Goal: Task Accomplishment & Management: Complete application form

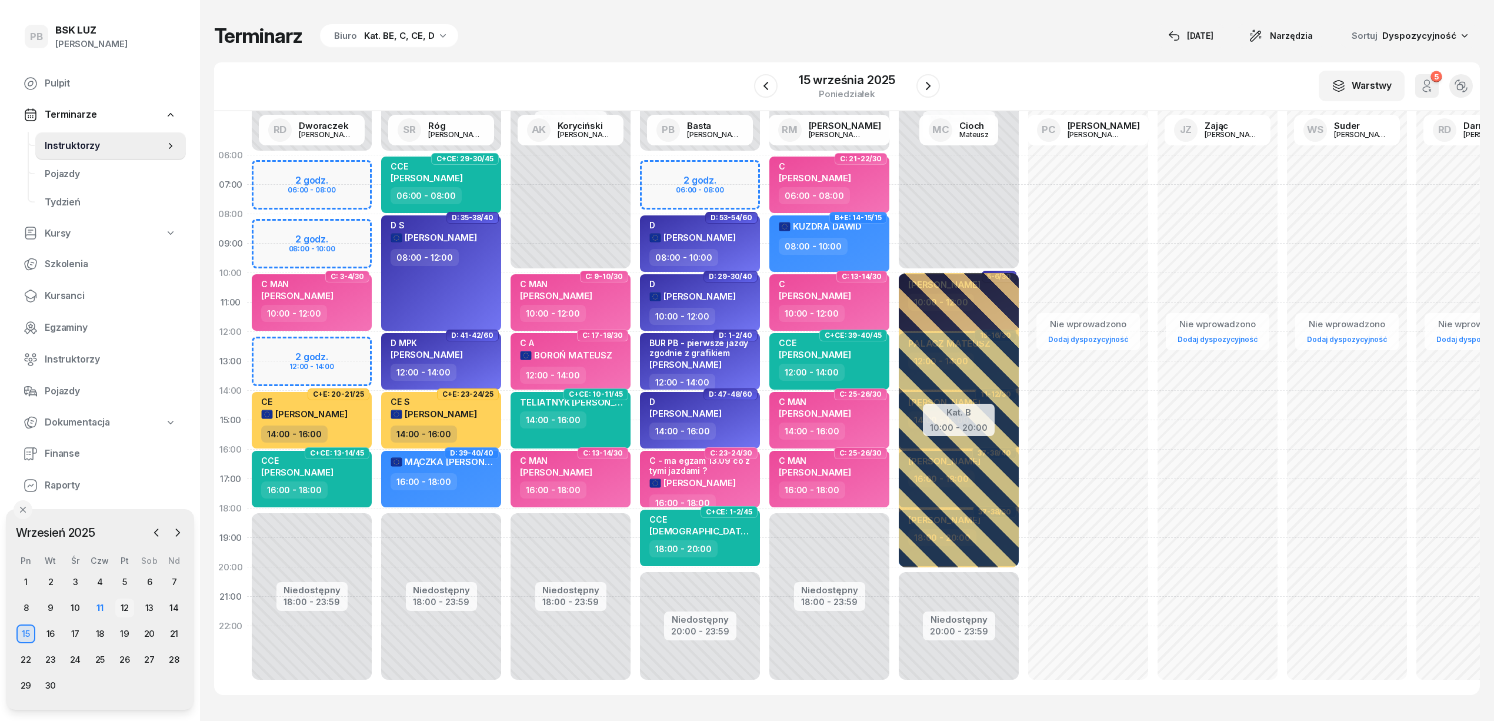
click at [120, 607] on div "12" at bounding box center [124, 607] width 19 height 19
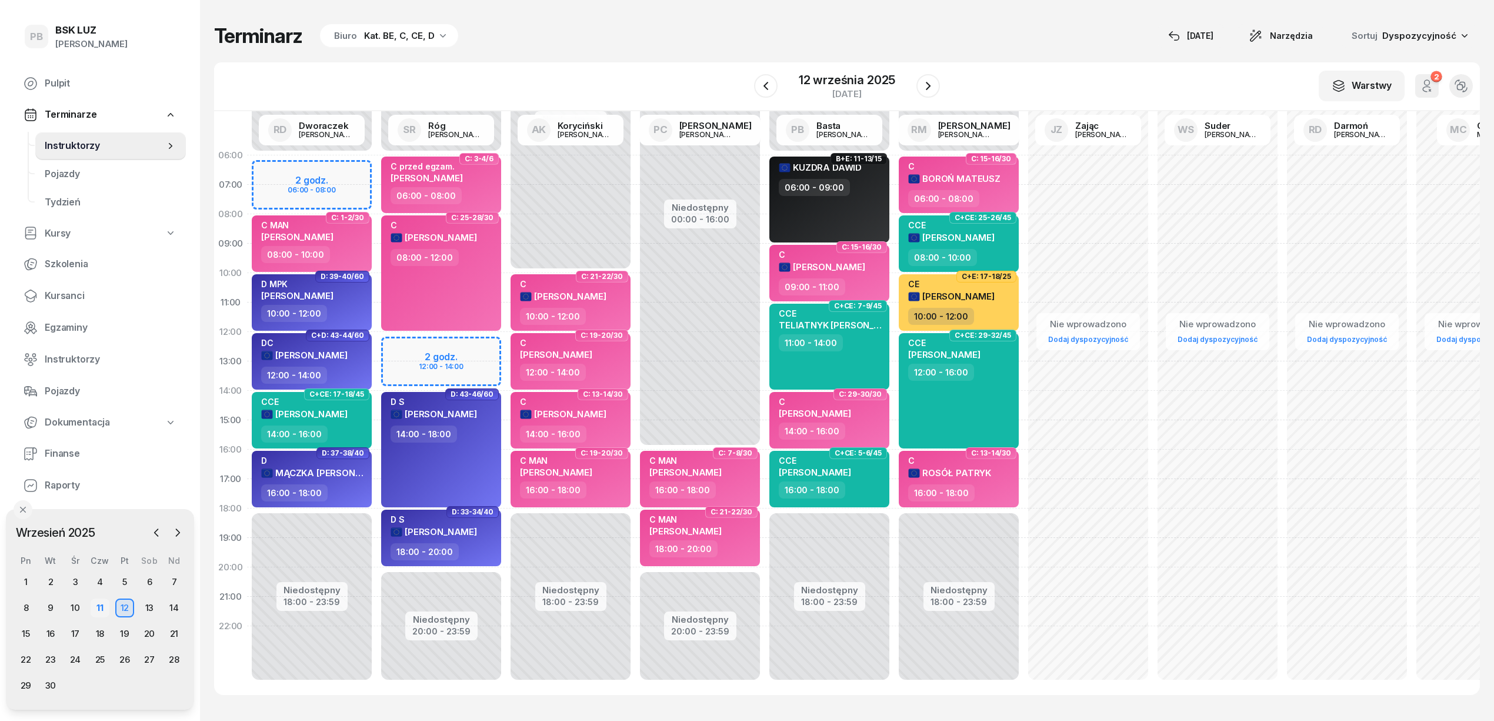
click at [102, 611] on div "11" at bounding box center [100, 607] width 19 height 19
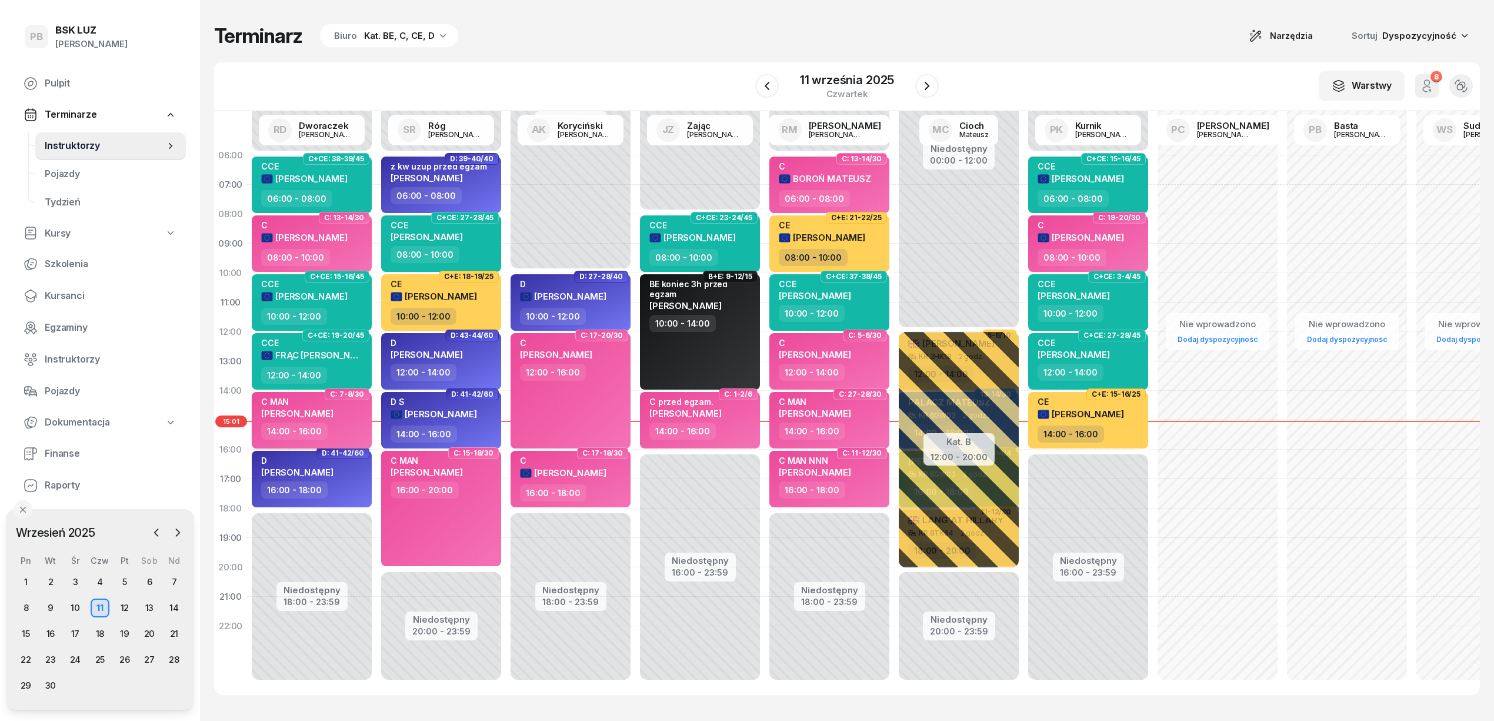
click at [298, 411] on span "[PERSON_NAME]" at bounding box center [297, 413] width 72 height 11
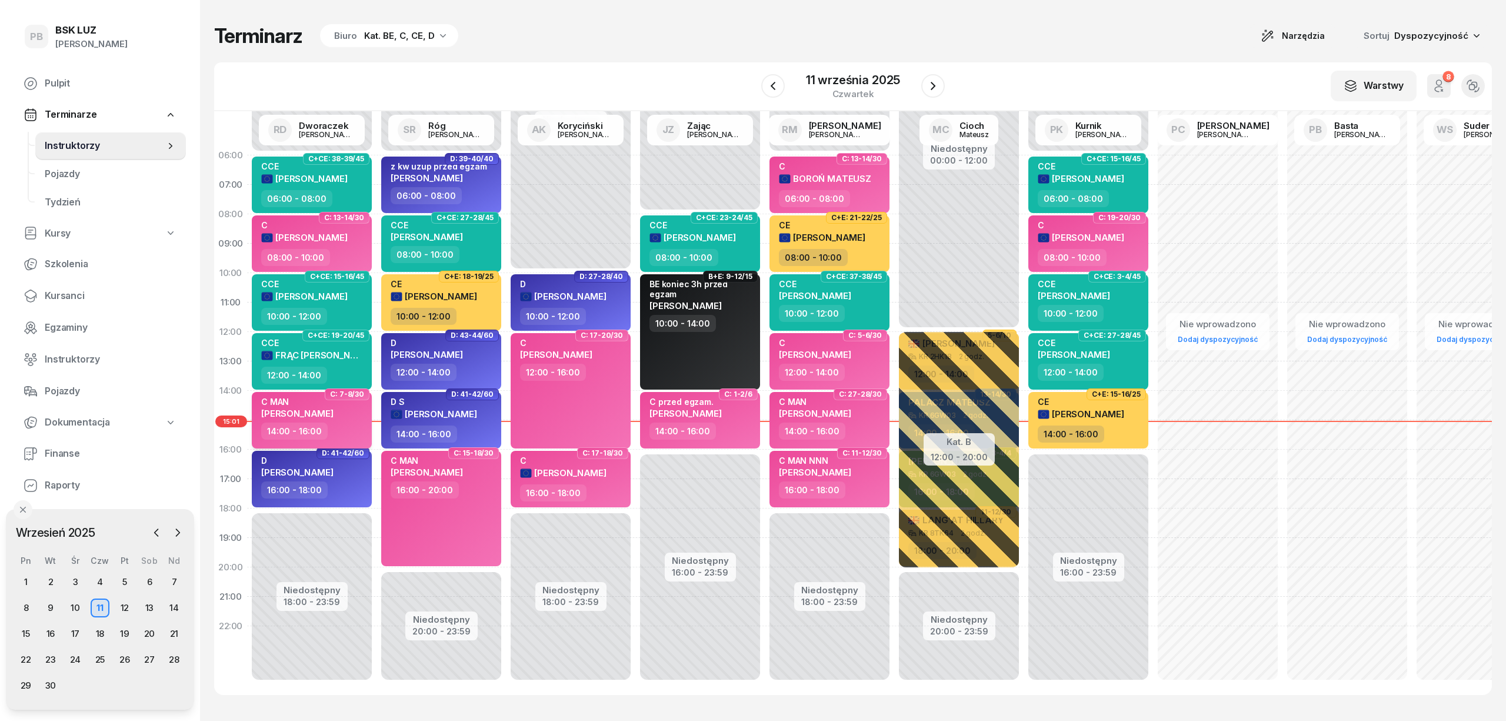
select select "14"
select select "16"
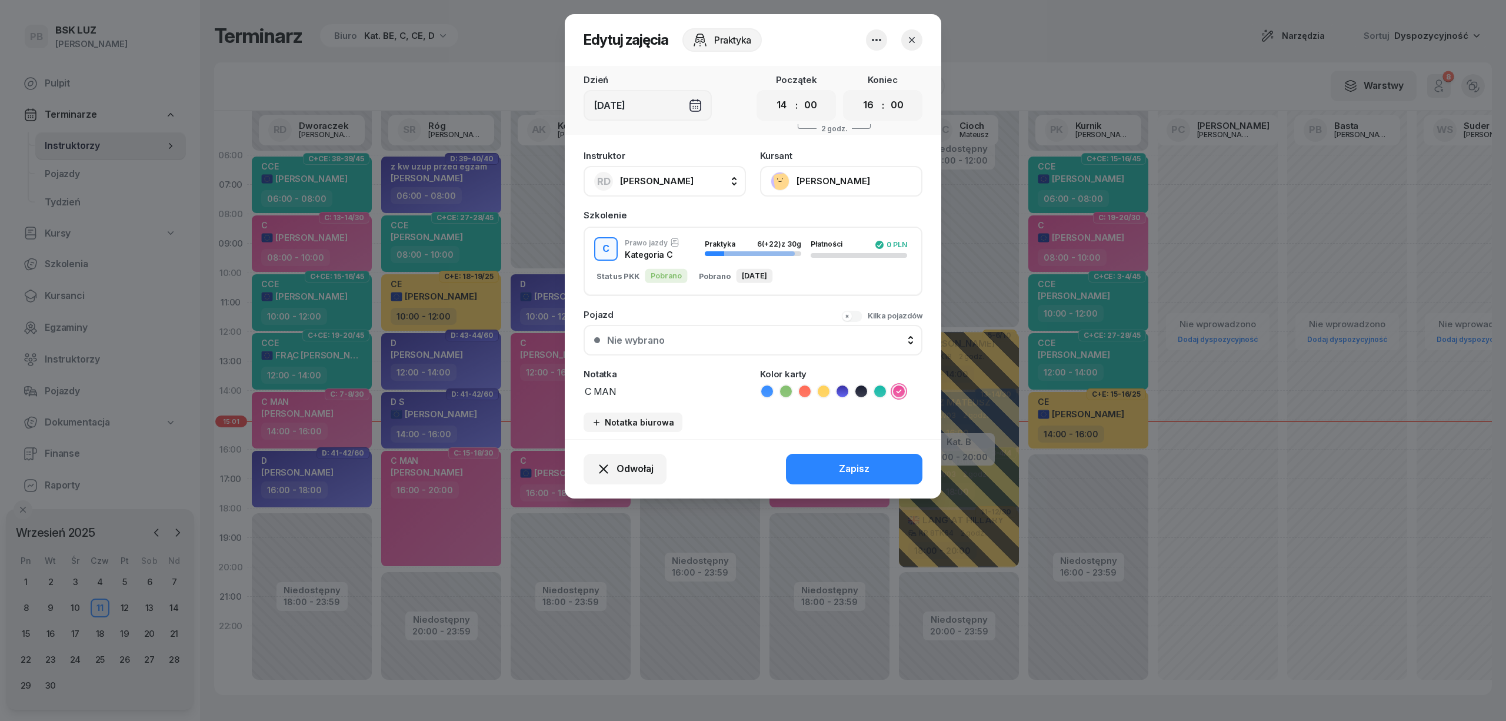
click at [904, 38] on button "button" at bounding box center [911, 39] width 21 height 21
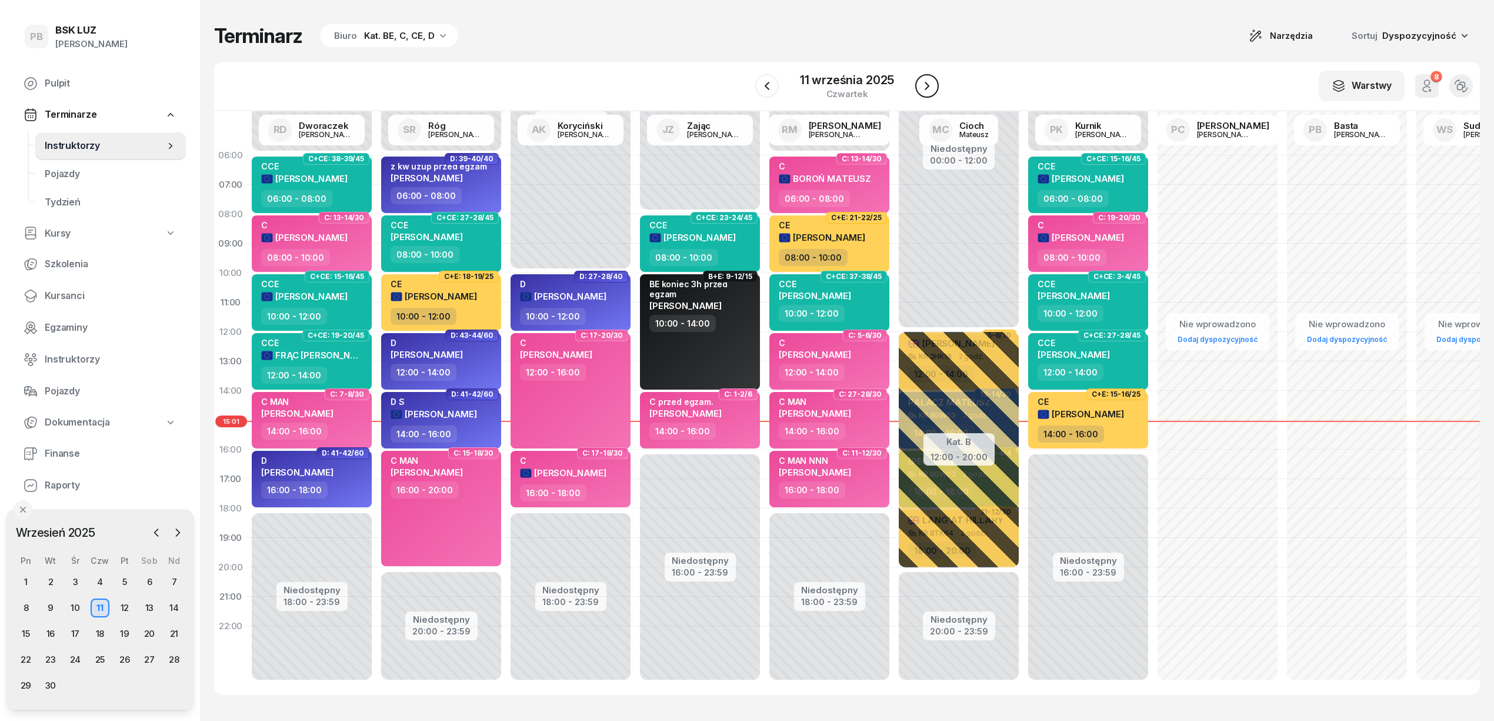
click at [927, 81] on icon "button" at bounding box center [927, 86] width 14 height 14
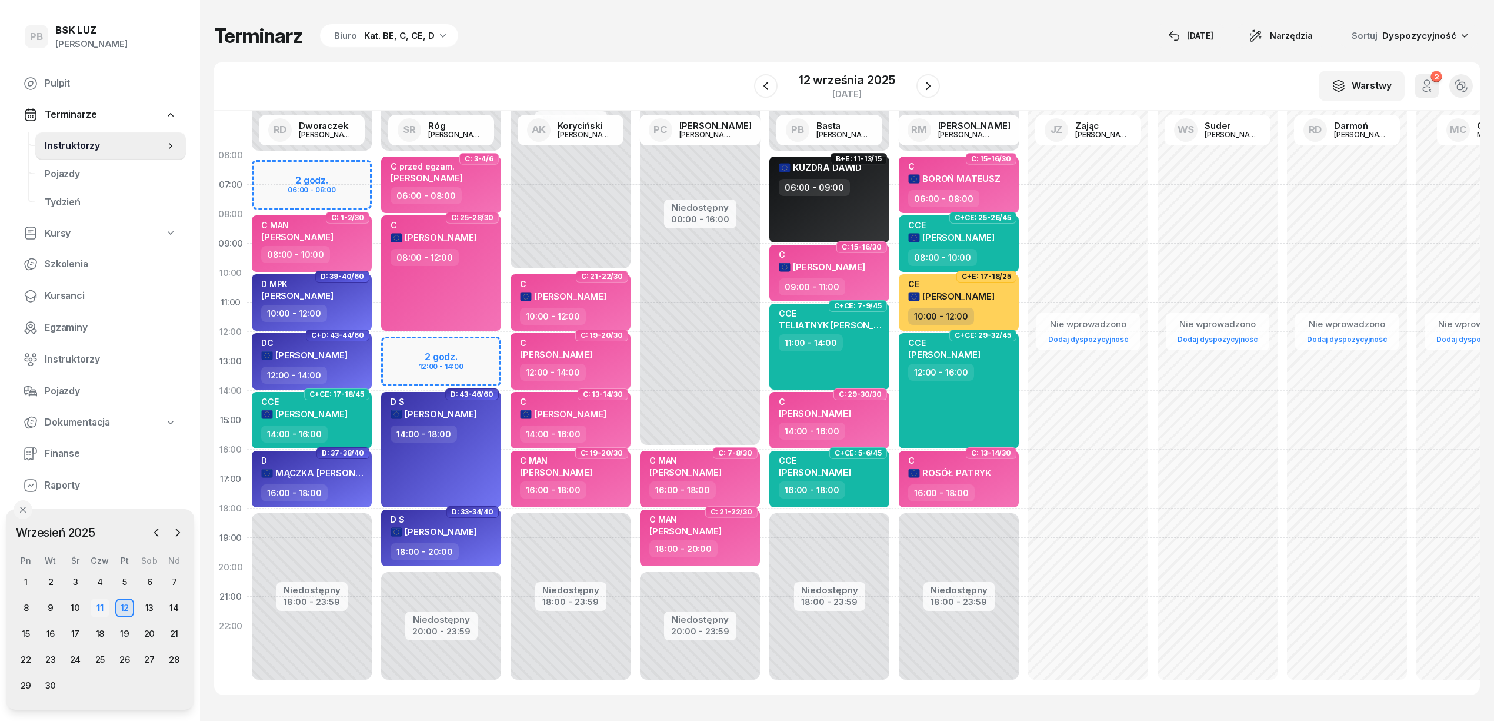
click at [99, 602] on div "11" at bounding box center [100, 607] width 19 height 19
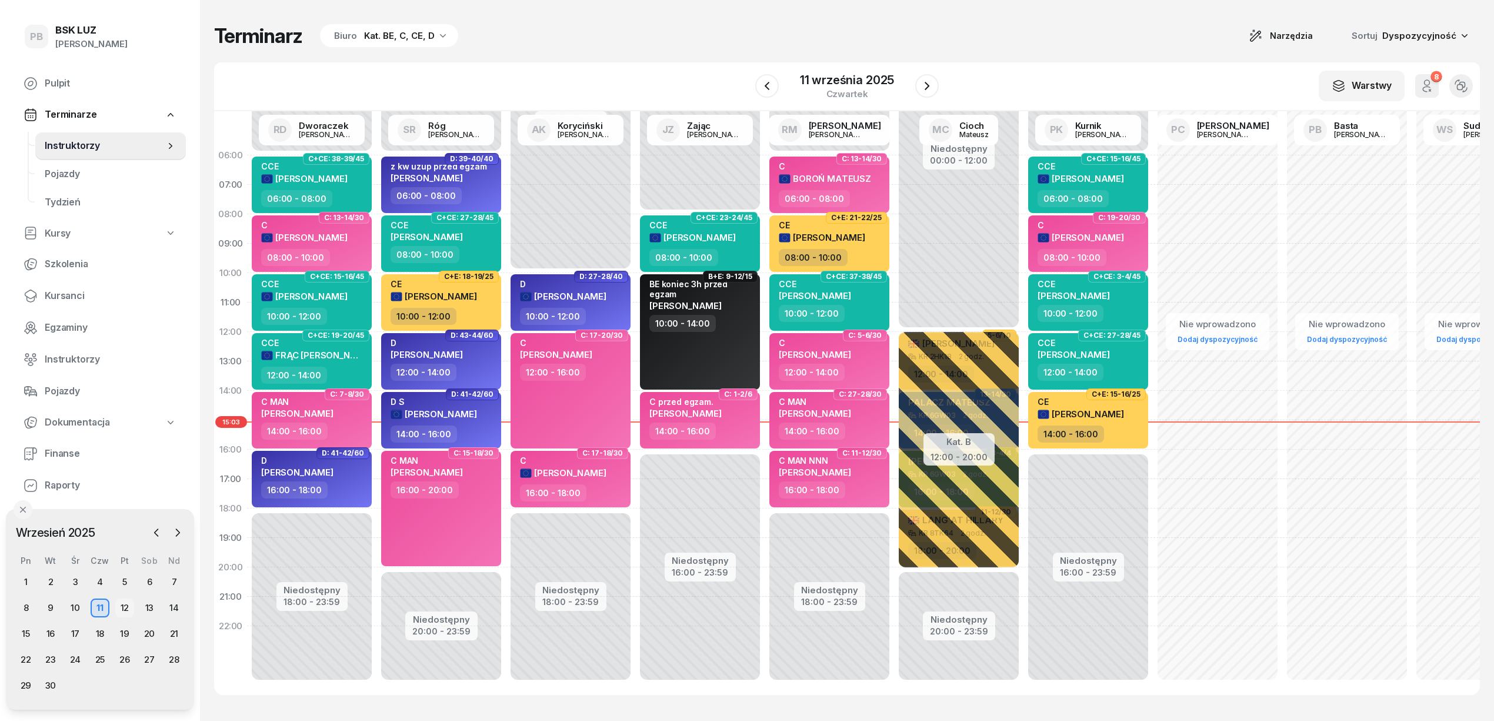
click at [127, 603] on div "12" at bounding box center [124, 607] width 19 height 19
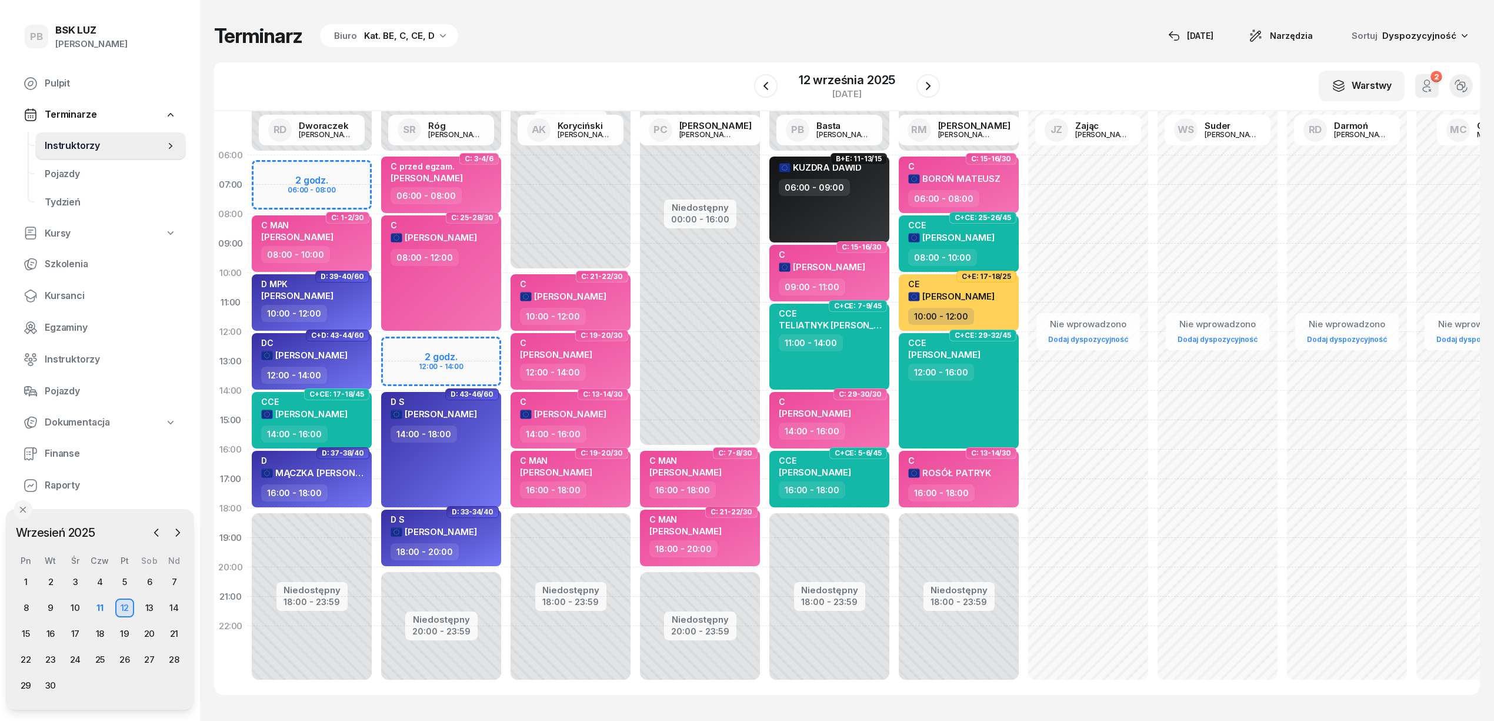
click at [605, 45] on div "Terminarz Biuro Kat. BE, C, CE, D [DATE] Narzędzia Sortuj Dyspozycyjność" at bounding box center [847, 36] width 1266 height 25
click at [603, 48] on div "Terminarz Biuro Kat. BE, C, CE, D [DATE] Narzędzia Sortuj Dyspozycyjność" at bounding box center [847, 36] width 1266 height 25
click at [346, 368] on div "12:00 - 14:00" at bounding box center [313, 375] width 104 height 17
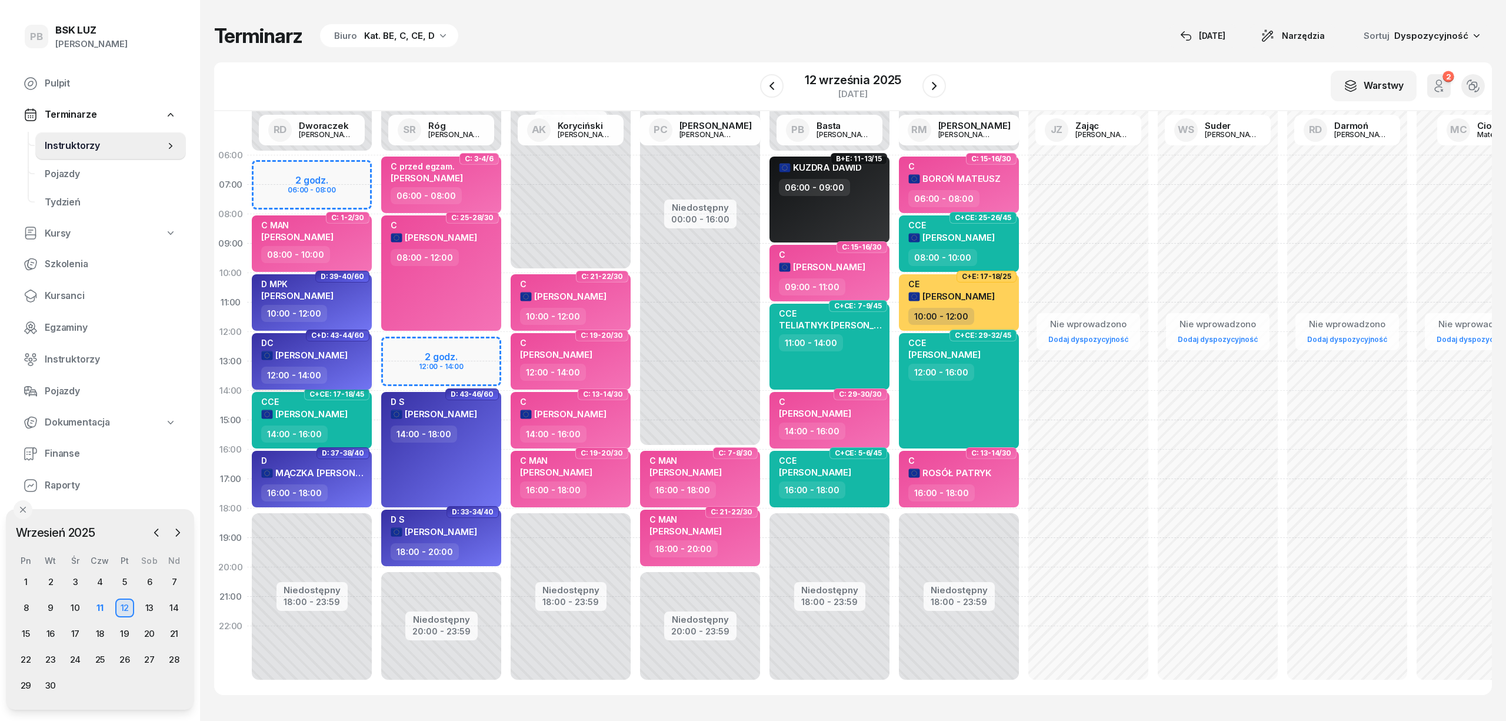
select select "12"
select select "14"
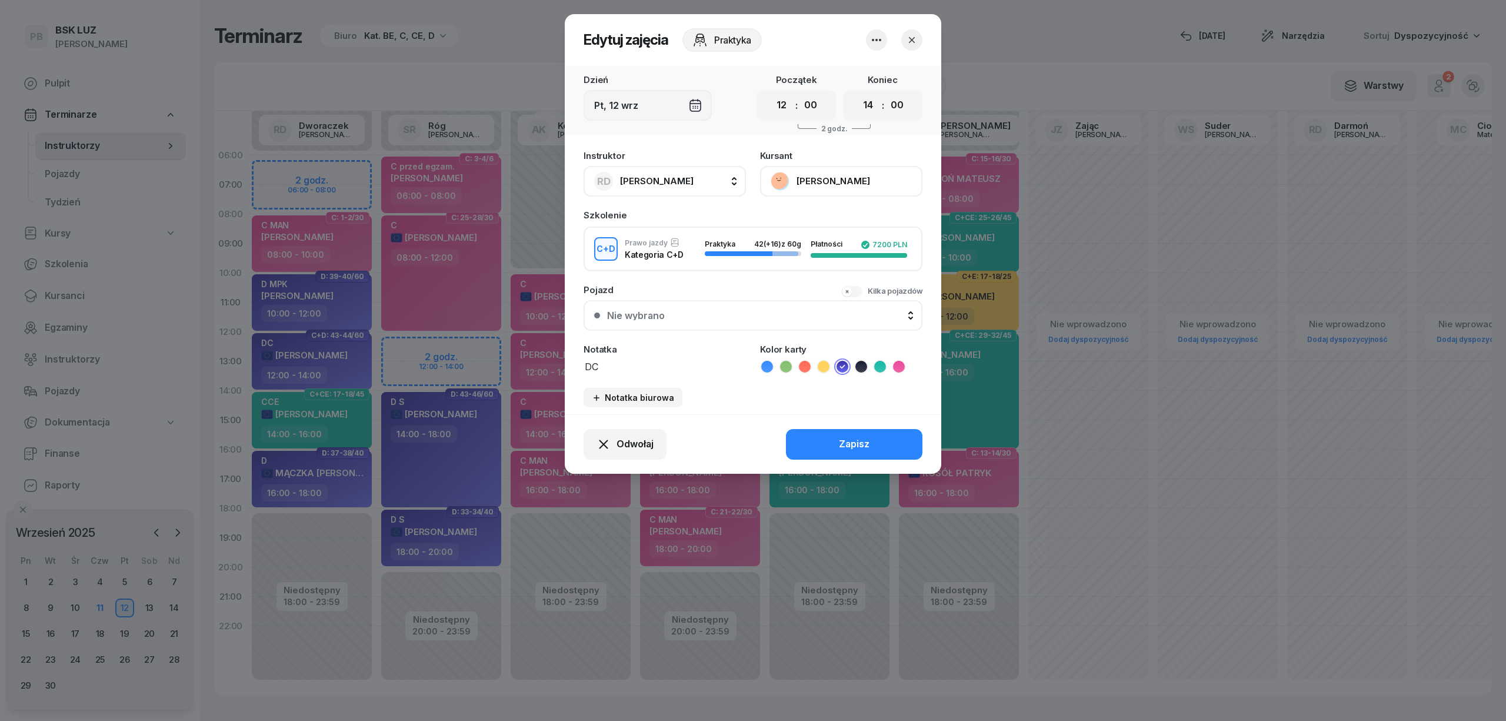
click at [639, 178] on span "[PERSON_NAME]" at bounding box center [657, 180] width 74 height 11
drag, startPoint x: 650, startPoint y: 219, endPoint x: 587, endPoint y: 224, distance: 62.5
click at [587, 224] on div "rog" at bounding box center [677, 221] width 187 height 39
type input "róg"
click at [637, 266] on span "[PERSON_NAME]" at bounding box center [663, 259] width 72 height 15
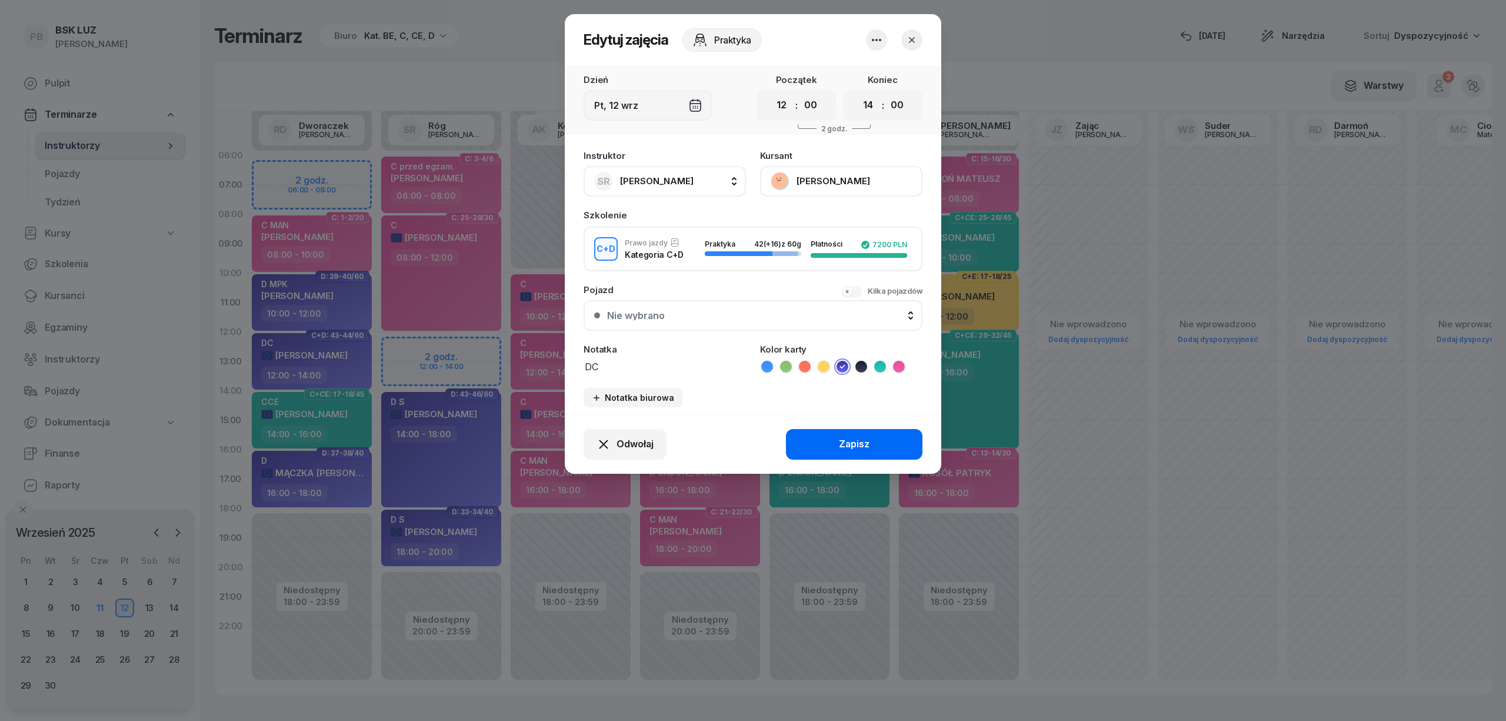
click at [867, 438] on div "Zapisz" at bounding box center [854, 444] width 31 height 15
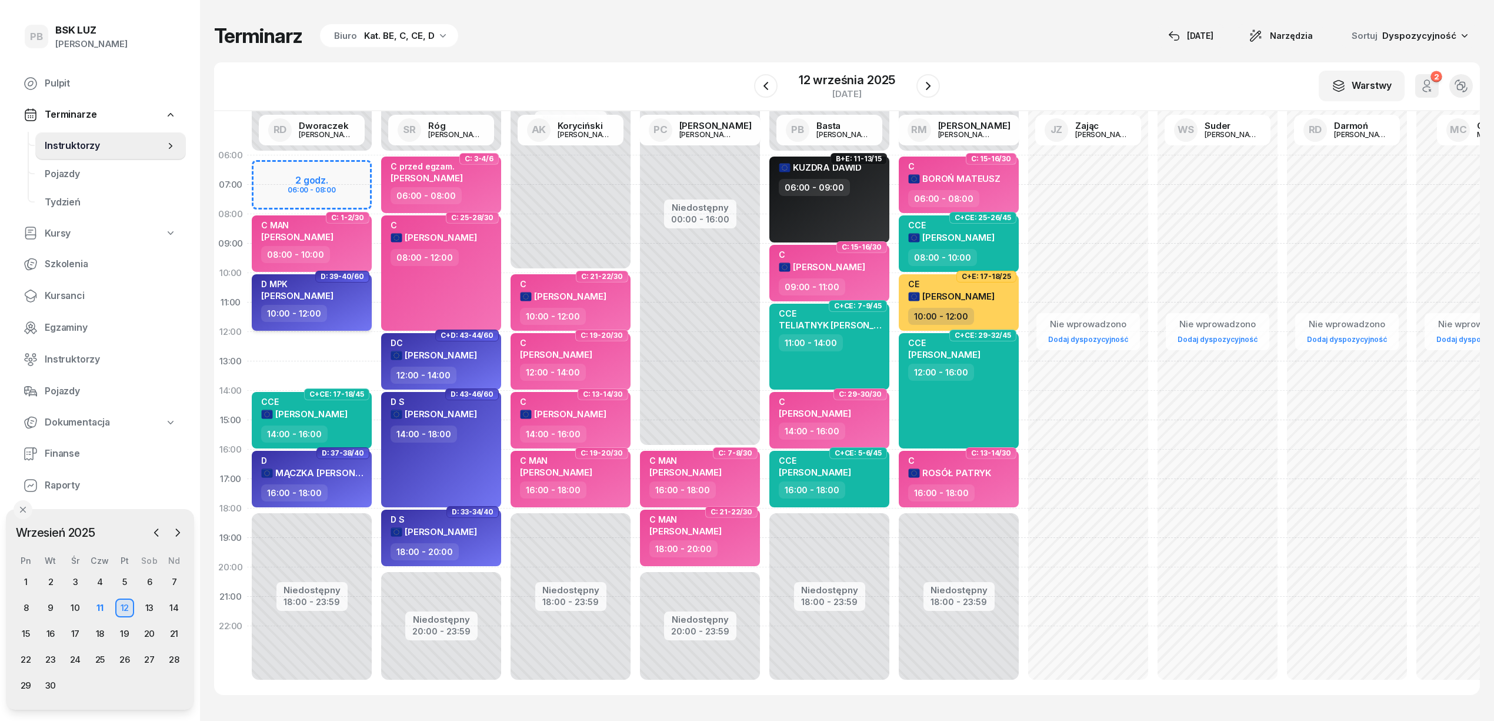
click at [356, 308] on div "10:00 - 12:00" at bounding box center [313, 313] width 104 height 17
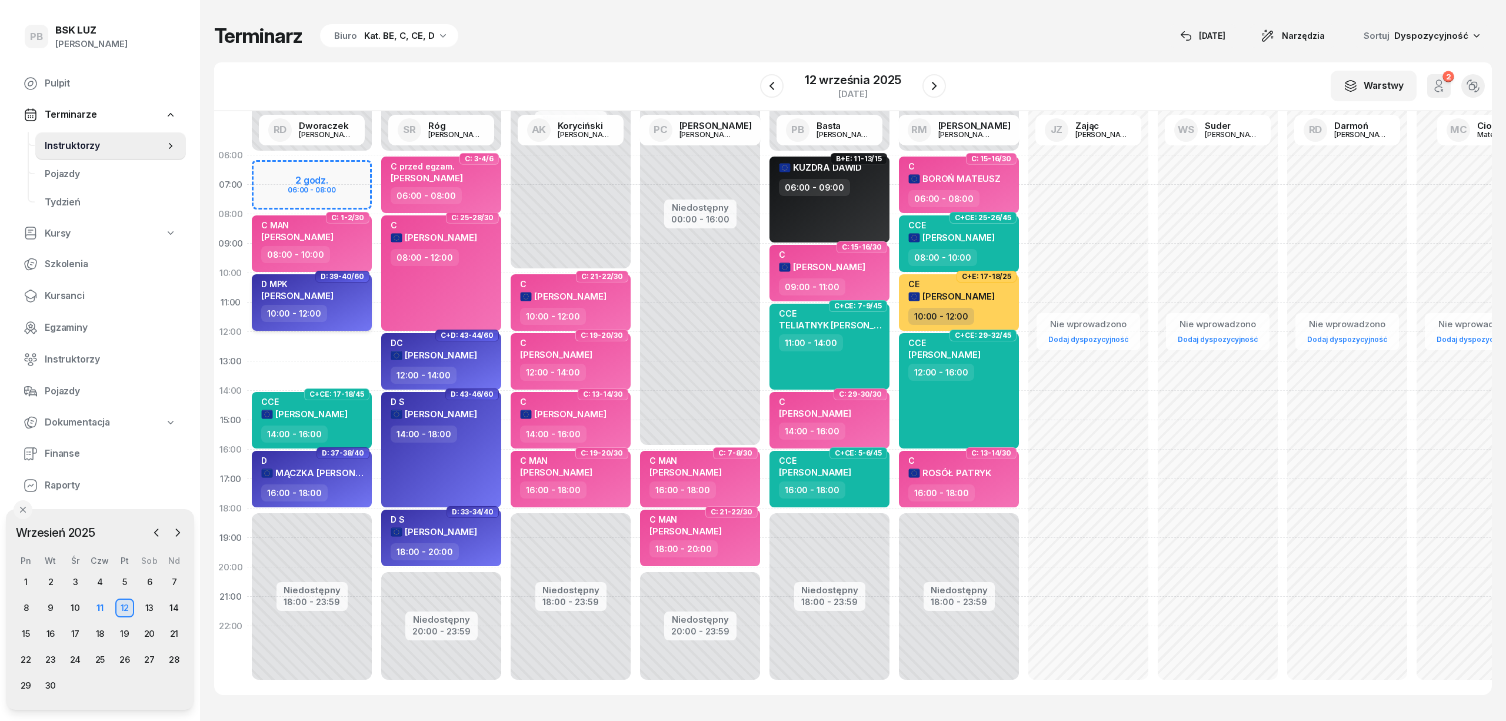
select select "10"
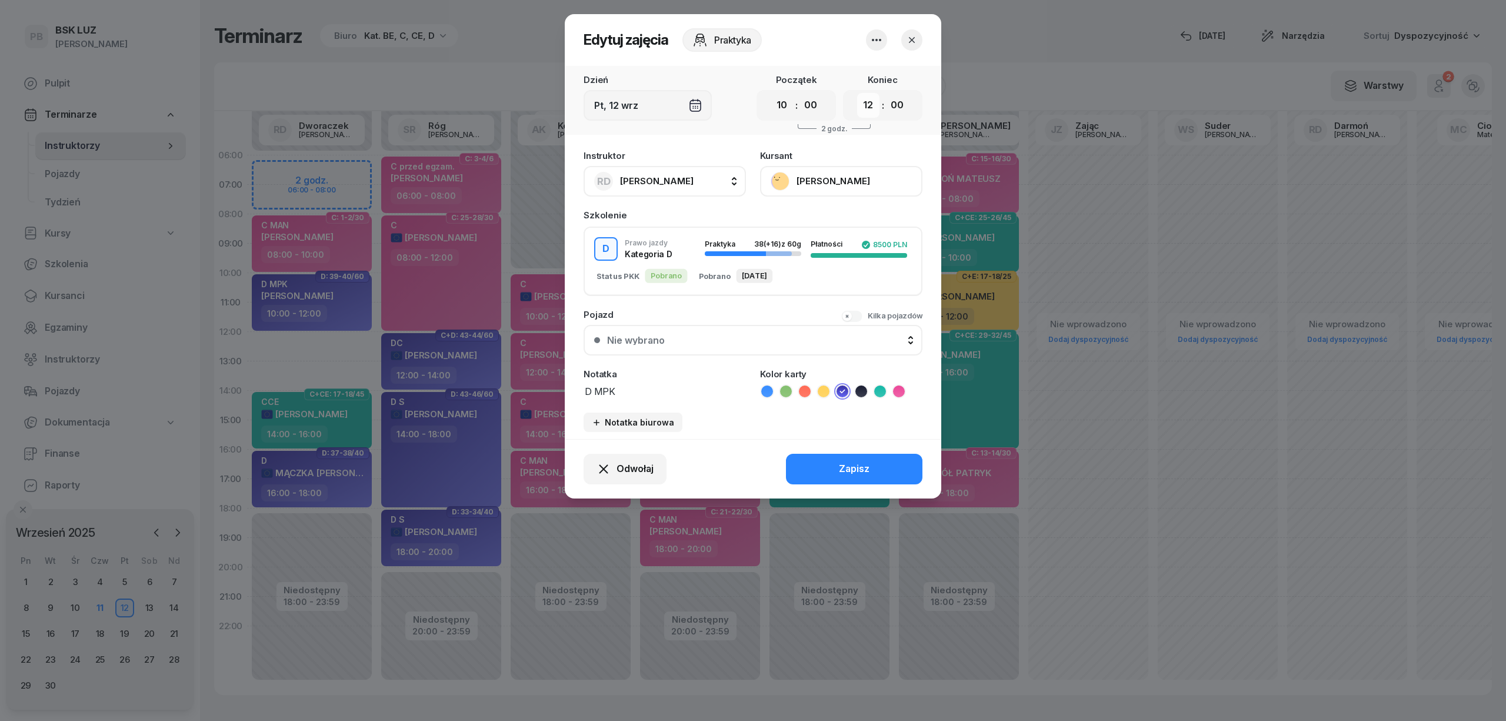
click at [867, 111] on select "00 01 02 03 04 05 06 07 08 09 10 11 12 13 14 15 16 17 18 19 20 21 22 23" at bounding box center [868, 105] width 22 height 25
select select "14"
click at [857, 93] on select "00 01 02 03 04 05 06 07 08 09 10 11 12 13 14 15 16 17 18 19 20 21 22 23" at bounding box center [868, 105] width 22 height 25
click at [803, 465] on button "Zapisz" at bounding box center [854, 469] width 136 height 31
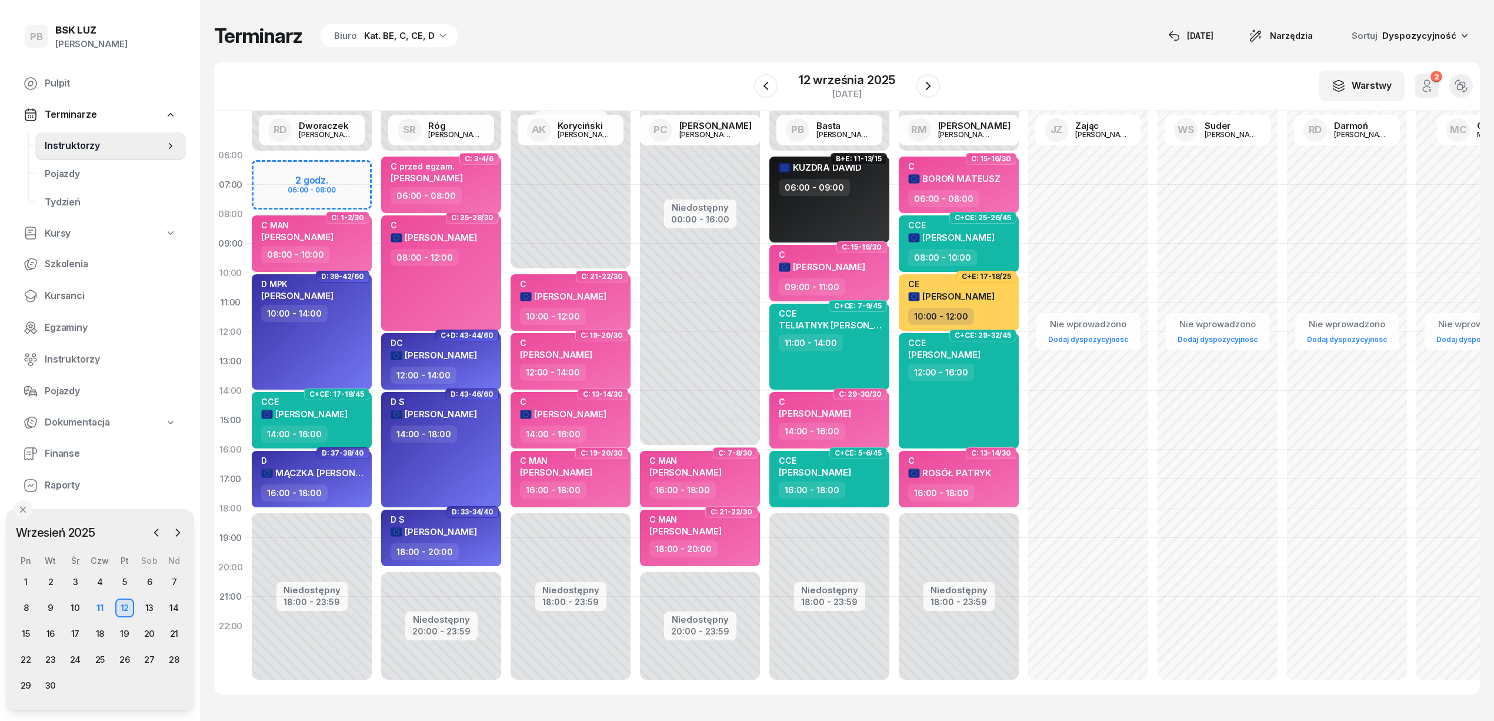
click at [572, 66] on div "W Wybierz AK [PERSON_NAME] BP [PERSON_NAME] DP [PERSON_NAME] GS [PERSON_NAME] I…" at bounding box center [847, 86] width 1266 height 49
click at [504, 55] on div "Terminarz Biuro Kat. BE, C, CE, D [DATE] Narzędzia Sortuj Dyspozycyjność W Wybi…" at bounding box center [847, 359] width 1266 height 718
click at [505, 55] on div "Terminarz Biuro Kat. BE, C, CE, D [DATE] Narzędzia Sortuj Dyspozycyjność W Wybi…" at bounding box center [847, 359] width 1266 height 718
click at [587, 40] on div "Terminarz Biuro Kat. BE, C, CE, D [DATE] Narzędzia Sortuj Dyspozycyjność" at bounding box center [847, 36] width 1266 height 25
click at [926, 87] on icon "button" at bounding box center [928, 86] width 14 height 14
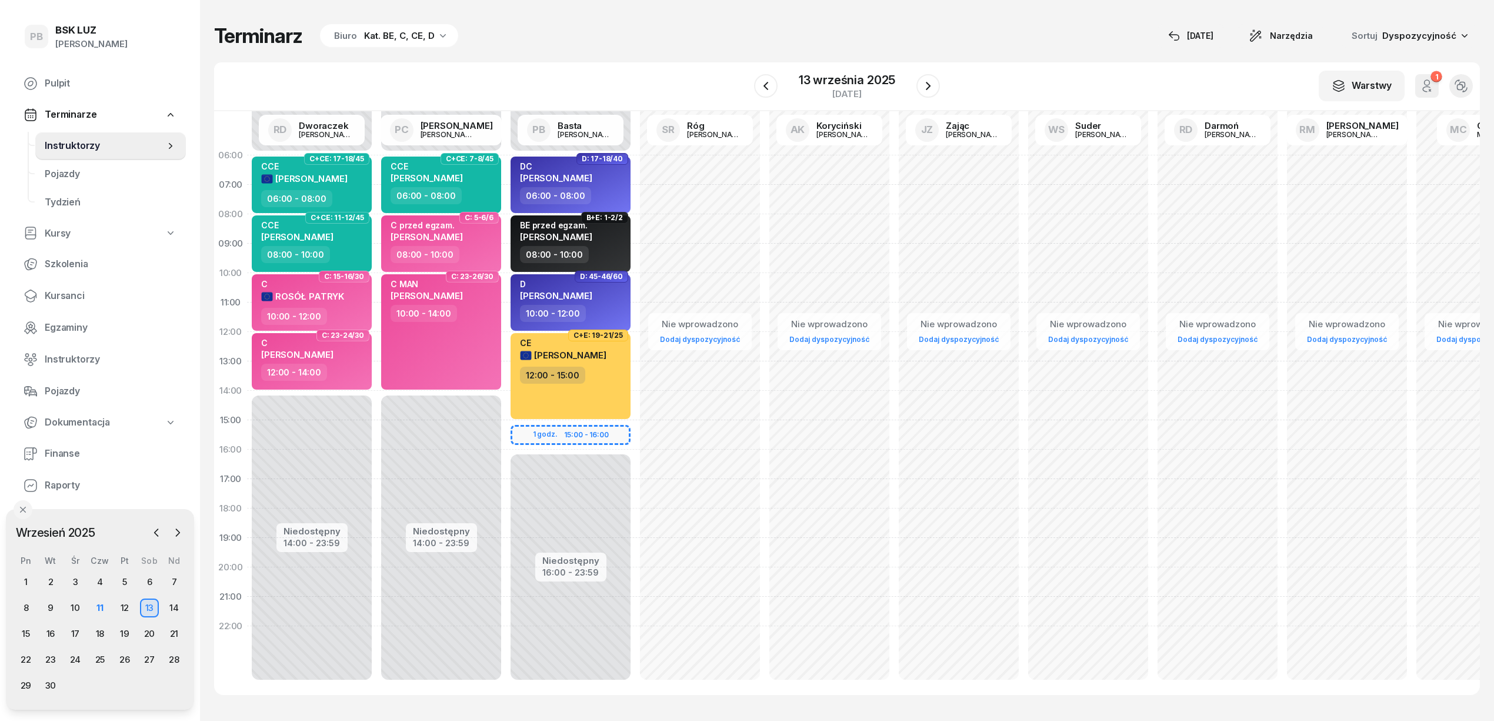
click at [590, 62] on div "W Wybierz AK [PERSON_NAME] BP [PERSON_NAME] DP [PERSON_NAME] GS [PERSON_NAME] I…" at bounding box center [847, 86] width 1266 height 49
click at [937, 84] on button "button" at bounding box center [929, 86] width 24 height 24
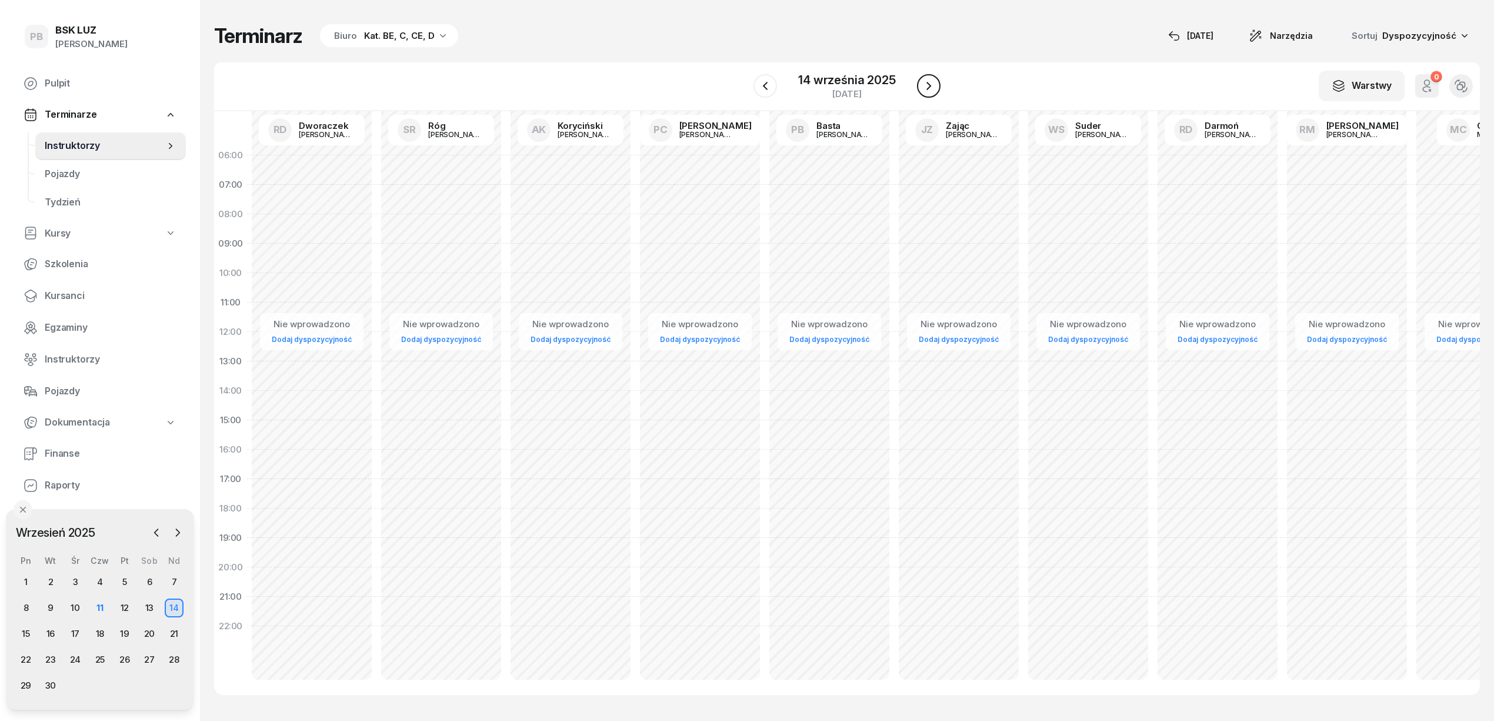
click at [937, 84] on button "button" at bounding box center [929, 86] width 24 height 24
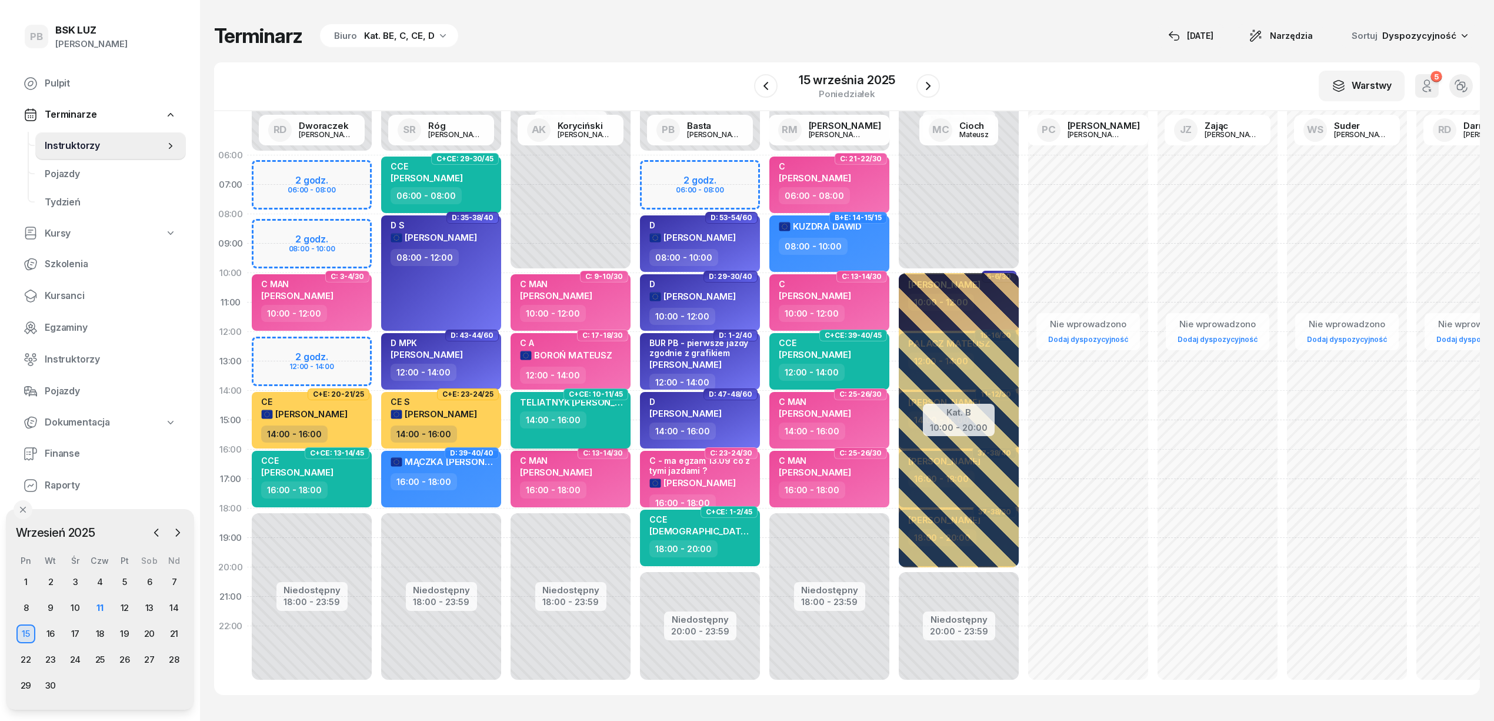
click at [608, 434] on div "TELIATNYK [PERSON_NAME] 14:00 - 16:00" at bounding box center [571, 420] width 120 height 56
select select "14"
select select "16"
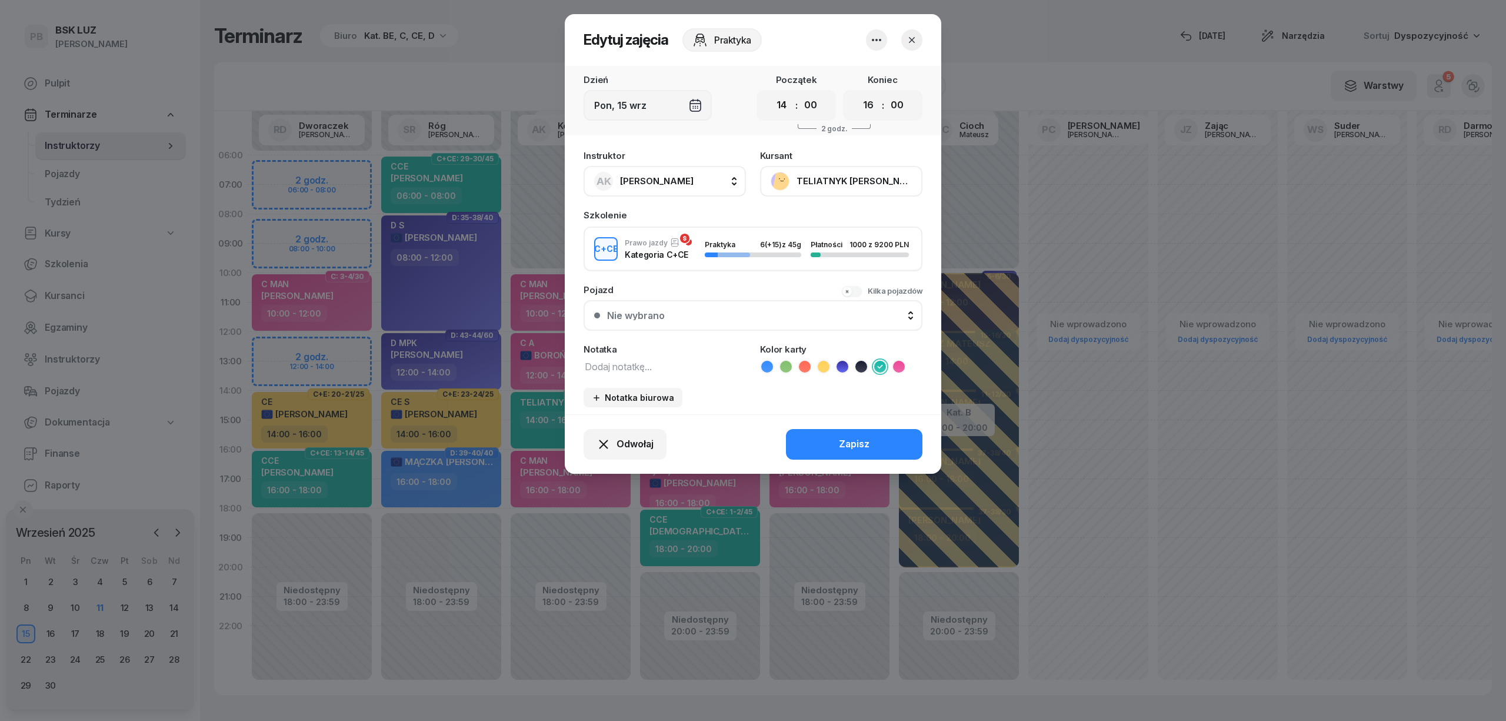
click at [674, 185] on span "[PERSON_NAME]" at bounding box center [657, 180] width 74 height 11
type input "cich"
click at [658, 264] on span "[PERSON_NAME]" at bounding box center [663, 259] width 72 height 15
click at [855, 440] on div "Zapisz" at bounding box center [854, 444] width 31 height 15
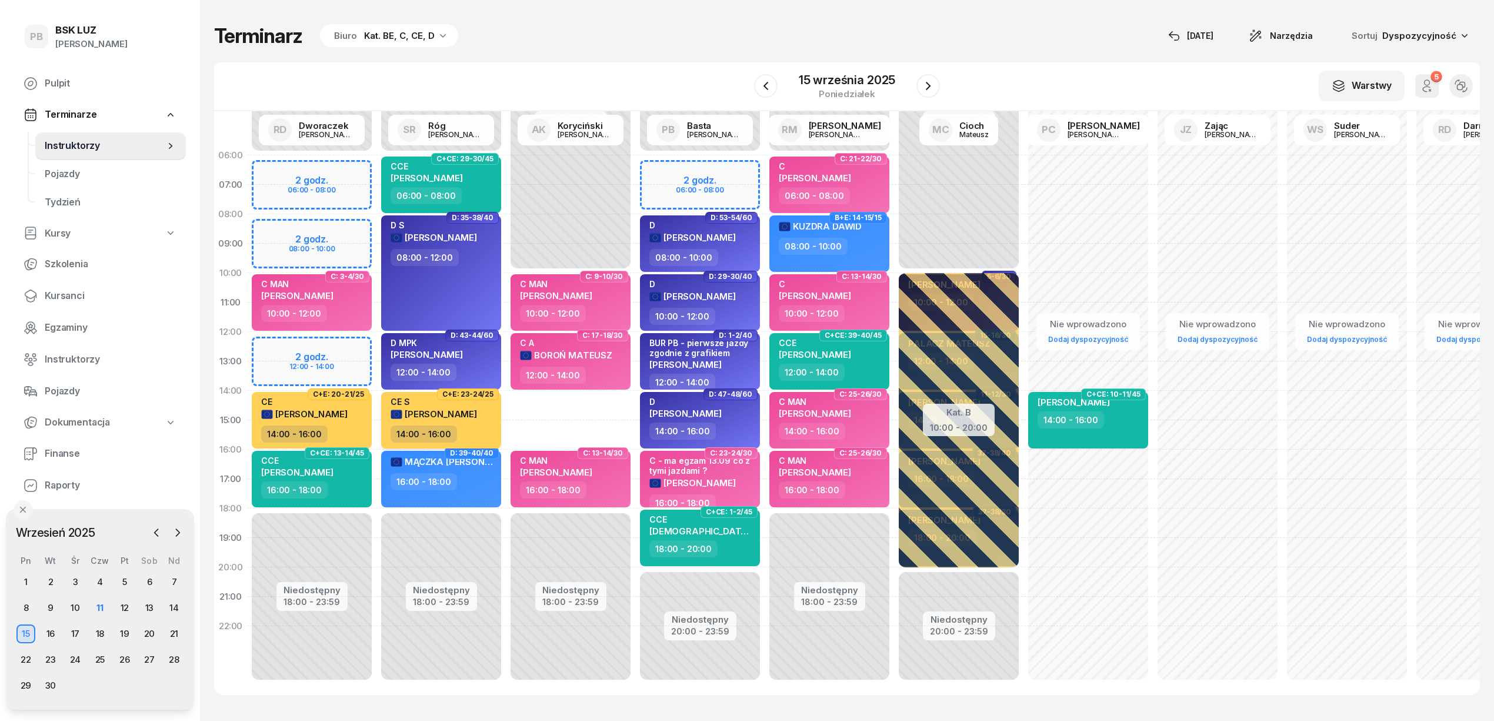
click at [473, 431] on div "14:00 - 16:00" at bounding box center [443, 433] width 104 height 17
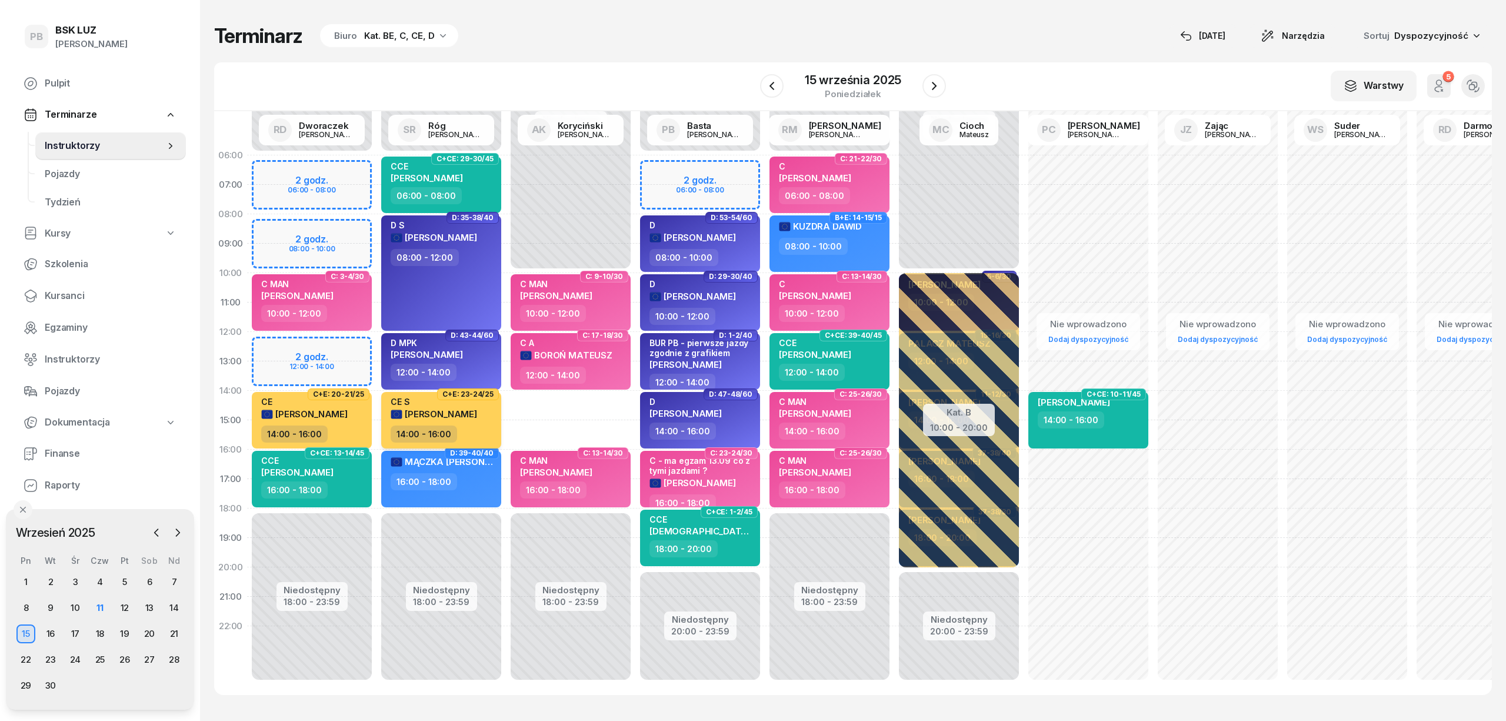
select select "14"
select select "16"
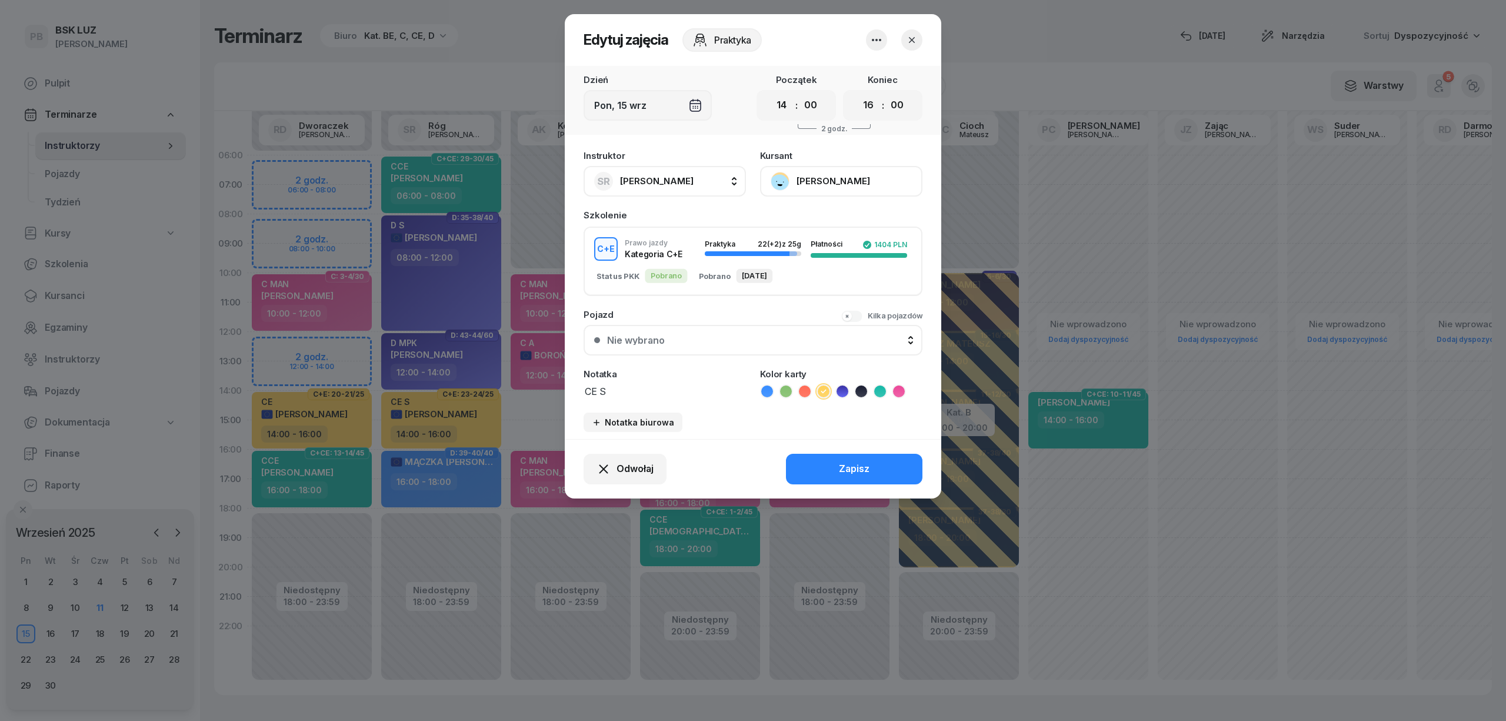
click at [673, 180] on span "[PERSON_NAME]" at bounding box center [657, 180] width 74 height 11
type input "kory"
click at [699, 259] on div "AK [PERSON_NAME]" at bounding box center [671, 259] width 140 height 19
click at [821, 469] on button "Zapisz" at bounding box center [854, 469] width 136 height 31
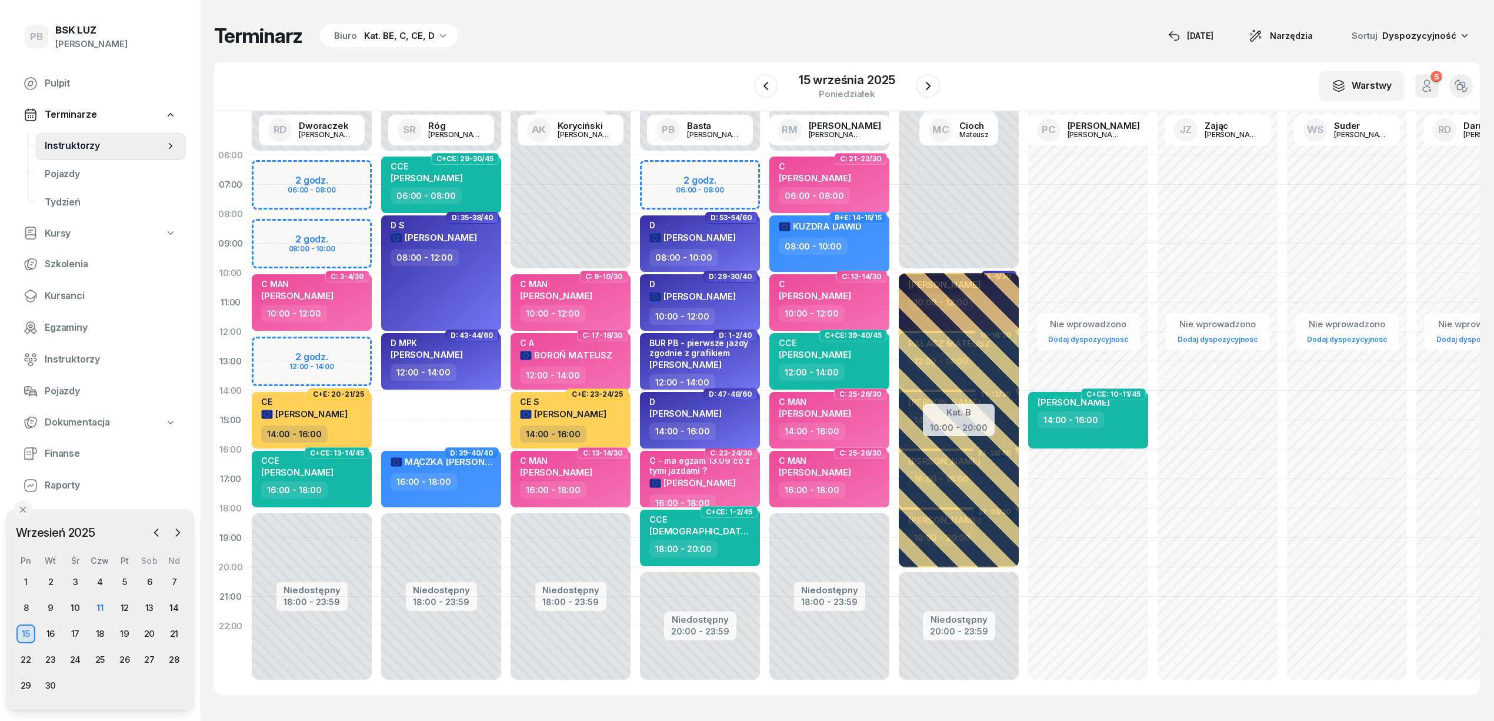
click at [730, 419] on div "D KURA [PERSON_NAME]" at bounding box center [702, 410] width 104 height 26
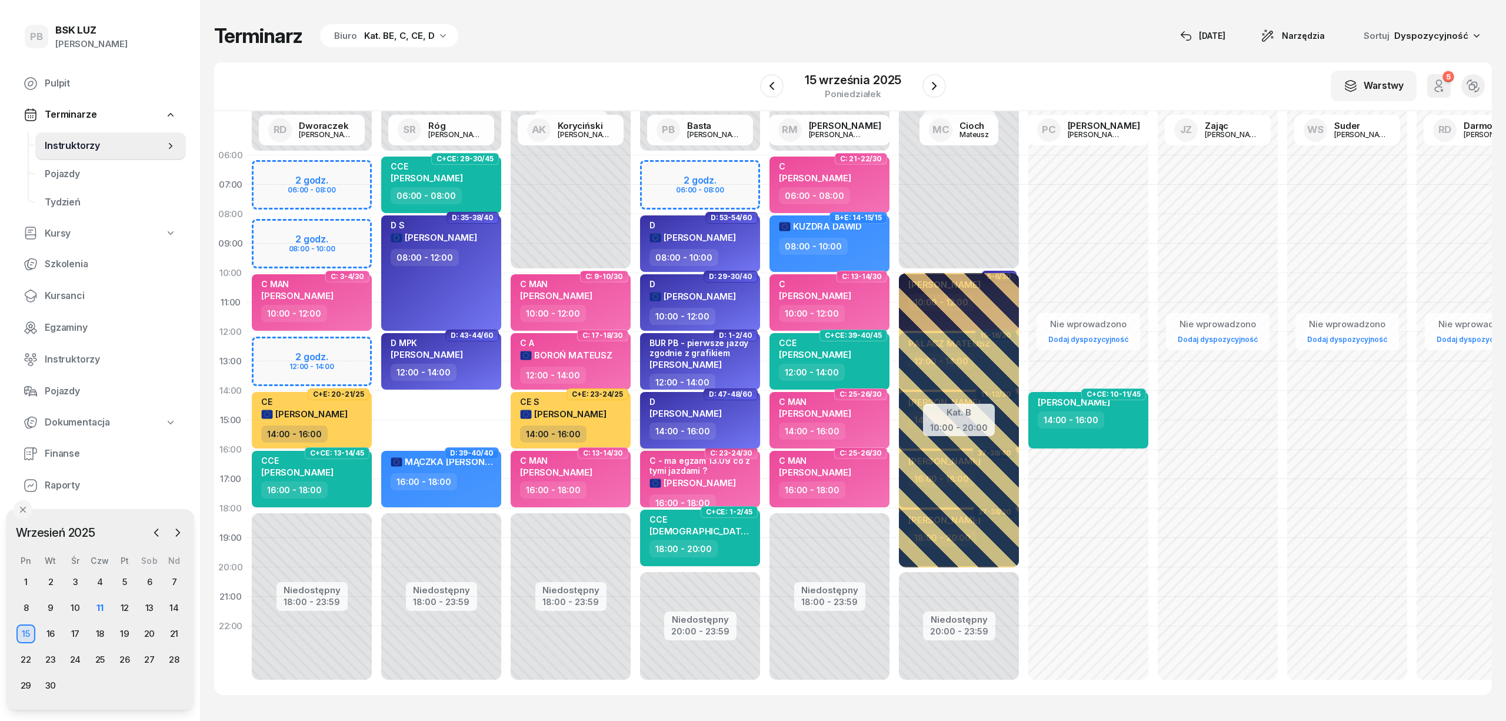
select select "14"
select select "16"
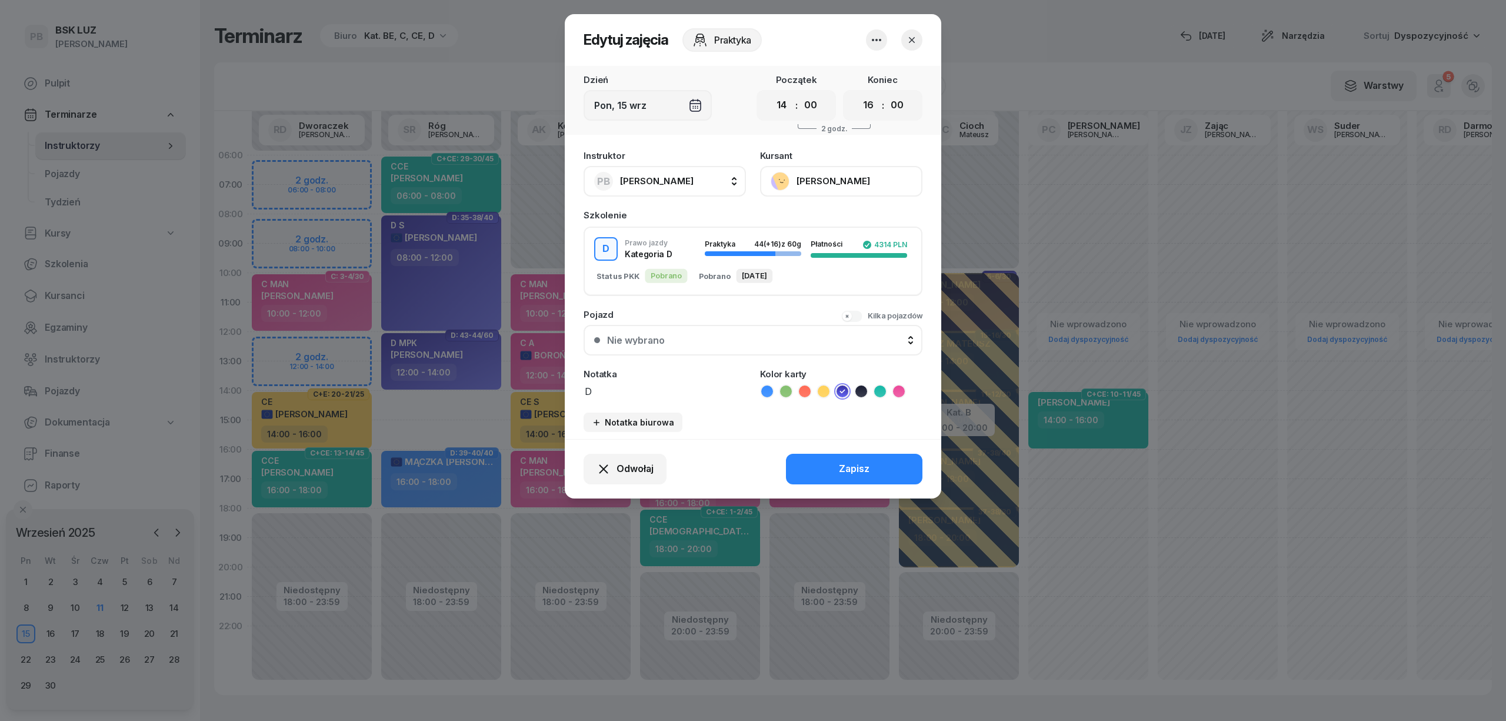
click at [667, 177] on button "PB [PERSON_NAME]" at bounding box center [665, 181] width 162 height 31
type input "róg"
click at [662, 258] on span "[PERSON_NAME]" at bounding box center [663, 259] width 72 height 15
click at [820, 464] on button "Zapisz" at bounding box center [854, 469] width 136 height 31
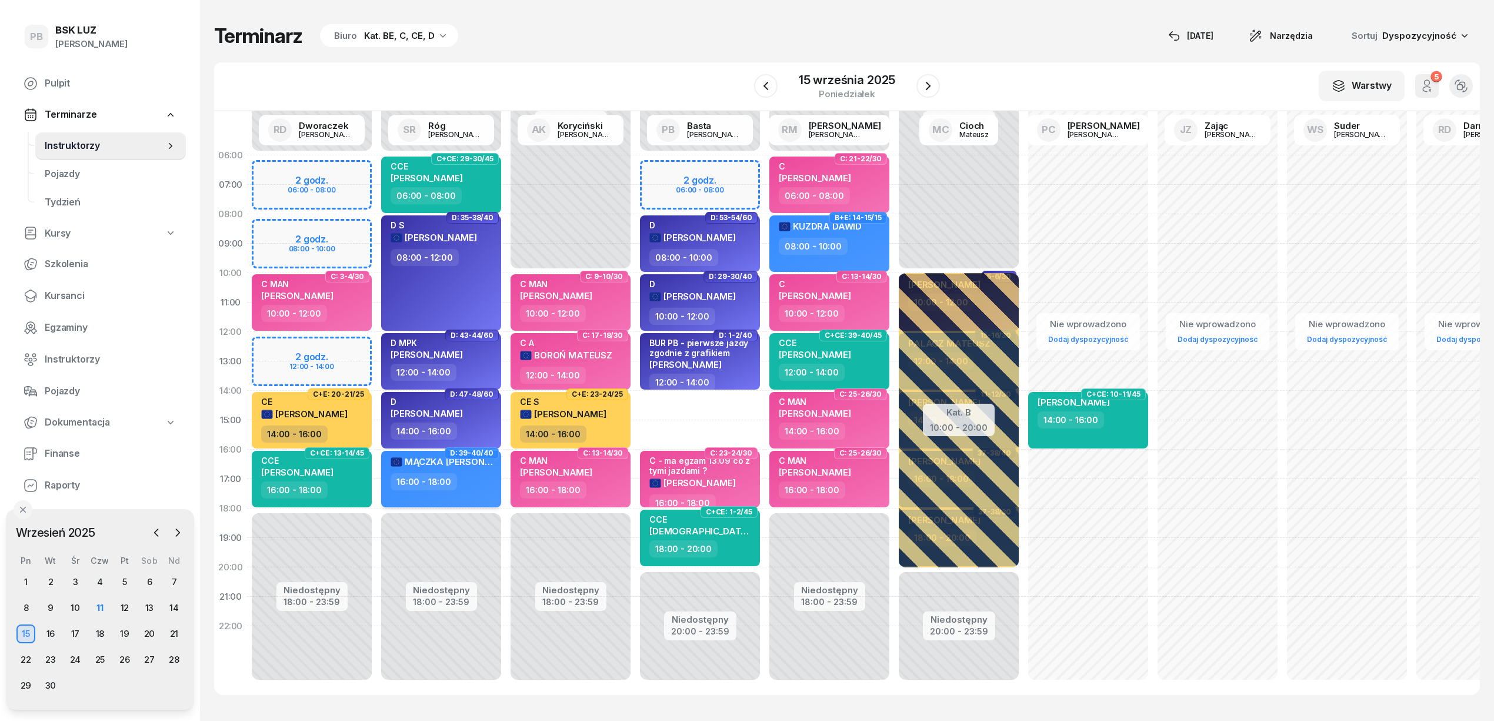
click at [481, 488] on div "16:00 - 18:00" at bounding box center [443, 481] width 104 height 17
select select "16"
select select "18"
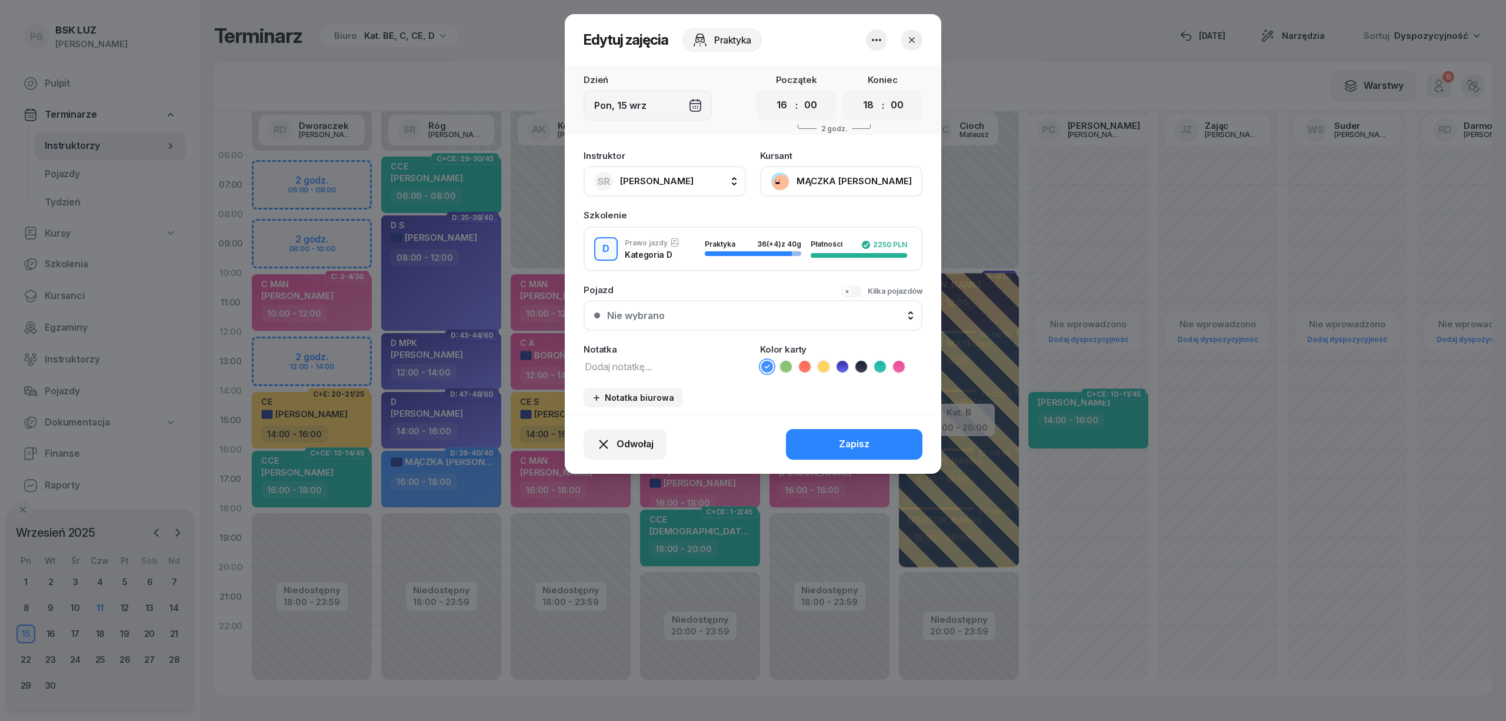
click at [602, 361] on textarea at bounding box center [665, 365] width 162 height 15
type textarea "D"
click at [840, 367] on icon at bounding box center [843, 367] width 12 height 12
click at [827, 452] on button "Zapisz" at bounding box center [854, 444] width 136 height 31
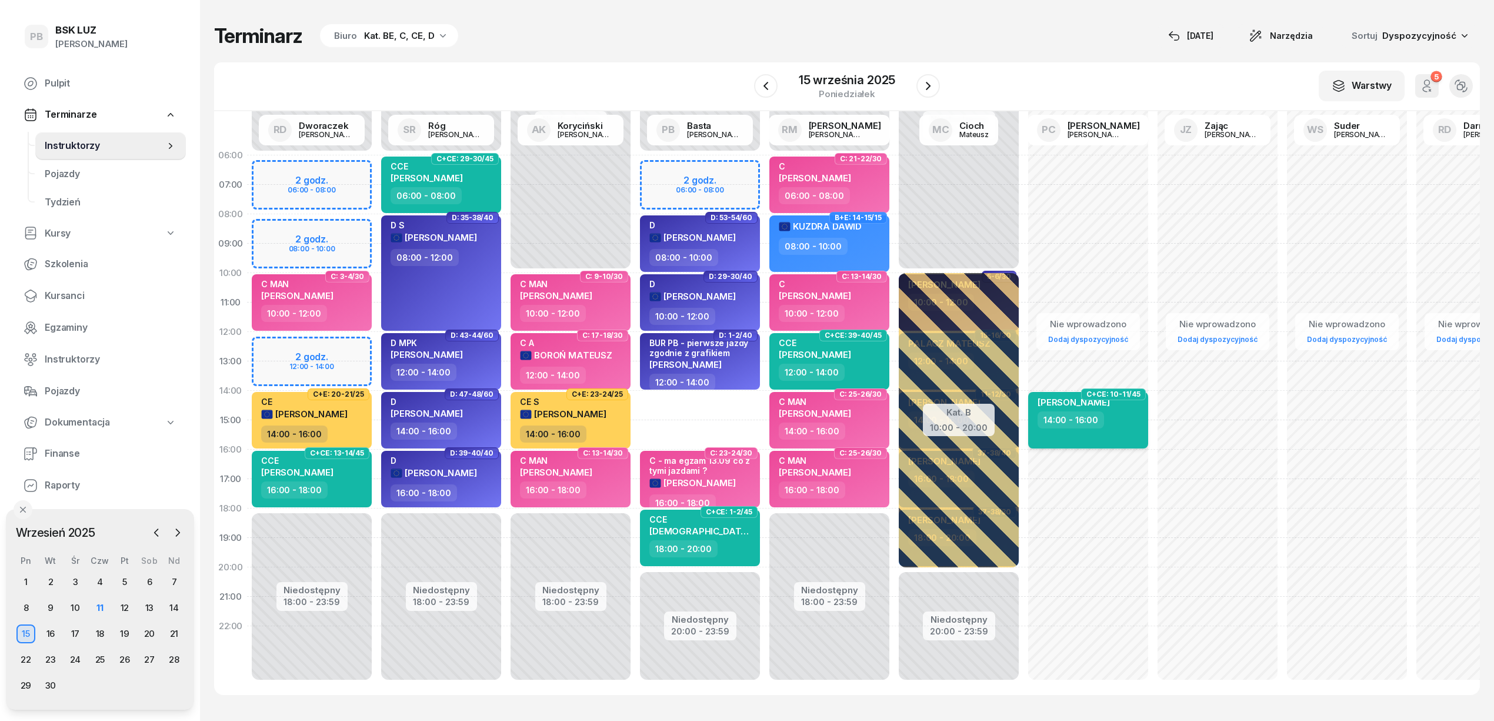
click at [1128, 420] on div "14:00 - 16:00" at bounding box center [1090, 419] width 104 height 17
select select "14"
select select "16"
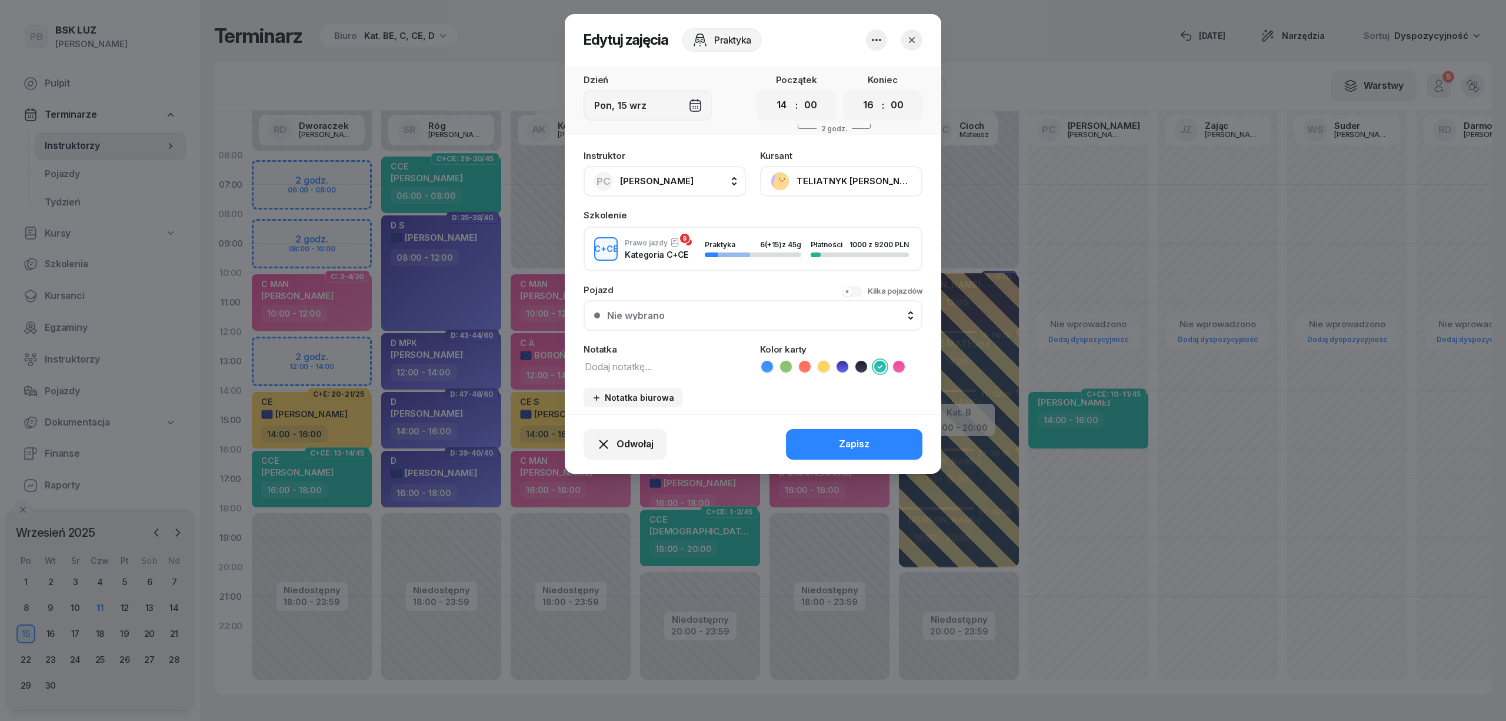
click at [700, 173] on button "PC [PERSON_NAME]" at bounding box center [665, 181] width 162 height 31
type input "bast"
click at [685, 250] on div "PB [PERSON_NAME]" at bounding box center [671, 259] width 140 height 19
click at [835, 431] on button "Zapisz" at bounding box center [854, 444] width 136 height 31
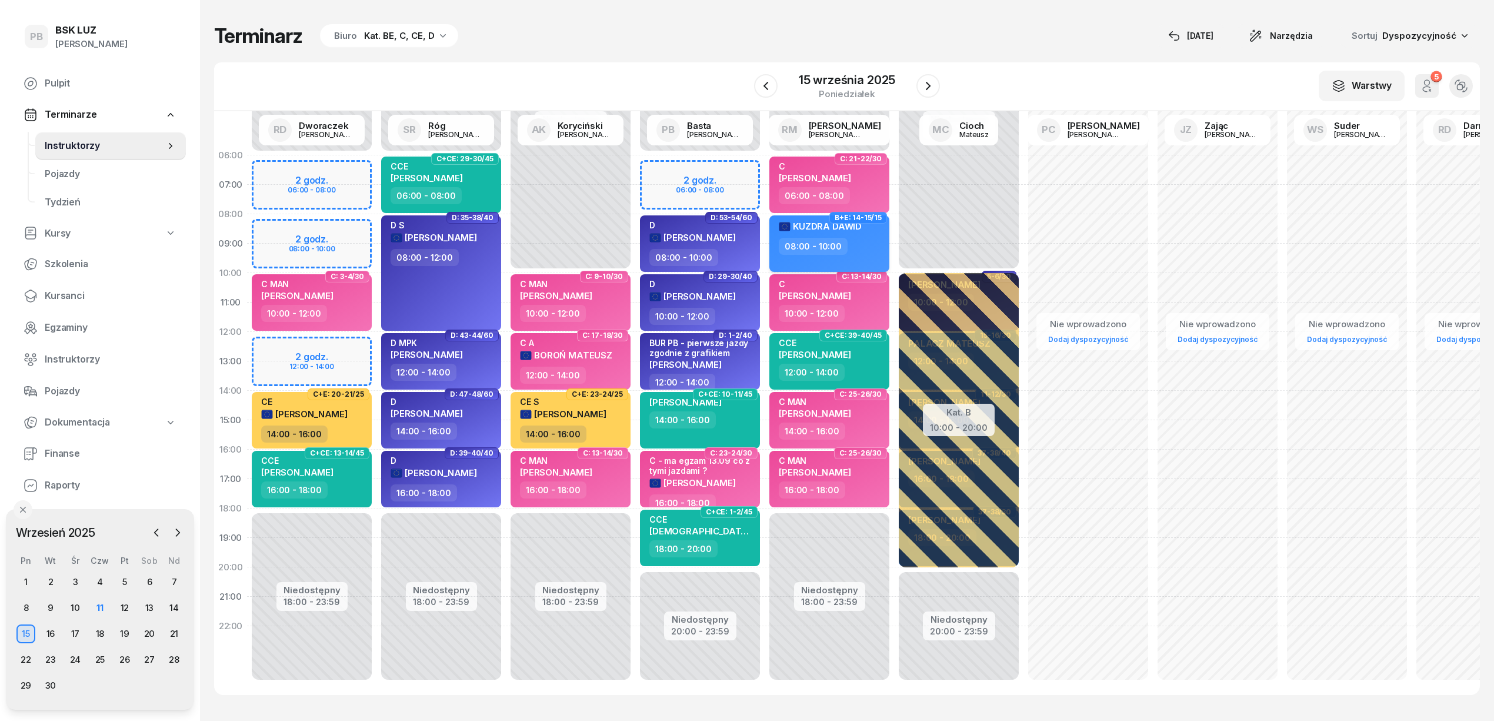
click at [859, 247] on div "08:00 - 10:00" at bounding box center [831, 246] width 104 height 17
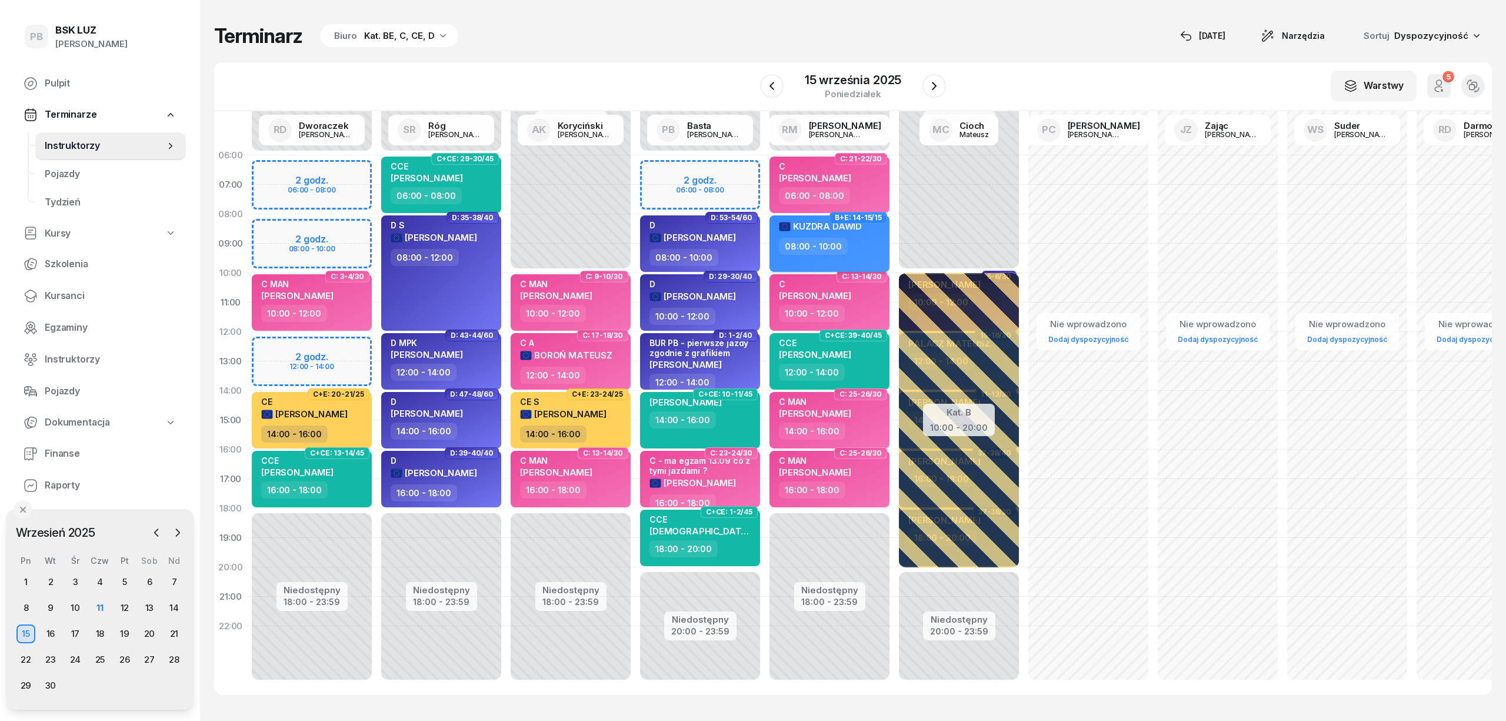
select select "08"
select select "10"
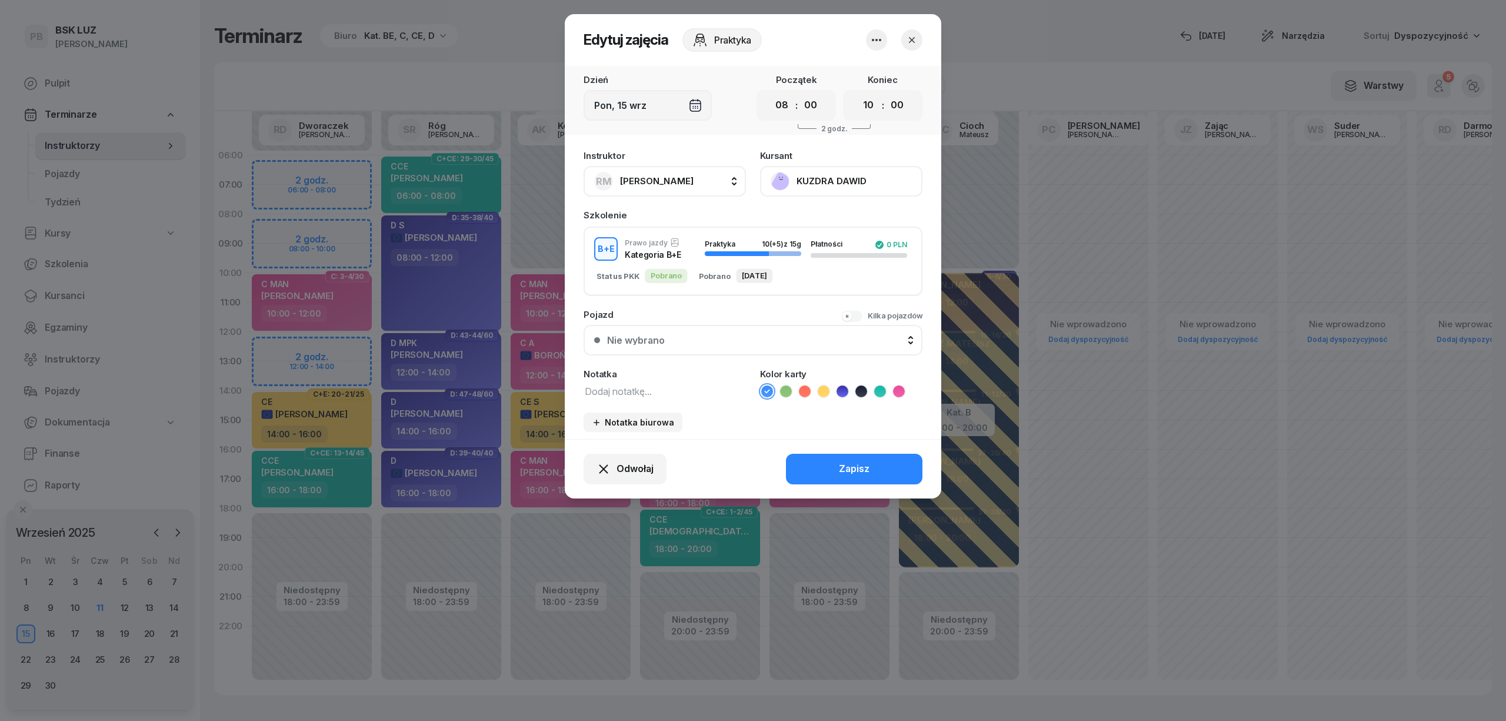
click at [643, 391] on textarea at bounding box center [665, 390] width 162 height 15
type textarea "BE"
click at [857, 388] on icon at bounding box center [861, 391] width 12 height 12
click at [831, 472] on button "Zapisz" at bounding box center [854, 469] width 136 height 31
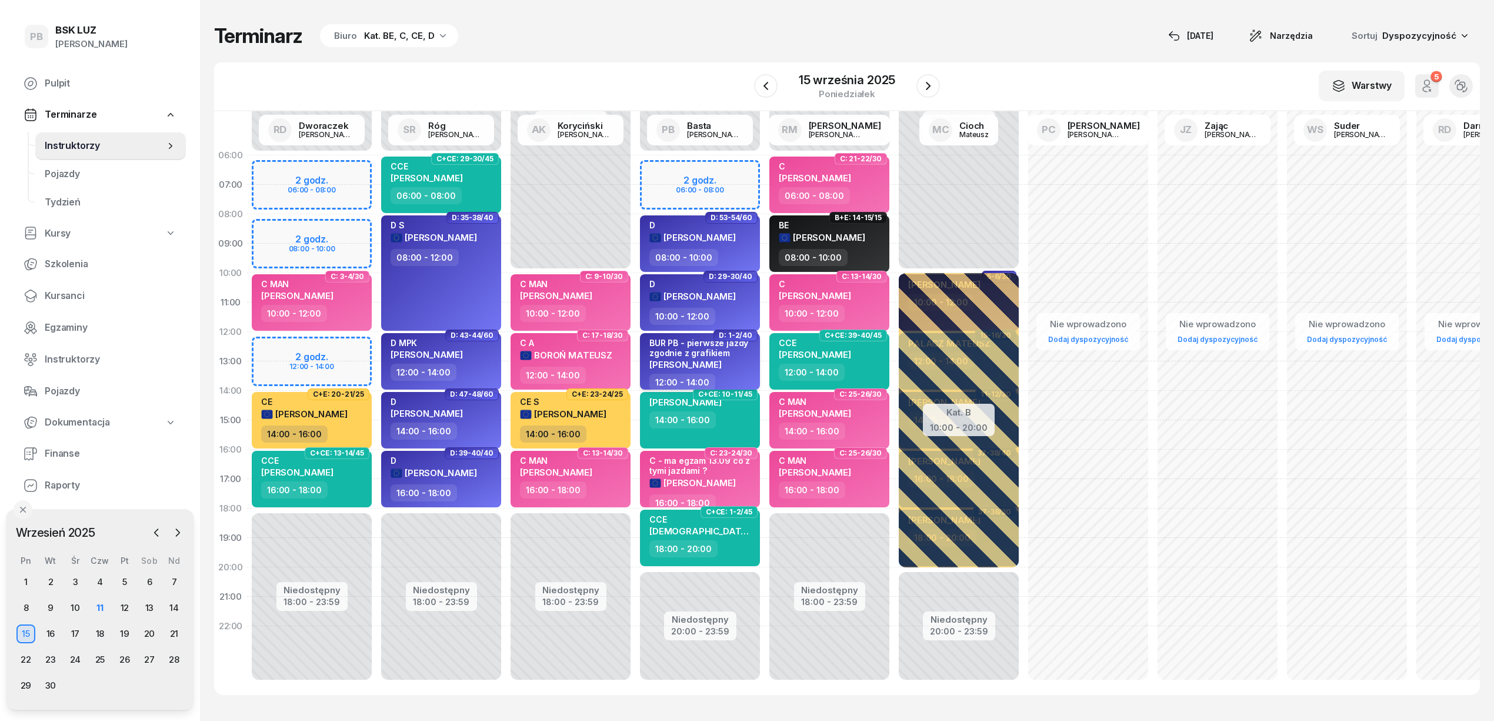
click at [737, 365] on div "[PERSON_NAME]" at bounding box center [702, 364] width 104 height 10
select select "12"
select select "14"
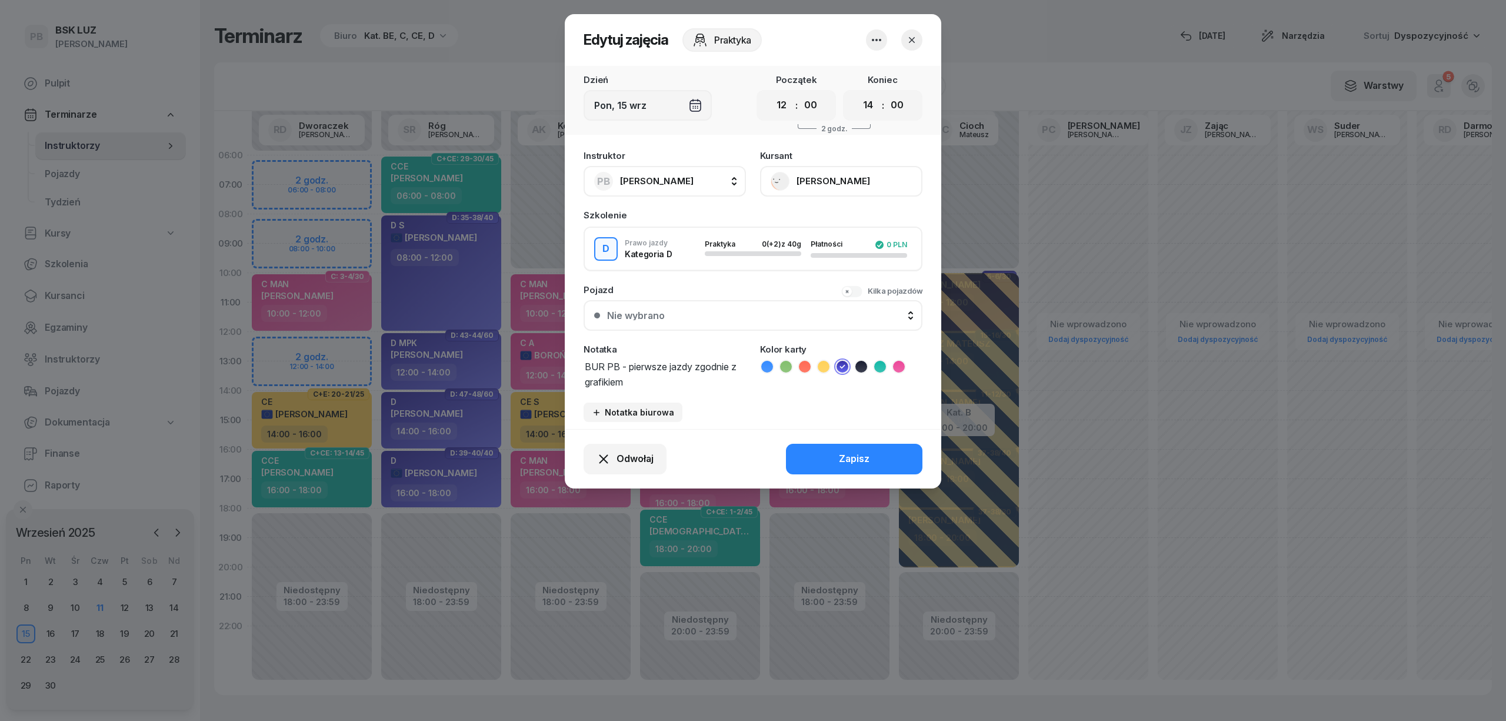
click at [584, 363] on textarea "BUR PB - pierwsze jazdy zgodnie z grafikiem" at bounding box center [665, 373] width 162 height 30
type textarea "D BUR PB - pierwsze jazdy zgodnie z grafikiem"
click at [835, 451] on button "Zapisz" at bounding box center [854, 459] width 136 height 31
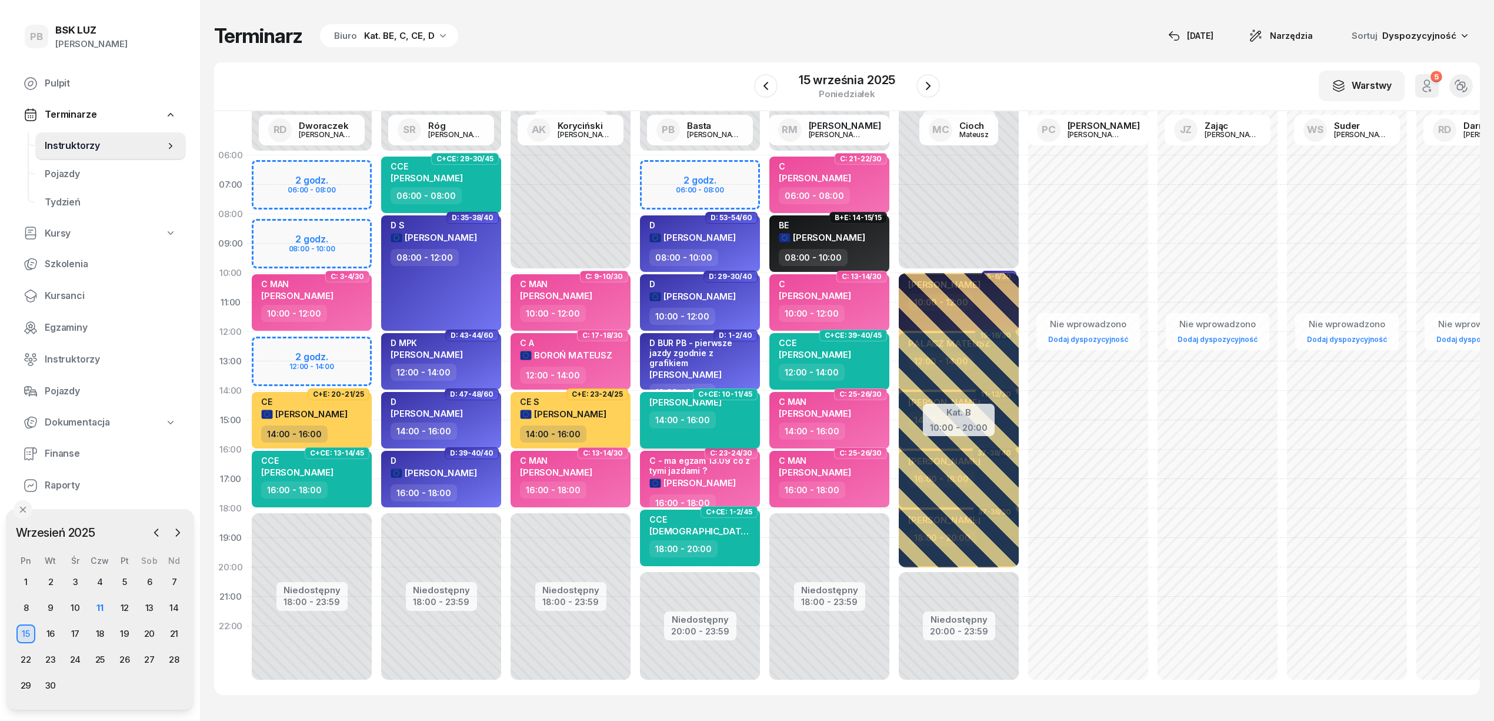
click at [737, 427] on div "14:00 - 16:00" at bounding box center [702, 419] width 104 height 17
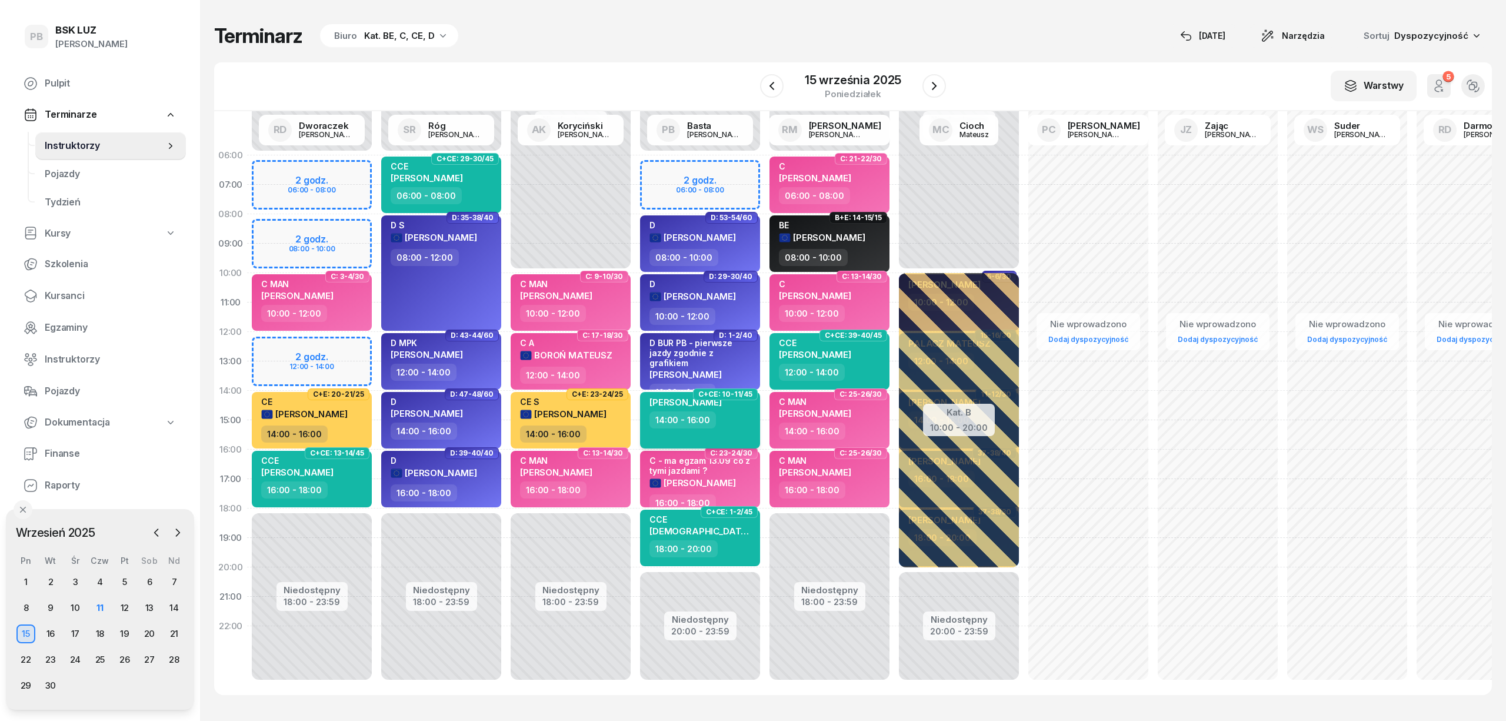
select select "14"
select select "16"
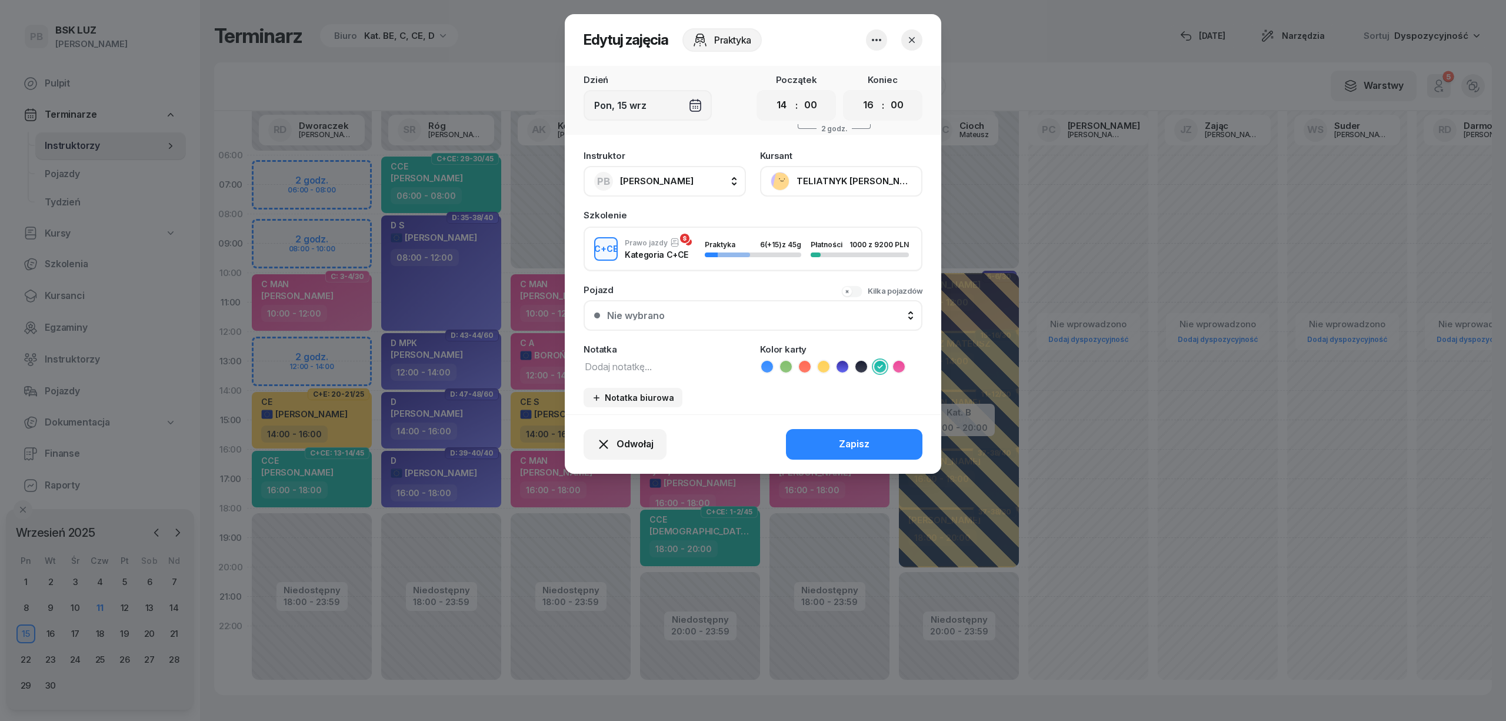
click at [631, 368] on textarea at bounding box center [665, 365] width 162 height 15
type textarea "CCE"
click at [841, 447] on div "Zapisz" at bounding box center [854, 444] width 31 height 15
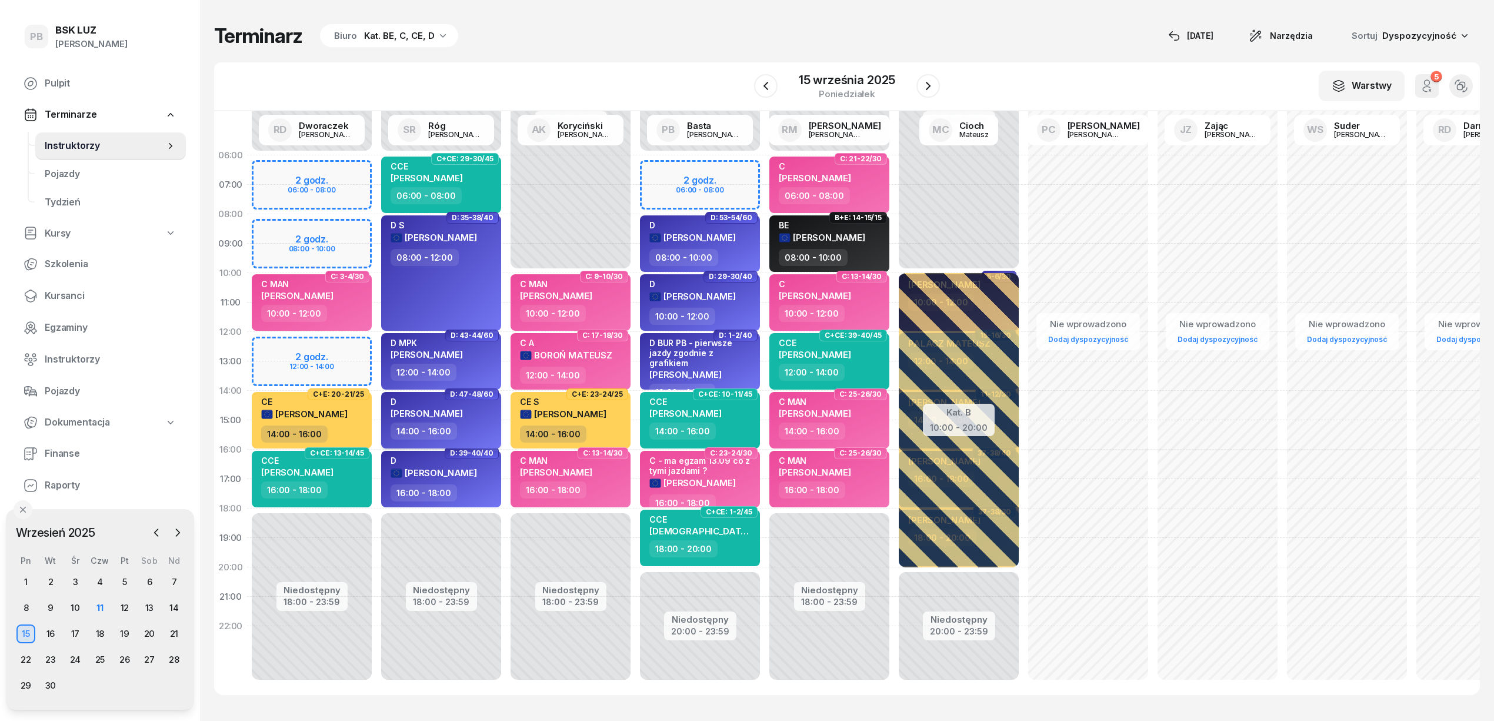
click at [483, 417] on div "D [PERSON_NAME]" at bounding box center [443, 410] width 104 height 26
select select "14"
select select "16"
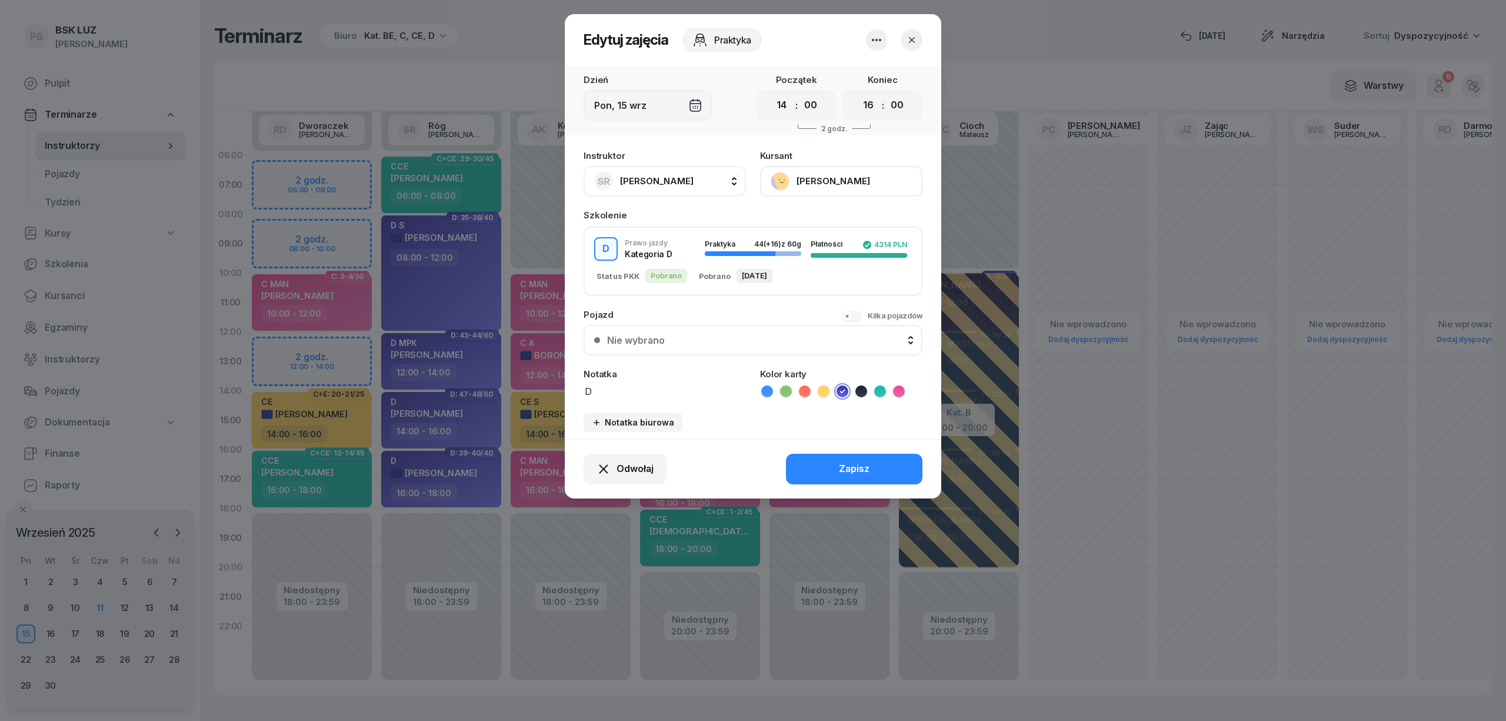
click at [655, 177] on span "[PERSON_NAME]" at bounding box center [657, 180] width 74 height 11
type input "cich"
click at [672, 260] on span "[PERSON_NAME]" at bounding box center [663, 259] width 72 height 15
click at [865, 467] on div "Zapisz" at bounding box center [854, 468] width 31 height 15
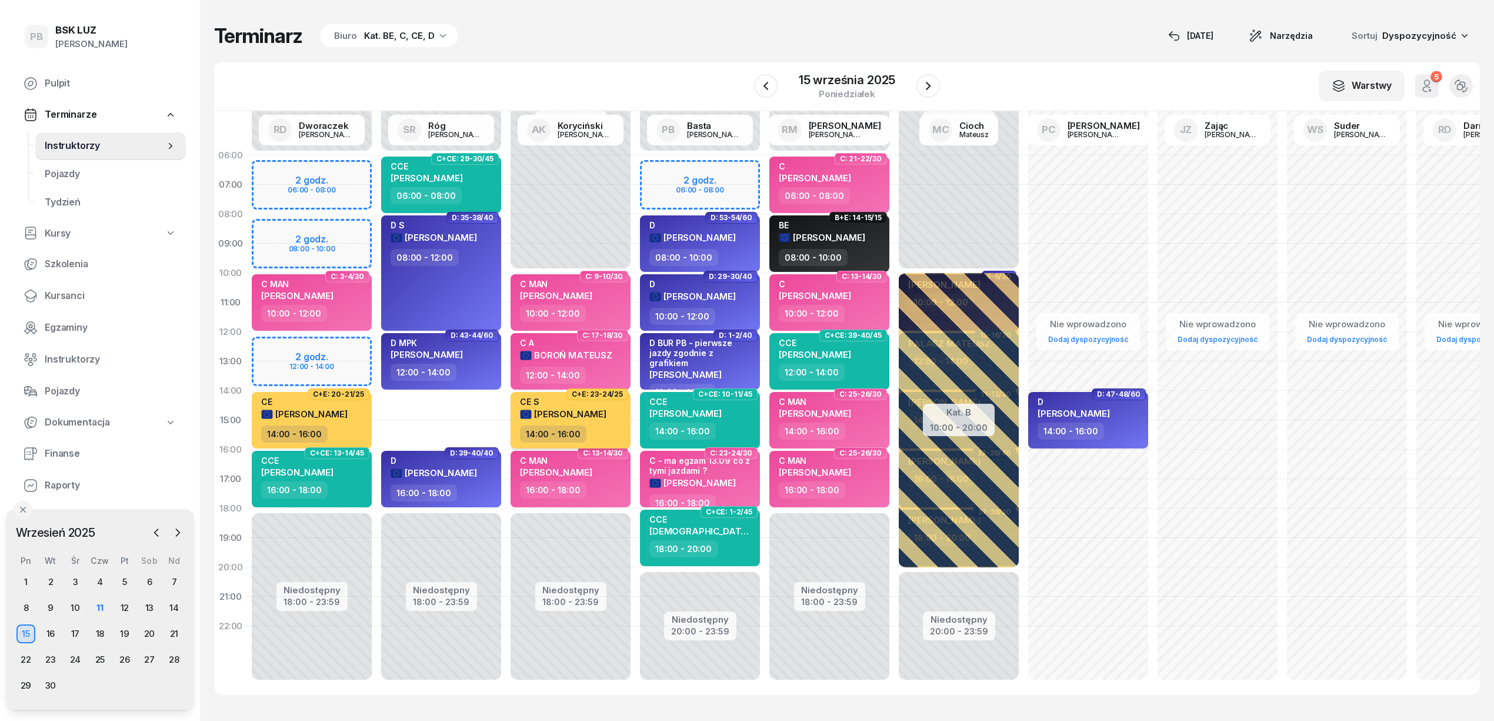
click at [606, 429] on div "14:00 - 16:00" at bounding box center [572, 433] width 104 height 17
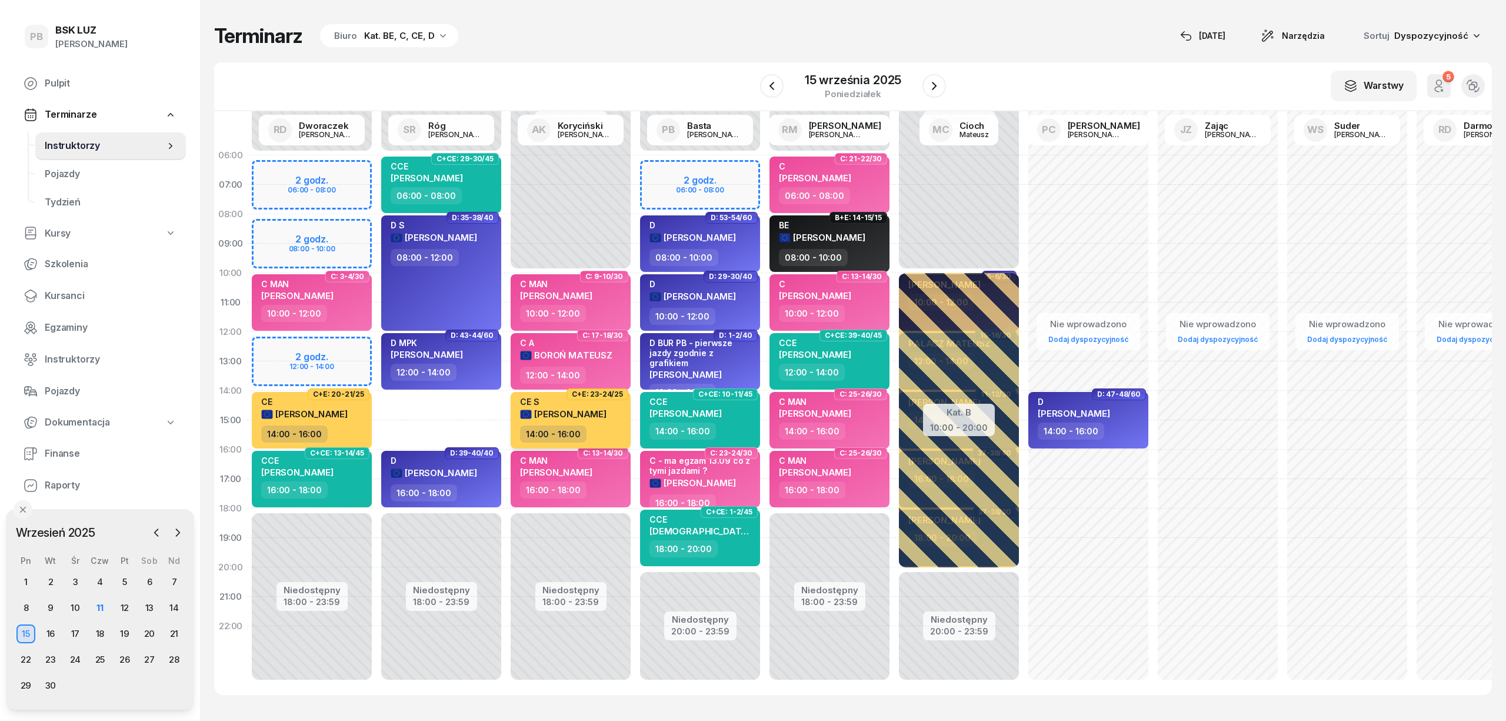
select select "14"
select select "16"
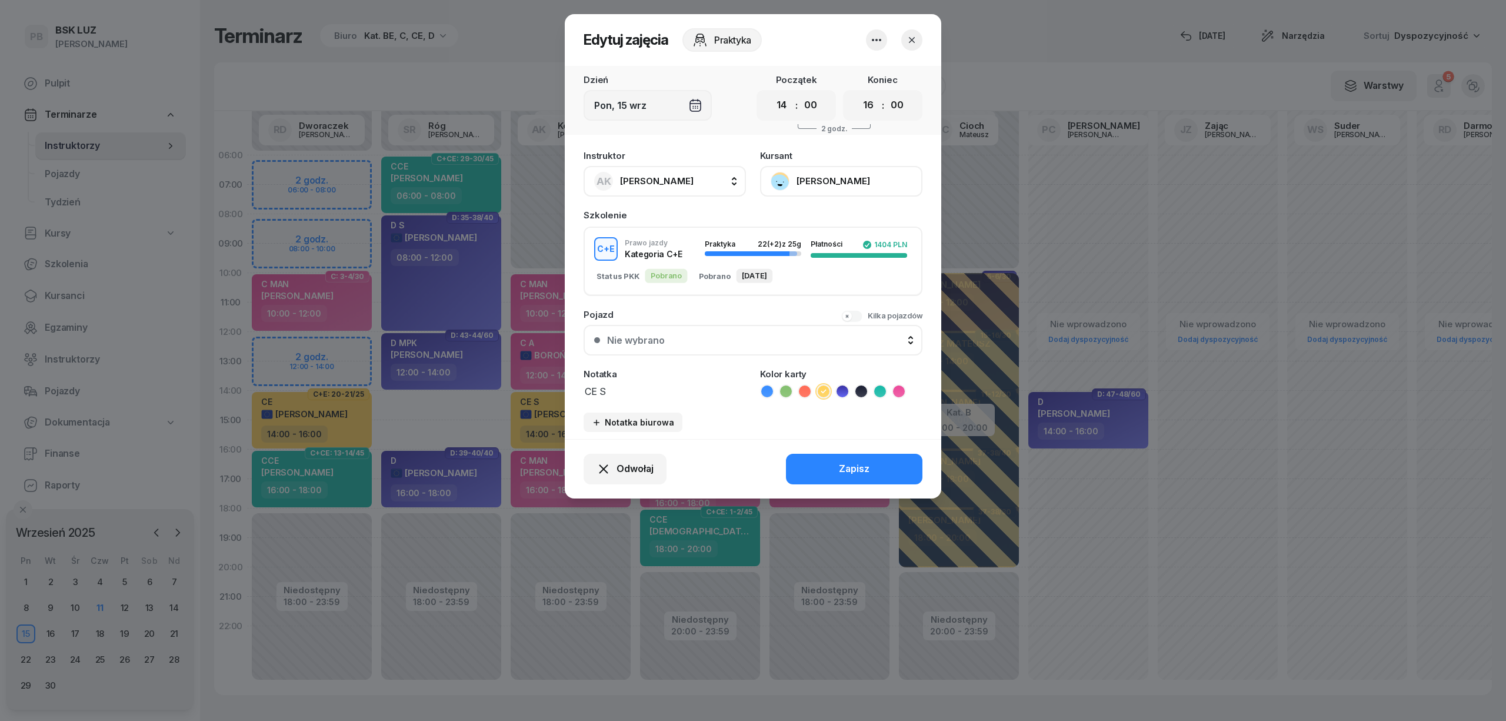
click at [618, 172] on div "AK [PERSON_NAME]" at bounding box center [643, 181] width 99 height 19
type input "róg"
click at [641, 264] on span "[PERSON_NAME]" at bounding box center [663, 259] width 72 height 15
click at [819, 475] on button "Zapisz" at bounding box center [854, 469] width 136 height 31
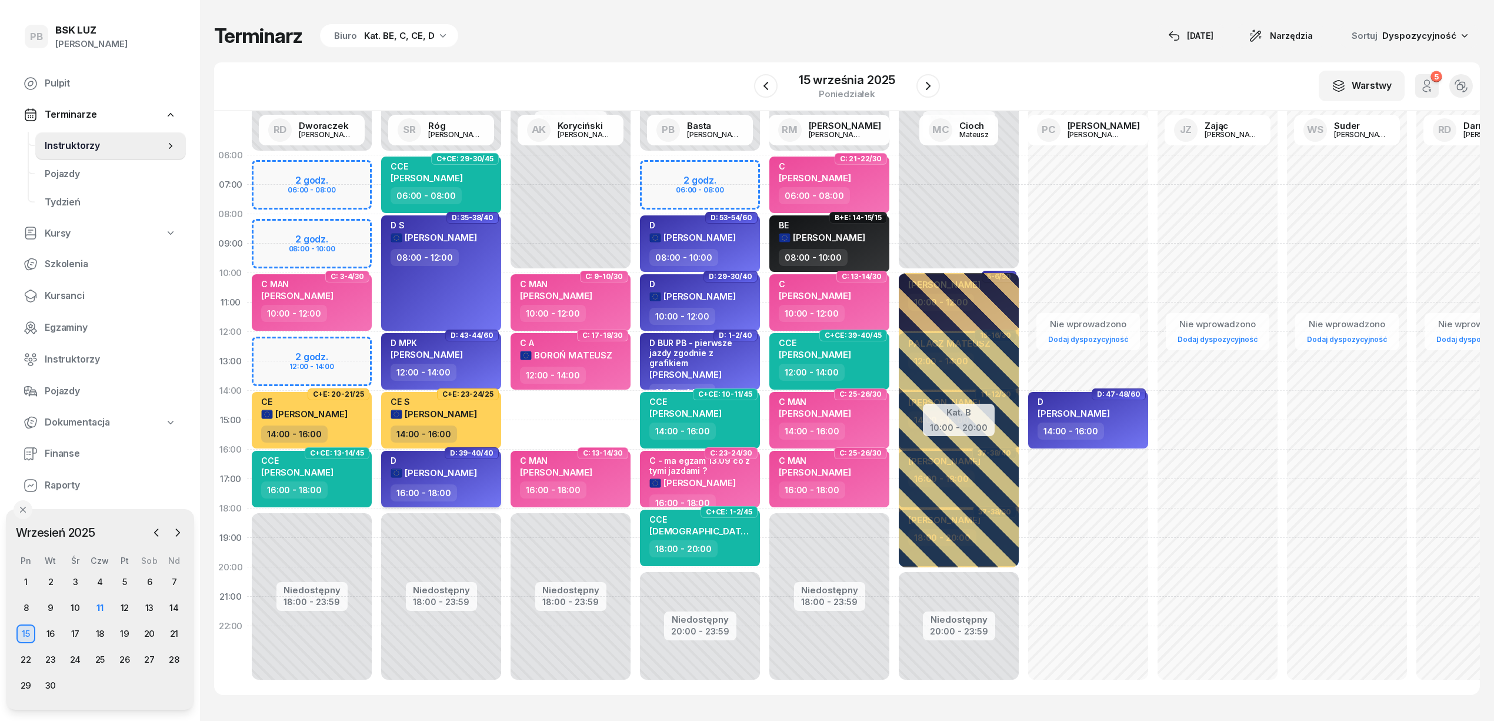
click at [470, 488] on div "16:00 - 18:00" at bounding box center [443, 492] width 104 height 17
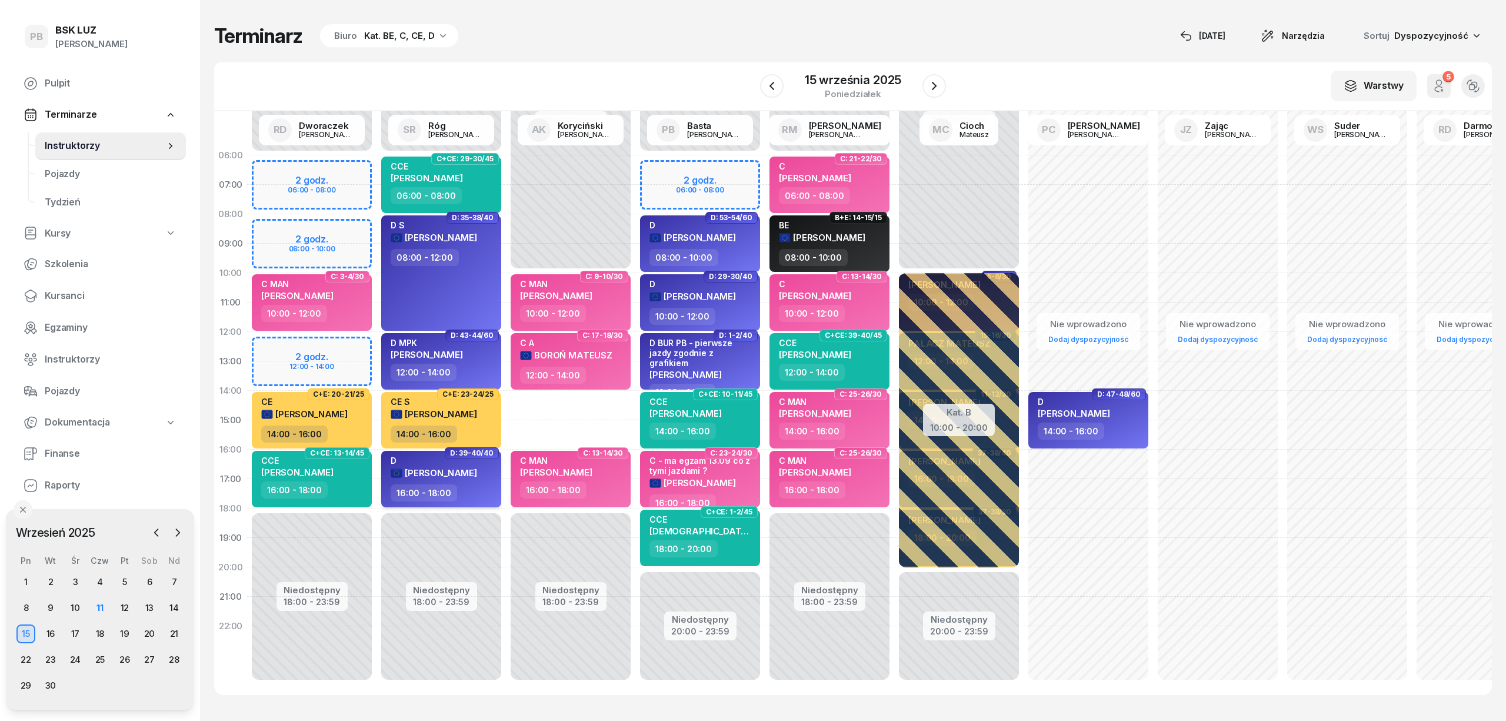
select select "16"
select select "18"
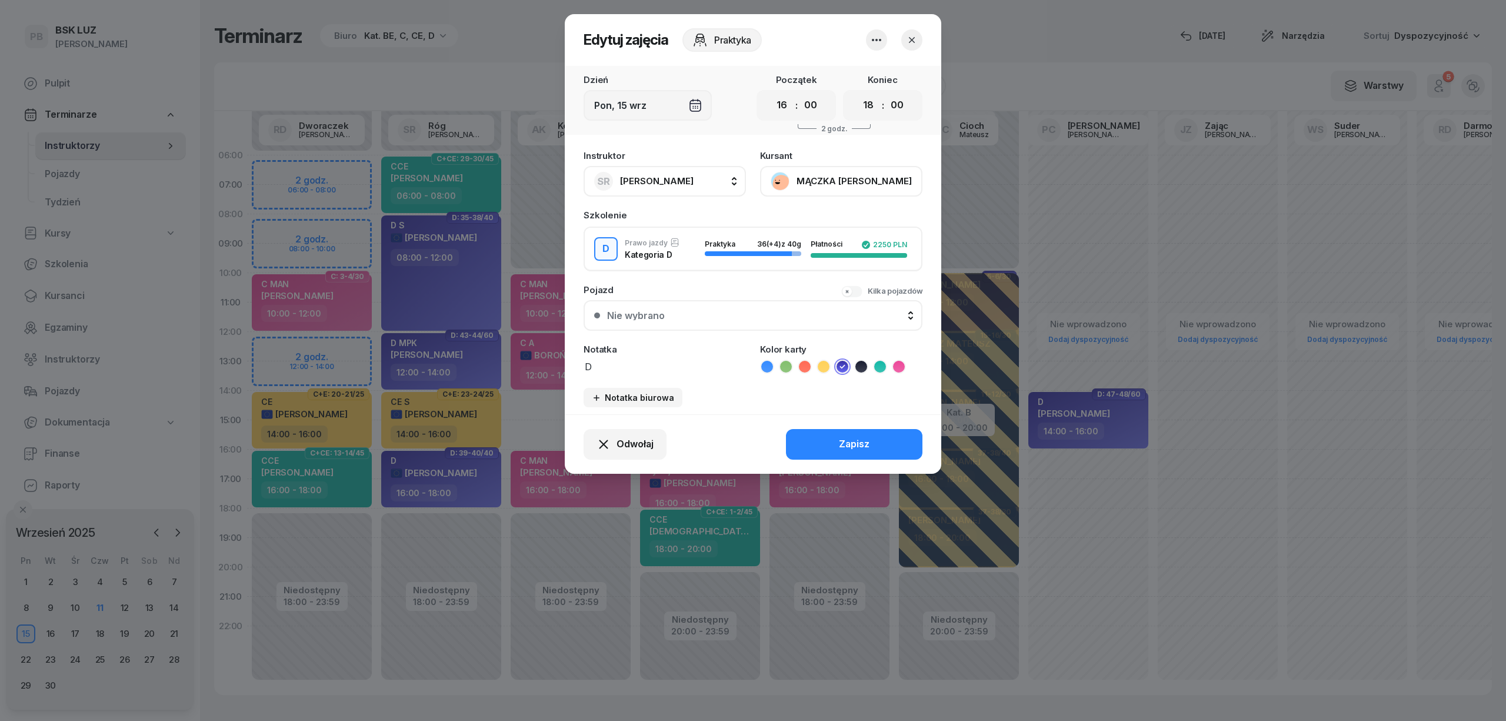
click at [639, 178] on span "[PERSON_NAME]" at bounding box center [657, 180] width 74 height 11
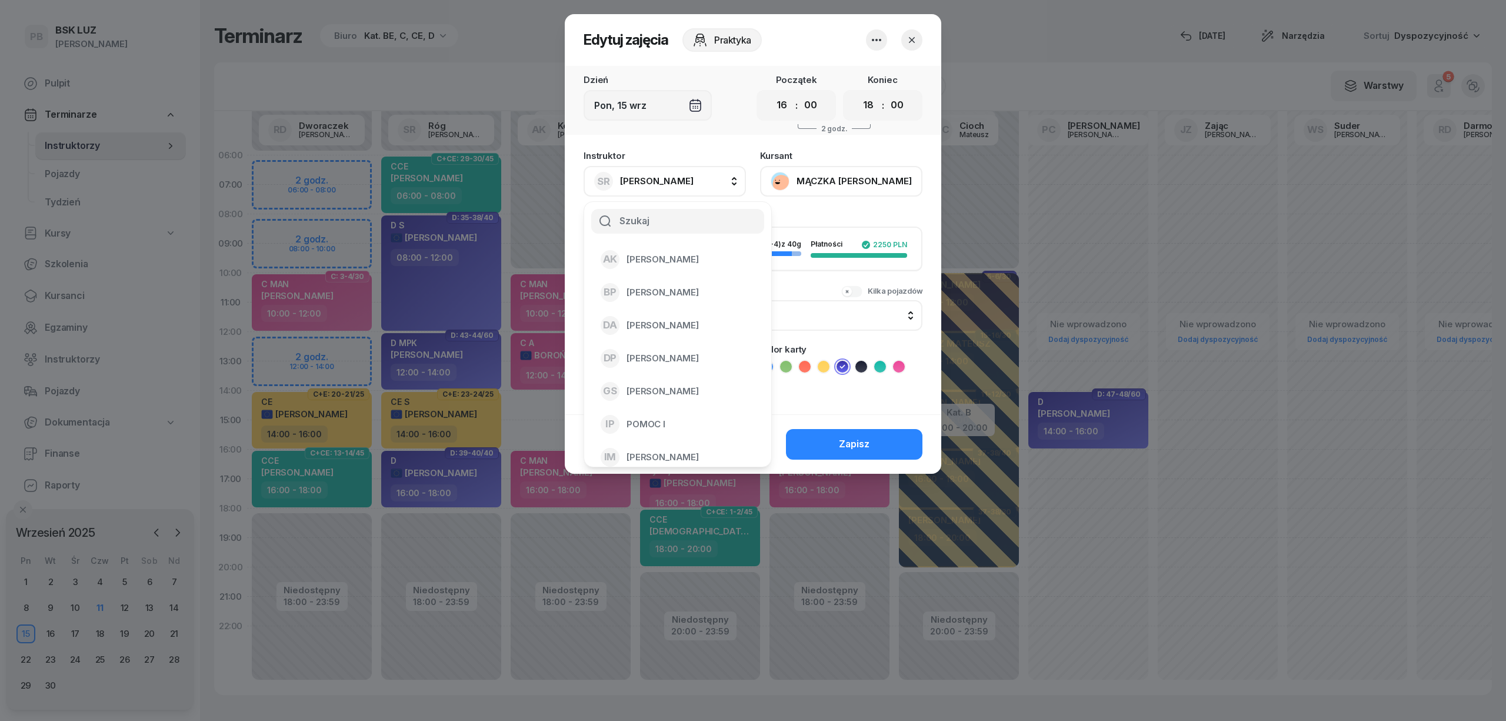
type input "v"
type input "cich"
click at [641, 255] on span "[PERSON_NAME]" at bounding box center [663, 259] width 72 height 15
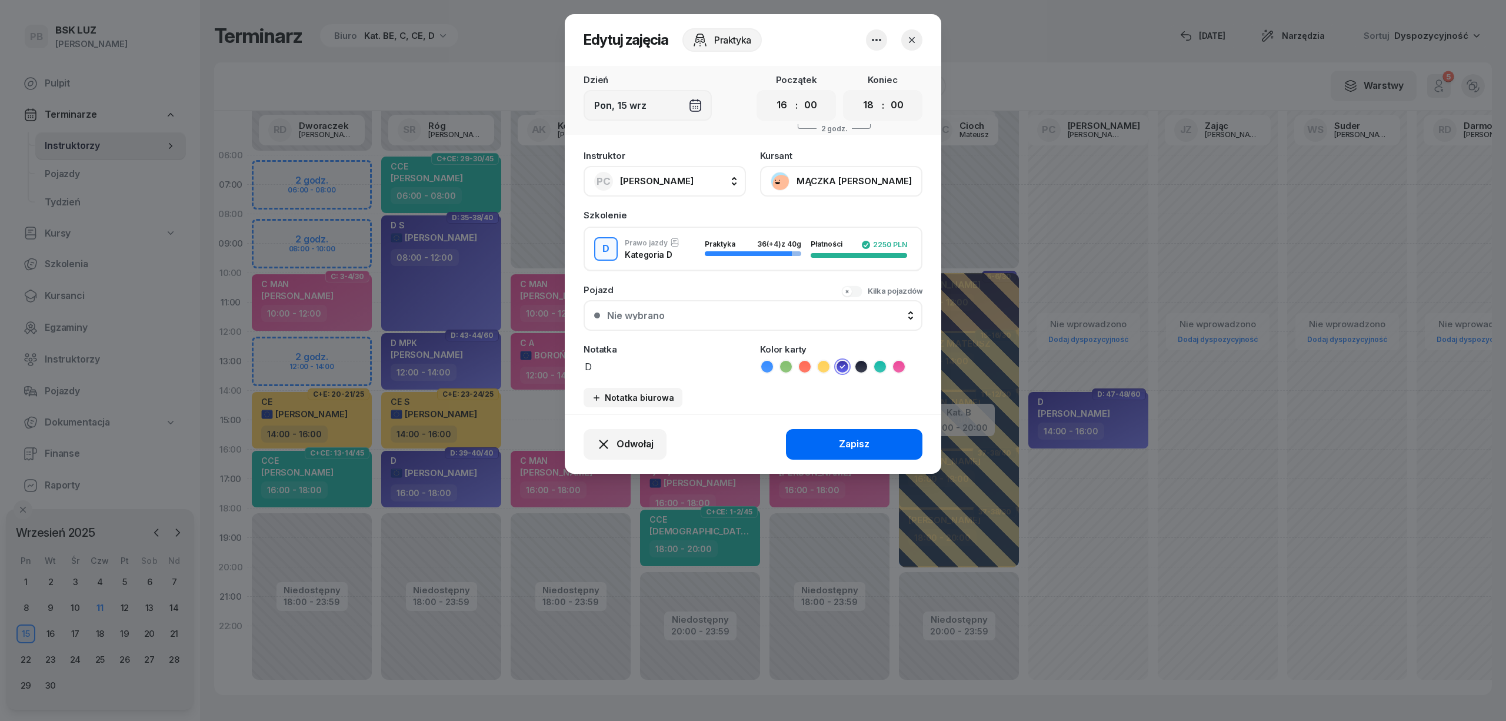
click at [838, 441] on button "Zapisz" at bounding box center [854, 444] width 136 height 31
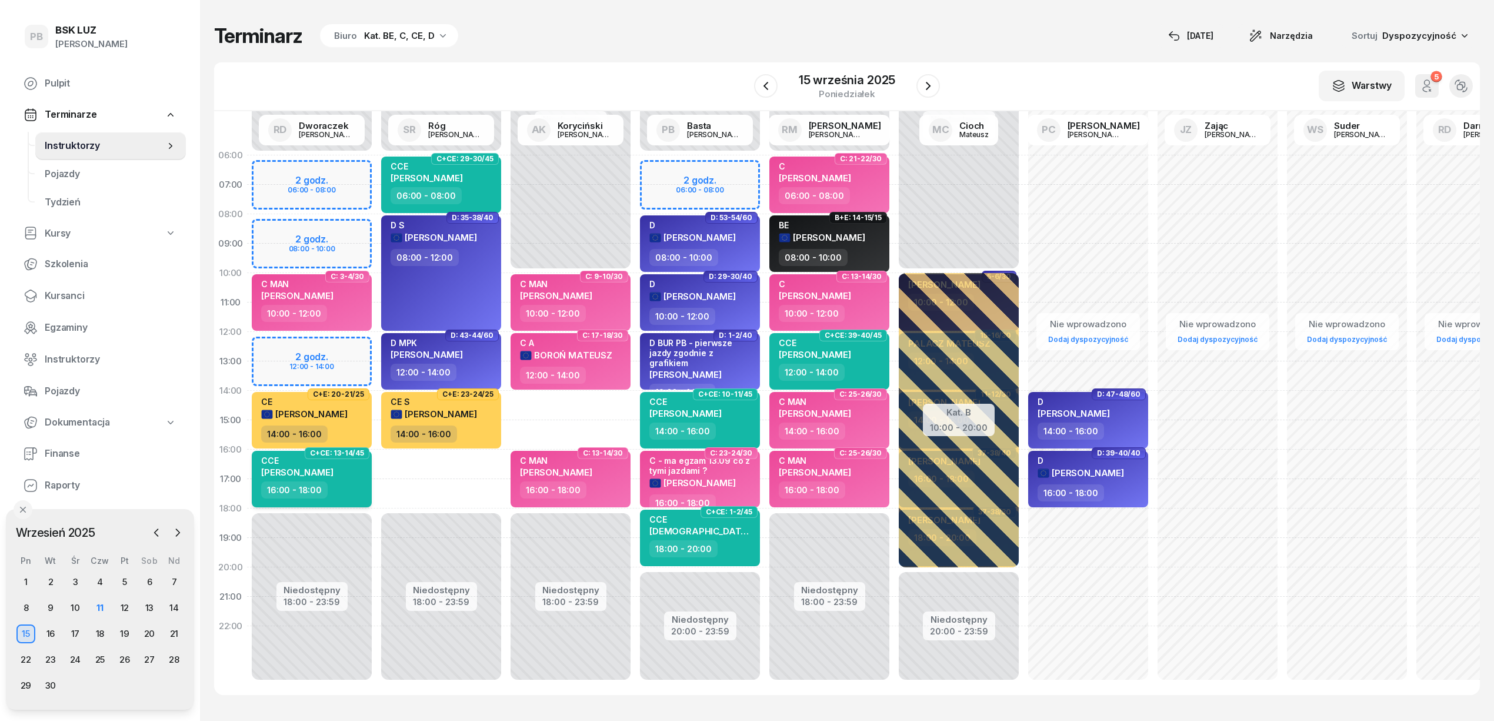
click at [334, 477] on div "CCE [PERSON_NAME]" at bounding box center [297, 468] width 72 height 26
select select "16"
select select "18"
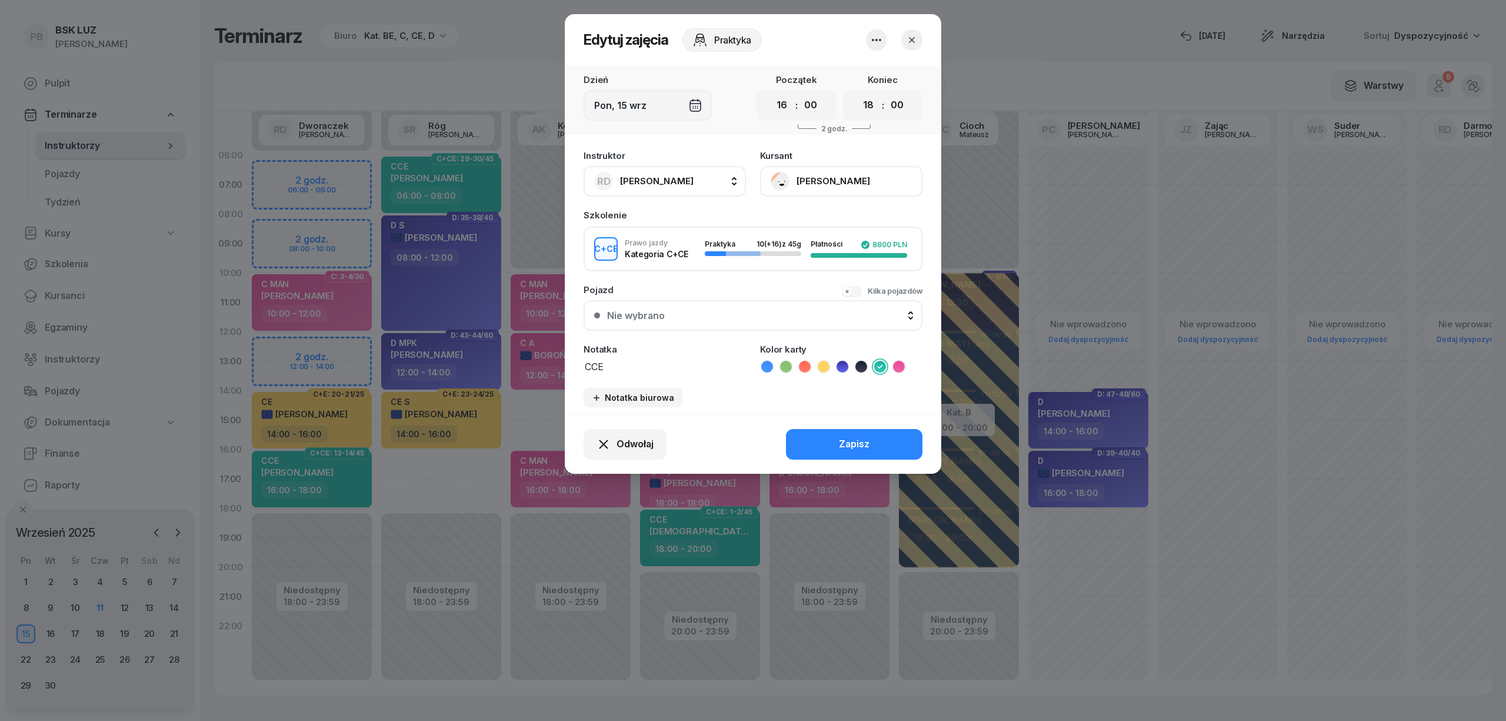
click at [642, 188] on div "RD [PERSON_NAME]" at bounding box center [643, 181] width 99 height 19
type input "róg"
click at [657, 260] on span "[PERSON_NAME]" at bounding box center [663, 259] width 72 height 15
click at [834, 445] on button "Zapisz" at bounding box center [854, 444] width 136 height 31
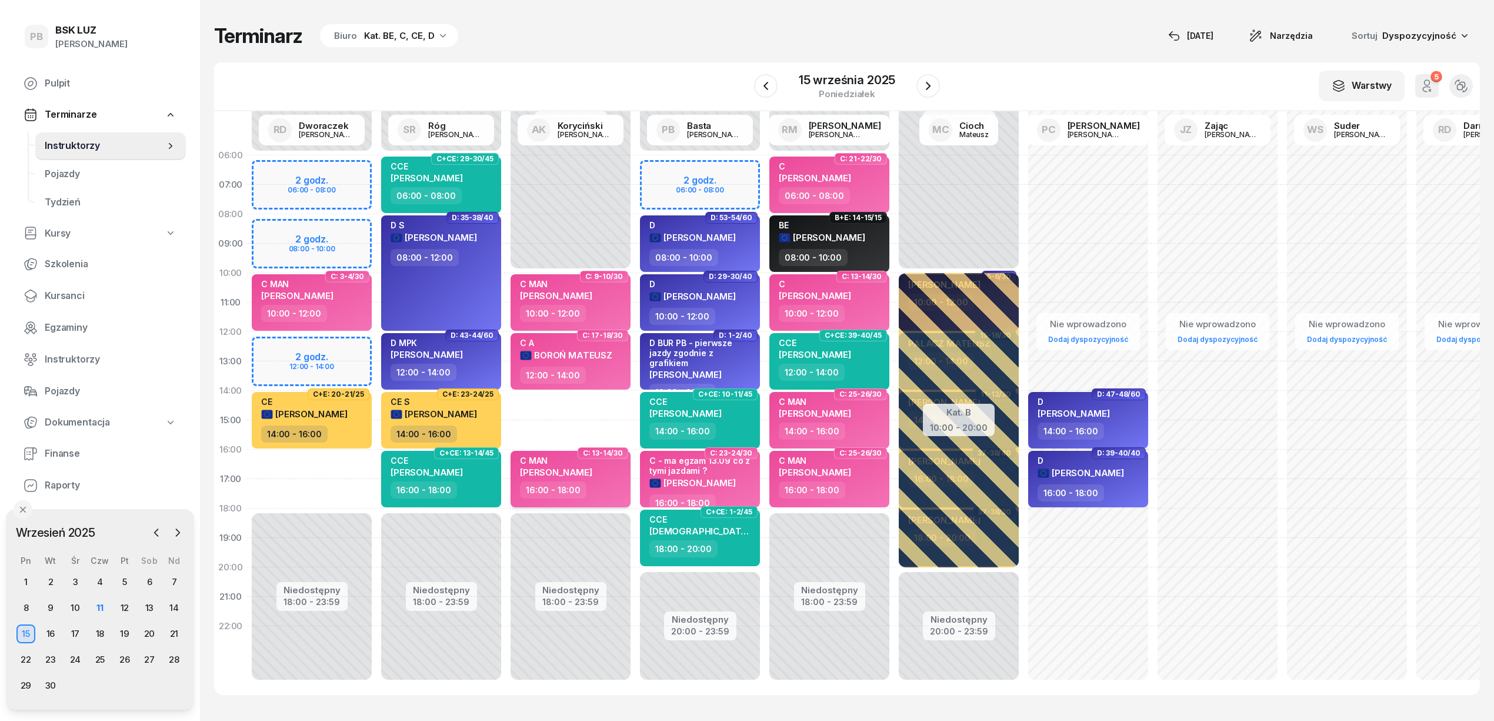
click at [620, 479] on div "C MAN [PERSON_NAME]" at bounding box center [572, 468] width 104 height 26
select select "16"
select select "18"
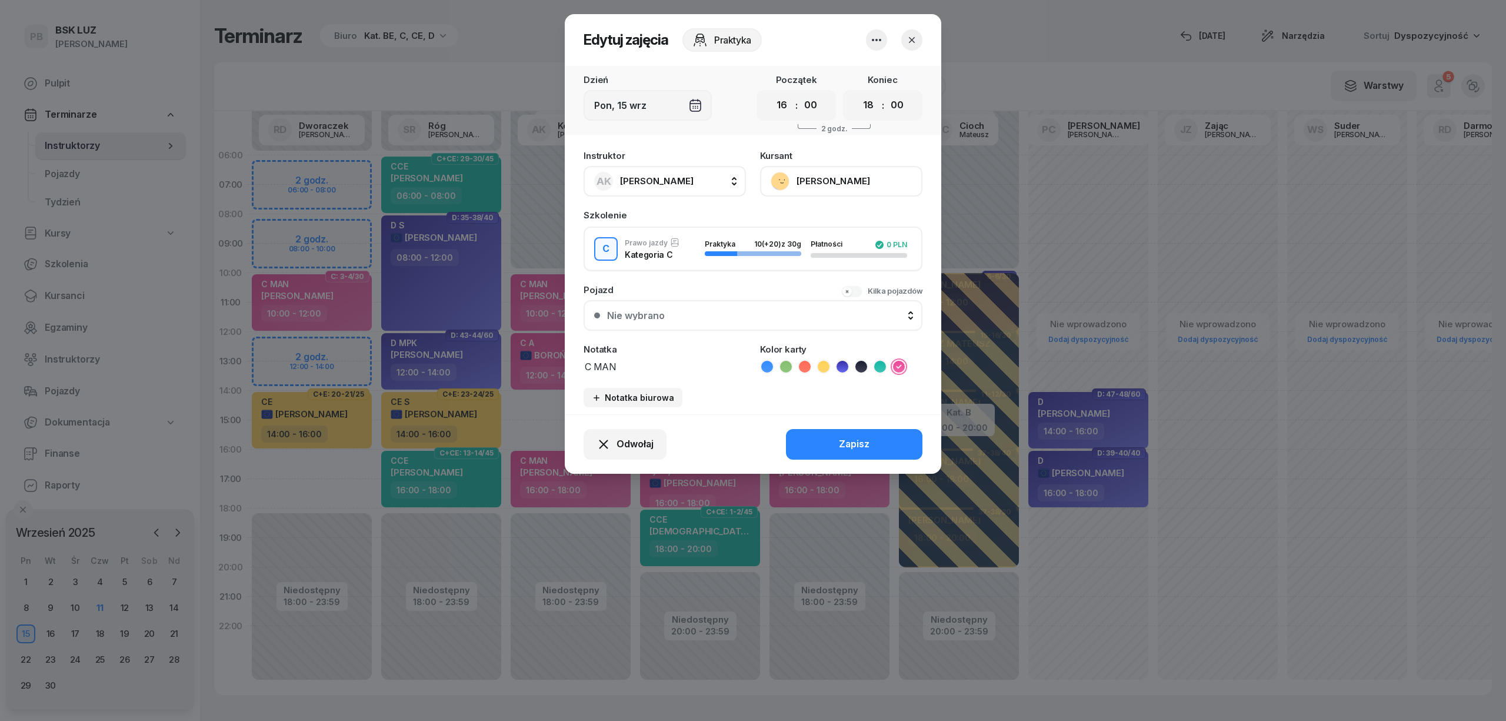
click at [651, 182] on span "[PERSON_NAME]" at bounding box center [657, 180] width 74 height 11
type input "dw"
click at [667, 267] on div "RD [PERSON_NAME]" at bounding box center [671, 259] width 140 height 19
click at [810, 440] on button "Zapisz" at bounding box center [854, 444] width 136 height 31
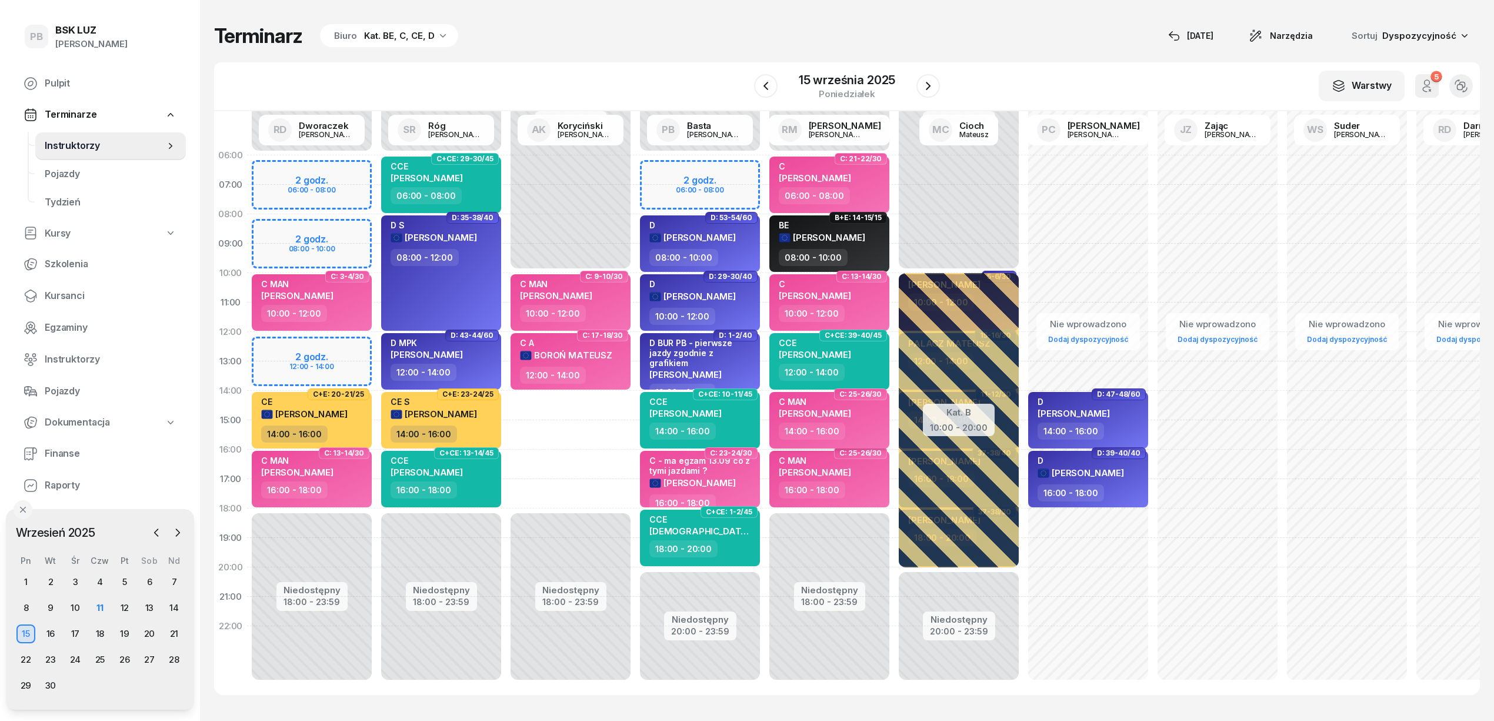
click at [857, 427] on div "14:00 - 16:00" at bounding box center [831, 430] width 104 height 17
select select "14"
select select "16"
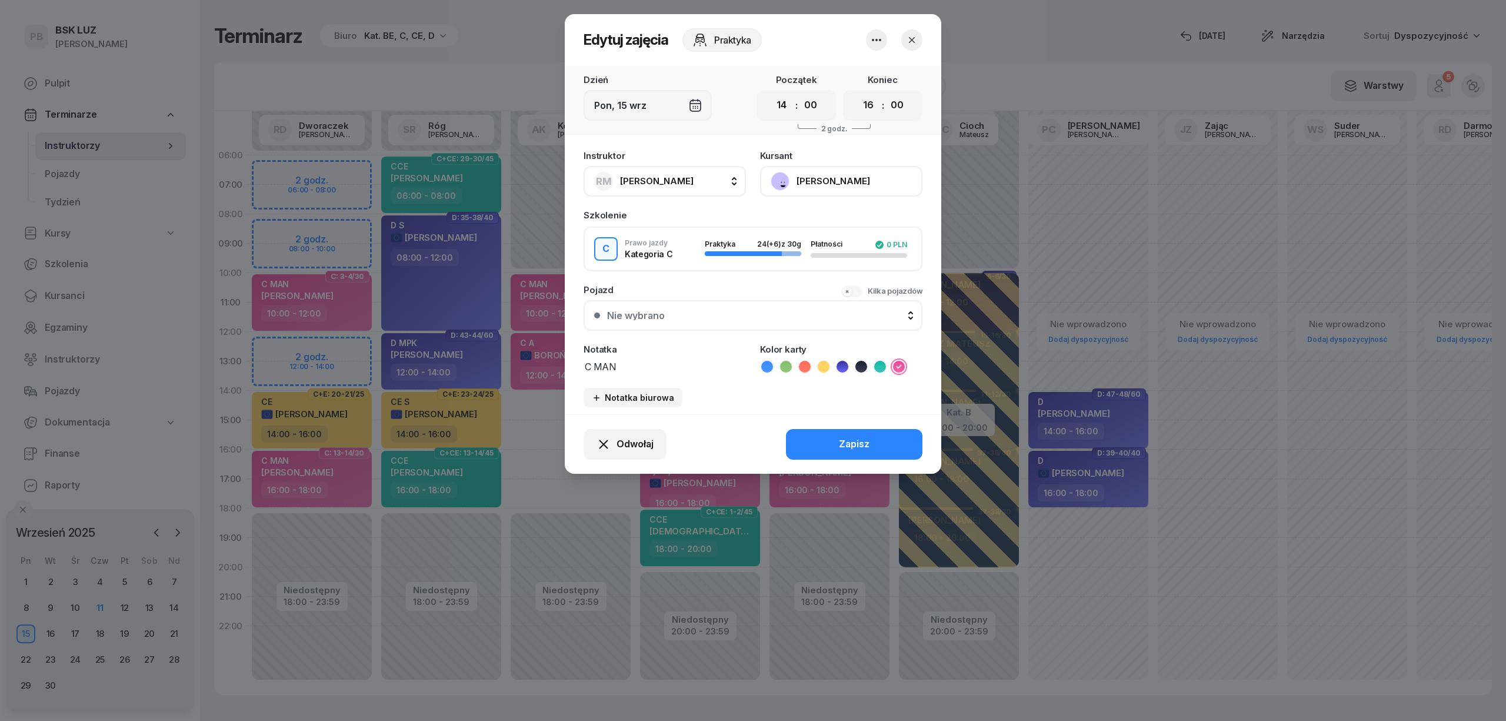
click at [672, 185] on span "[PERSON_NAME]" at bounding box center [657, 180] width 74 height 11
type input "kory"
click at [684, 250] on div "AK [PERSON_NAME]" at bounding box center [671, 259] width 140 height 19
click at [828, 442] on button "Zapisz" at bounding box center [854, 444] width 136 height 31
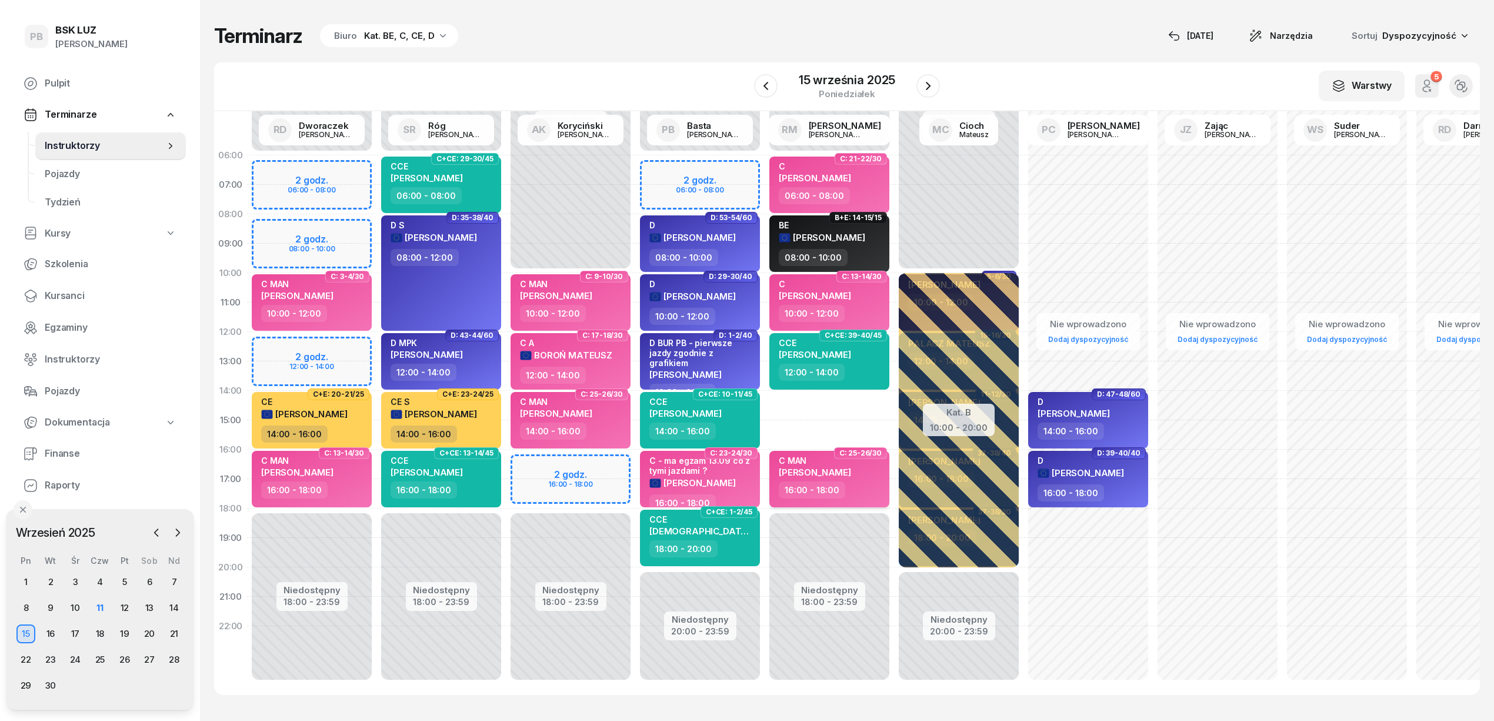
click at [851, 471] on span "[PERSON_NAME]" at bounding box center [815, 472] width 72 height 11
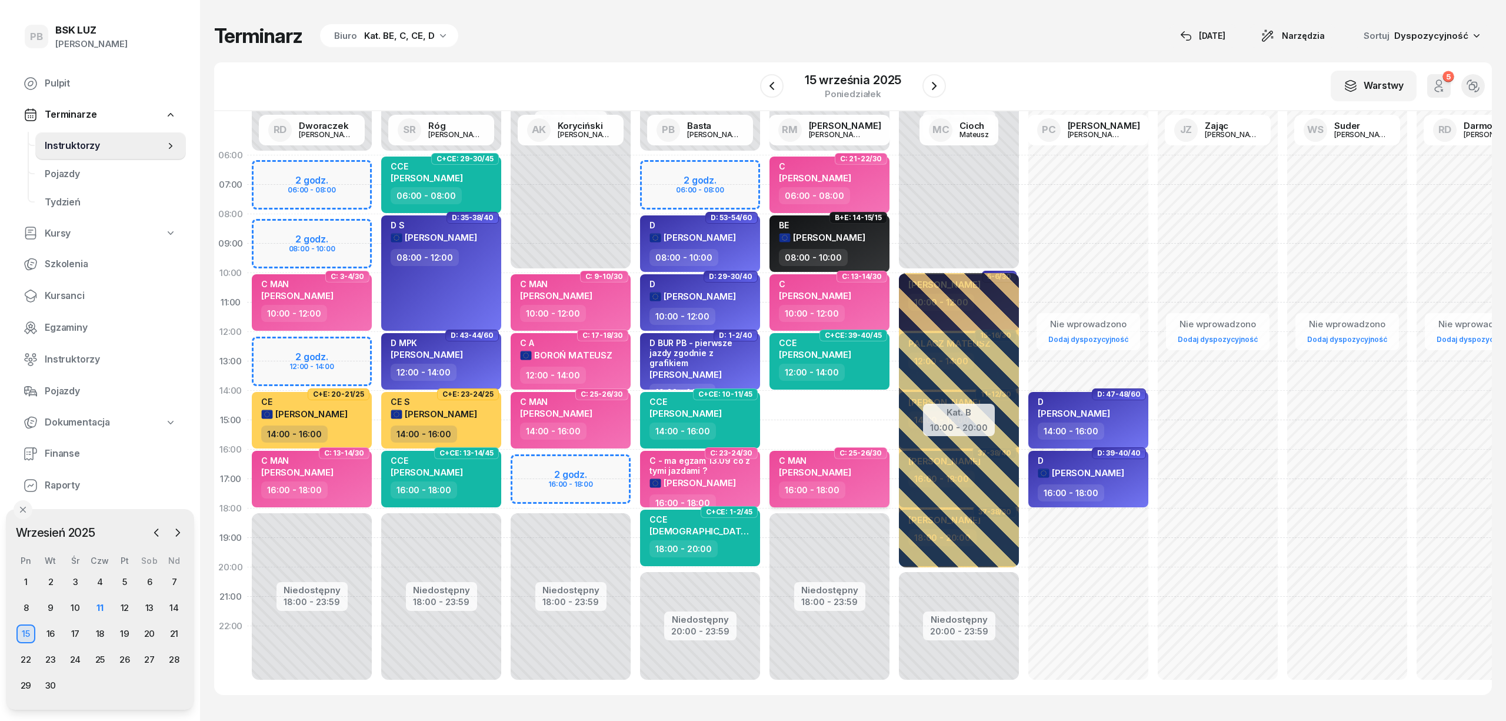
select select "16"
select select "18"
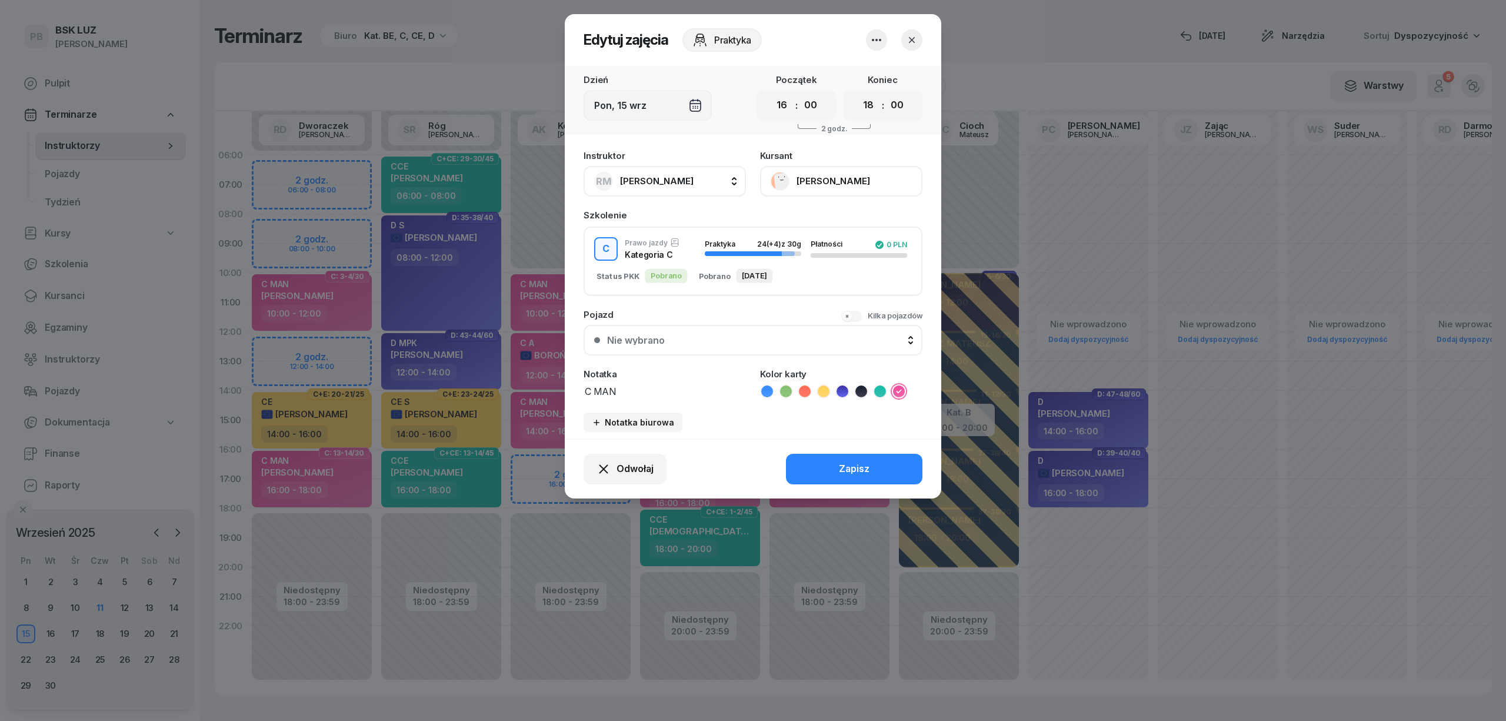
click at [674, 177] on span "[PERSON_NAME]" at bounding box center [657, 180] width 74 height 11
type input "kory"
click at [678, 268] on li "AK [PERSON_NAME]" at bounding box center [678, 259] width 168 height 33
click at [831, 469] on button "Zapisz" at bounding box center [854, 469] width 136 height 31
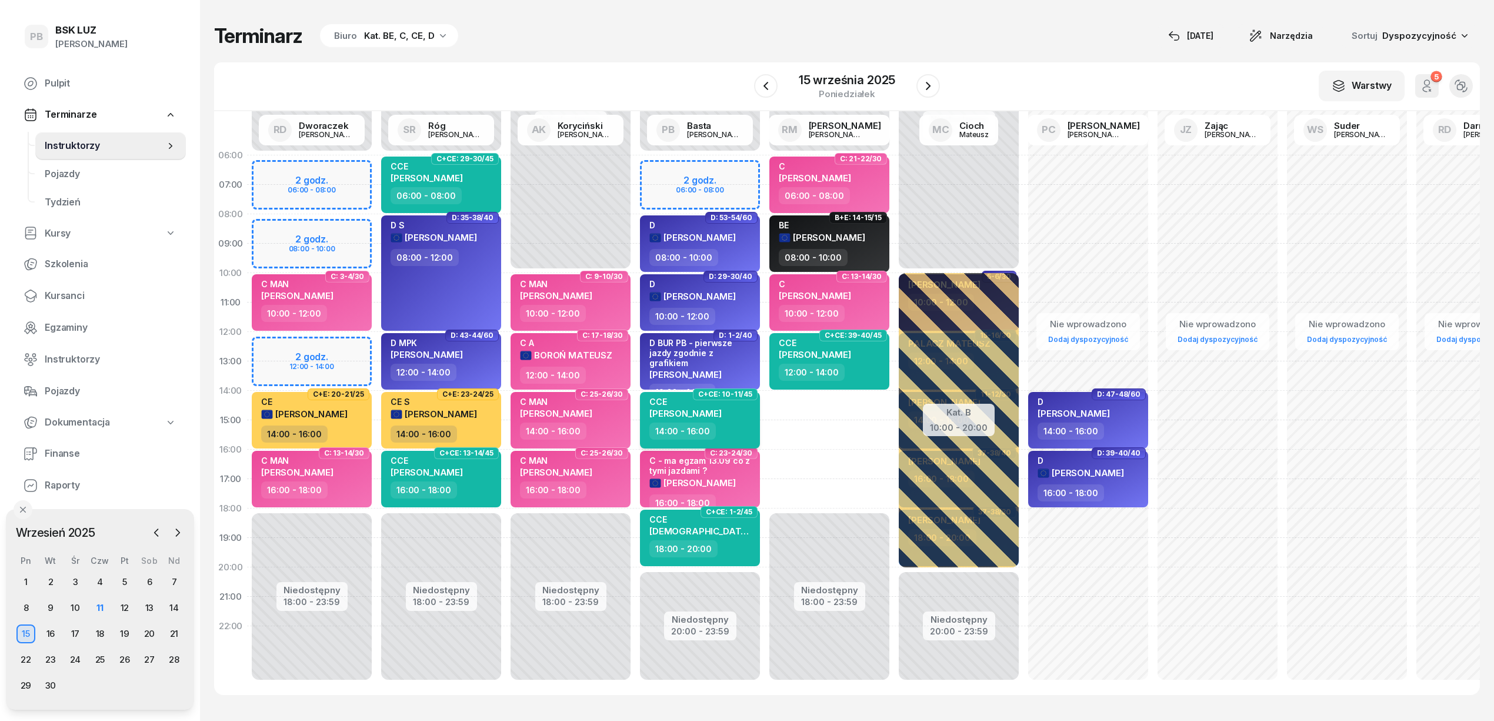
click at [722, 424] on div "14:00 - 16:00" at bounding box center [702, 430] width 104 height 17
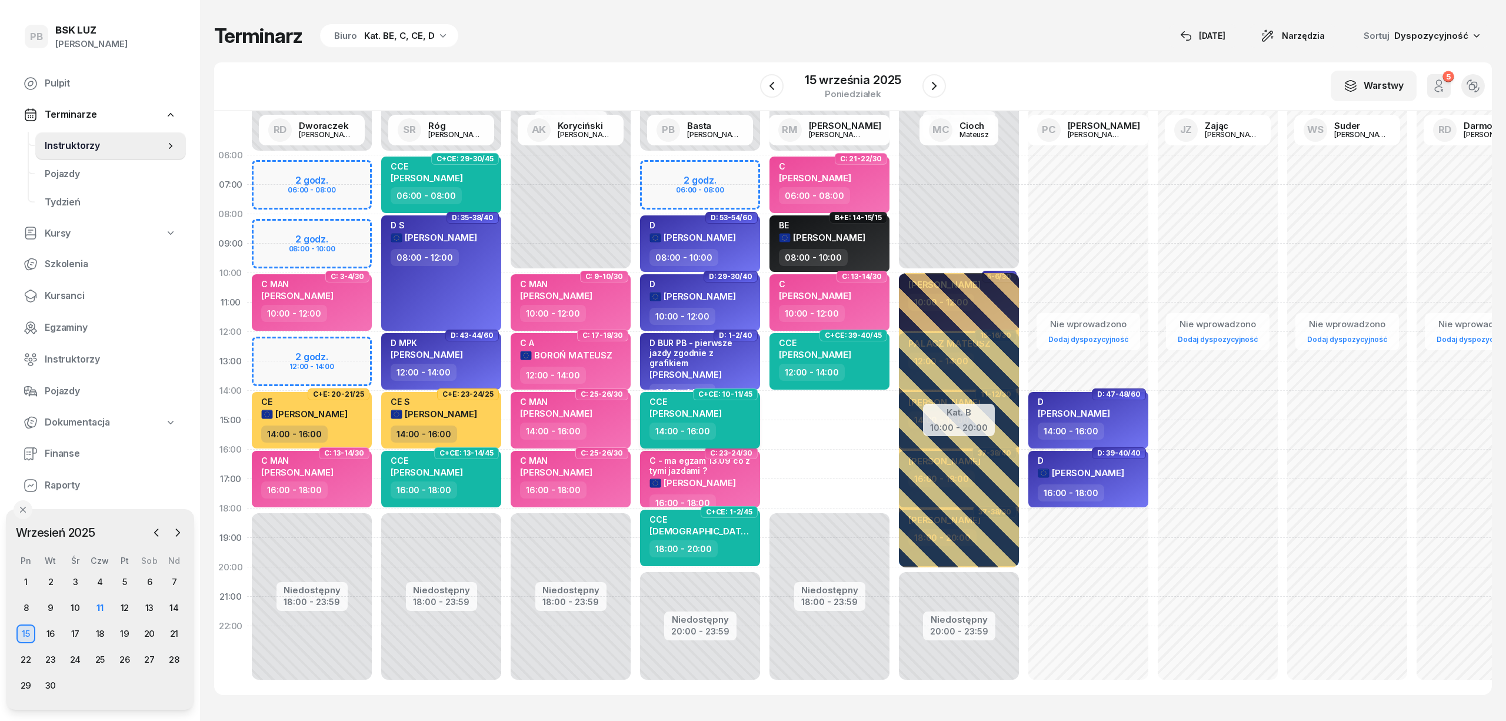
select select "14"
select select "16"
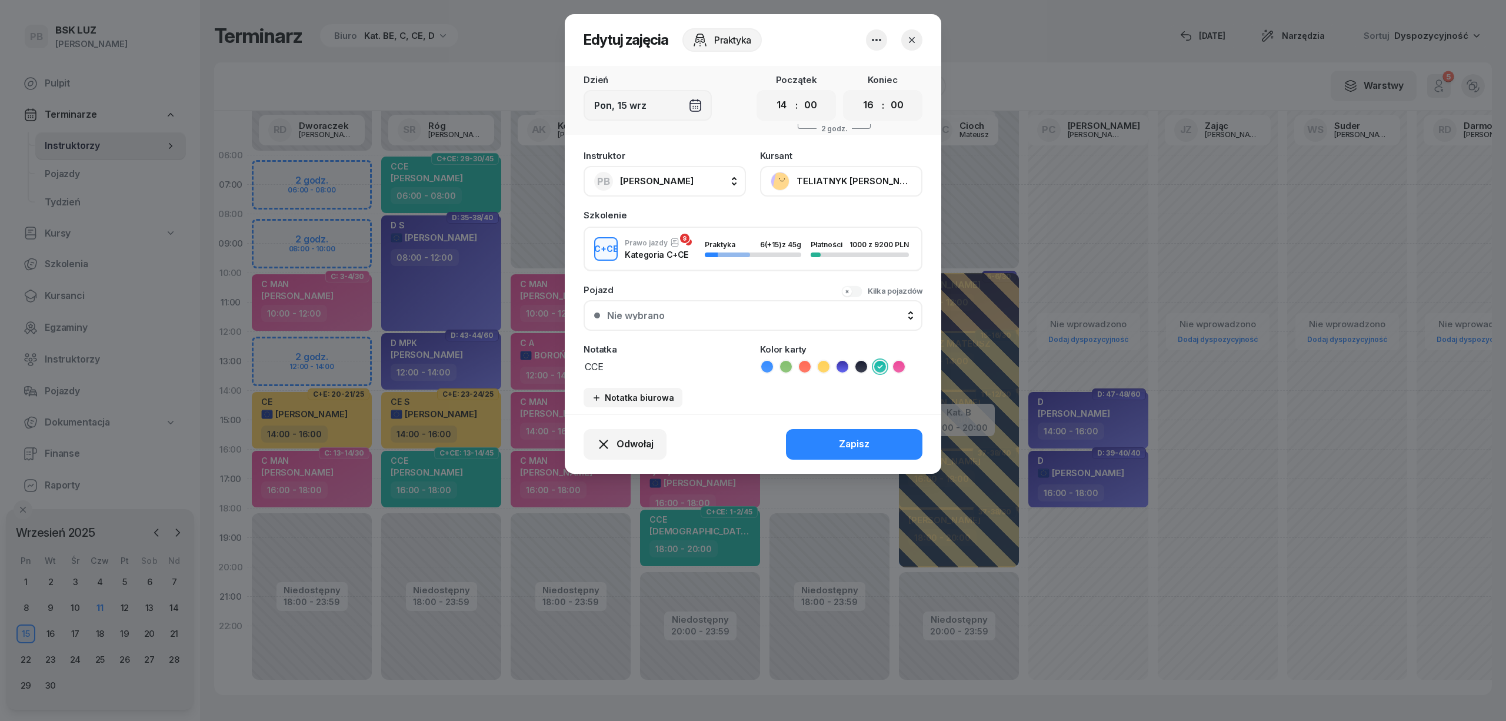
click at [686, 181] on button "PB [PERSON_NAME]" at bounding box center [665, 181] width 162 height 31
type input "mark"
click at [704, 259] on div "[PERSON_NAME]" at bounding box center [671, 259] width 140 height 19
click at [817, 437] on button "Zapisz" at bounding box center [854, 444] width 136 height 31
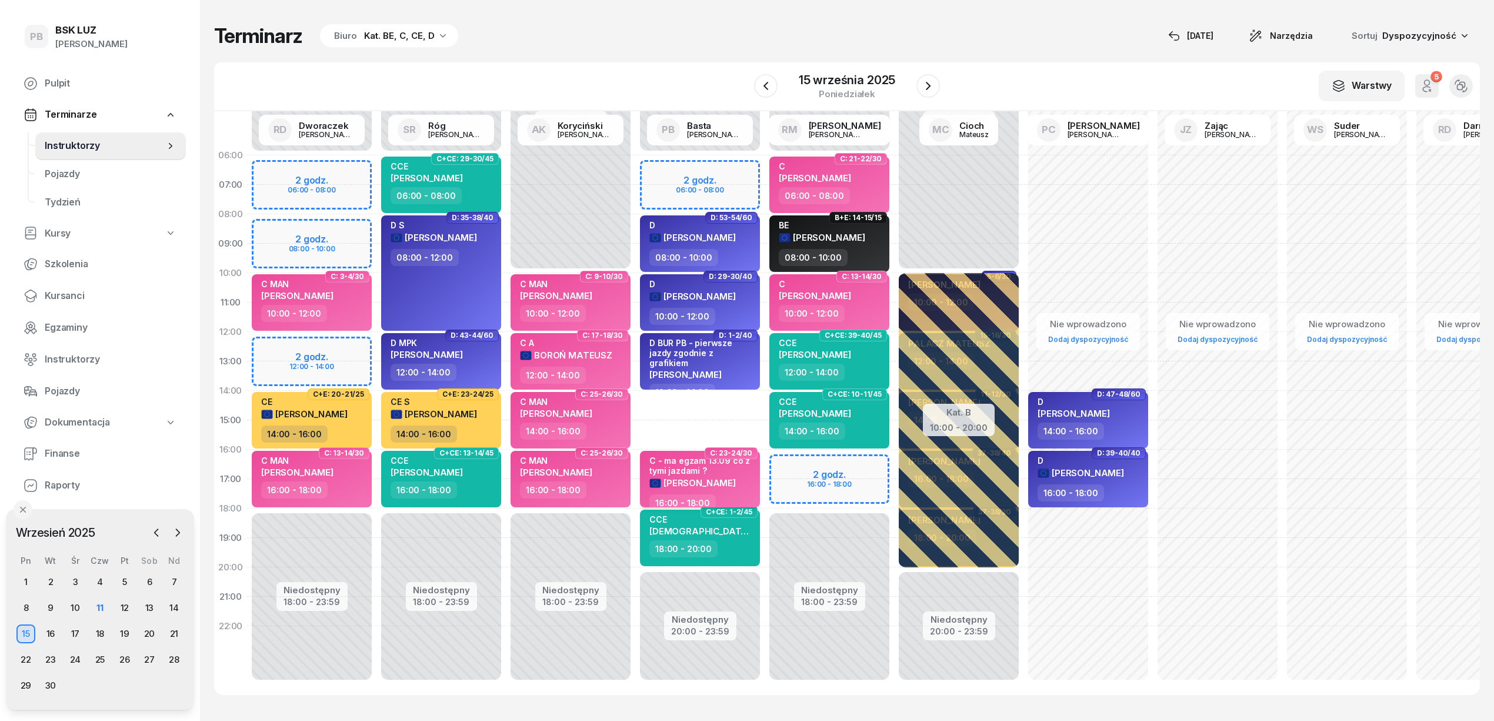
click at [736, 488] on span "[PERSON_NAME]" at bounding box center [700, 482] width 72 height 11
select select "16"
select select "18"
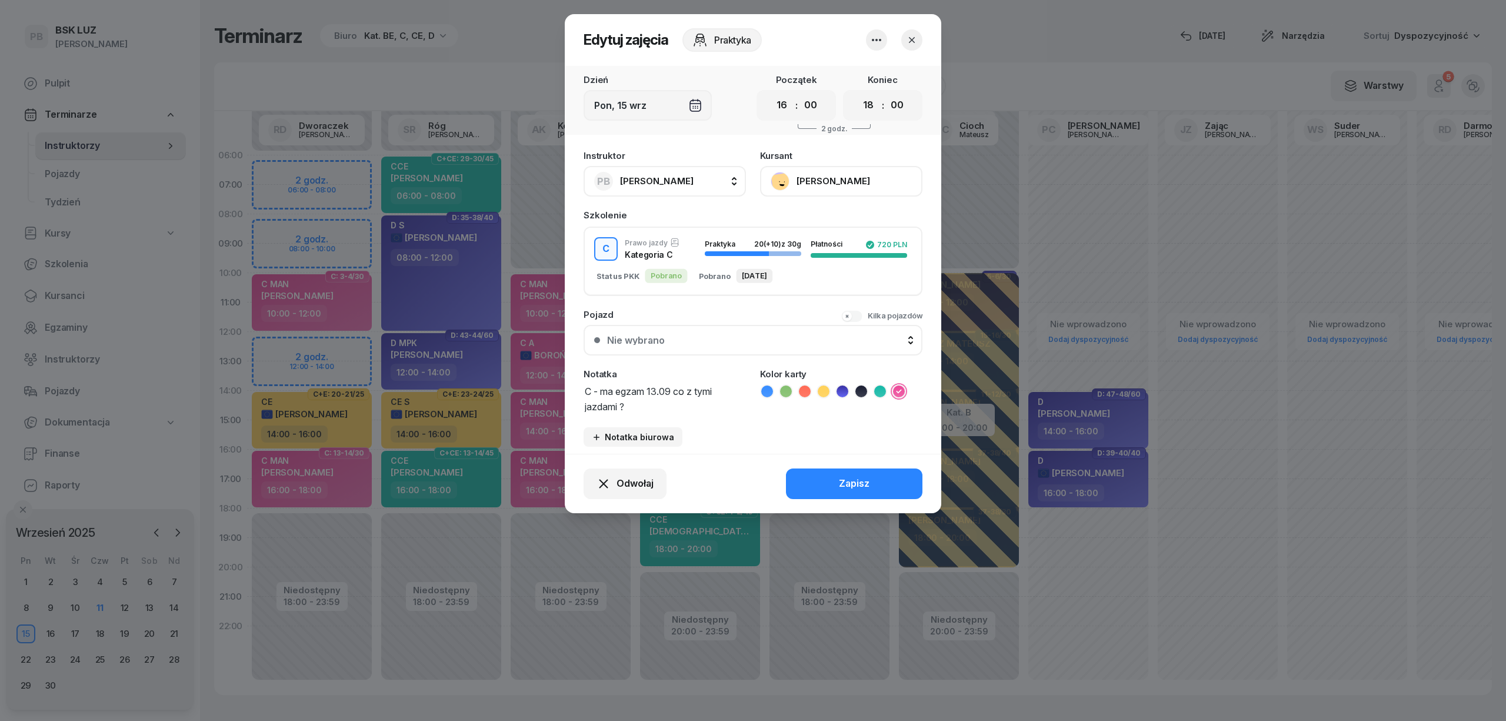
click at [674, 182] on button "PB [PERSON_NAME]" at bounding box center [665, 181] width 162 height 31
type input "mark"
click at [687, 267] on div "[PERSON_NAME]" at bounding box center [671, 259] width 140 height 19
click at [817, 484] on button "Zapisz" at bounding box center [854, 483] width 136 height 31
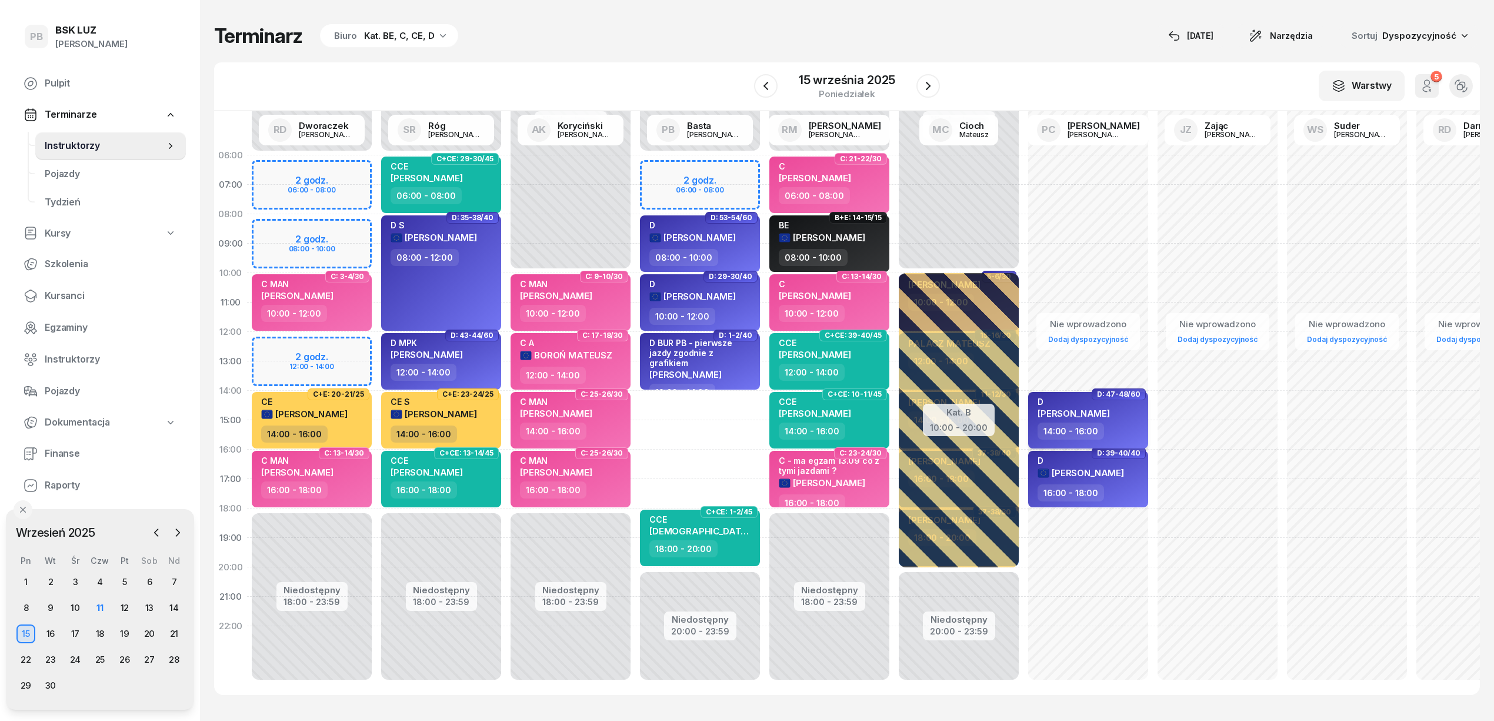
click at [1114, 413] on div "D [PERSON_NAME]" at bounding box center [1090, 410] width 104 height 26
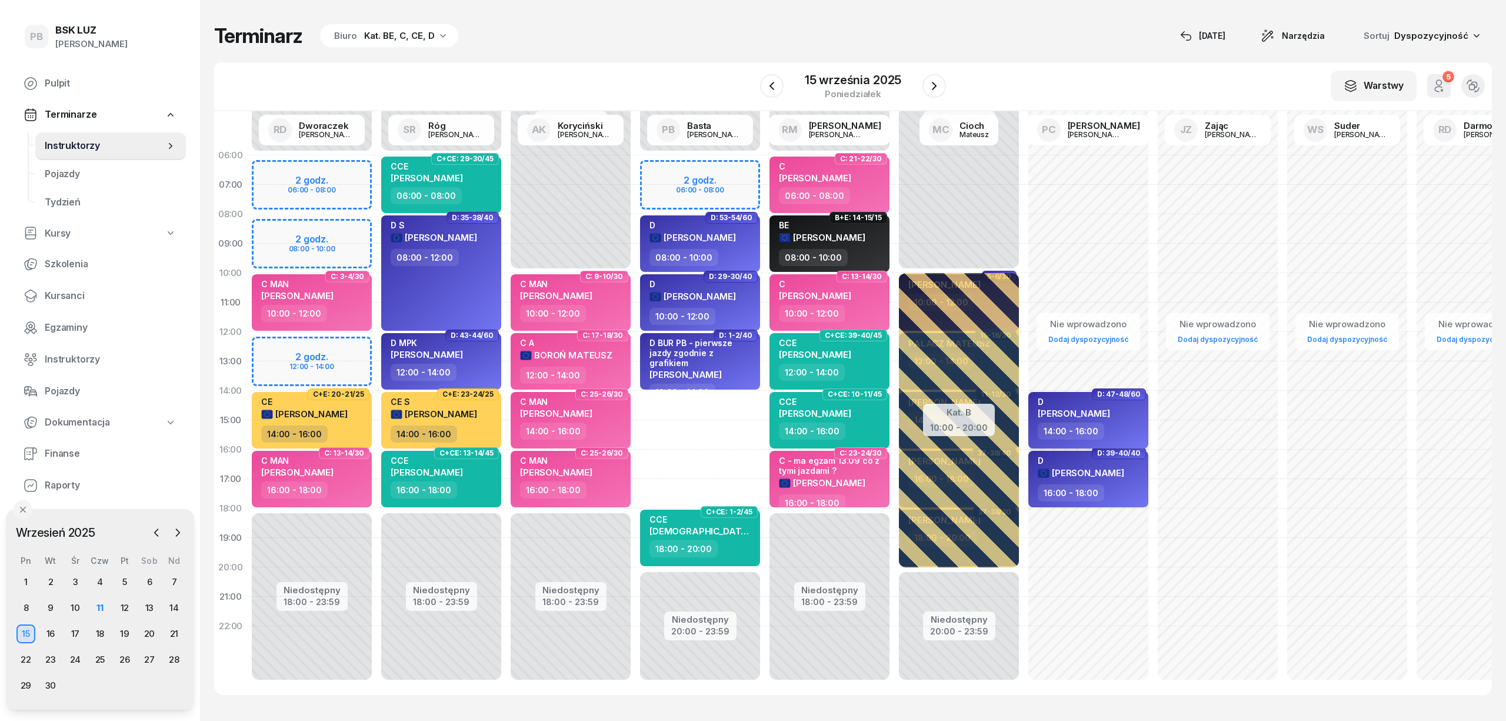
select select "14"
select select "16"
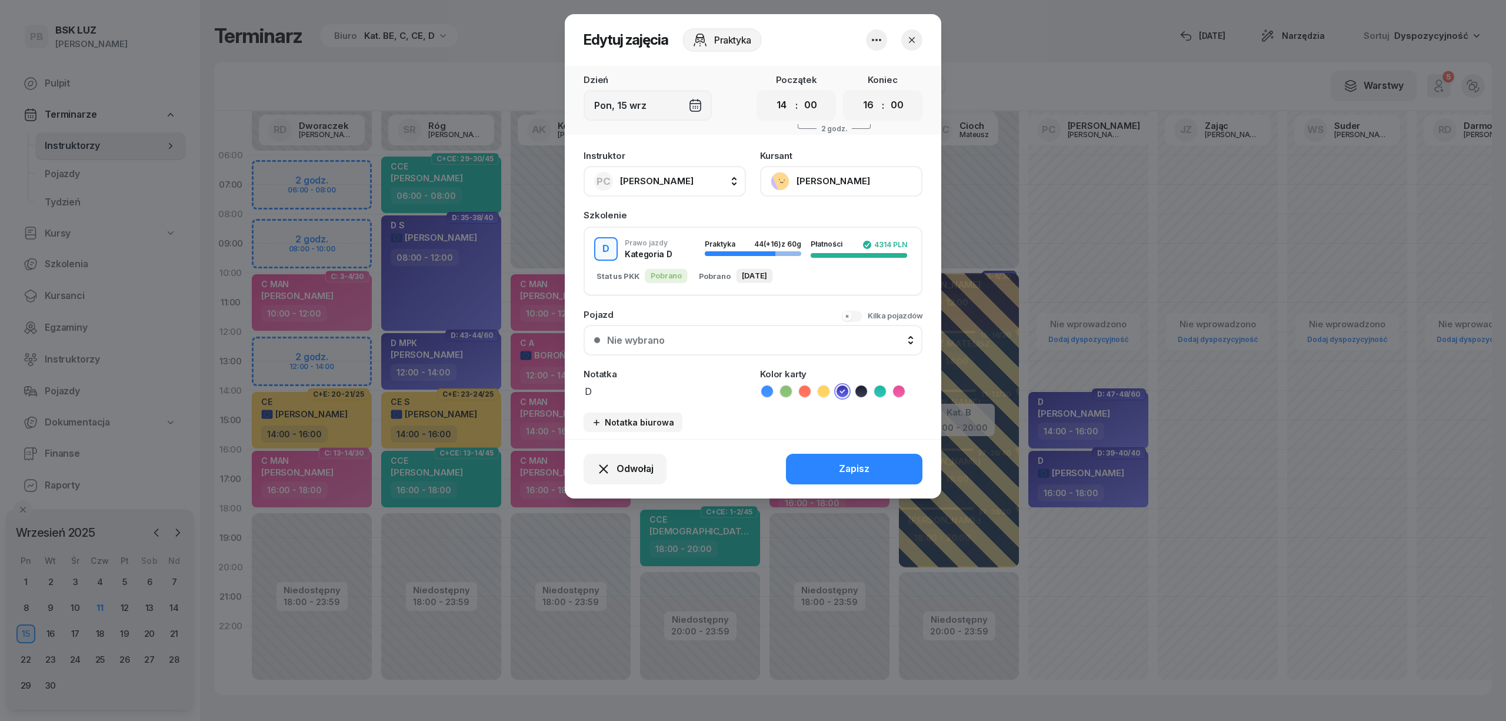
click at [692, 172] on button "PC [PERSON_NAME]" at bounding box center [665, 181] width 162 height 31
type input "bas"
click at [688, 261] on div "PB [PERSON_NAME]" at bounding box center [671, 259] width 140 height 19
click at [854, 475] on button "Zapisz" at bounding box center [854, 469] width 136 height 31
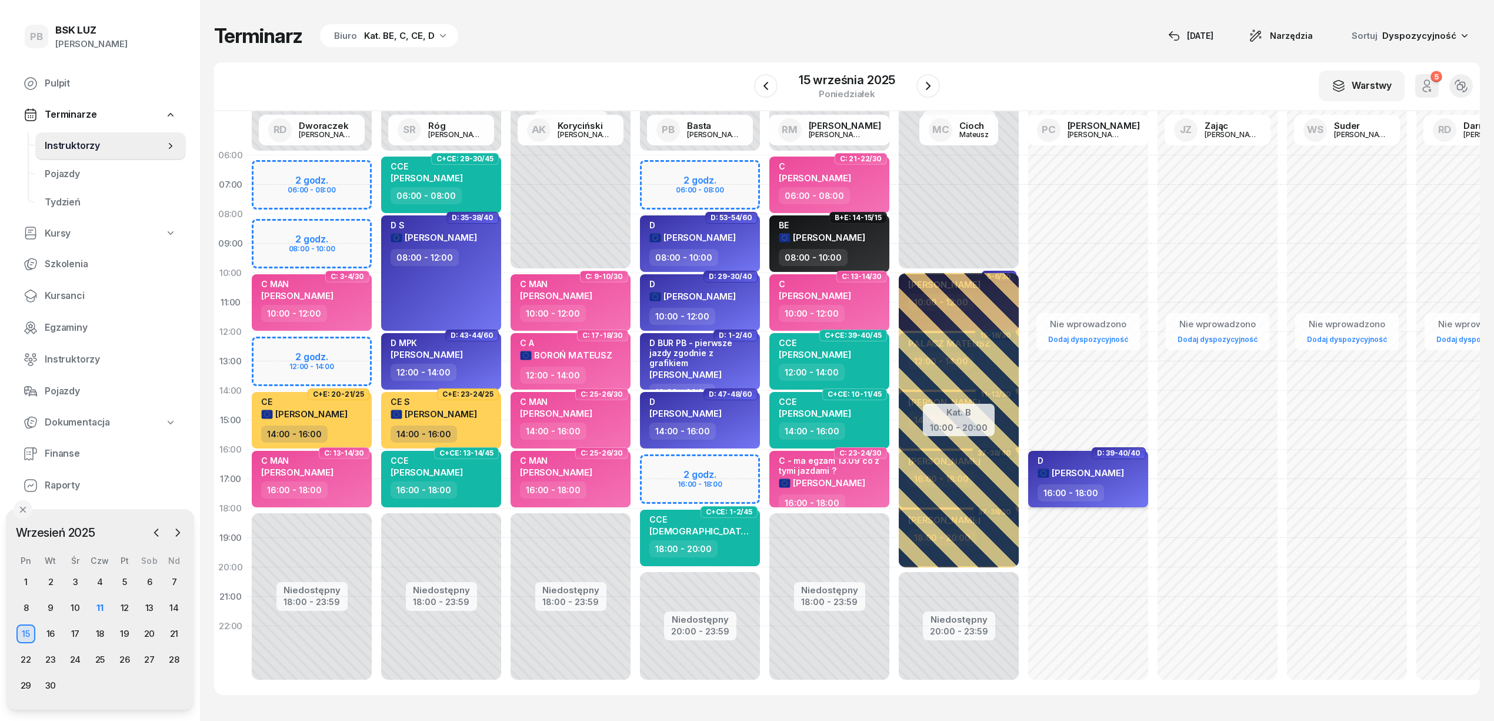
click at [1080, 471] on span "[PERSON_NAME]" at bounding box center [1088, 472] width 72 height 11
click at [1130, 472] on div "D [PERSON_NAME]" at bounding box center [1090, 469] width 104 height 29
select select "16"
select select "18"
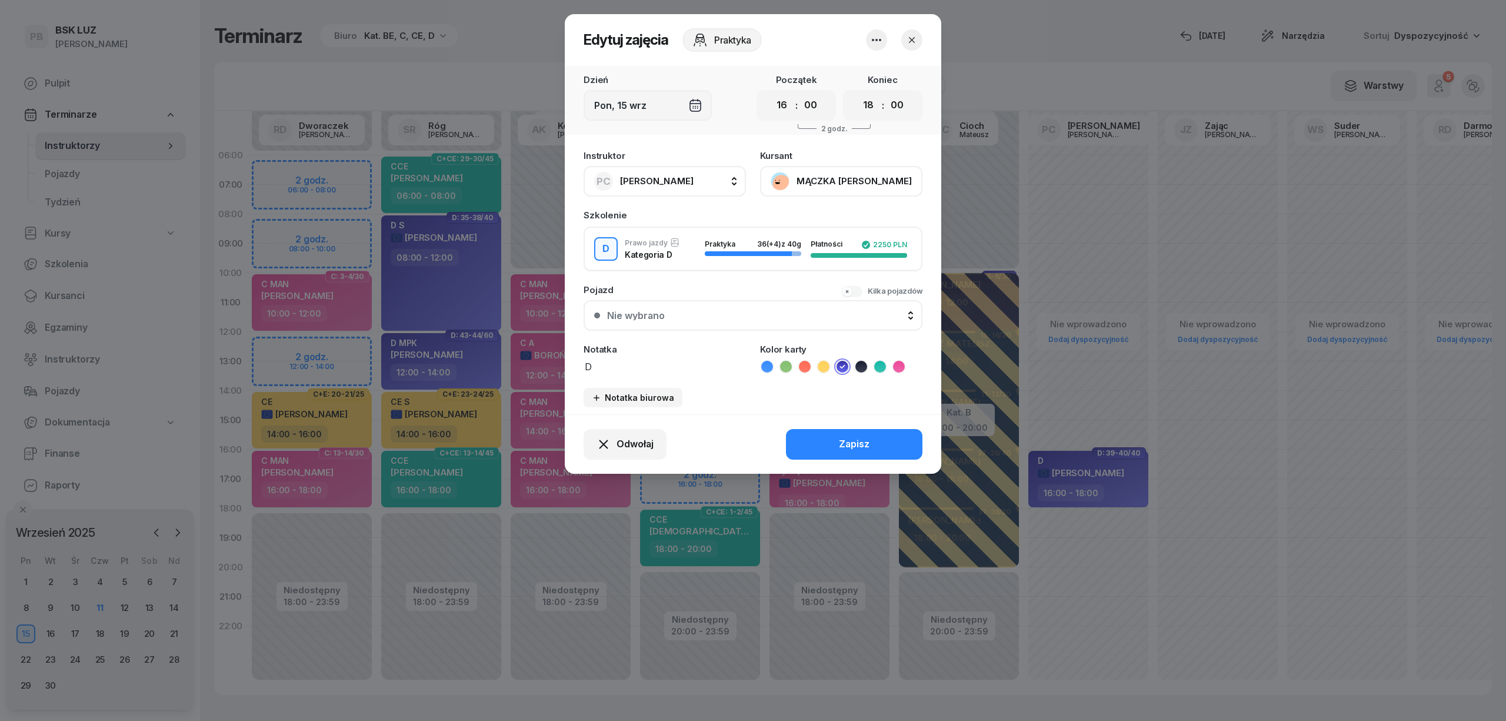
click at [684, 175] on button "PC [PERSON_NAME]" at bounding box center [665, 181] width 162 height 31
type input "bast"
click at [678, 259] on div "PB [PERSON_NAME]" at bounding box center [671, 259] width 140 height 19
click at [841, 437] on div "Zapisz" at bounding box center [854, 444] width 31 height 15
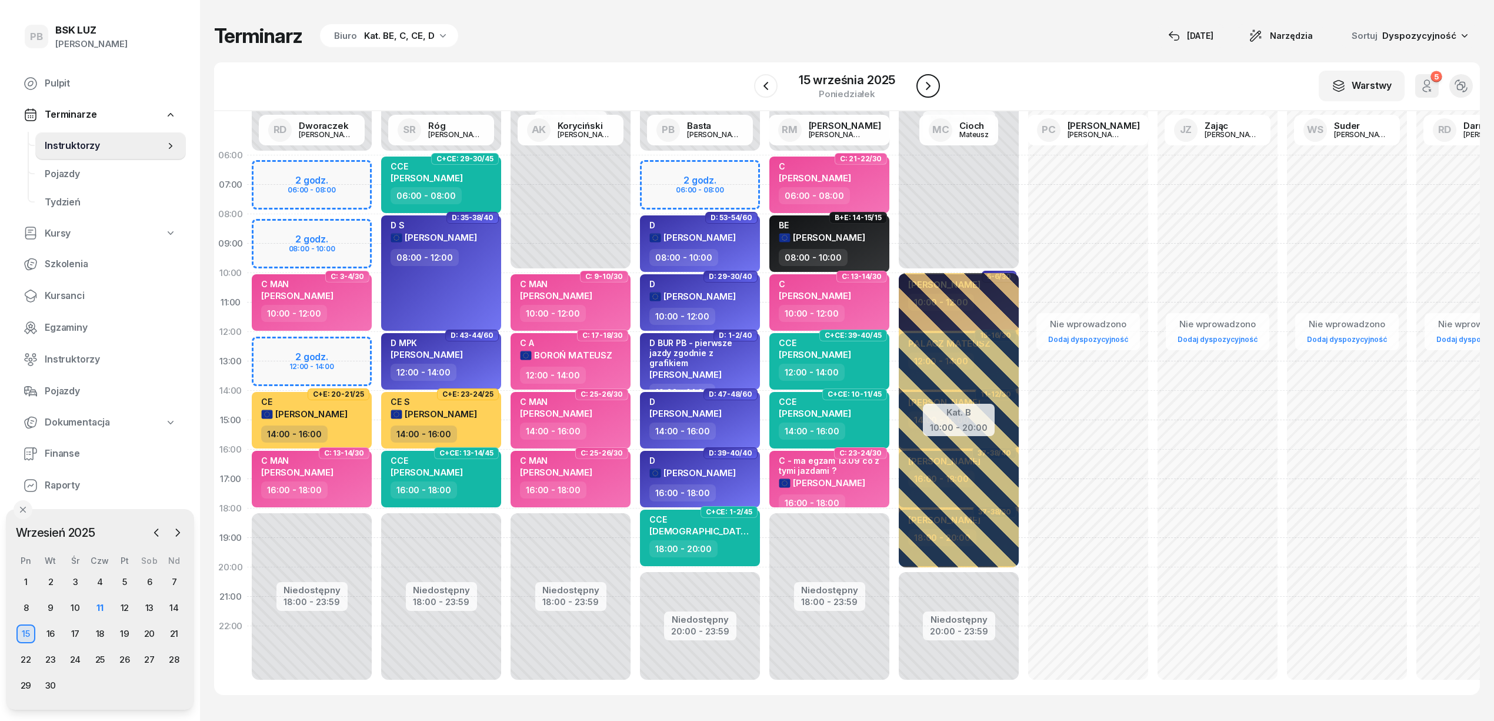
click at [928, 90] on icon "button" at bounding box center [928, 86] width 14 height 14
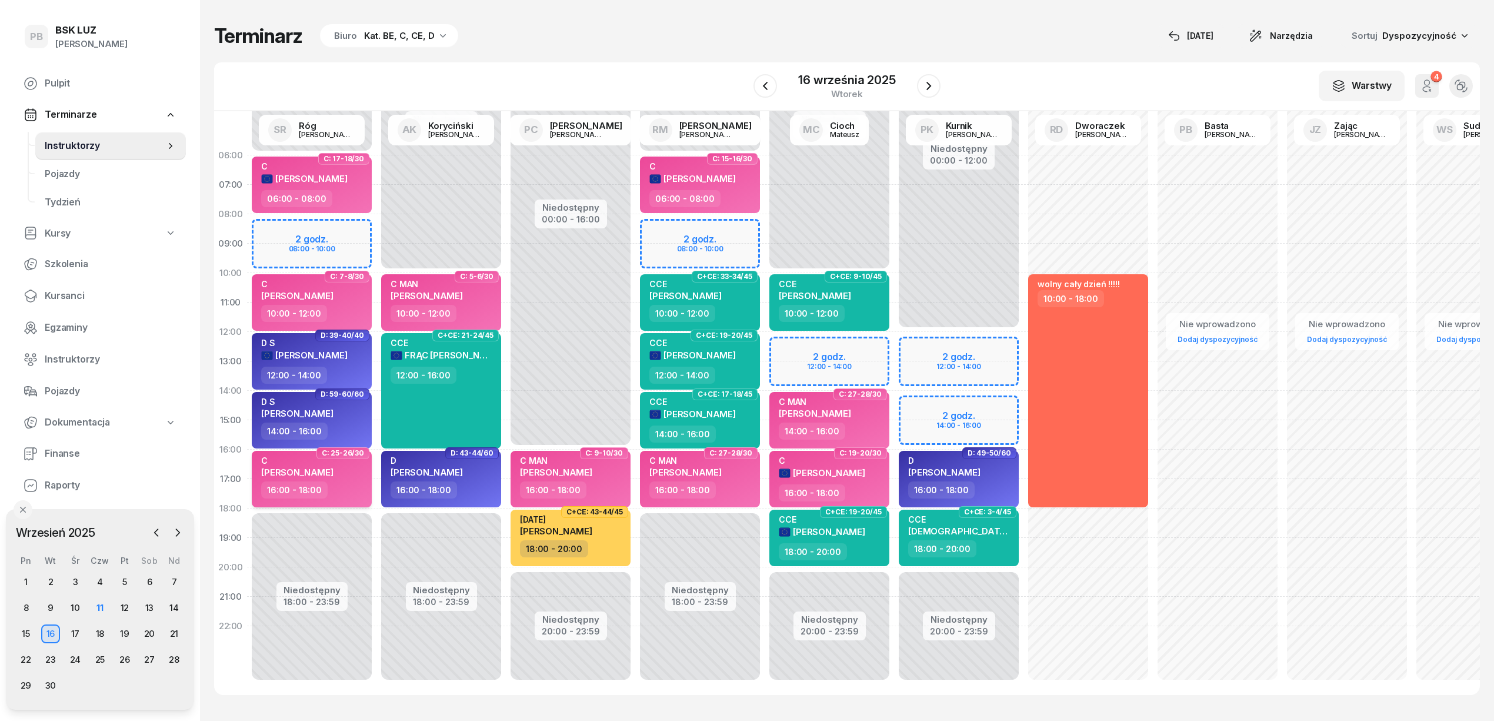
click at [341, 492] on div "16:00 - 18:00" at bounding box center [313, 489] width 104 height 17
select select "16"
select select "18"
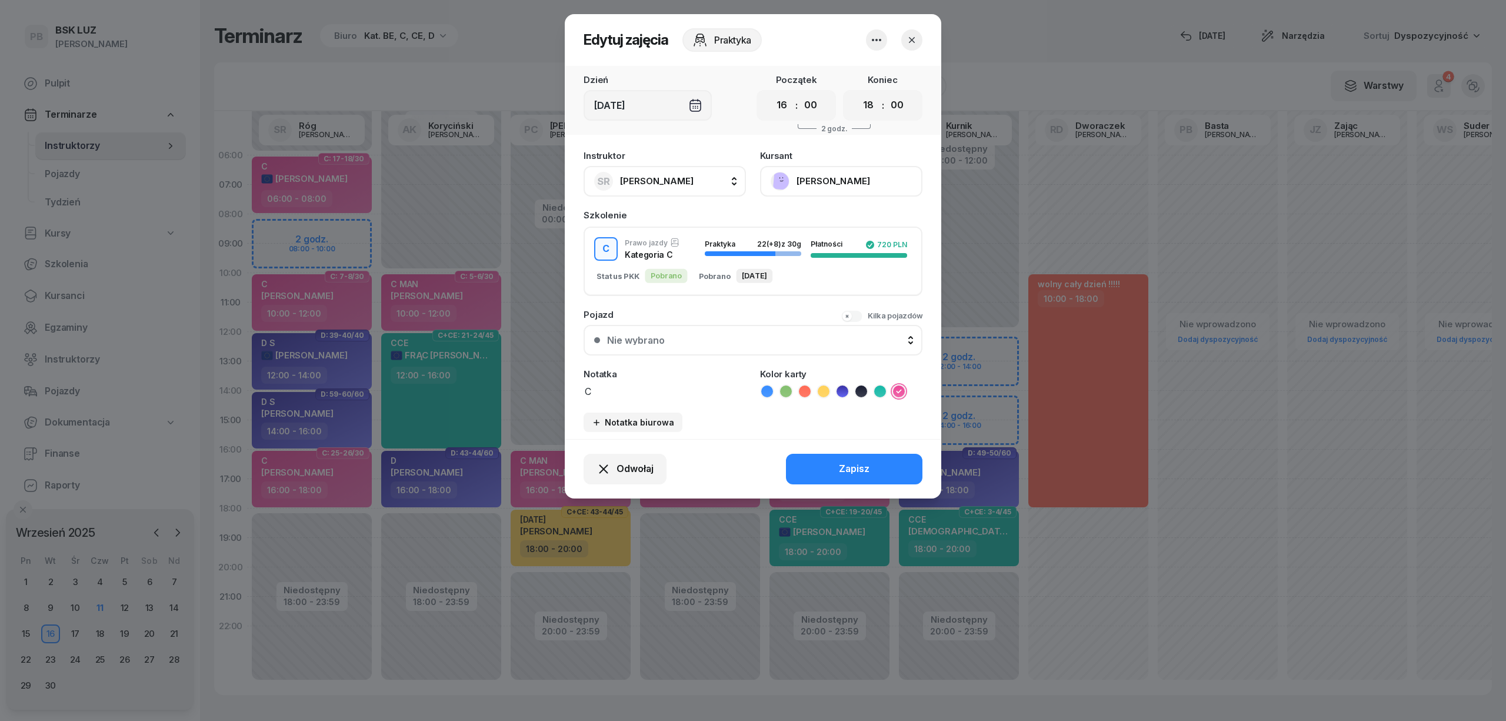
click at [675, 189] on div "SR Róg [PERSON_NAME]" at bounding box center [643, 181] width 99 height 19
type input "bas"
click at [673, 261] on div "PB [PERSON_NAME]" at bounding box center [671, 259] width 140 height 19
click at [824, 465] on button "Zapisz" at bounding box center [854, 469] width 136 height 31
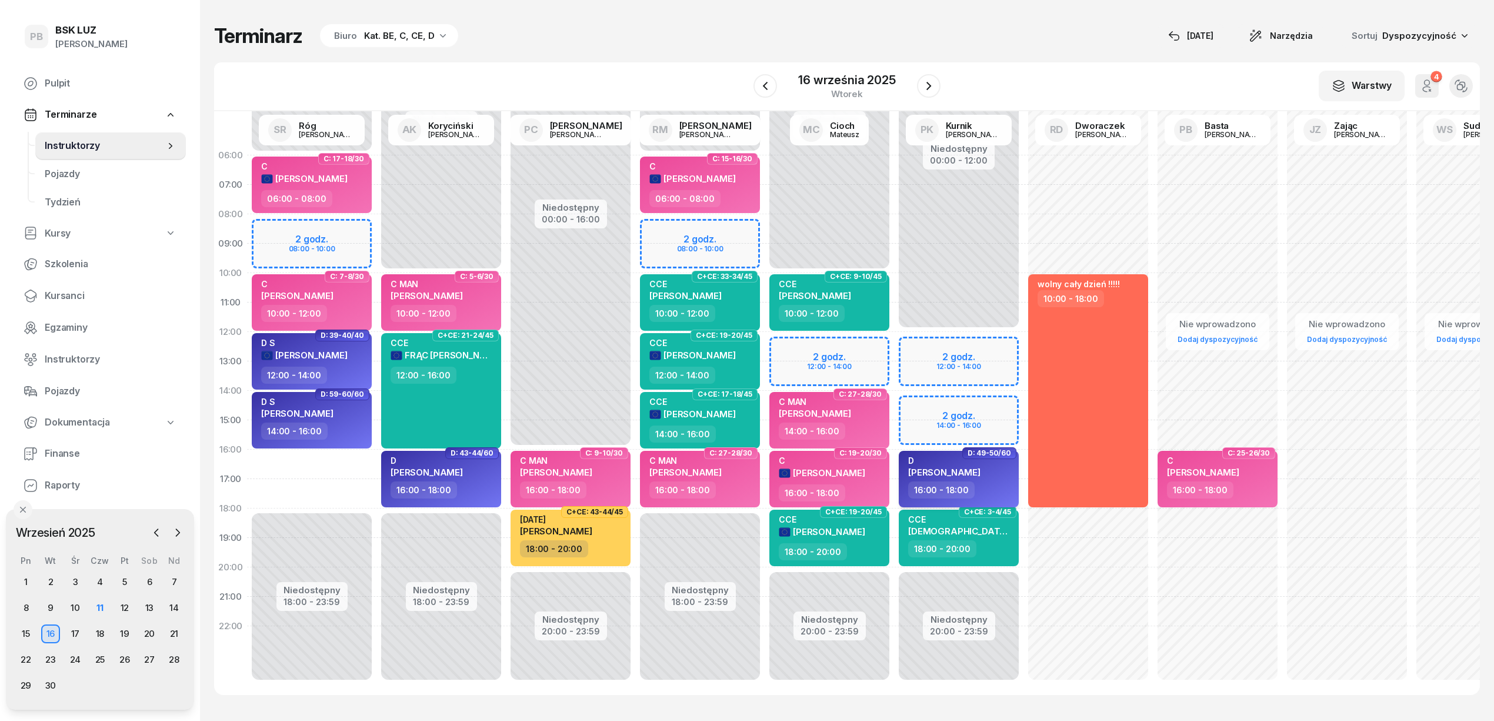
click at [981, 481] on div "16:00 - 18:00" at bounding box center [960, 489] width 104 height 17
select select "16"
select select "18"
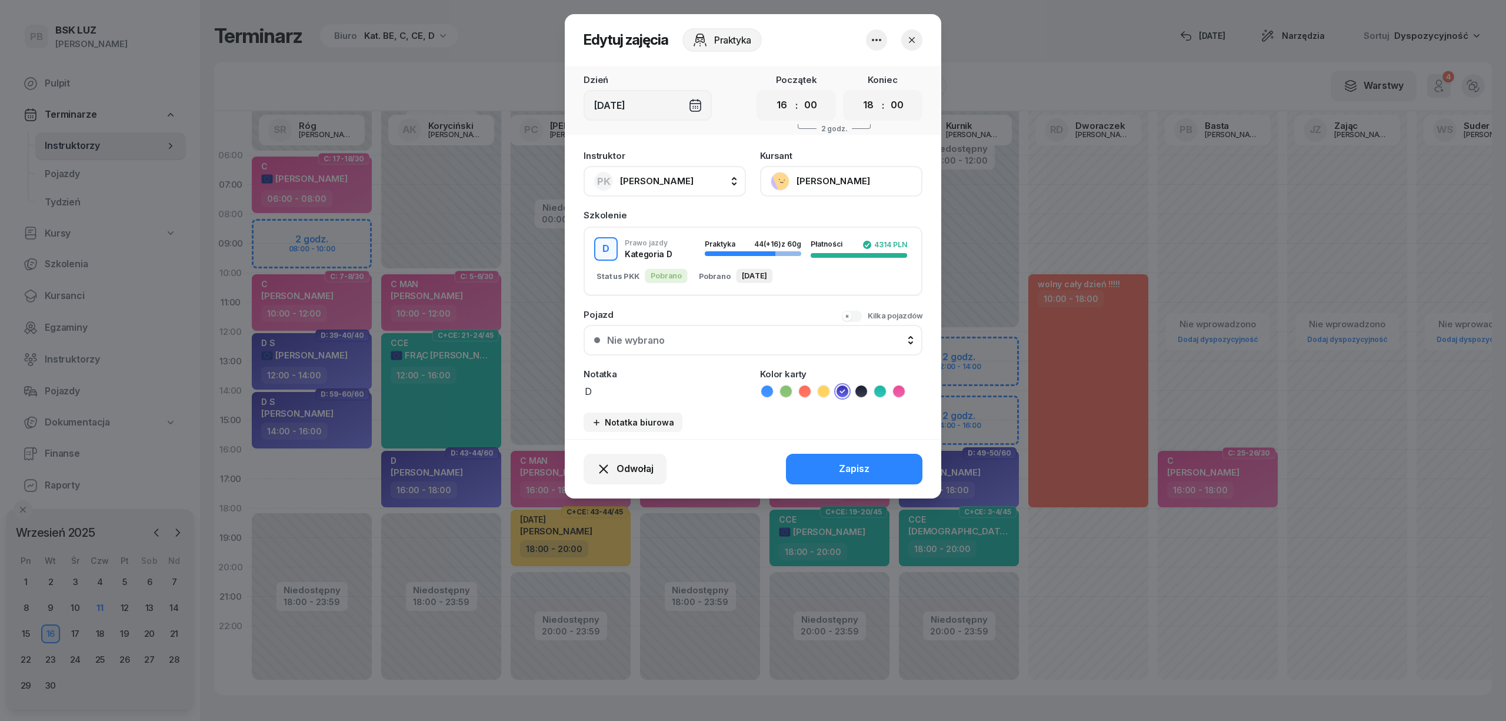
click at [655, 179] on span "[PERSON_NAME]" at bounding box center [657, 180] width 74 height 11
type input "róg"
click at [648, 255] on span "[PERSON_NAME]" at bounding box center [663, 259] width 72 height 15
click at [834, 469] on button "Zapisz" at bounding box center [854, 469] width 136 height 31
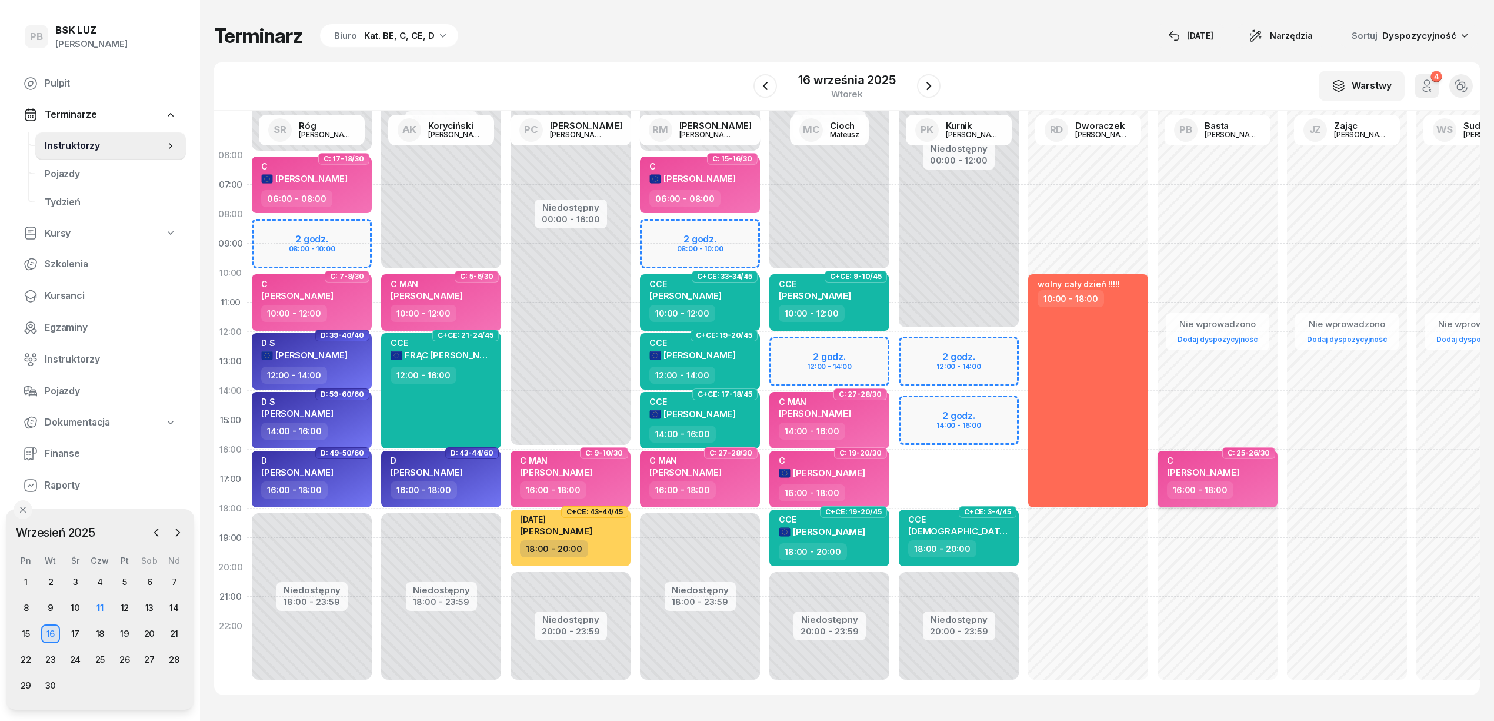
click at [1248, 495] on div "16:00 - 18:00" at bounding box center [1219, 489] width 104 height 17
select select "16"
select select "18"
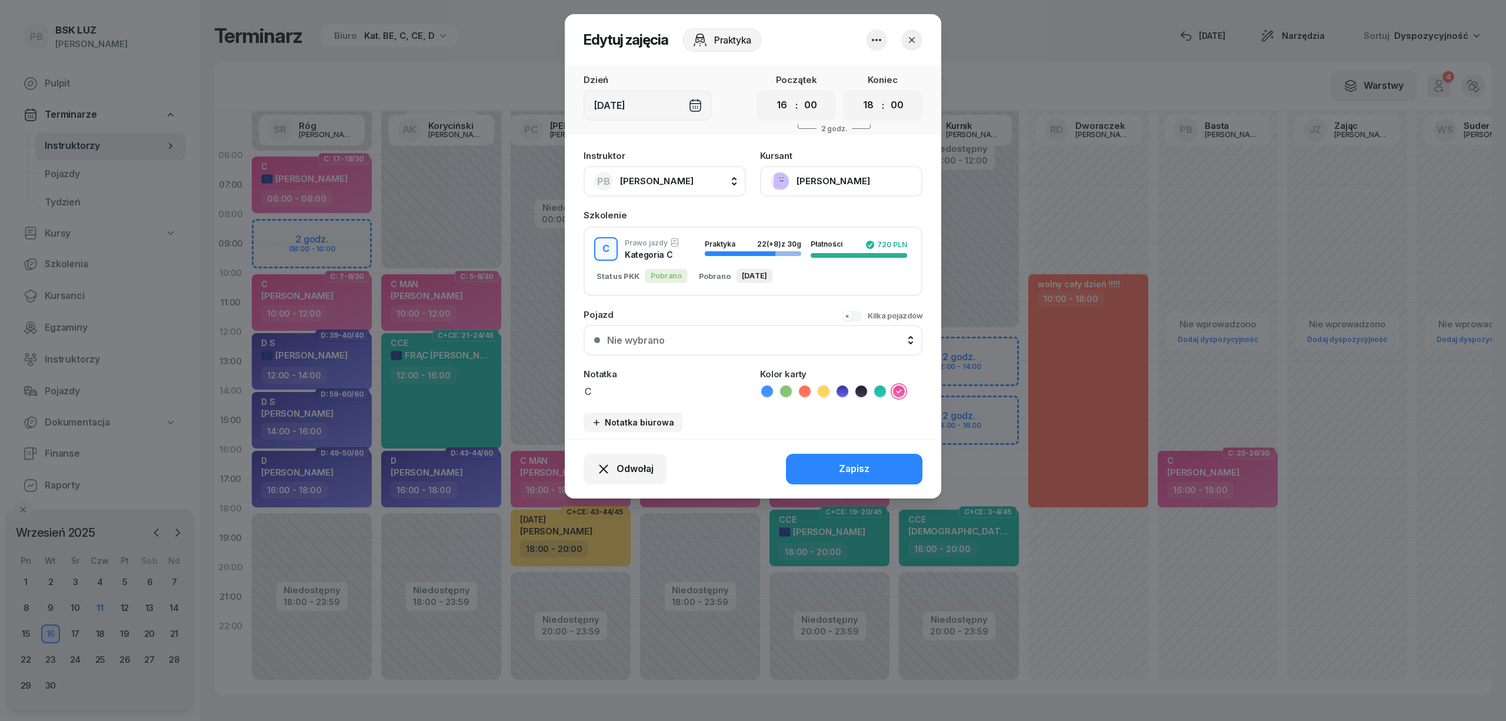
click at [640, 178] on span "[PERSON_NAME]" at bounding box center [657, 180] width 74 height 11
type input "kur"
click at [648, 259] on span "[PERSON_NAME]" at bounding box center [663, 259] width 72 height 15
click at [827, 471] on button "Zapisz" at bounding box center [854, 469] width 136 height 31
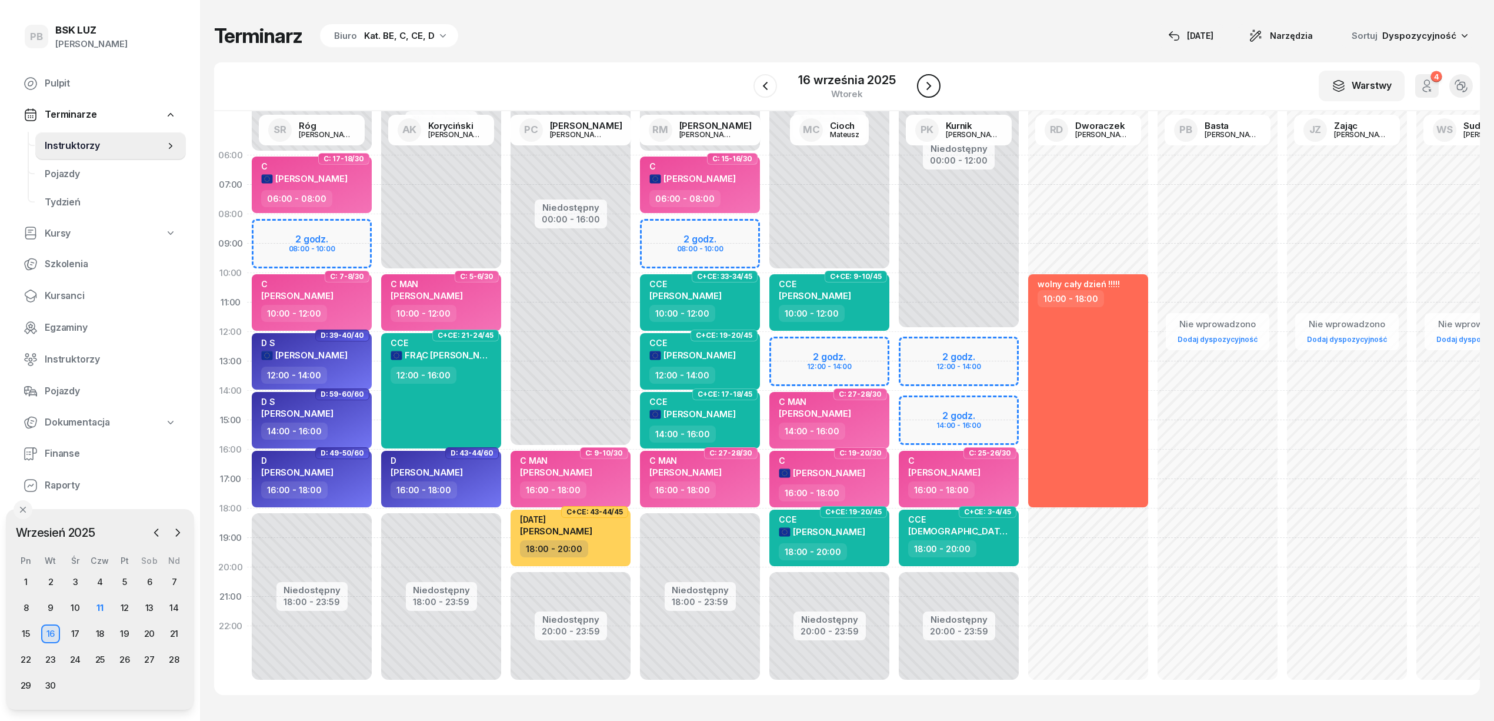
click at [937, 90] on button "button" at bounding box center [929, 86] width 24 height 24
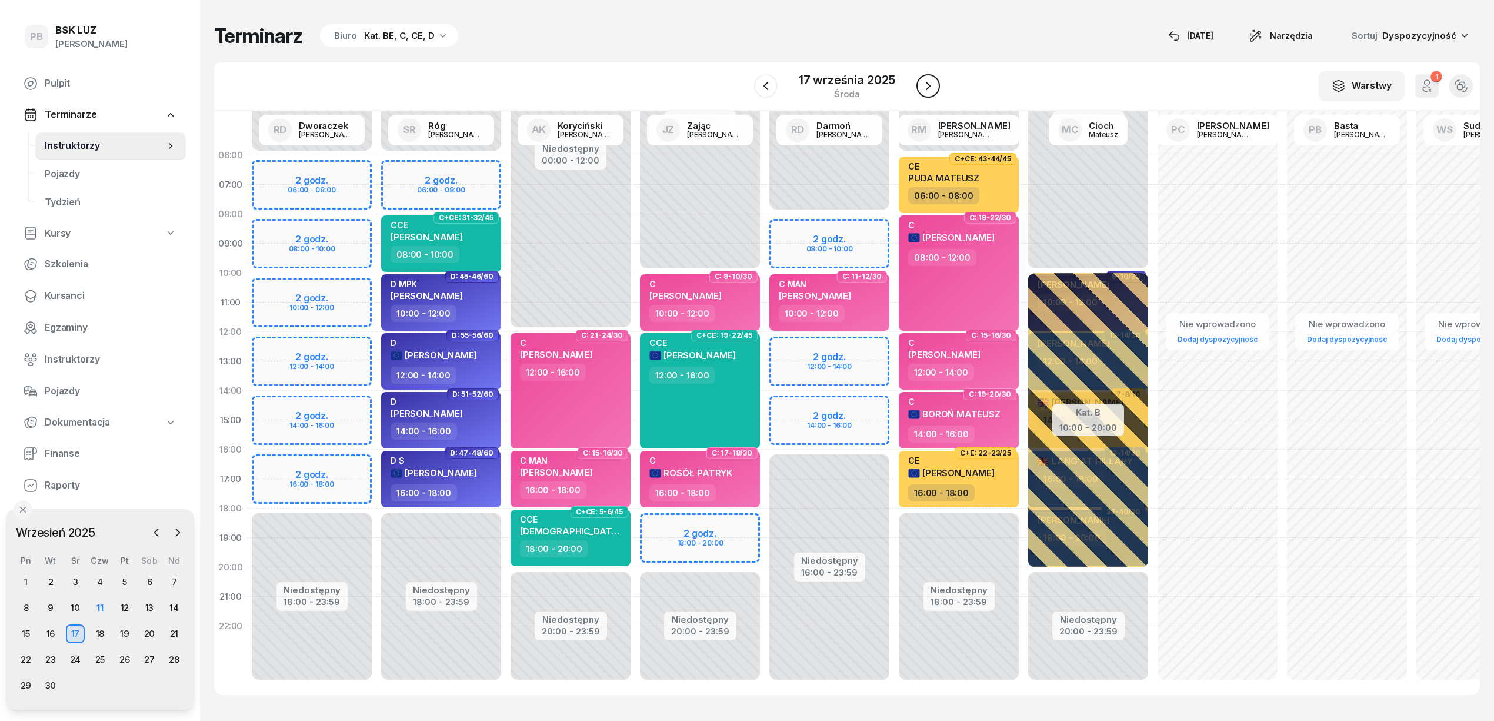
click at [937, 90] on button "button" at bounding box center [929, 86] width 24 height 24
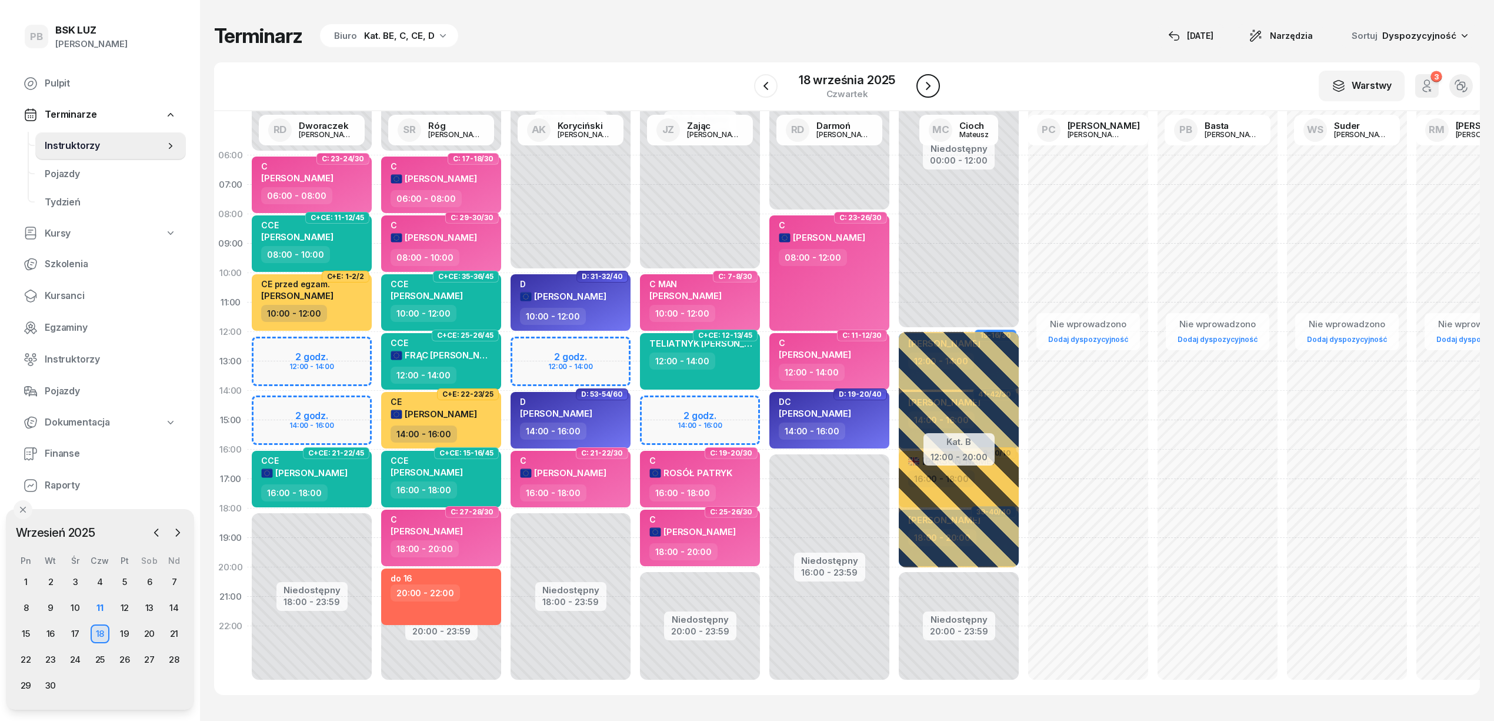
click at [933, 80] on icon "button" at bounding box center [928, 86] width 14 height 14
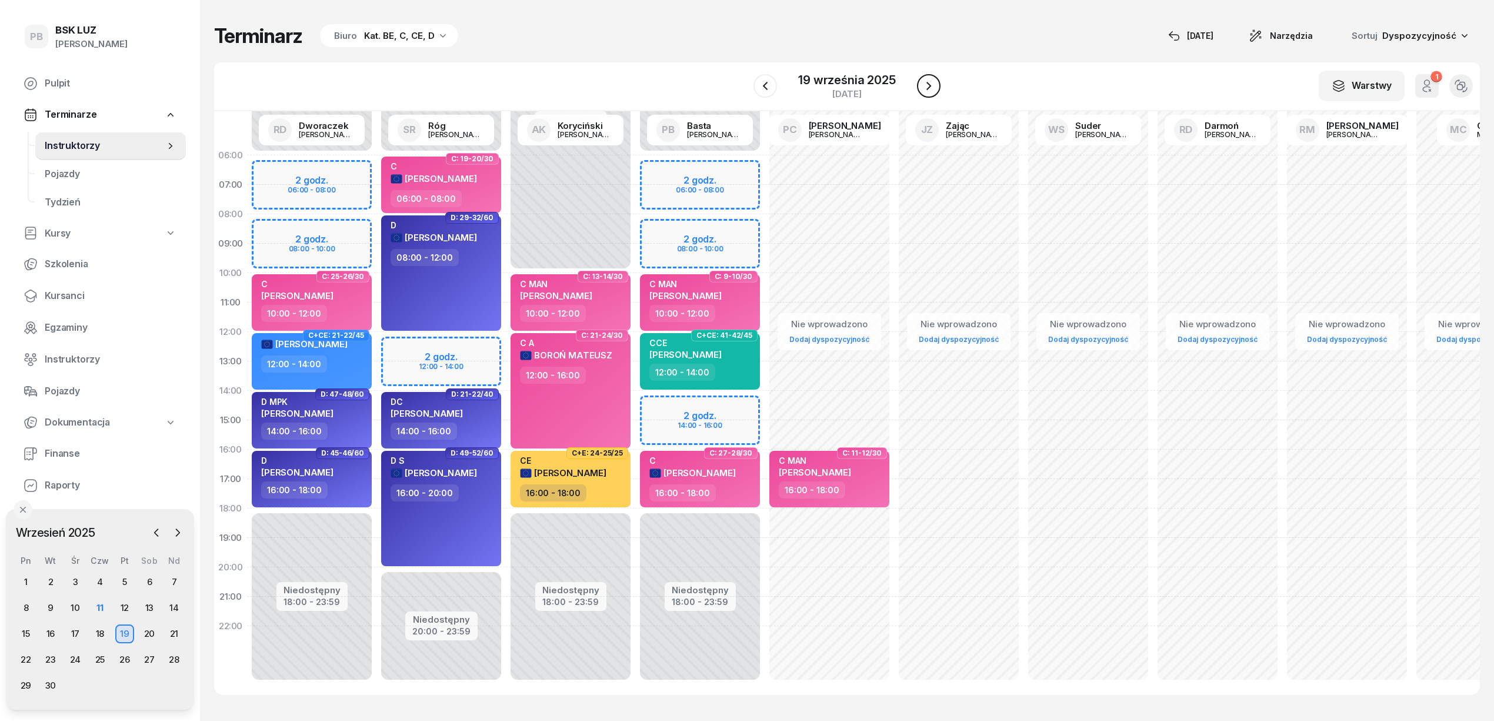
click at [933, 80] on icon "button" at bounding box center [929, 86] width 14 height 14
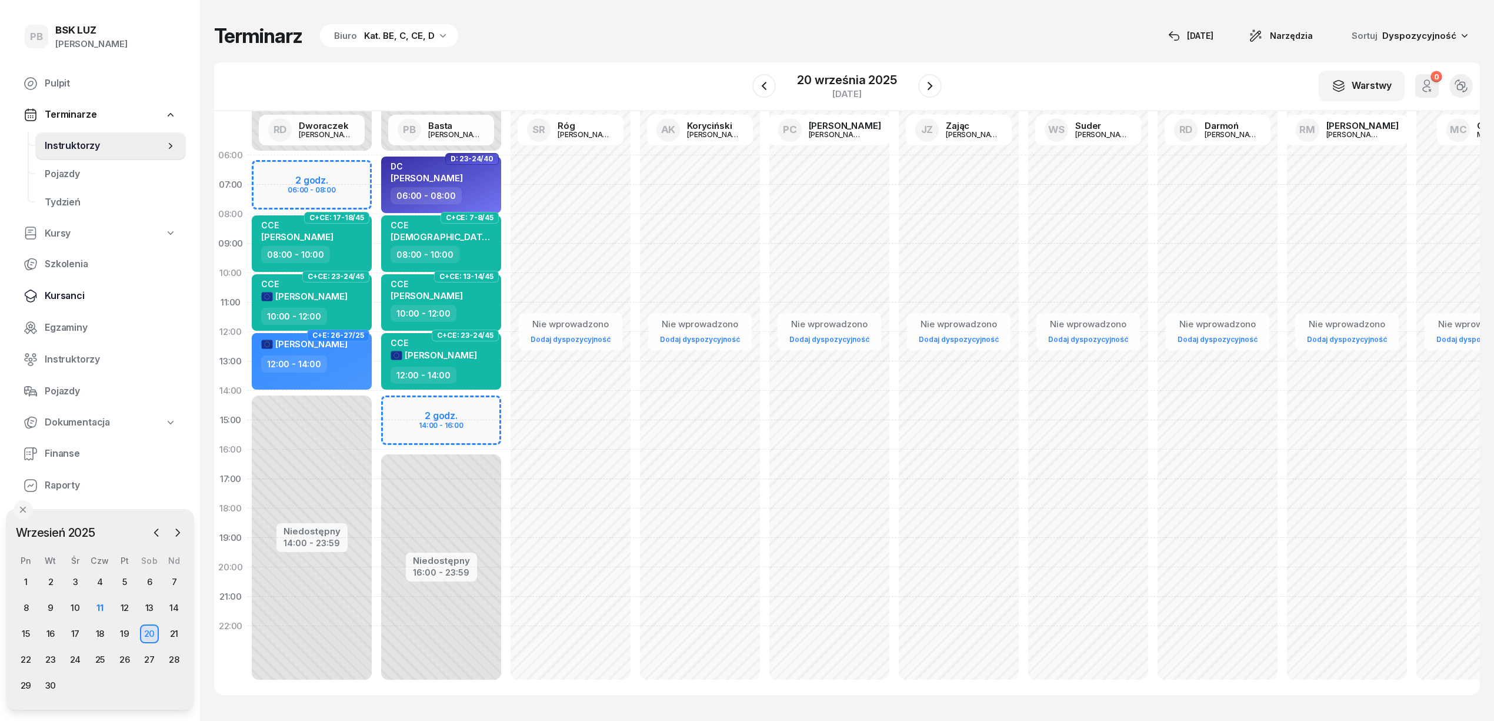
click at [60, 297] on span "Kursanci" at bounding box center [111, 295] width 132 height 15
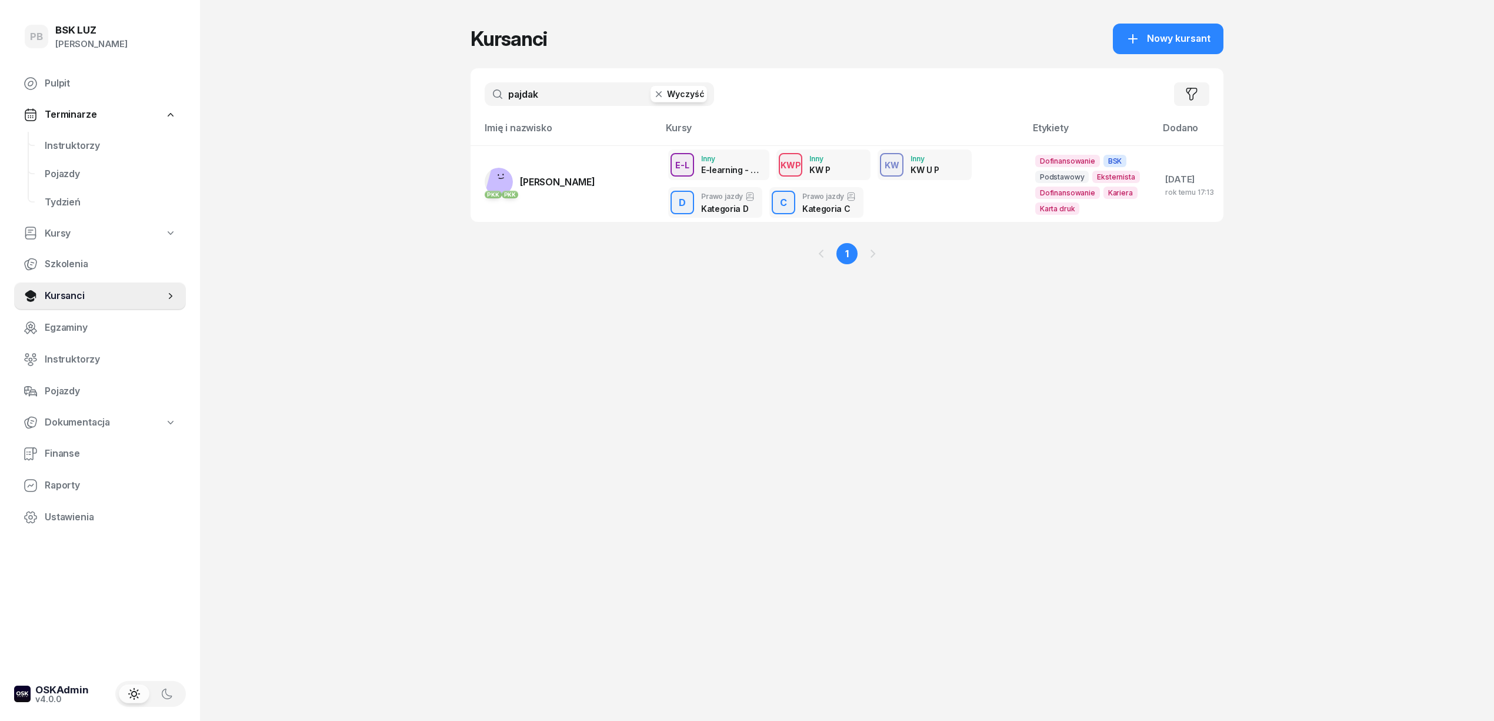
click at [560, 85] on input "pajdak" at bounding box center [599, 94] width 229 height 24
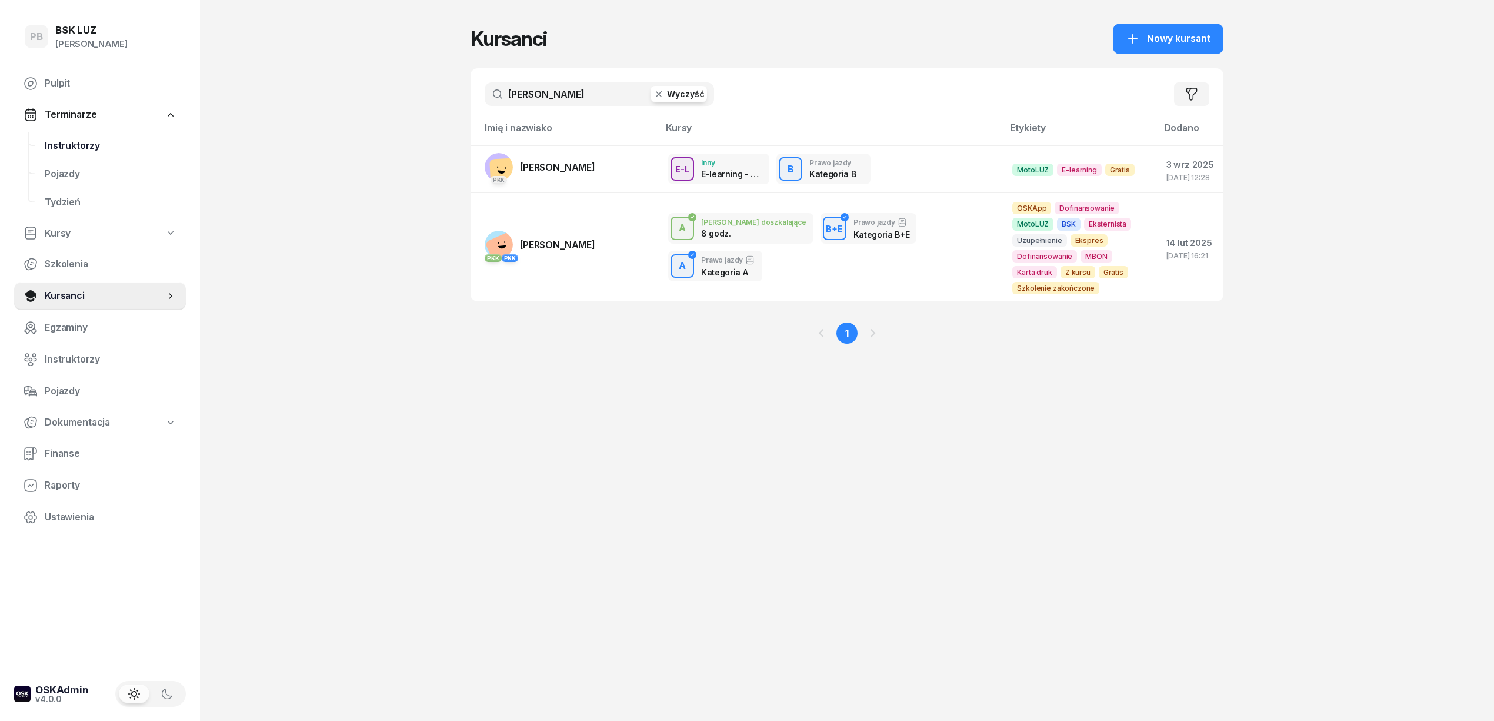
type input "[PERSON_NAME]"
click at [49, 147] on span "Instruktorzy" at bounding box center [111, 145] width 132 height 15
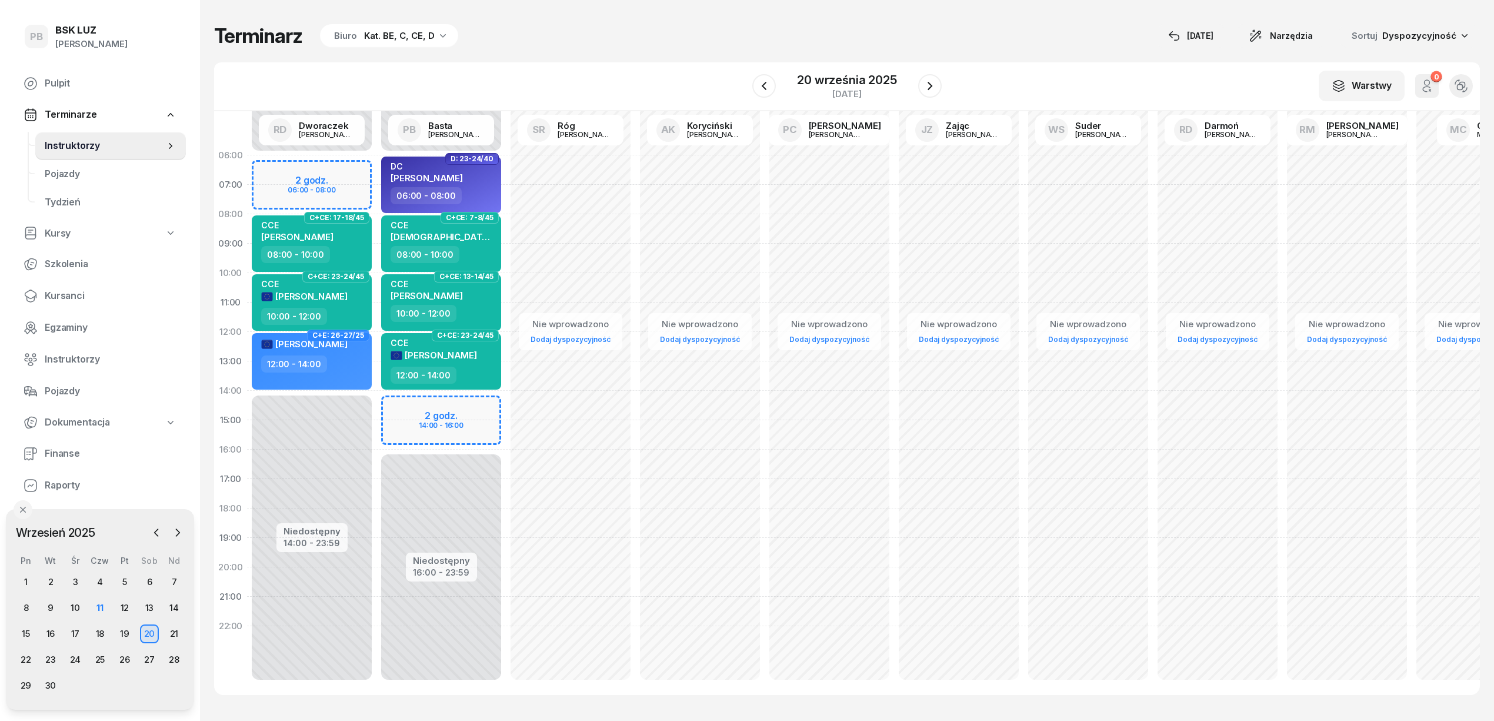
click at [508, 43] on div "Terminarz Biuro Kat. BE, C, CE, D [DATE] Narzędzia Sortuj Dyspozycyjność" at bounding box center [847, 36] width 1266 height 25
click at [551, 25] on div "Terminarz Biuro Kat. BE, C, CE, D [DATE] Narzędzia Sortuj Dyspozycyjność" at bounding box center [847, 36] width 1266 height 25
click at [125, 600] on div "12" at bounding box center [124, 607] width 19 height 19
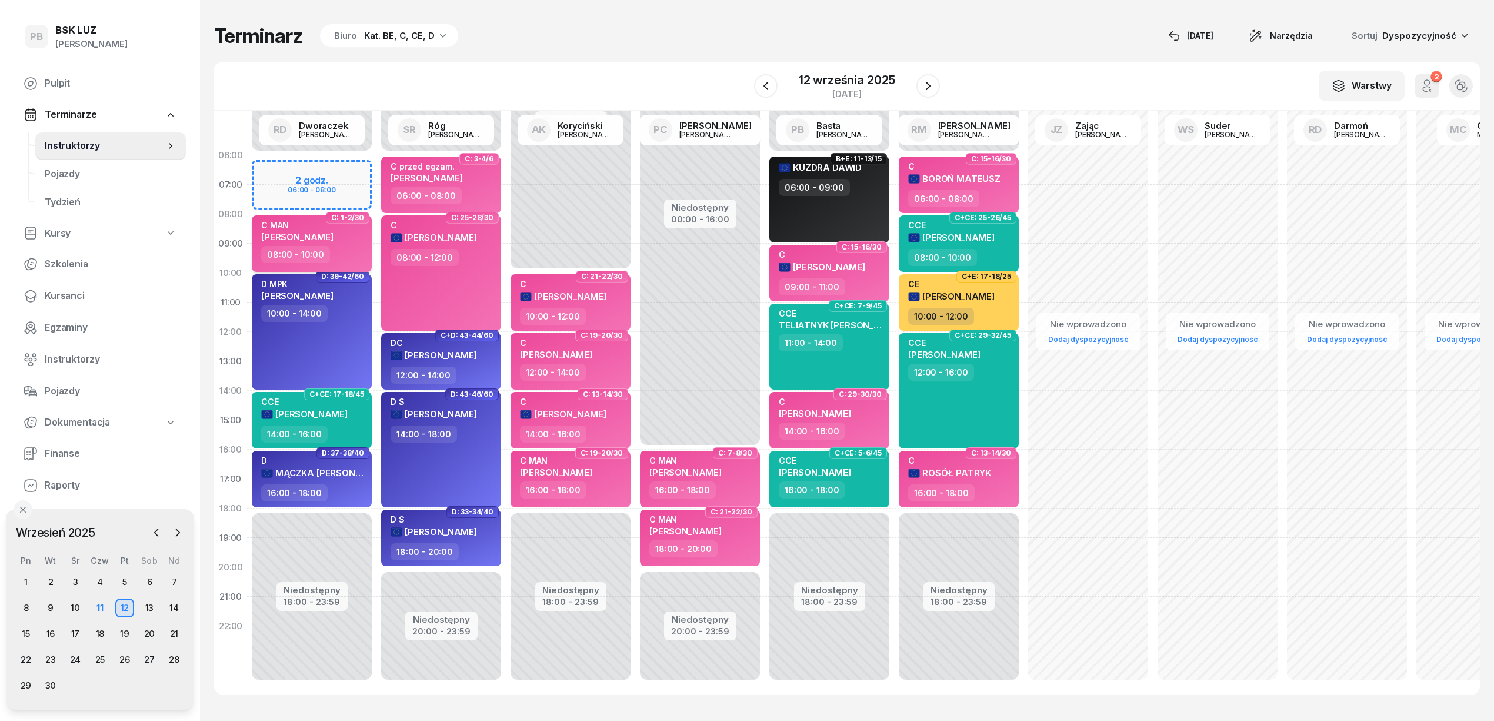
click at [335, 241] on div "C MAN [PERSON_NAME]" at bounding box center [313, 233] width 104 height 26
select select "08"
select select "10"
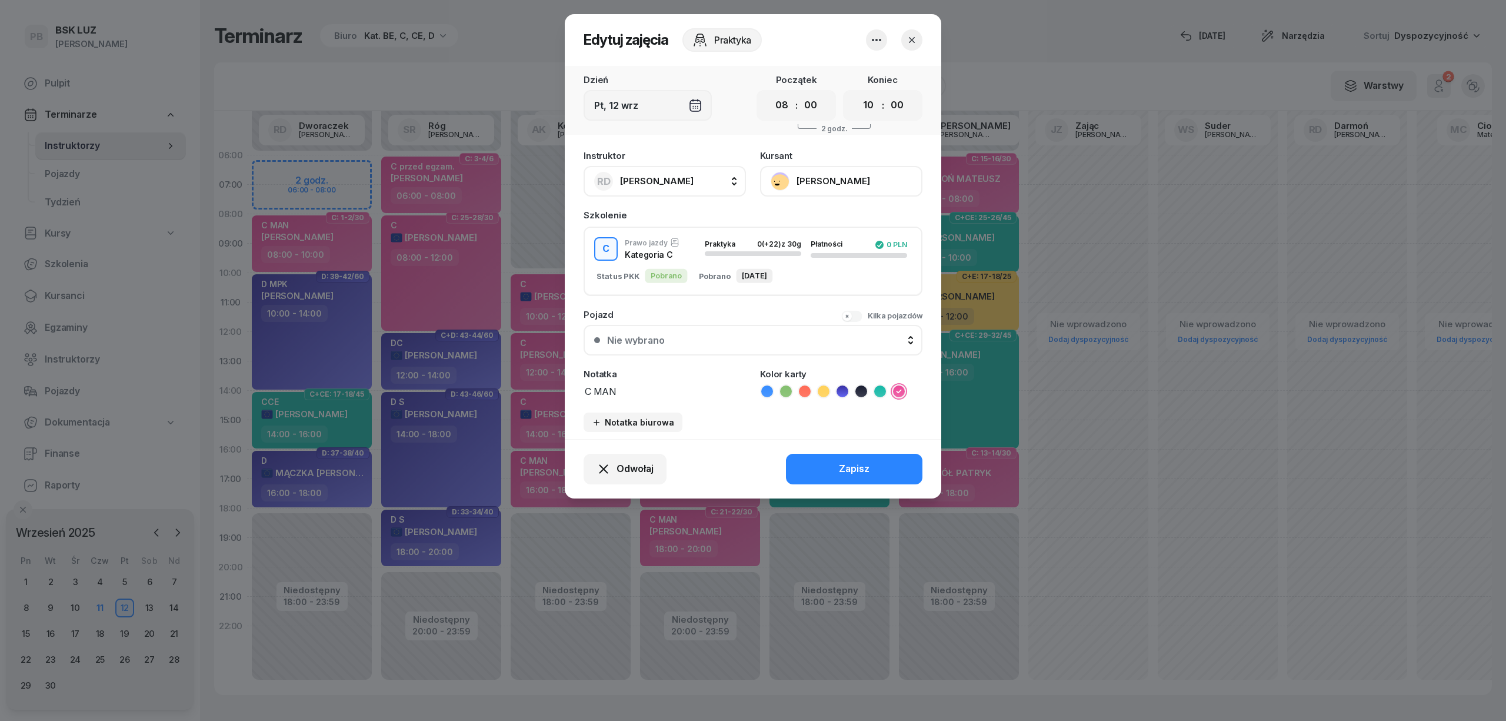
click at [874, 174] on button "[PERSON_NAME]" at bounding box center [841, 181] width 162 height 31
click at [909, 38] on icon "button" at bounding box center [912, 40] width 12 height 12
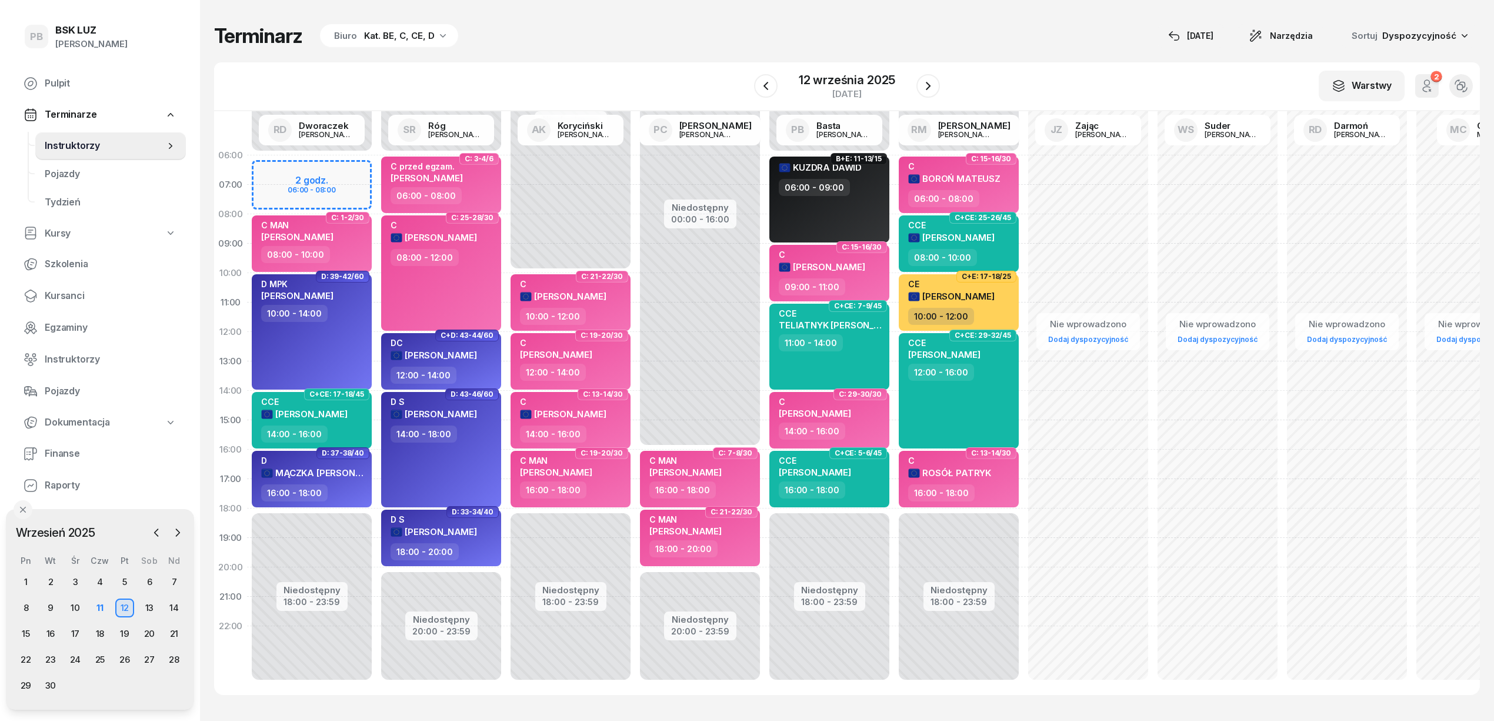
click at [664, 45] on div "Terminarz Biuro Kat. BE, C, CE, D [DATE] Narzędzia Sortuj Dyspozycyjność" at bounding box center [847, 36] width 1266 height 25
click at [149, 631] on div "20" at bounding box center [149, 633] width 19 height 19
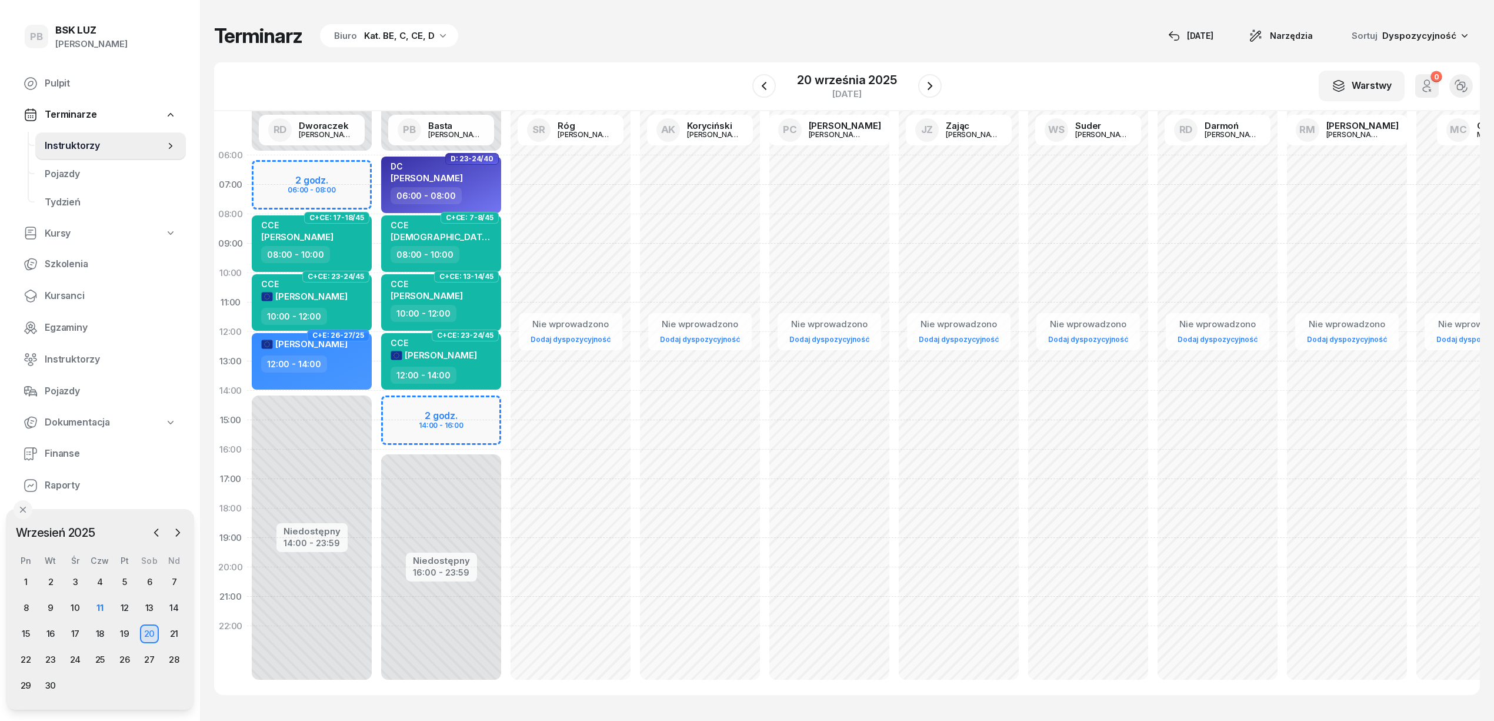
click at [345, 171] on div "Niedostępny 00:00 - 06:00 Niedostępny 14:00 - 23:59 2 godz. 06:00 - 08:00 C+CE:…" at bounding box center [311, 420] width 129 height 559
select select "06"
select select "08"
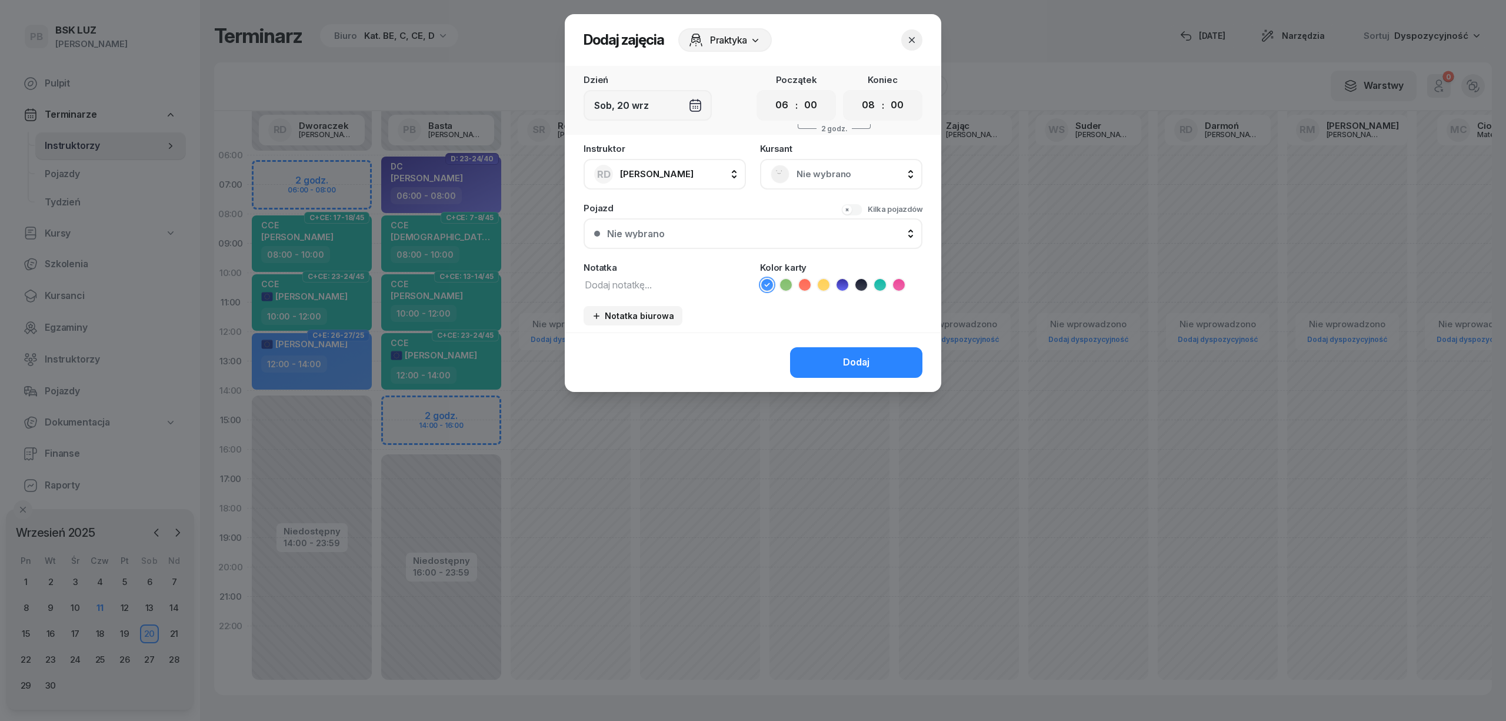
click at [857, 175] on span "Nie wybrano" at bounding box center [854, 174] width 115 height 15
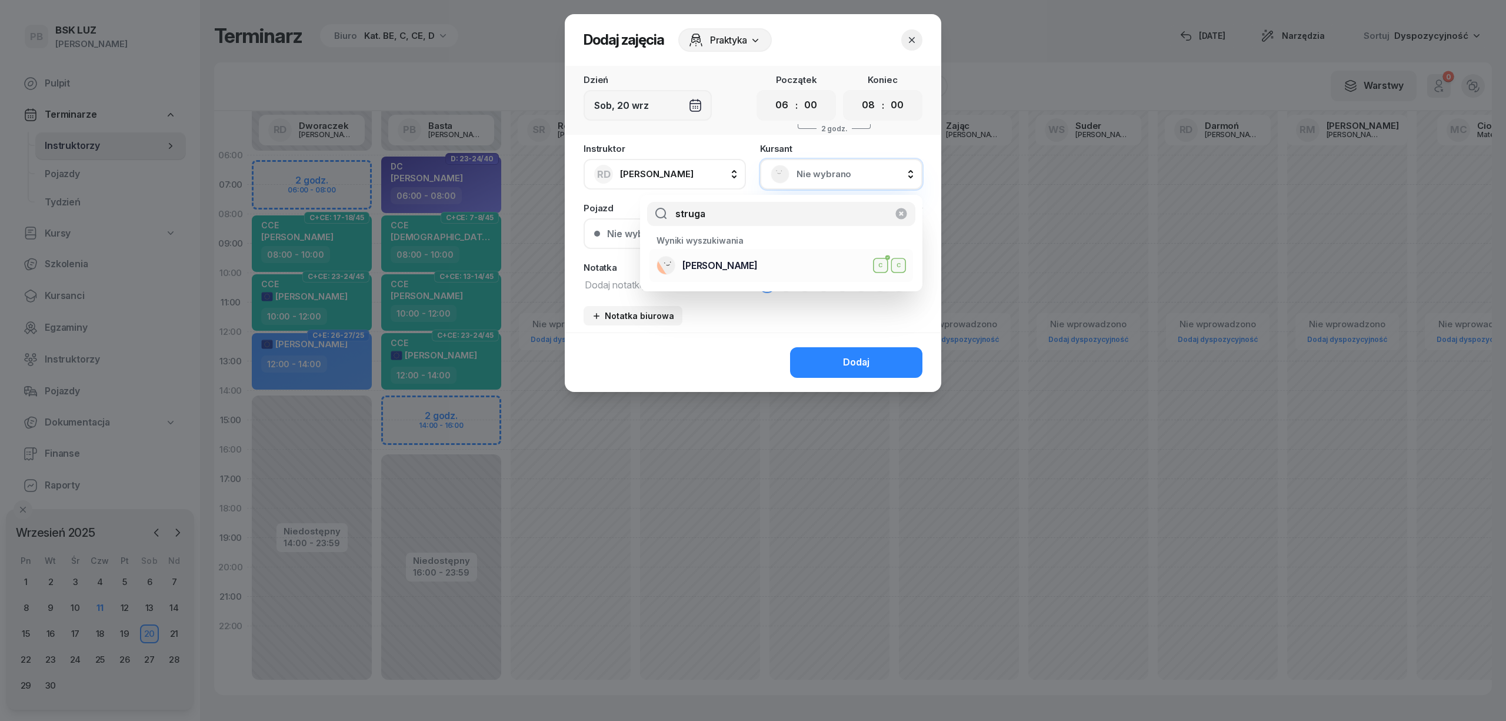
type input "struga"
click at [805, 267] on div "[PERSON_NAME] C C" at bounding box center [781, 265] width 249 height 19
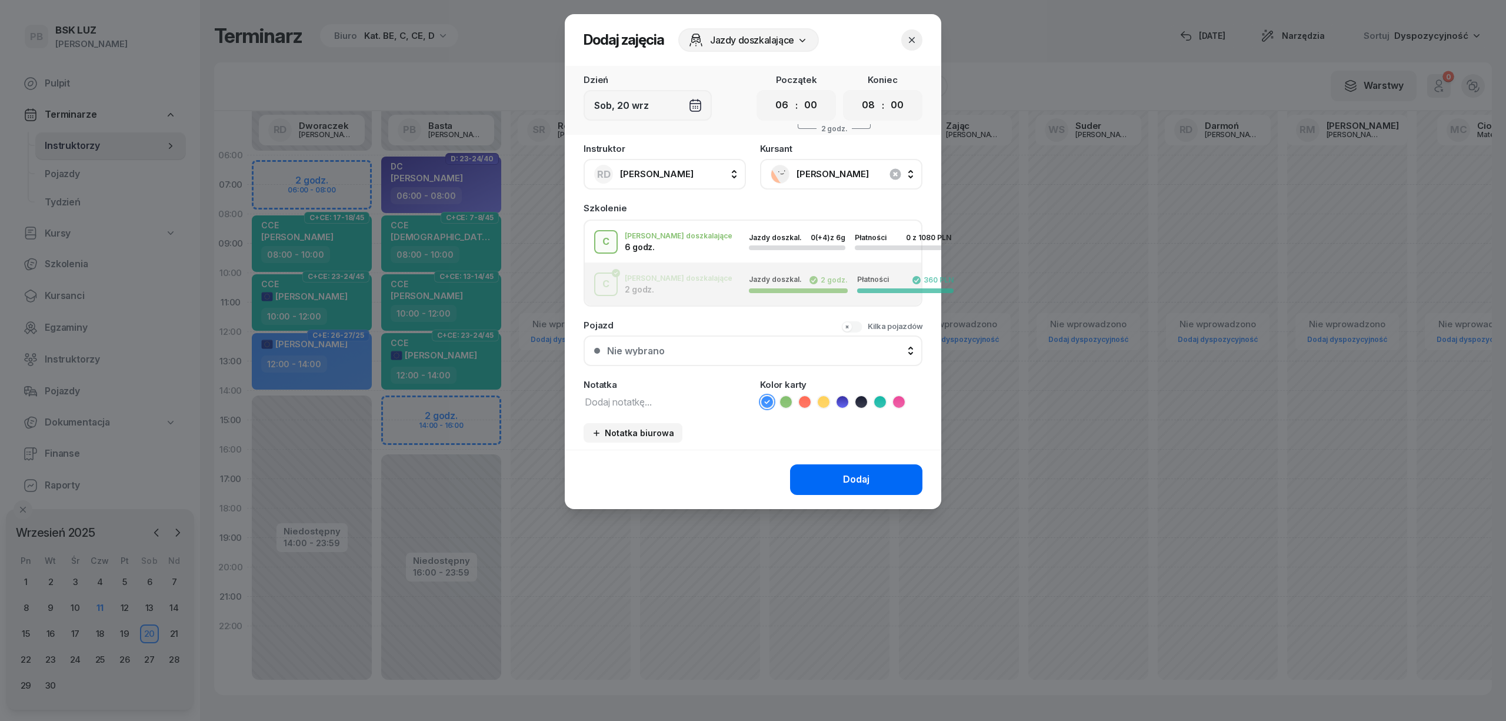
click at [827, 478] on button "Dodaj" at bounding box center [856, 479] width 132 height 31
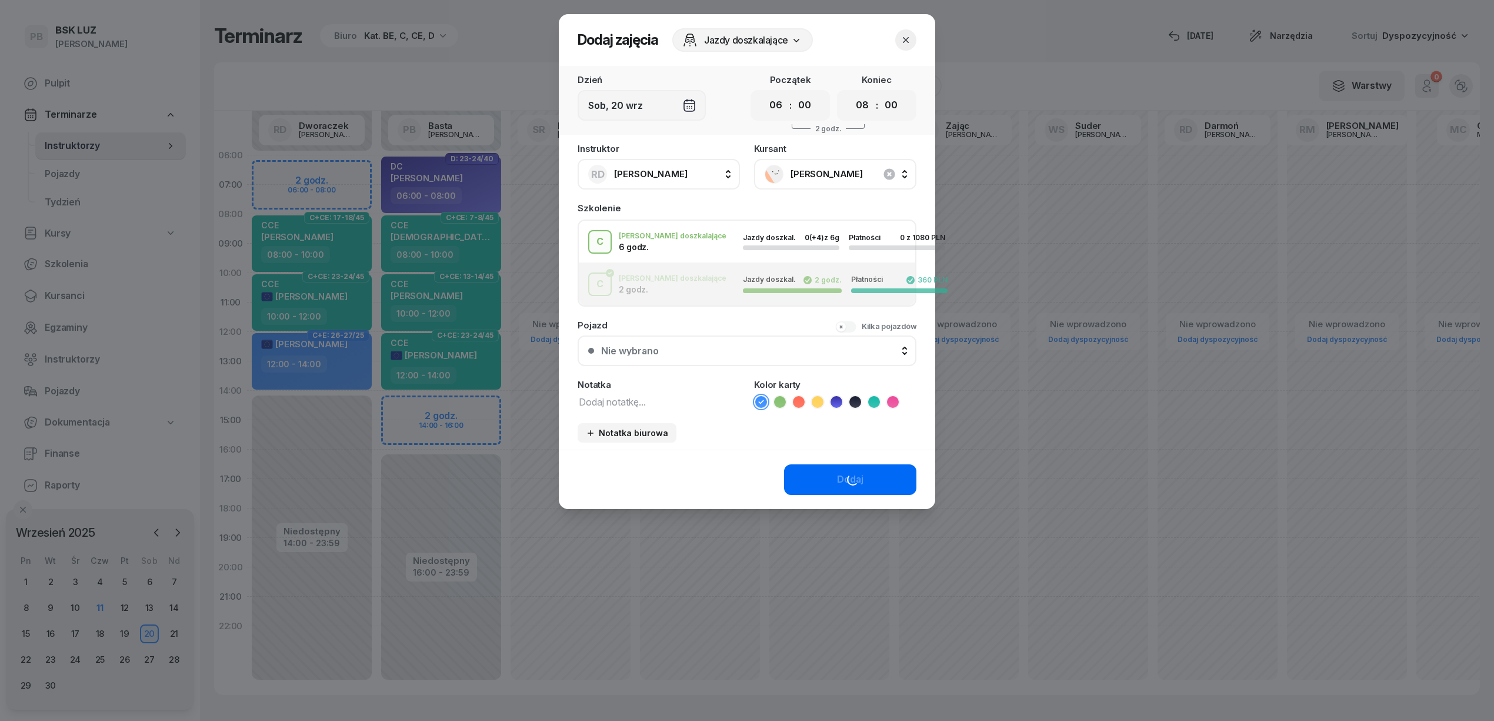
click at [827, 478] on div "Nie wprowadzono Dodaj dyspozycyjność" at bounding box center [829, 420] width 129 height 559
select select "16"
select select "18"
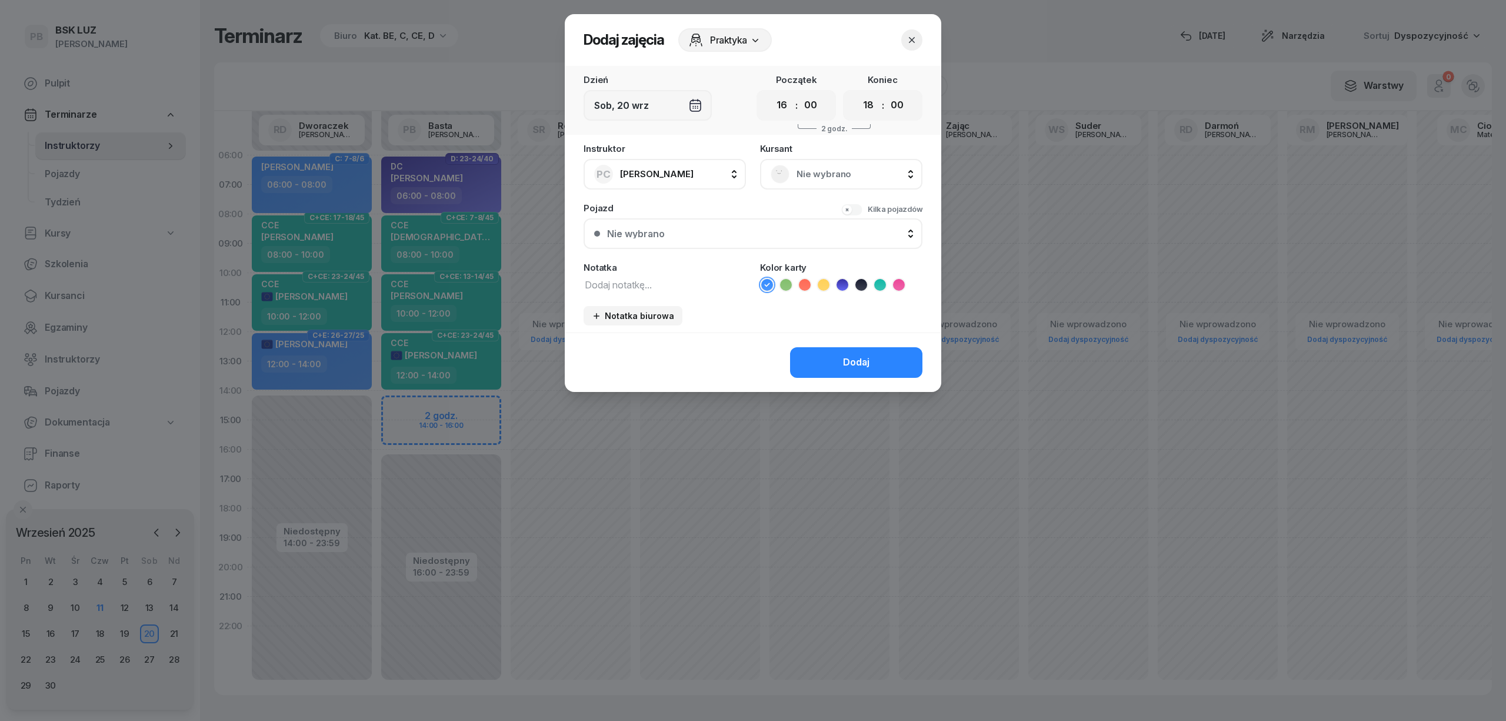
click at [906, 44] on icon "button" at bounding box center [912, 40] width 12 height 12
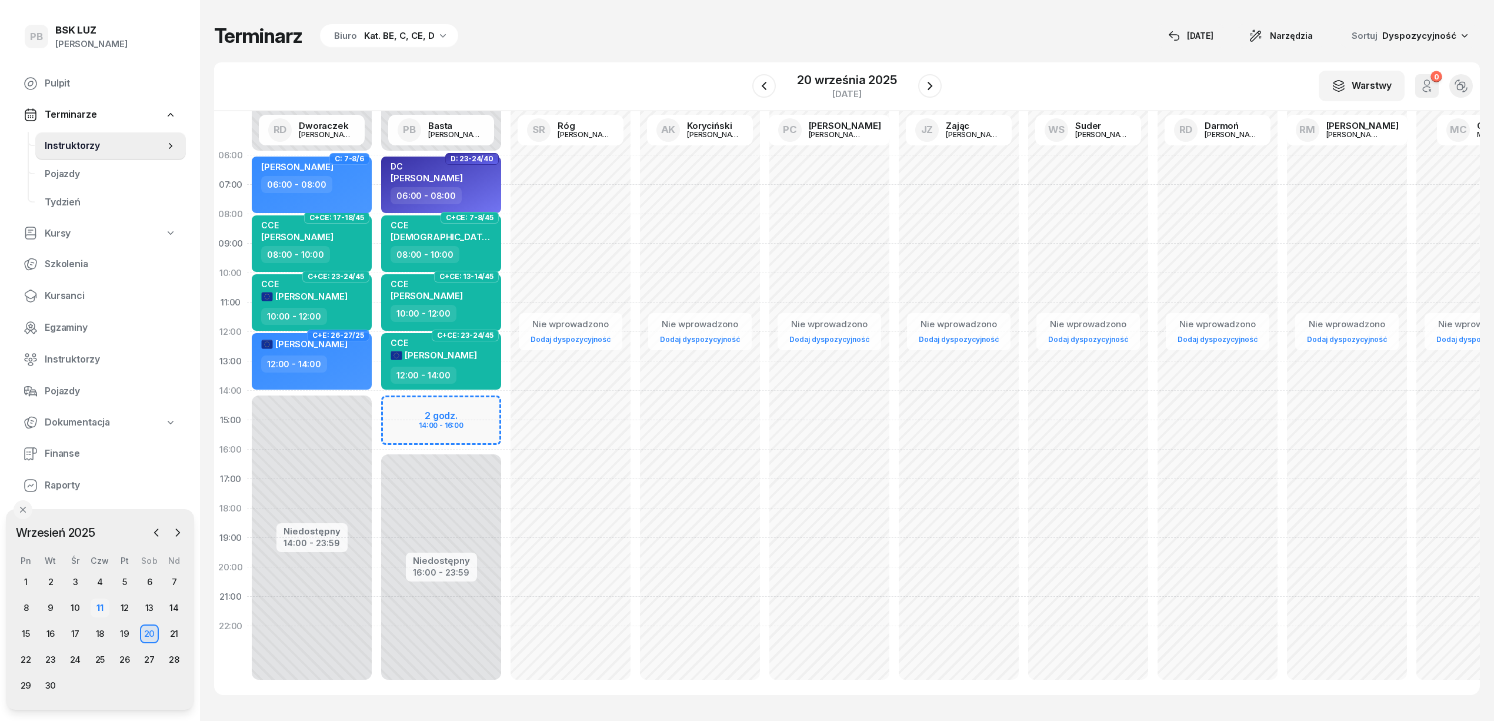
click at [102, 604] on div "11" at bounding box center [100, 607] width 19 height 19
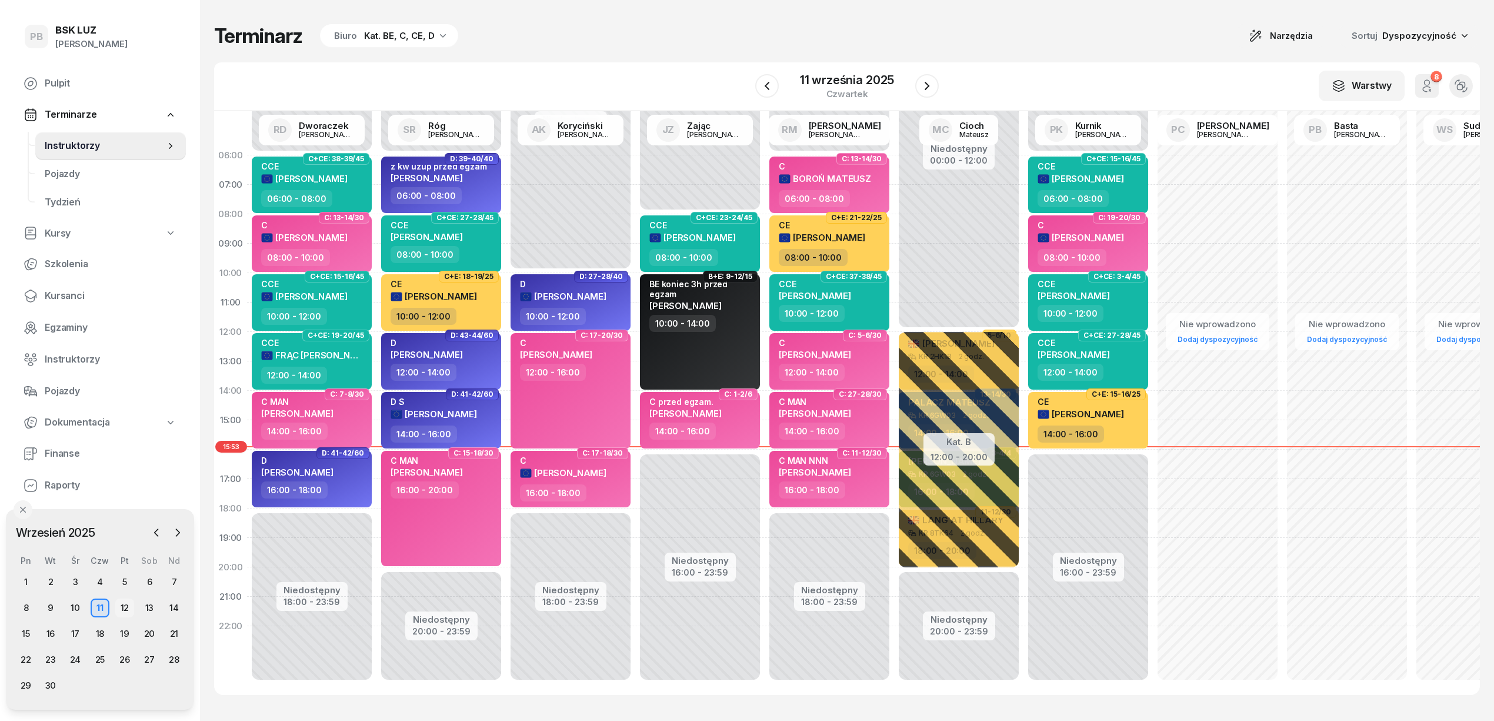
click at [125, 604] on div "12" at bounding box center [124, 607] width 19 height 19
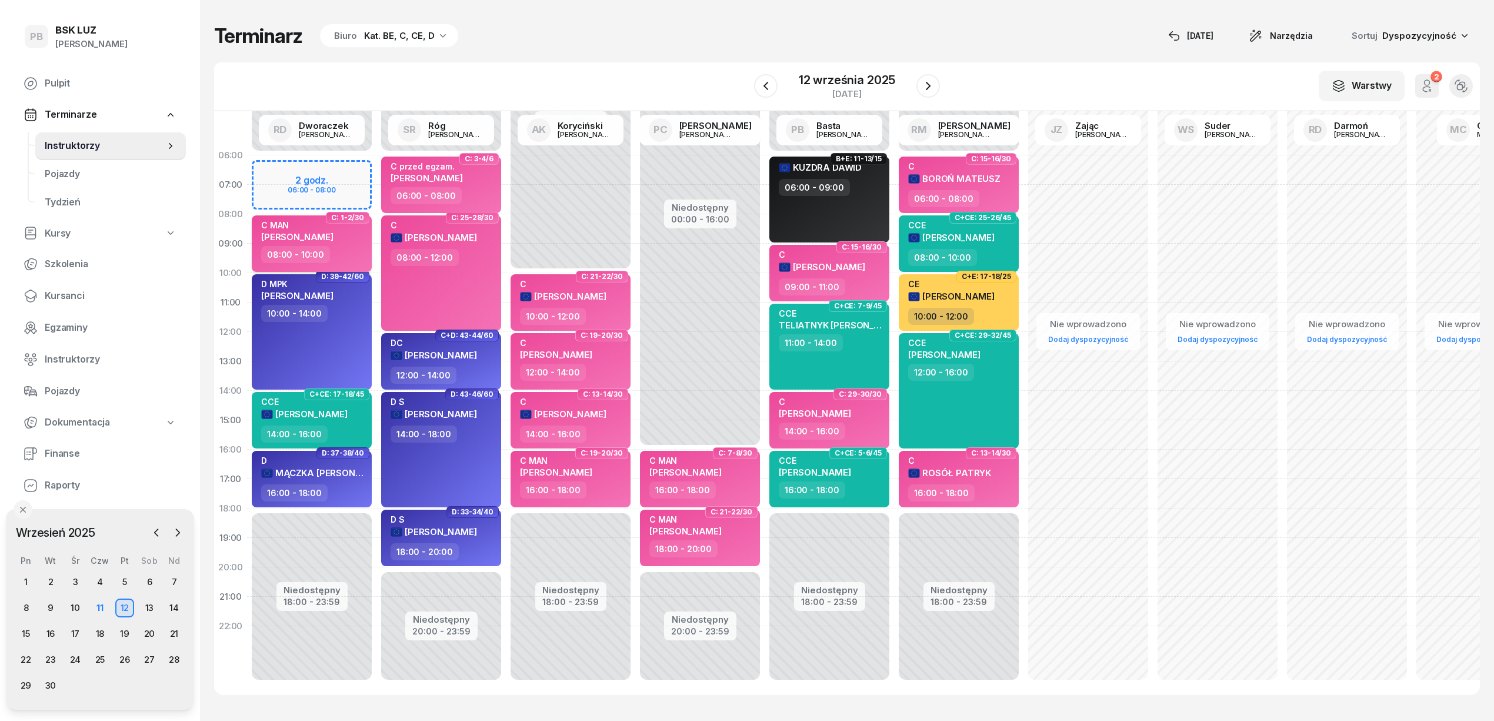
click at [356, 239] on div "C MAN [PERSON_NAME]" at bounding box center [313, 233] width 104 height 26
select select "08"
select select "10"
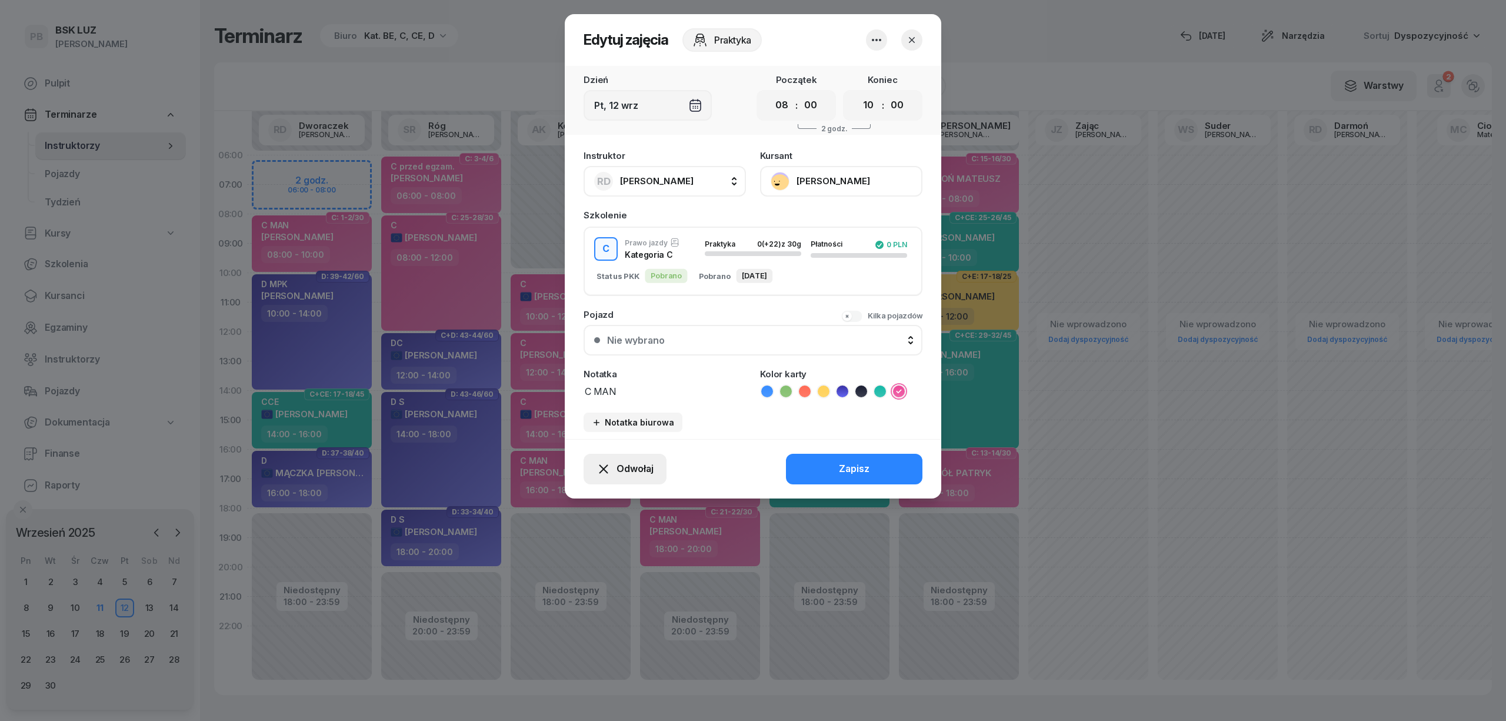
click at [634, 468] on span "Odwołaj" at bounding box center [635, 468] width 37 height 15
click at [607, 391] on div "Kursant odwołał" at bounding box center [604, 396] width 69 height 15
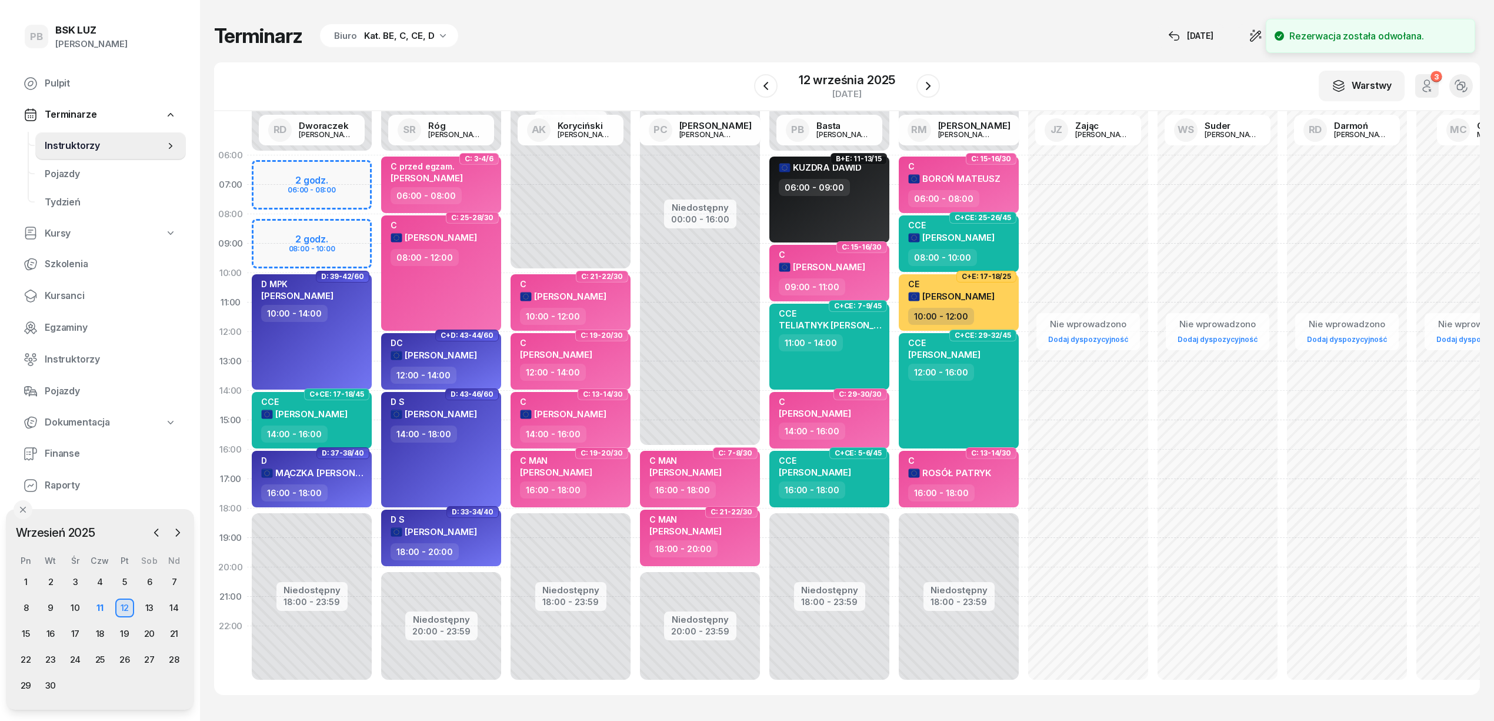
click at [530, 62] on div "W Wybierz AK [PERSON_NAME] BP [PERSON_NAME] DP [PERSON_NAME] GS [PERSON_NAME] I…" at bounding box center [847, 86] width 1266 height 49
click at [95, 606] on div "11" at bounding box center [100, 607] width 19 height 19
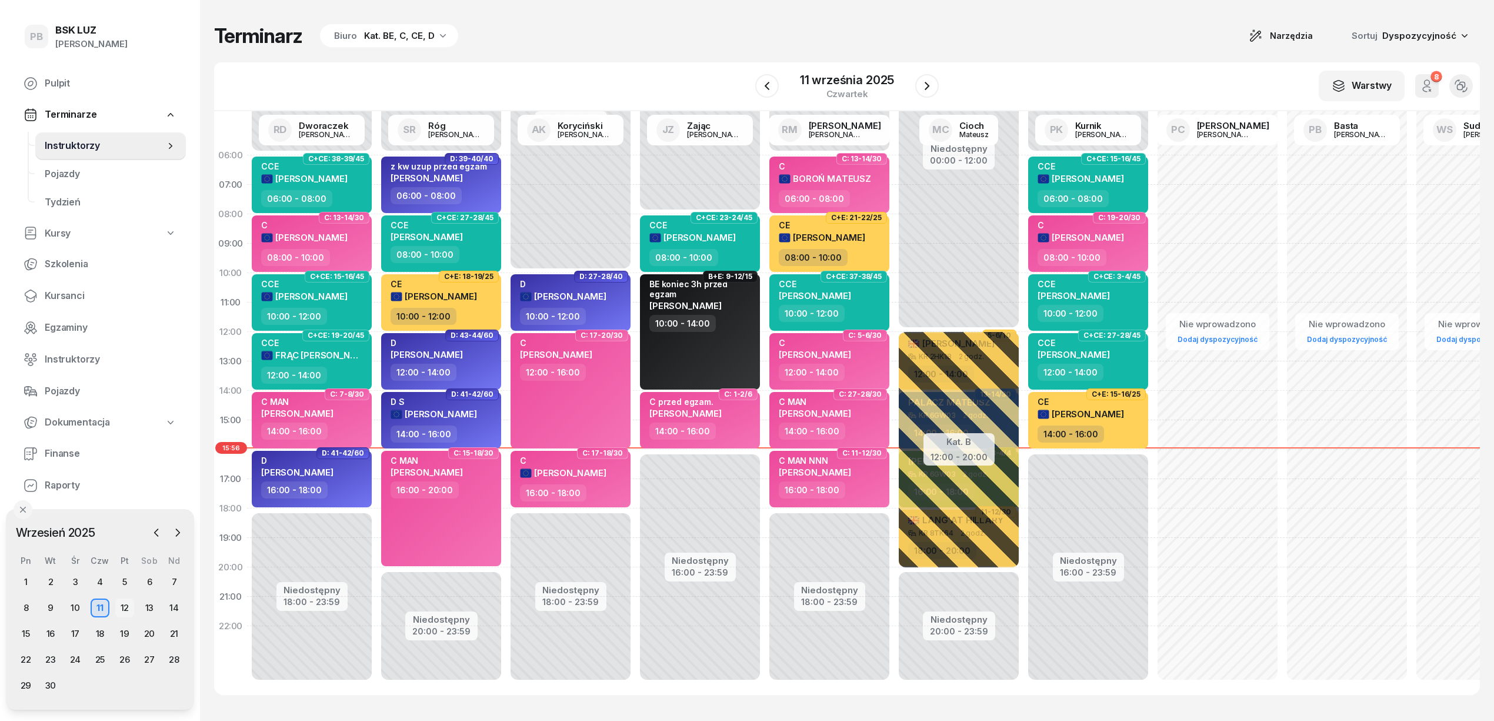
click at [123, 600] on div "12" at bounding box center [124, 607] width 19 height 19
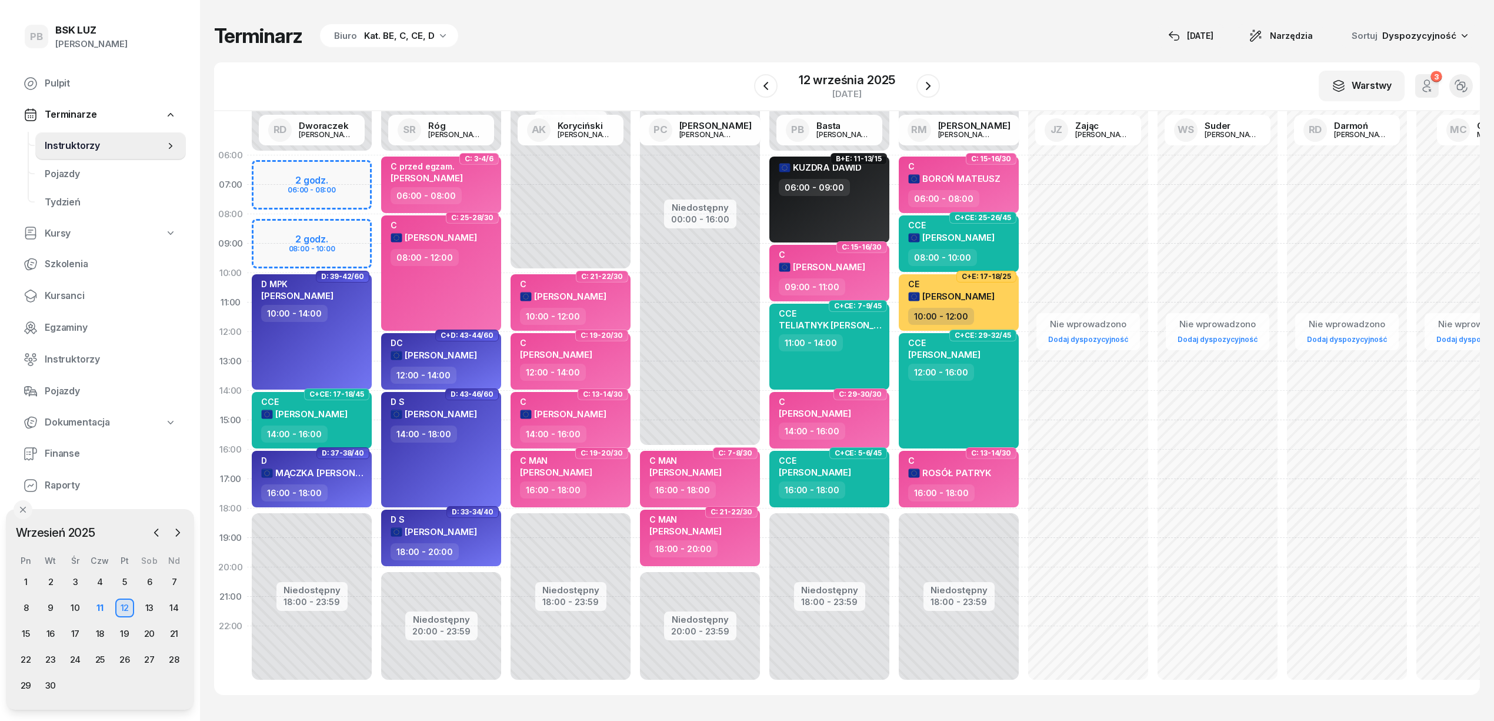
click at [671, 76] on div "W Wybierz AK [PERSON_NAME] BP [PERSON_NAME] DP [PERSON_NAME] GS [PERSON_NAME] I…" at bounding box center [847, 86] width 1266 height 49
click at [685, 88] on div "W Wybierz AK [PERSON_NAME] BP [PERSON_NAME] DP [PERSON_NAME] GS [PERSON_NAME] I…" at bounding box center [847, 86] width 1266 height 49
click at [924, 86] on icon "button" at bounding box center [928, 86] width 14 height 14
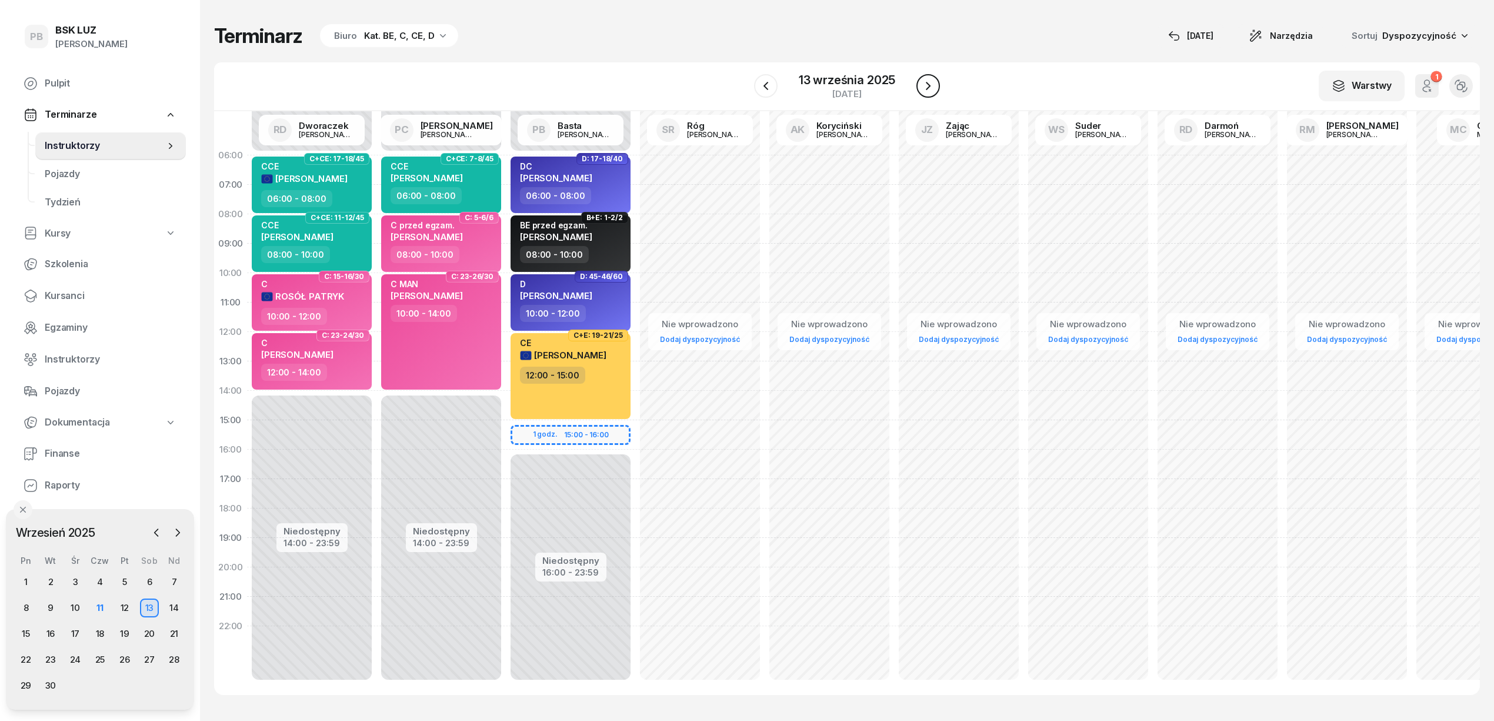
click at [924, 86] on icon "button" at bounding box center [928, 86] width 14 height 14
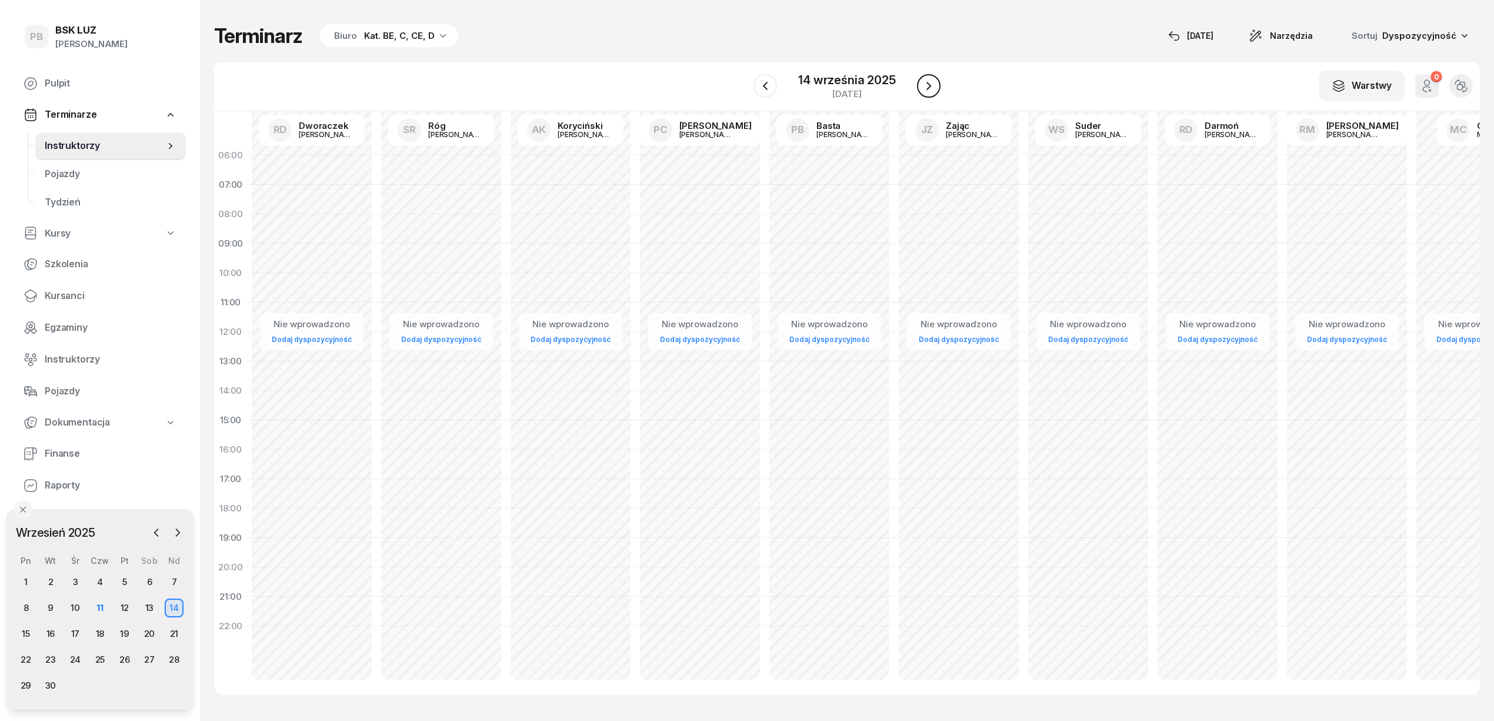
click at [924, 86] on icon "button" at bounding box center [929, 86] width 14 height 14
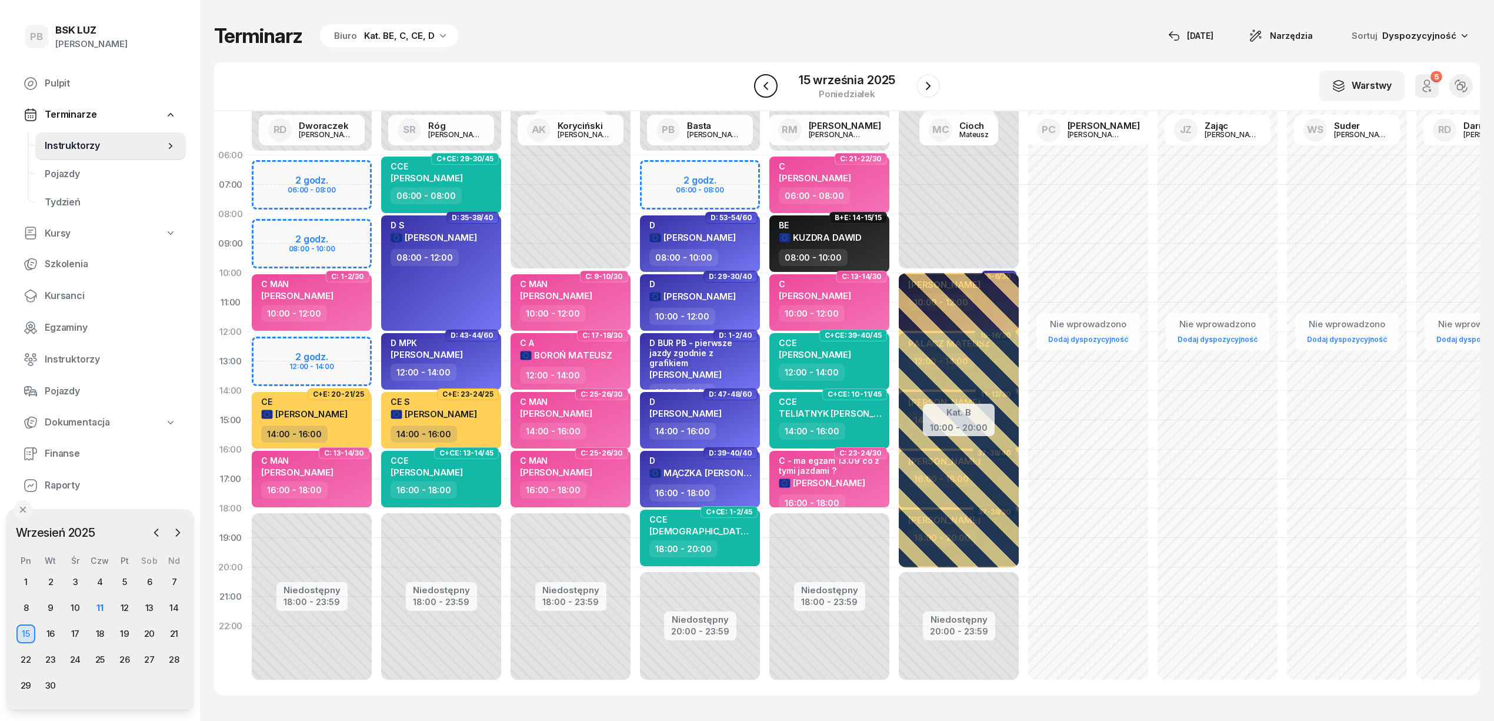
click at [775, 84] on button "button" at bounding box center [766, 86] width 24 height 24
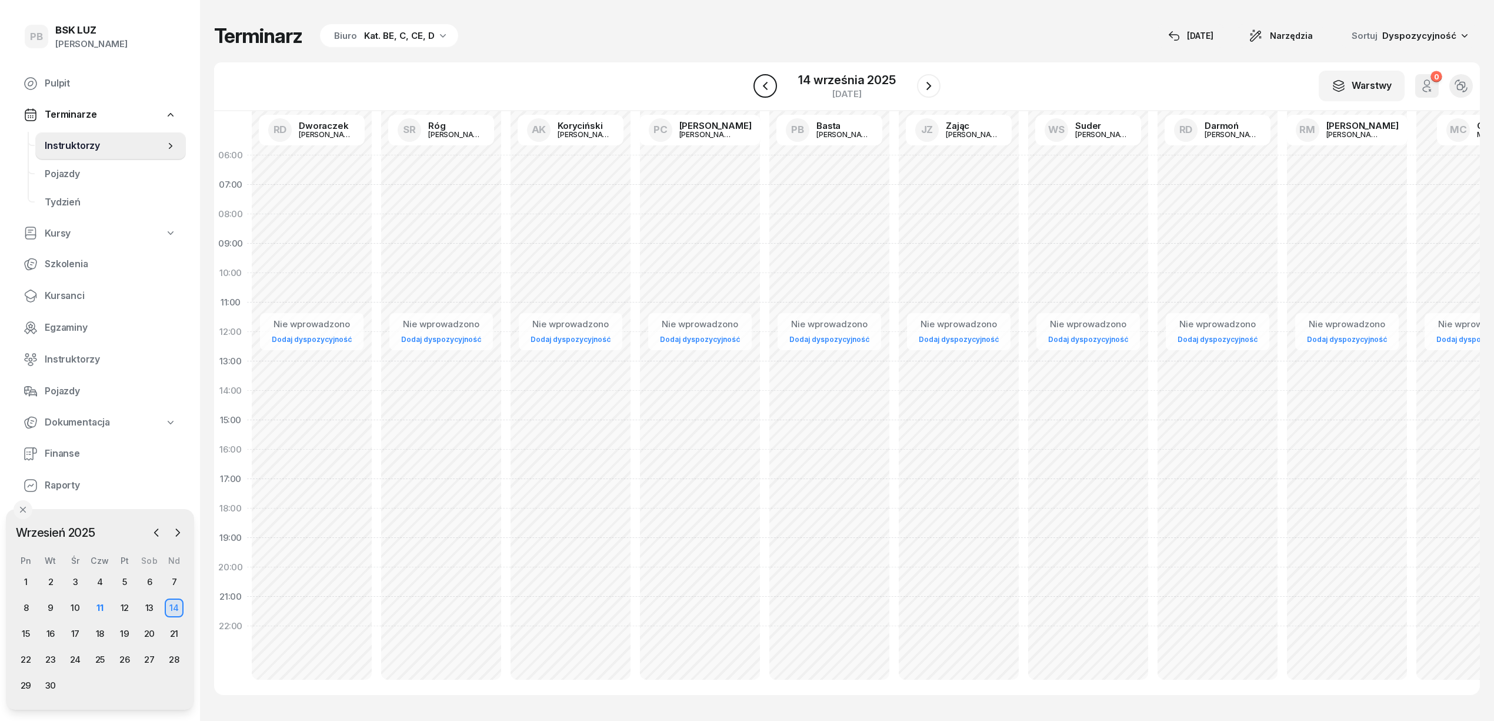
click at [775, 84] on button "button" at bounding box center [766, 86] width 24 height 24
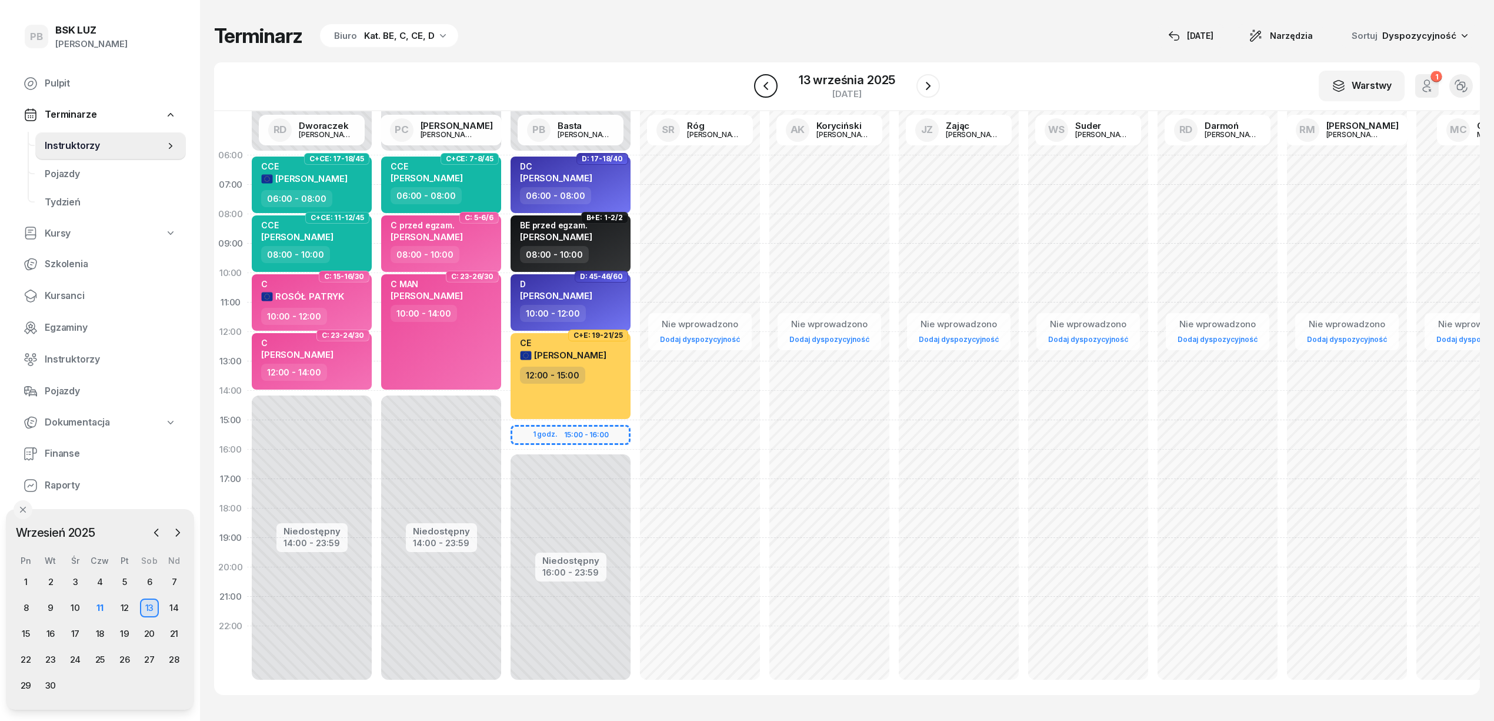
click at [775, 84] on button "button" at bounding box center [766, 86] width 24 height 24
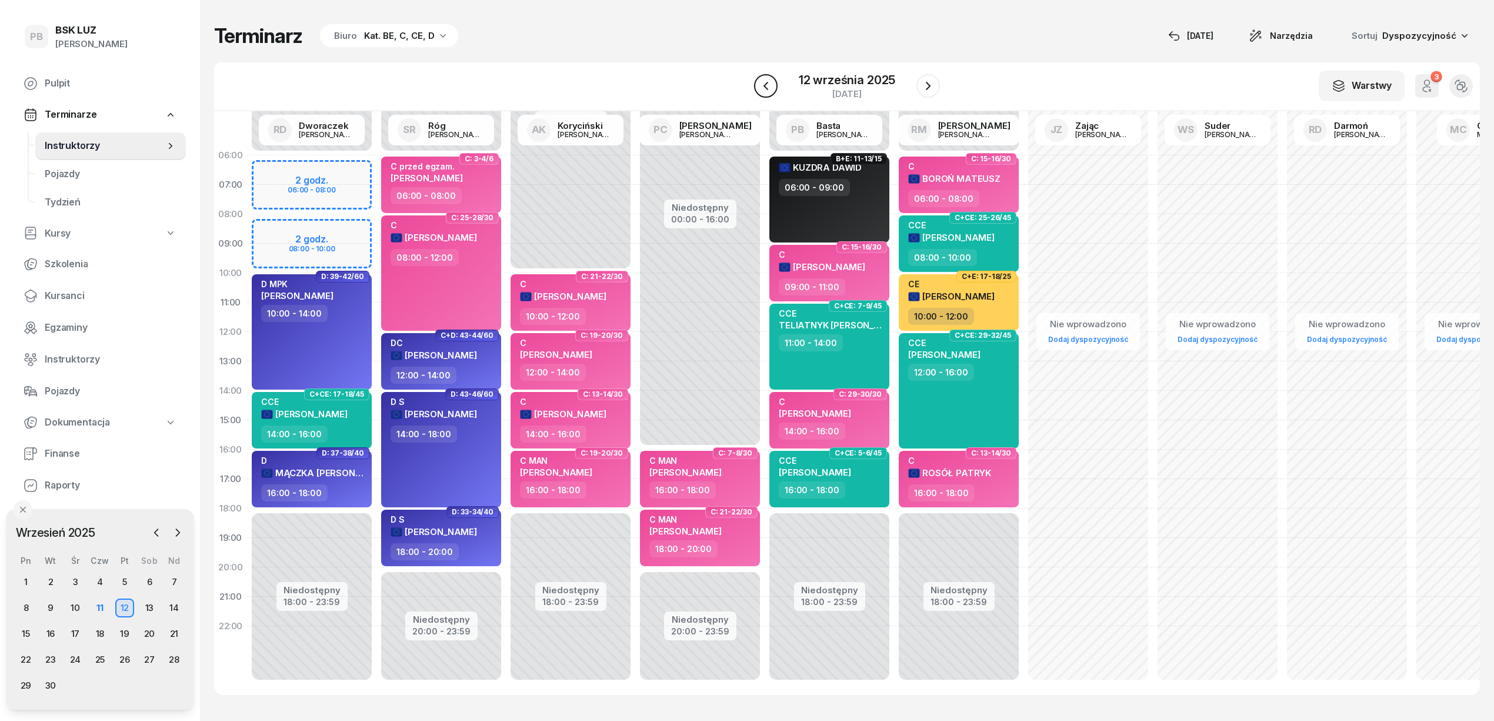
click at [775, 84] on button "button" at bounding box center [766, 86] width 24 height 24
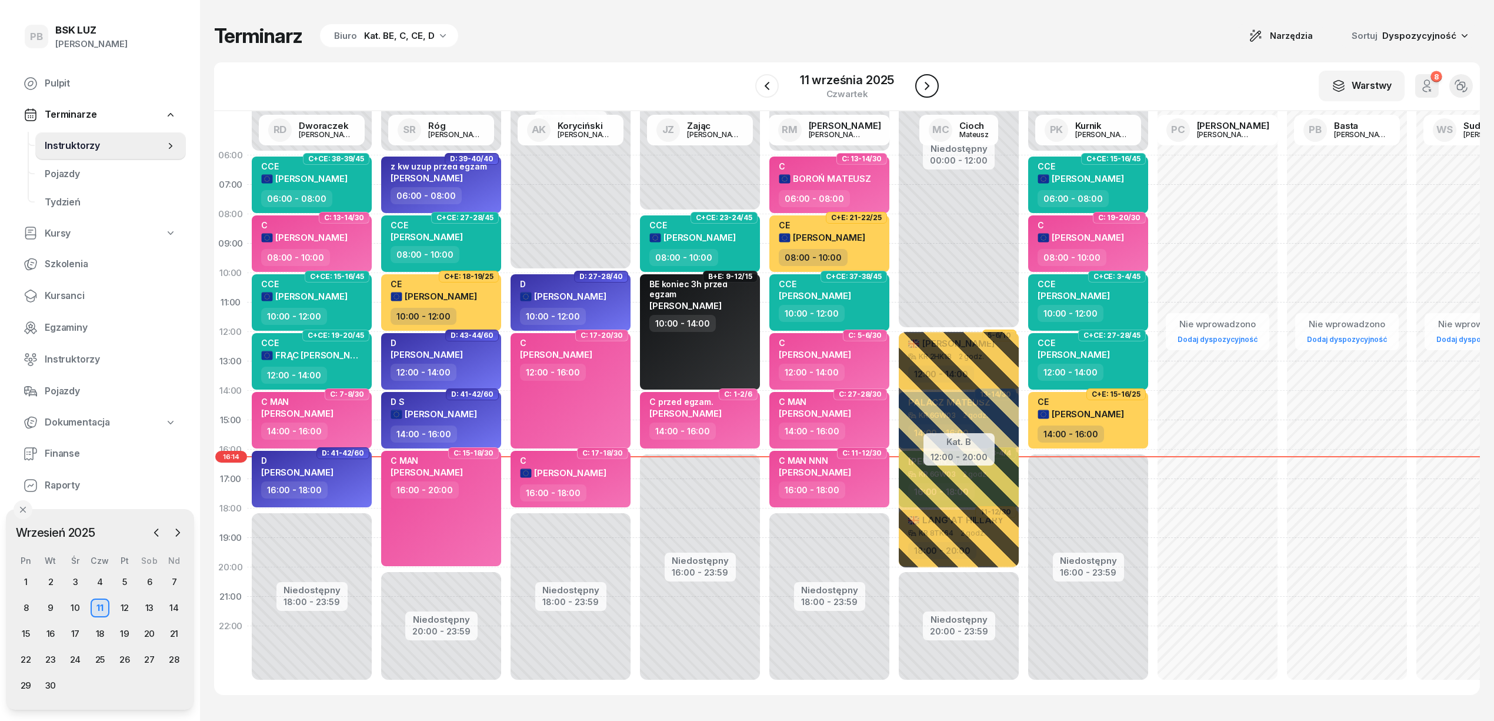
click at [926, 86] on icon "button" at bounding box center [927, 86] width 14 height 14
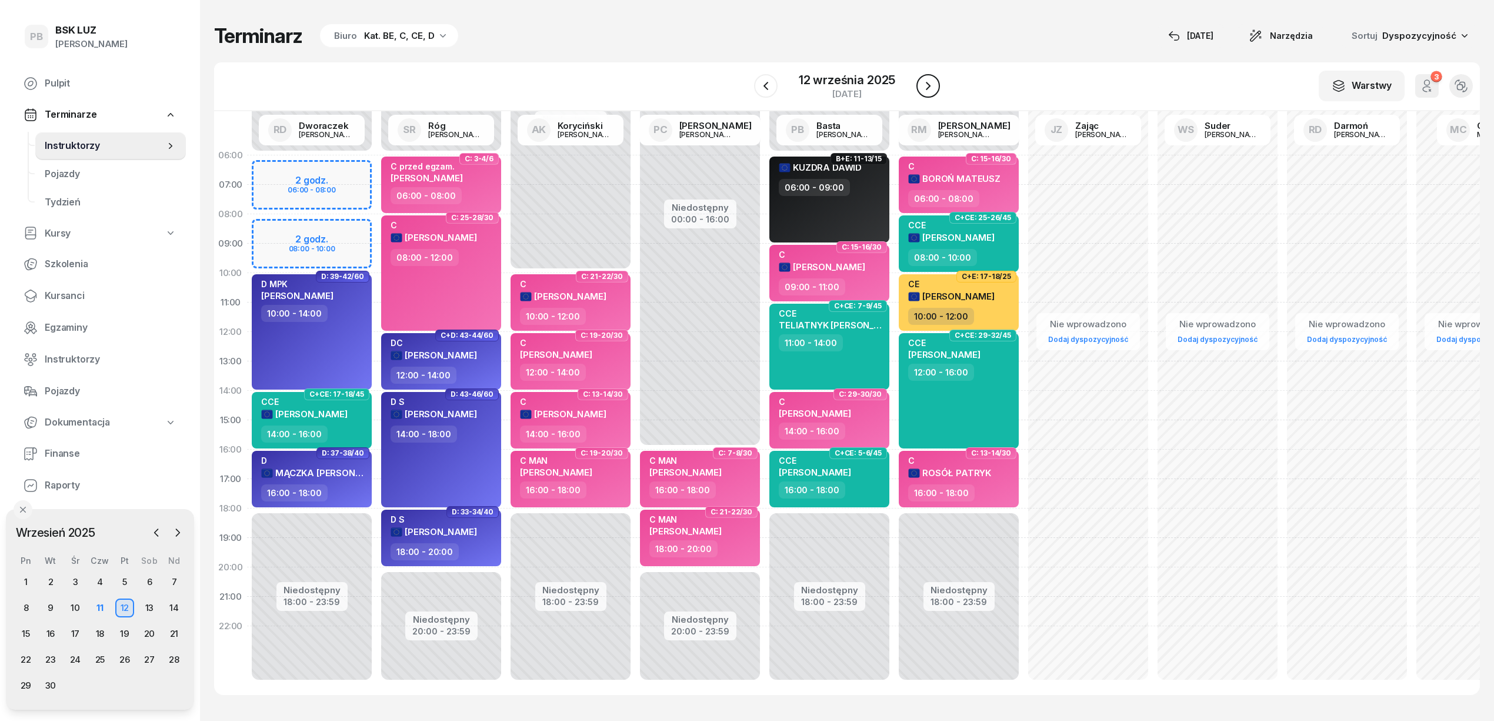
click at [926, 86] on icon "button" at bounding box center [928, 86] width 14 height 14
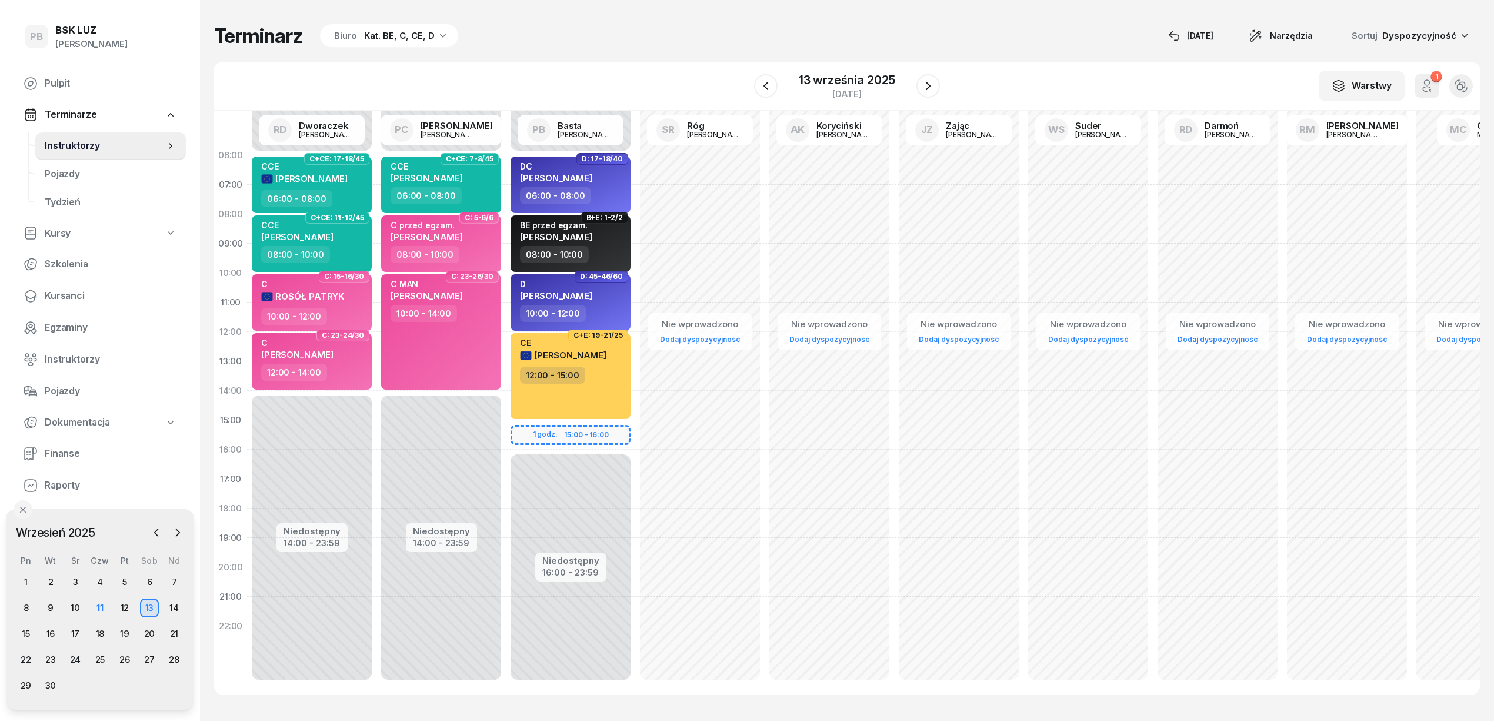
click at [678, 41] on div "Terminarz Biuro Kat. BE, C, CE, D [DATE] Narzędzia Sortuj Dyspozycyjność" at bounding box center [847, 36] width 1266 height 25
click at [749, 608] on div "Nie wprowadzono Dodaj dyspozycyjność" at bounding box center [699, 420] width 129 height 559
select select "21"
select select "23"
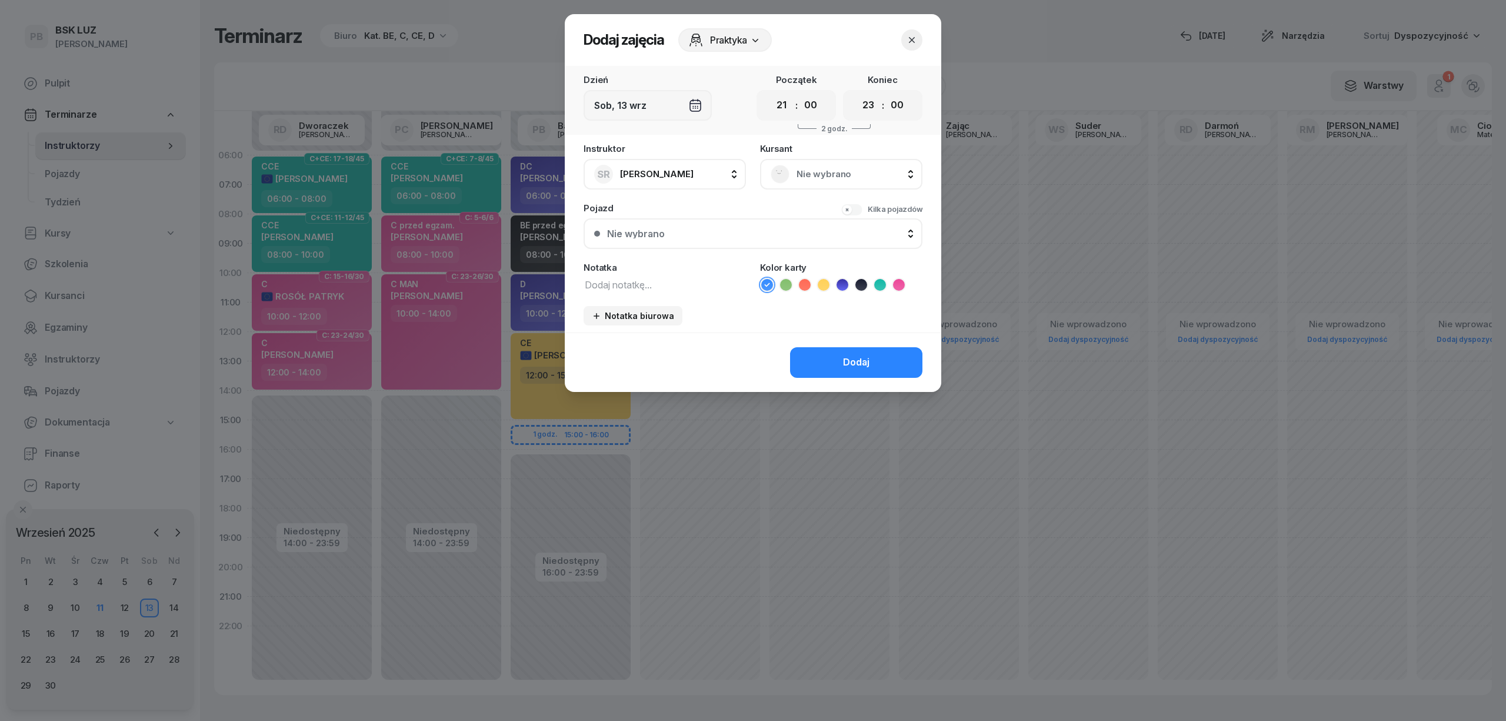
click at [917, 38] on icon "button" at bounding box center [912, 40] width 12 height 12
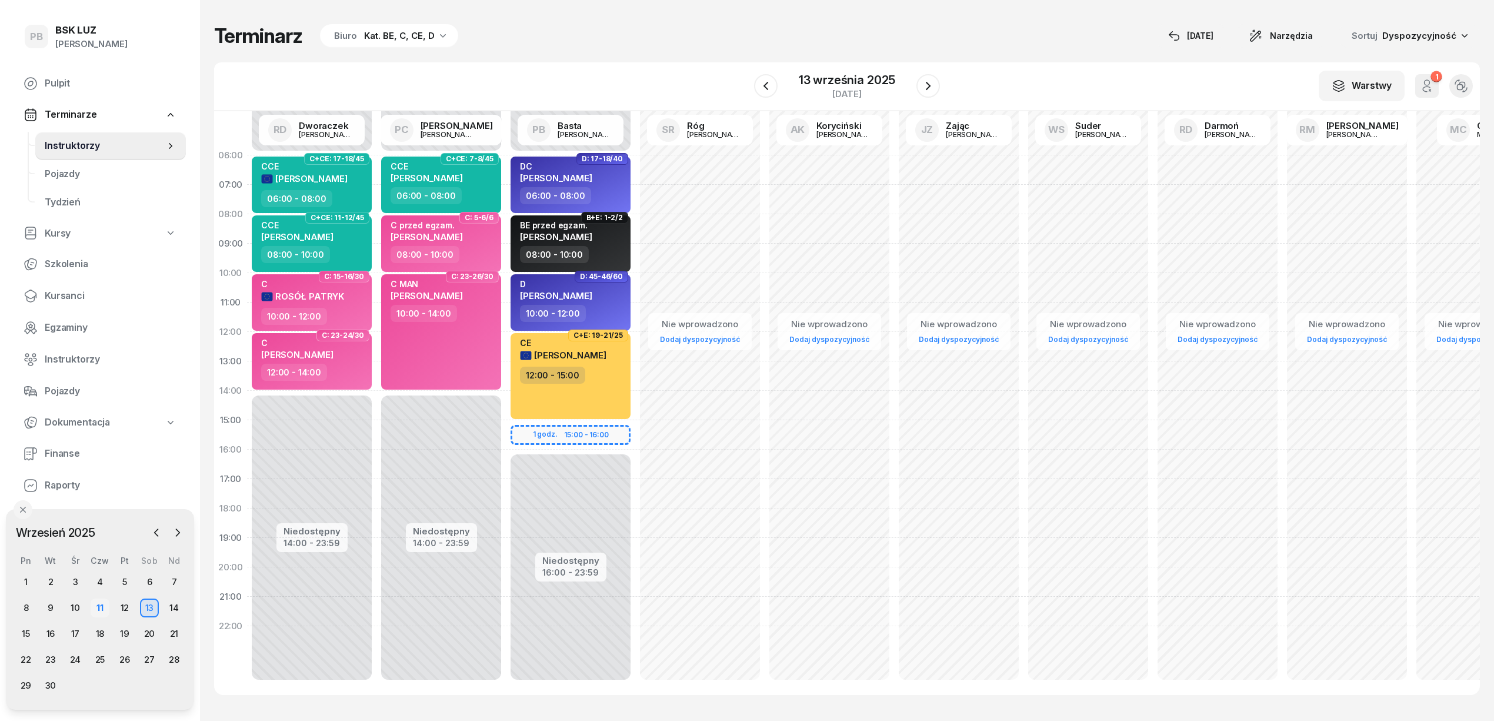
click at [102, 605] on div "11" at bounding box center [100, 607] width 19 height 19
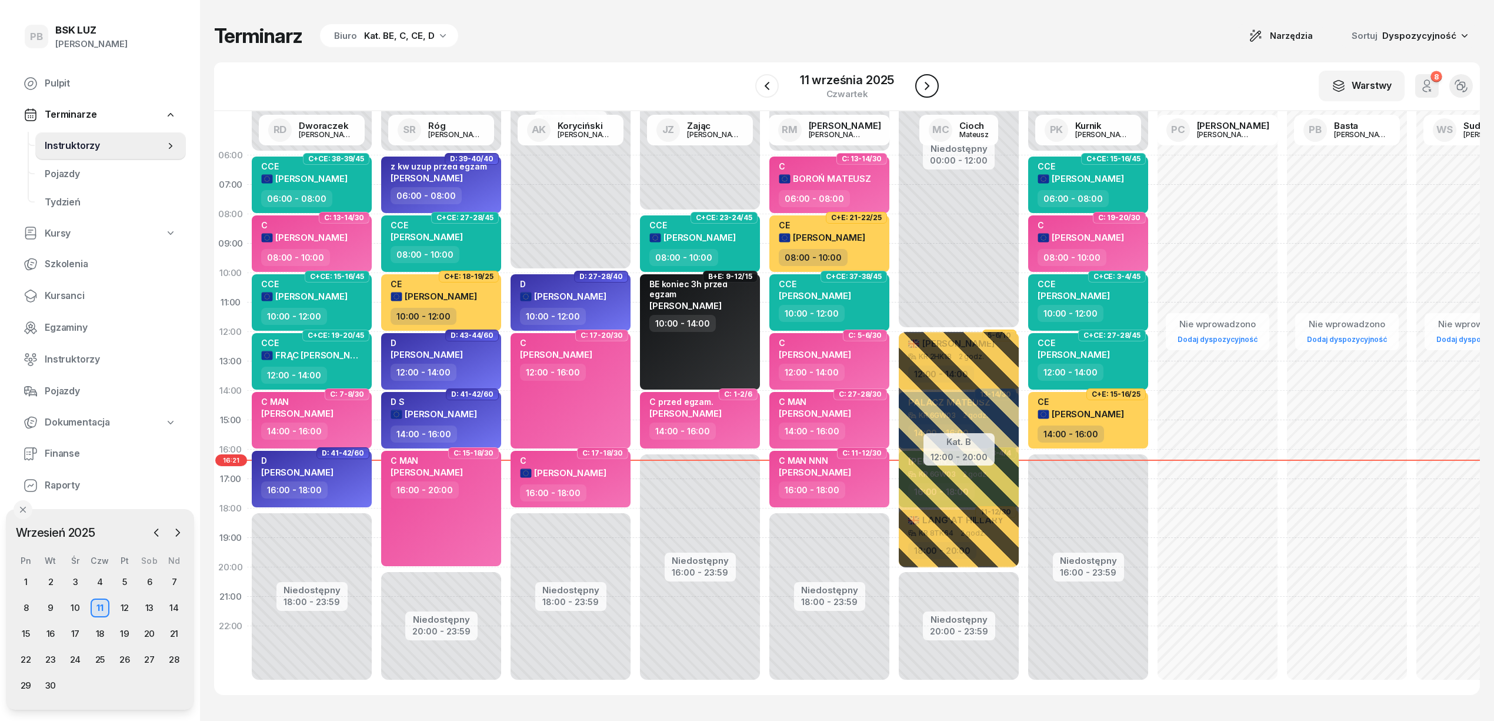
click at [933, 80] on icon "button" at bounding box center [927, 86] width 14 height 14
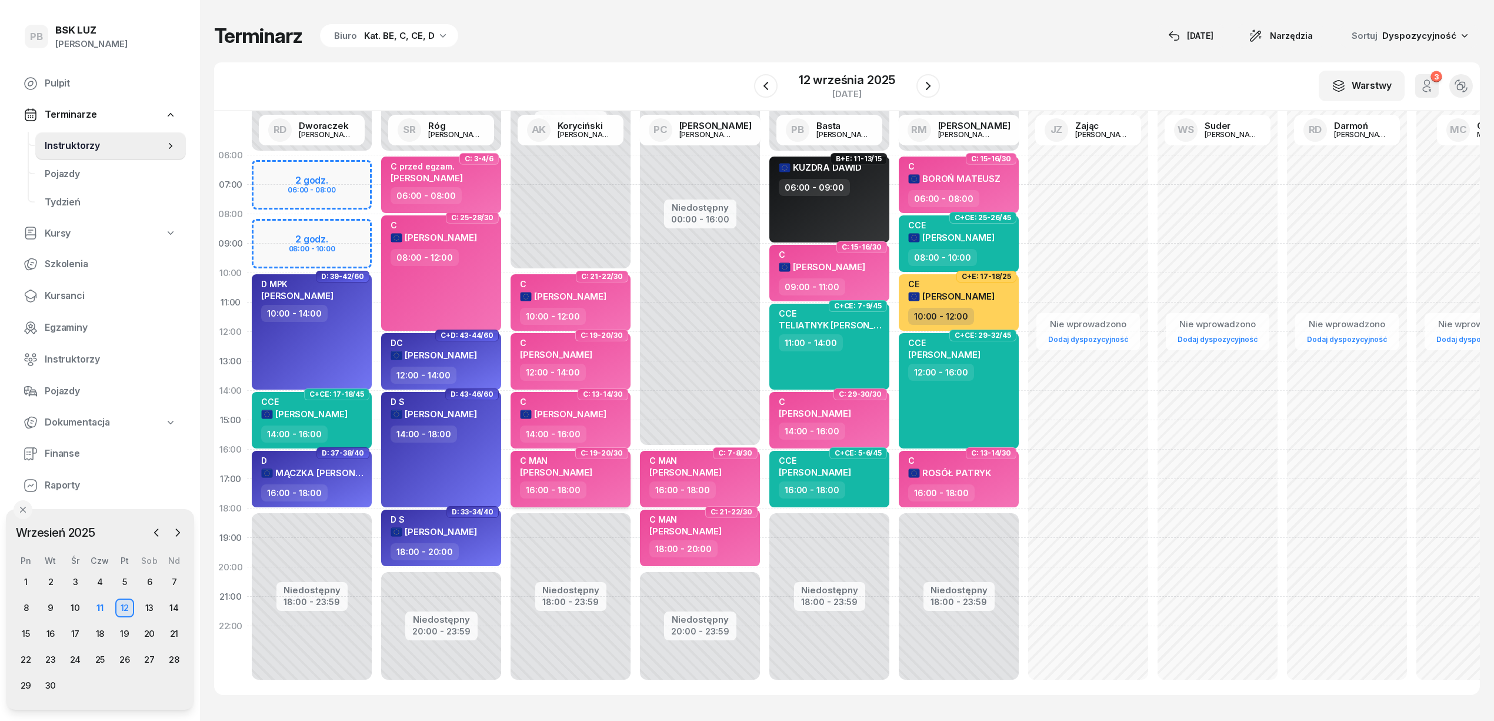
click at [595, 473] on div "C MAN [PERSON_NAME]" at bounding box center [572, 468] width 104 height 26
select select "16"
select select "18"
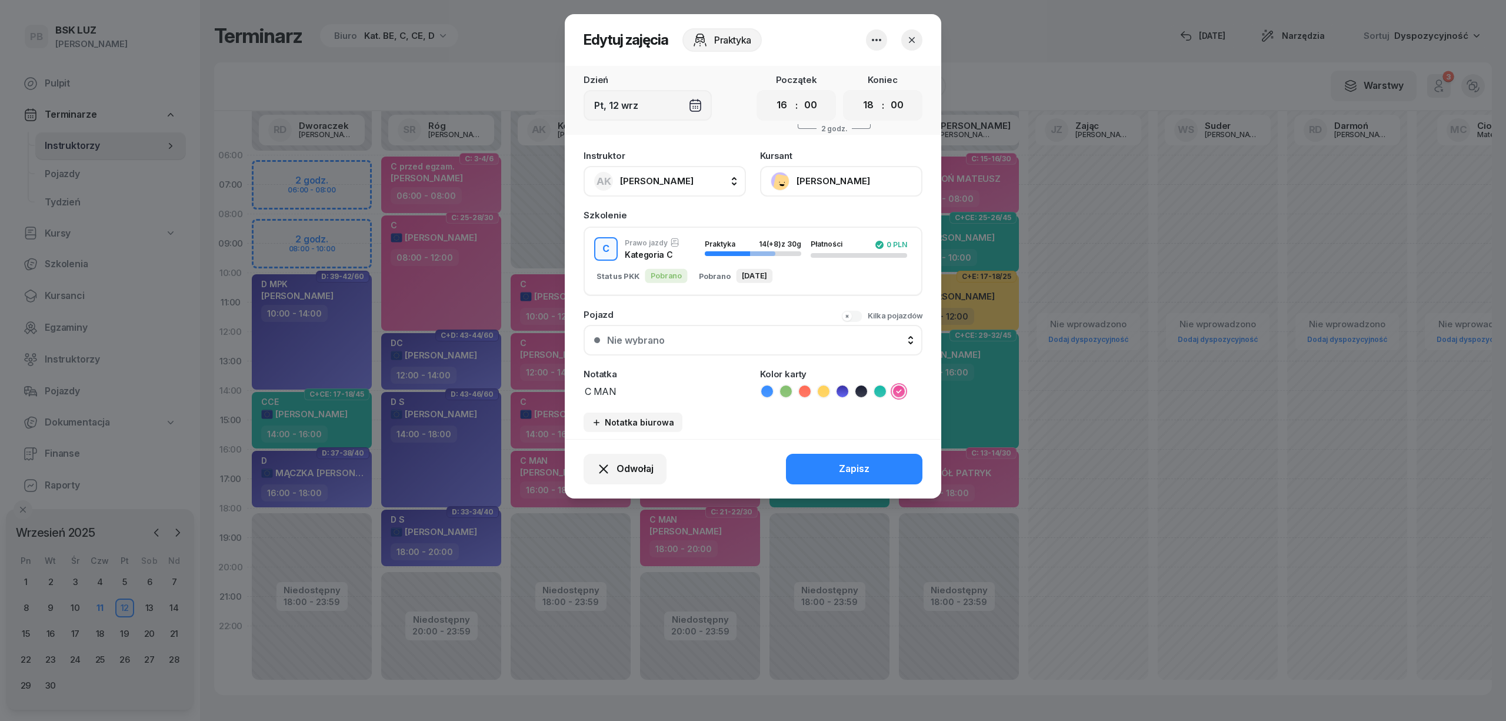
click at [878, 38] on icon "button" at bounding box center [877, 40] width 14 height 14
click at [867, 68] on link "Usuń" at bounding box center [870, 75] width 155 height 29
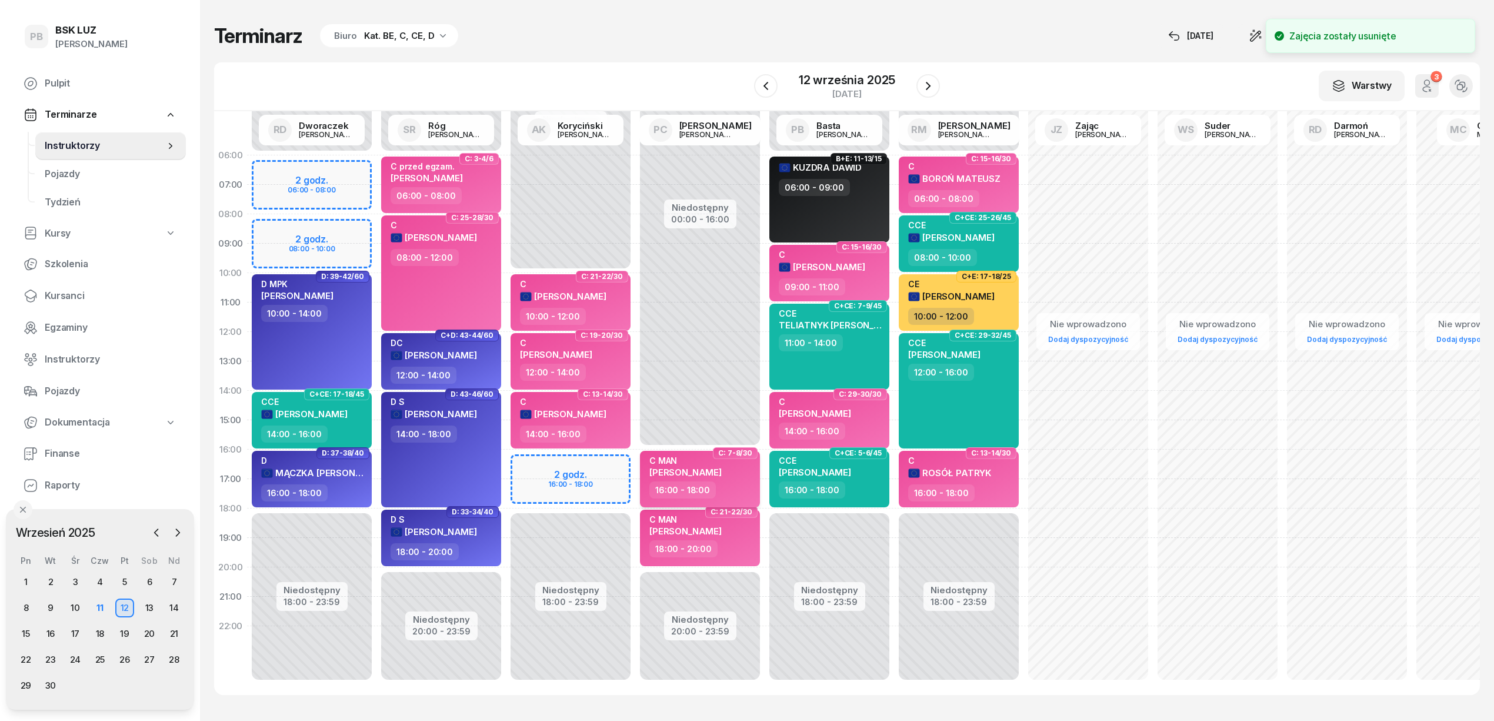
click at [737, 485] on div "16:00 - 18:00" at bounding box center [702, 489] width 104 height 17
select select "16"
select select "18"
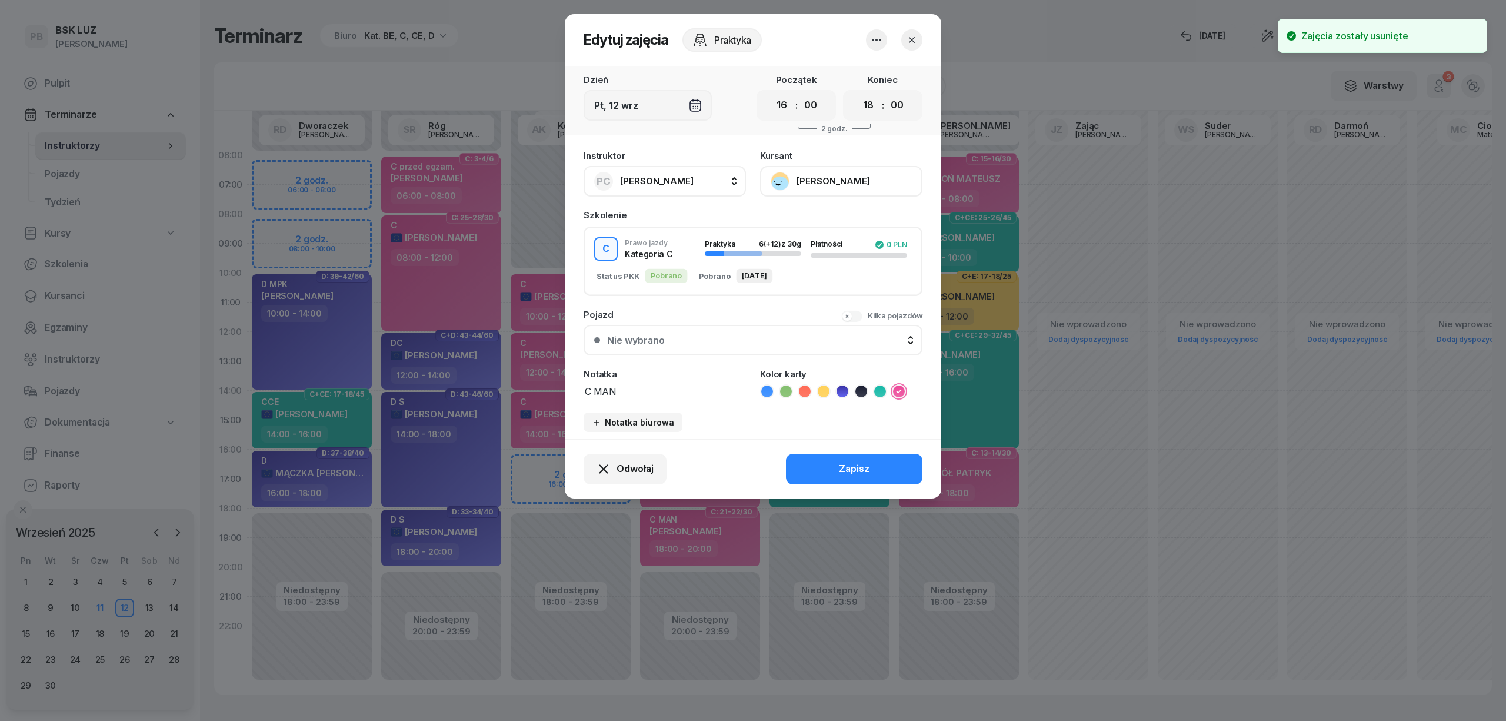
click at [664, 179] on span "[PERSON_NAME]" at bounding box center [657, 180] width 74 height 11
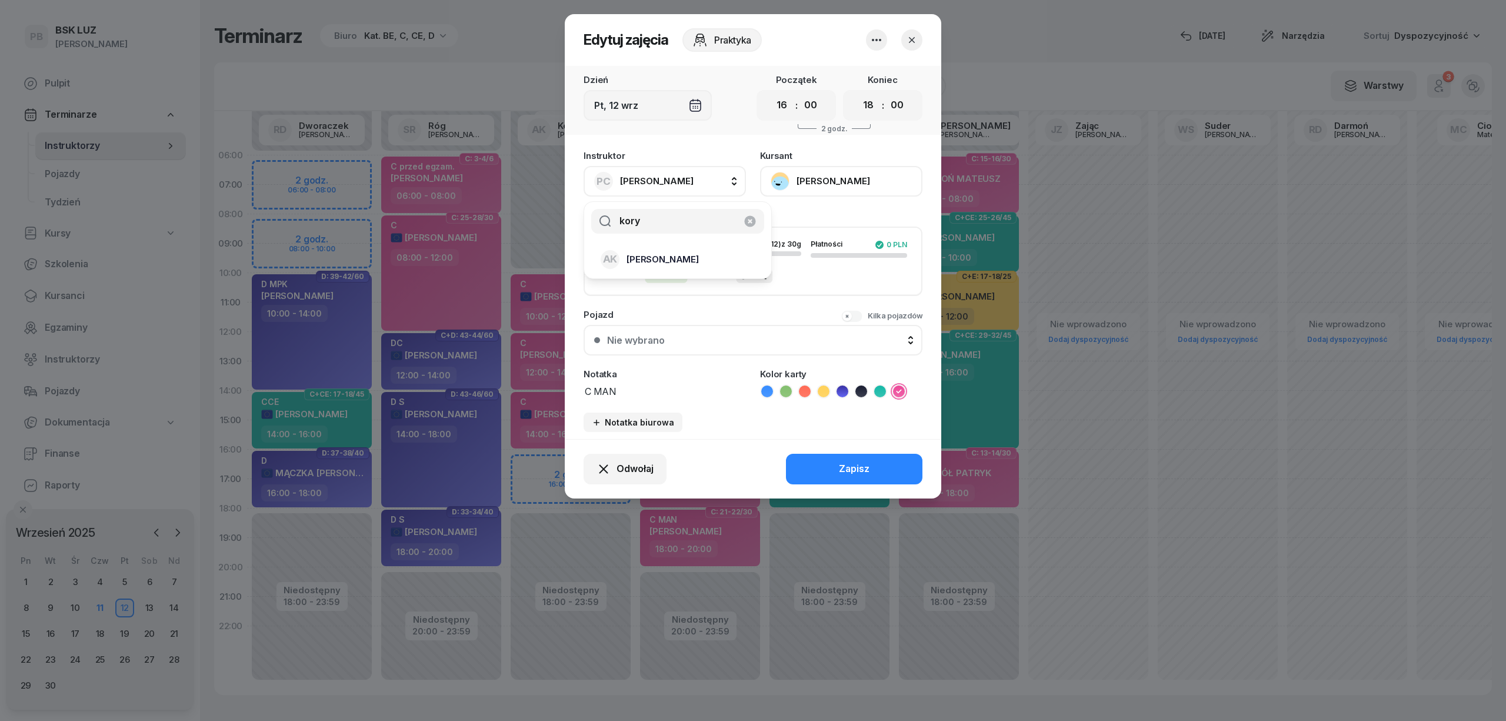
type input "kory"
click at [667, 254] on span "[PERSON_NAME]" at bounding box center [663, 259] width 72 height 15
click at [797, 466] on button "Zapisz" at bounding box center [854, 469] width 136 height 31
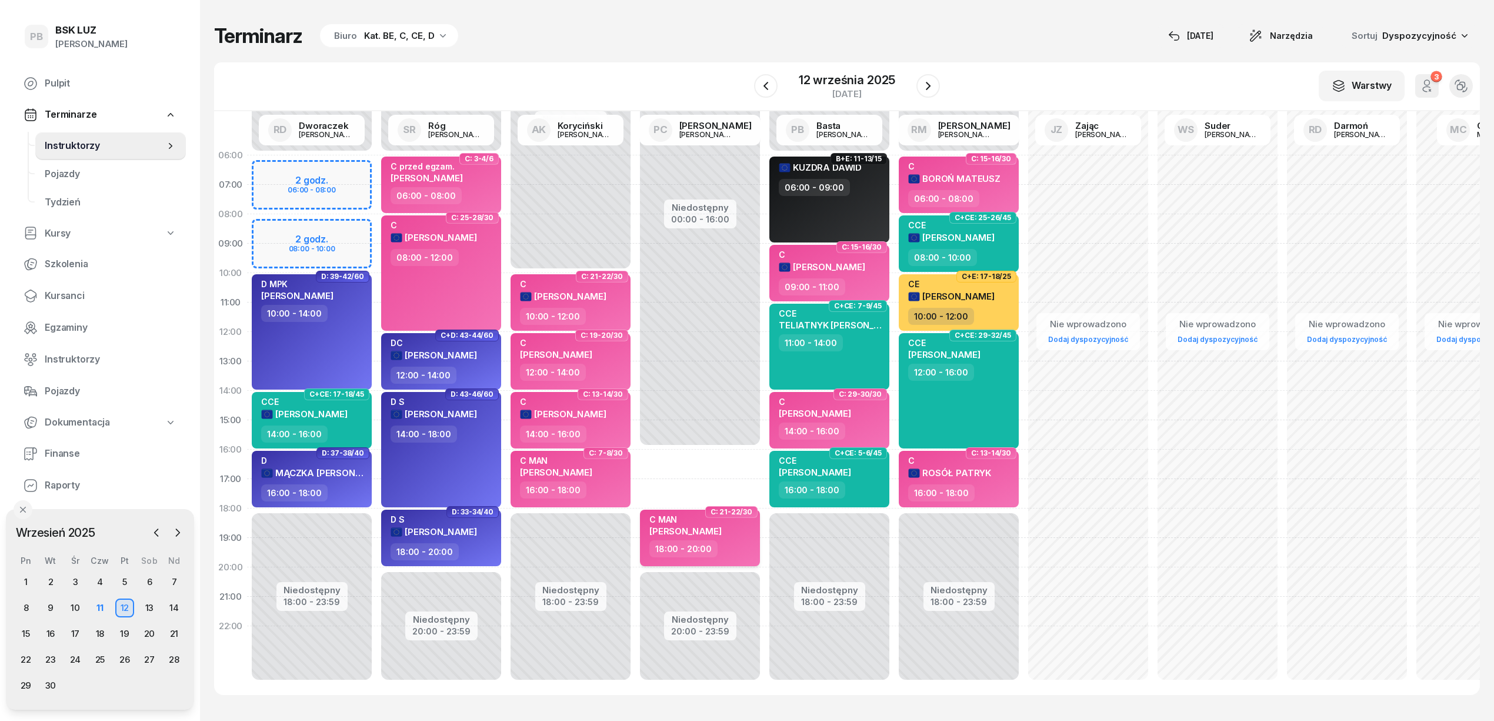
click at [712, 535] on div "C MAN [PERSON_NAME]" at bounding box center [702, 527] width 104 height 26
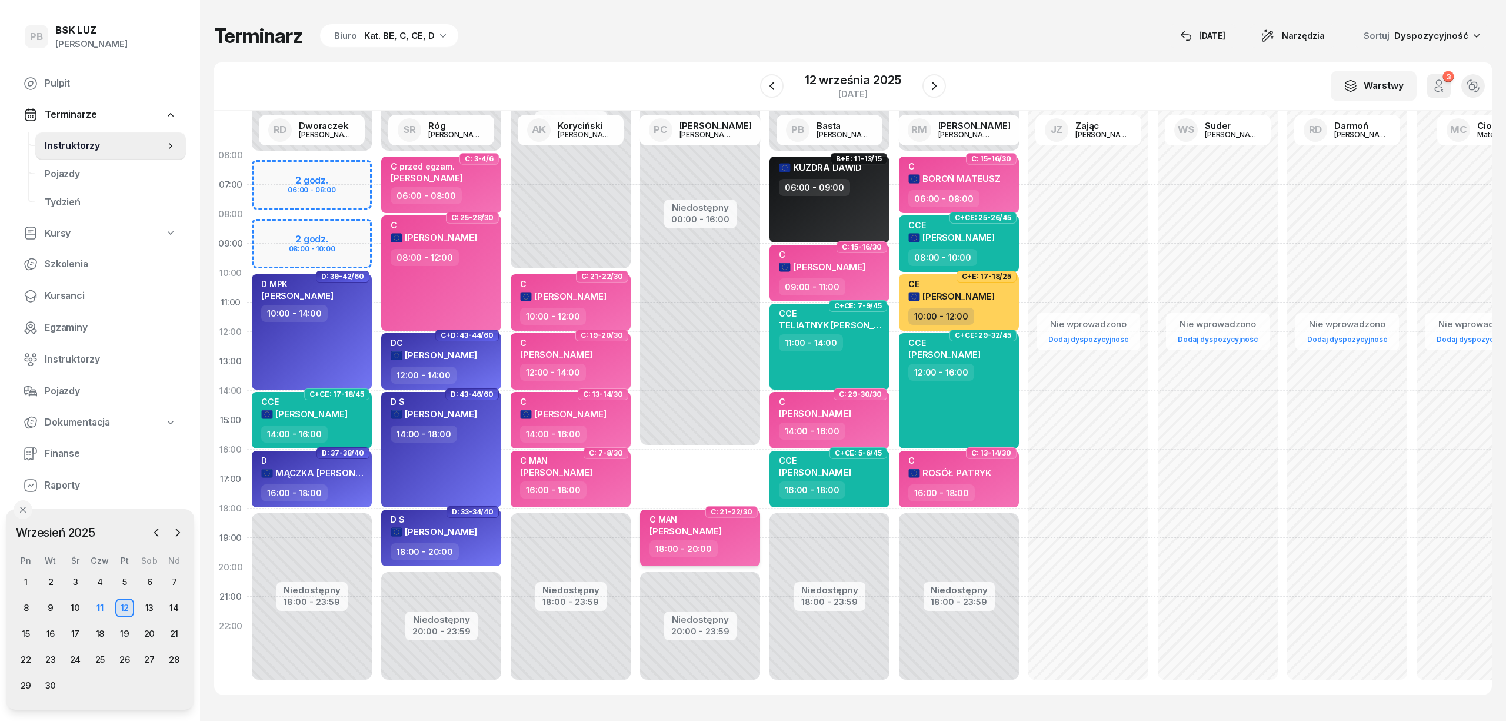
select select "18"
select select "20"
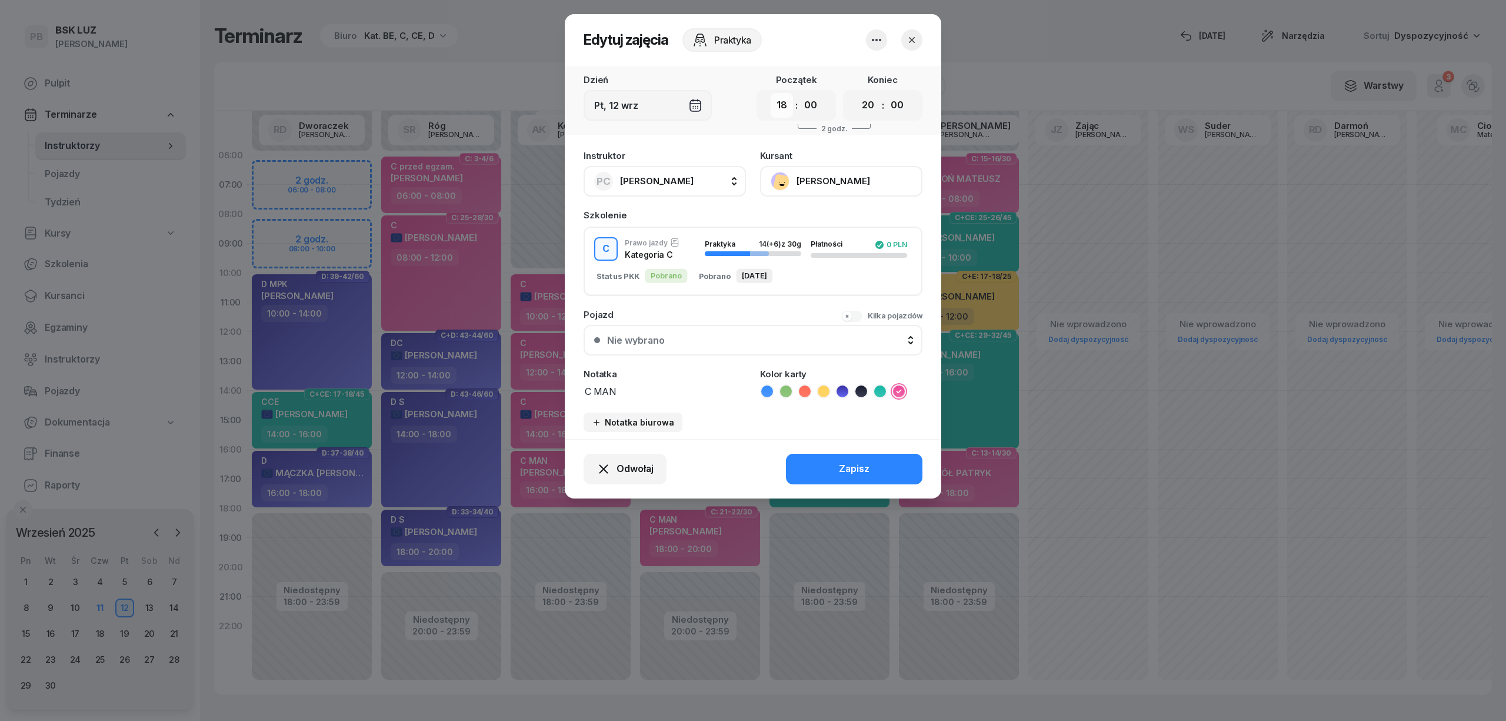
click at [781, 101] on select "00 01 02 03 04 05 06 07 08 09 10 11 12 13 14 15 16 17 18 19 20 21 22 23" at bounding box center [782, 105] width 22 height 25
select select "16"
click at [771, 93] on select "00 01 02 03 04 05 06 07 08 09 10 11 12 13 14 15 16 17 18 19 20 21 22 23" at bounding box center [782, 105] width 22 height 25
click at [824, 459] on button "Zapisz" at bounding box center [854, 469] width 136 height 31
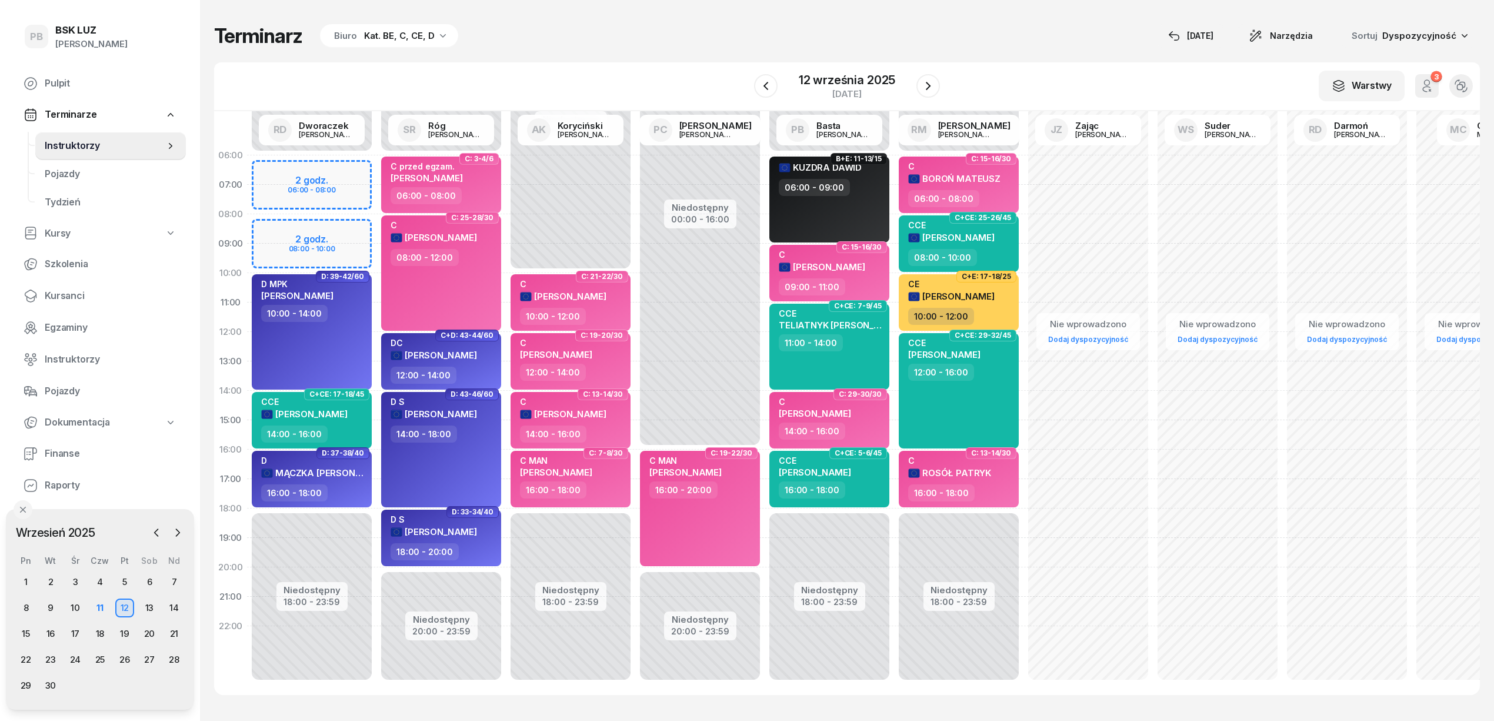
click at [638, 65] on div "W Wybierz AK [PERSON_NAME] BP [PERSON_NAME] DP [PERSON_NAME] GS [PERSON_NAME] I…" at bounding box center [847, 86] width 1266 height 49
click at [928, 84] on icon "button" at bounding box center [928, 86] width 5 height 8
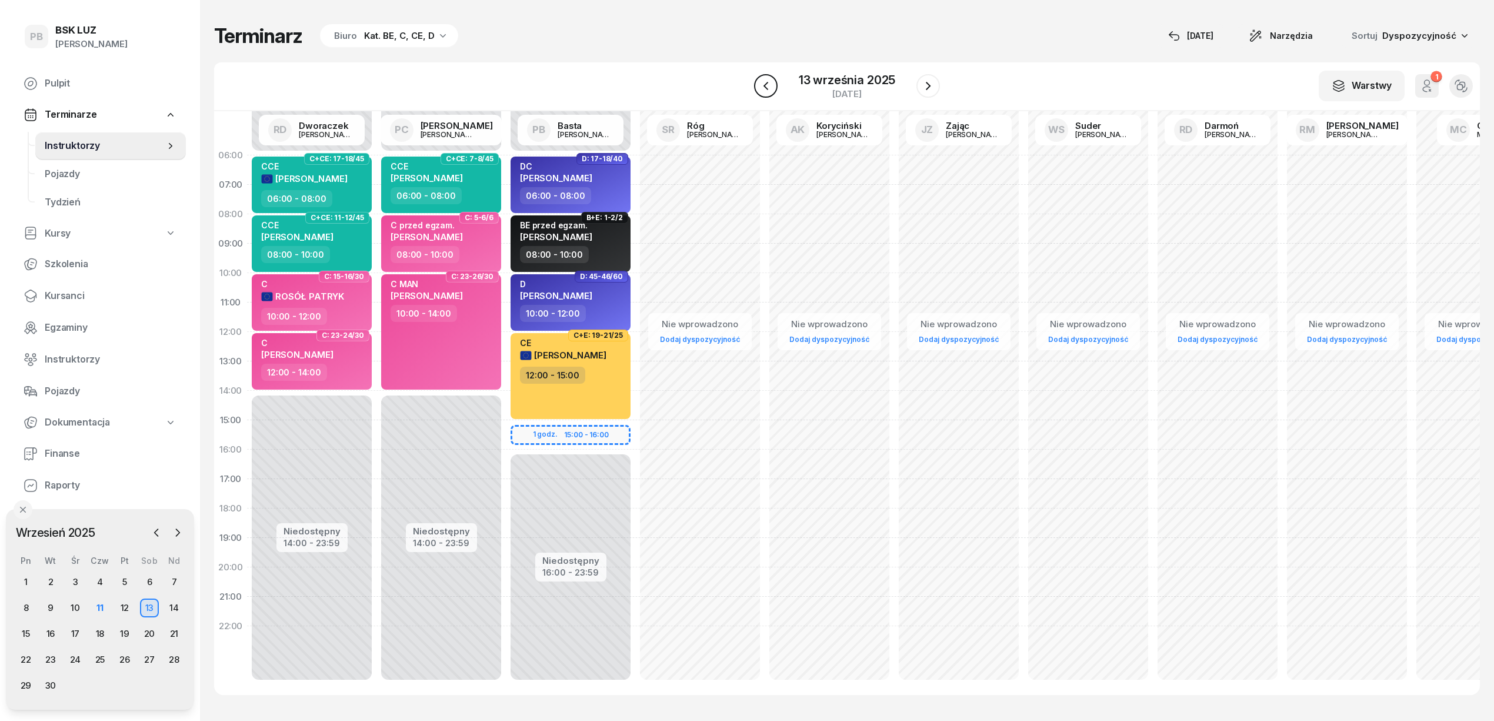
click at [767, 85] on icon "button" at bounding box center [766, 86] width 14 height 14
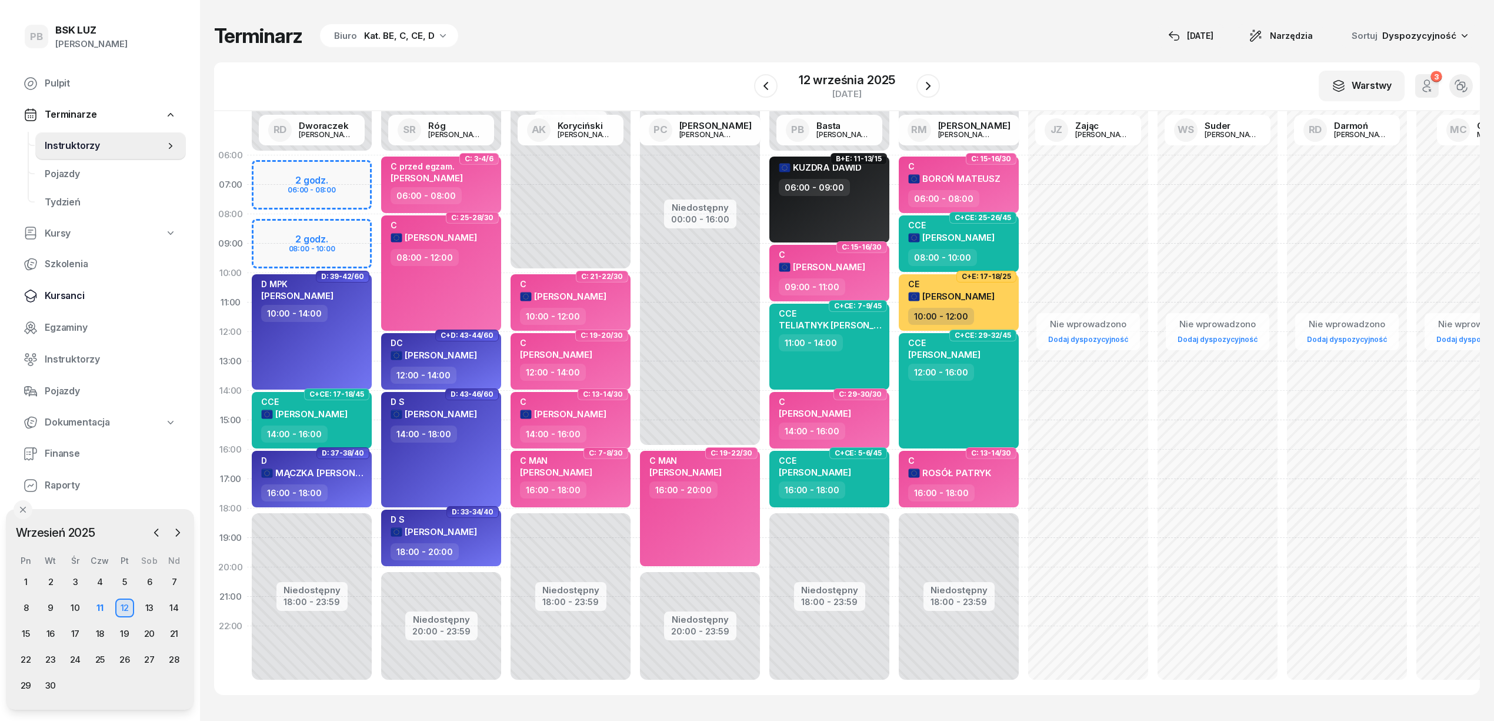
click at [69, 289] on span "Kursanci" at bounding box center [111, 295] width 132 height 15
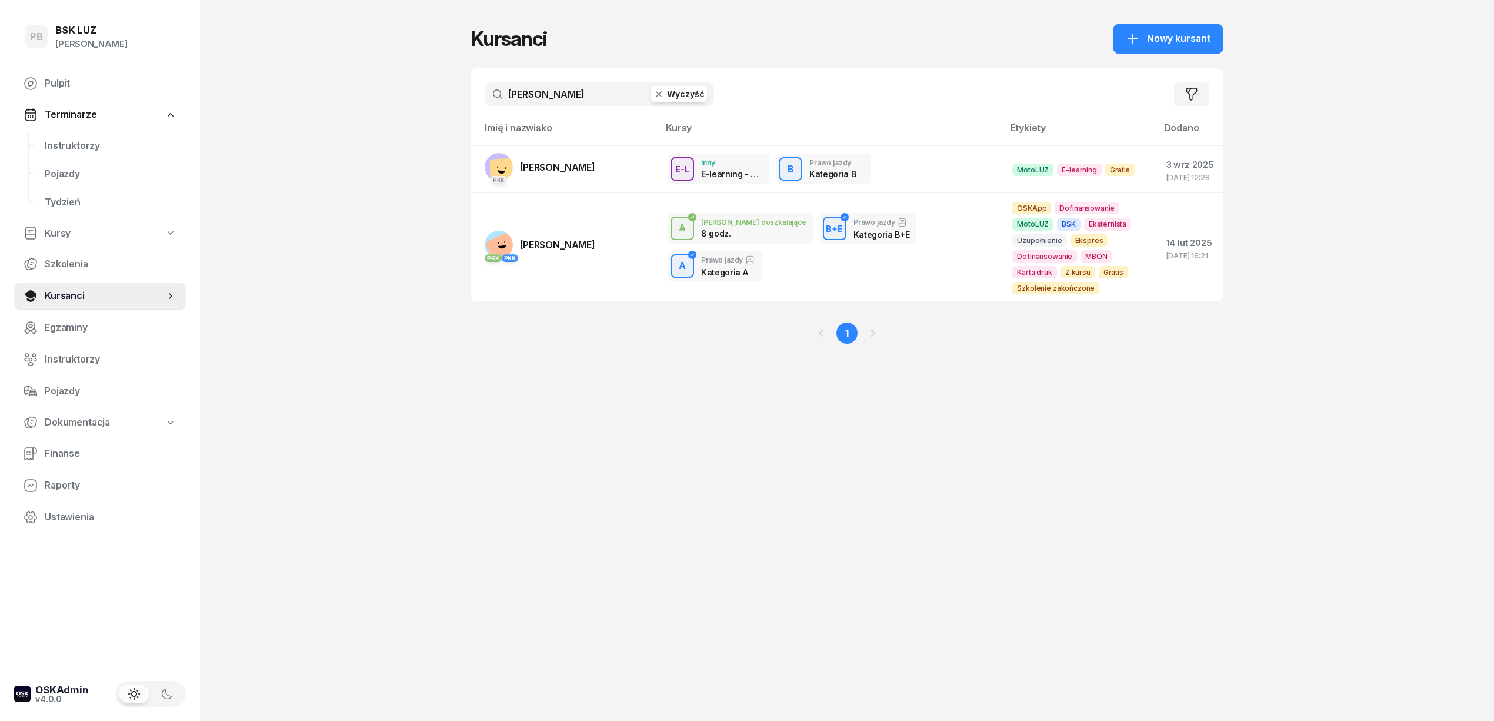
click at [539, 99] on input "[PERSON_NAME]" at bounding box center [599, 94] width 229 height 24
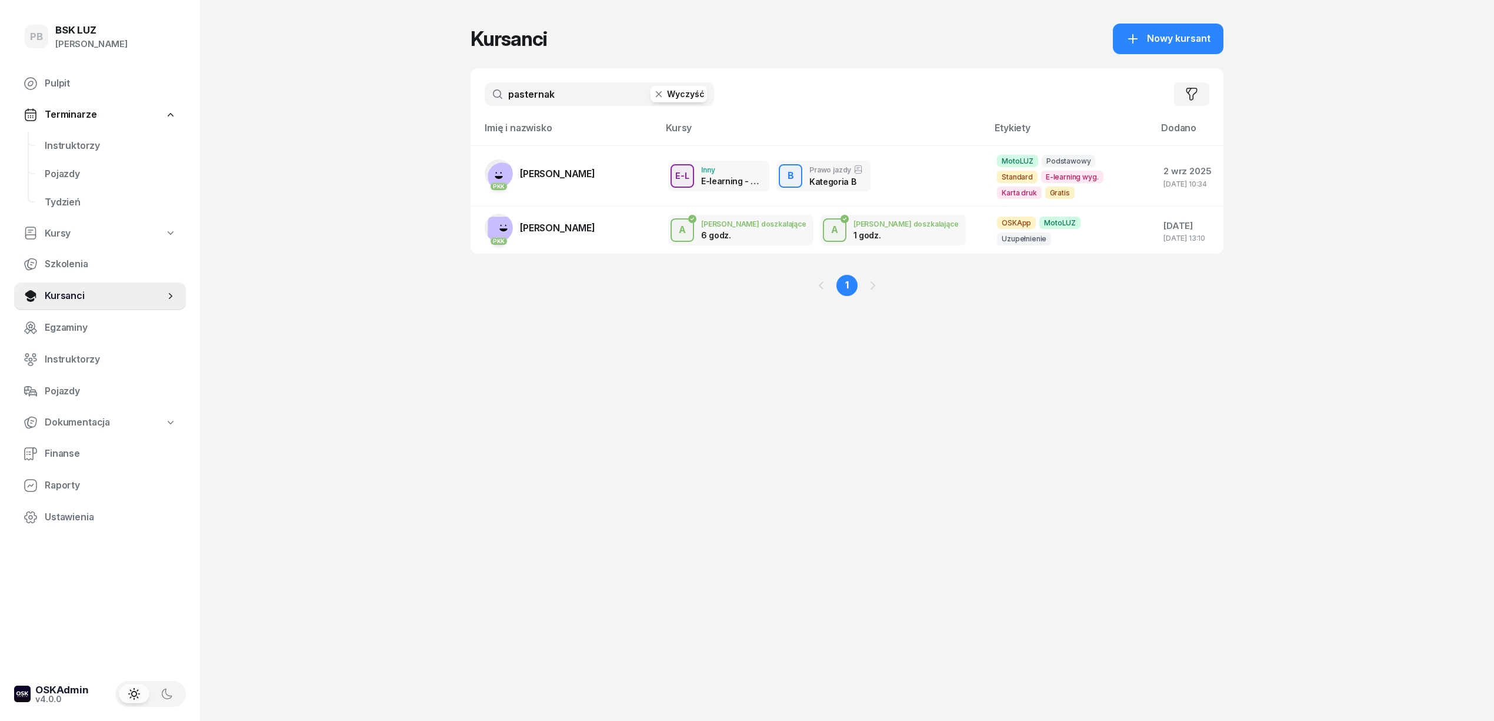
type input "pasternak"
click at [1206, 34] on span "Nowy kursant" at bounding box center [1179, 38] width 64 height 15
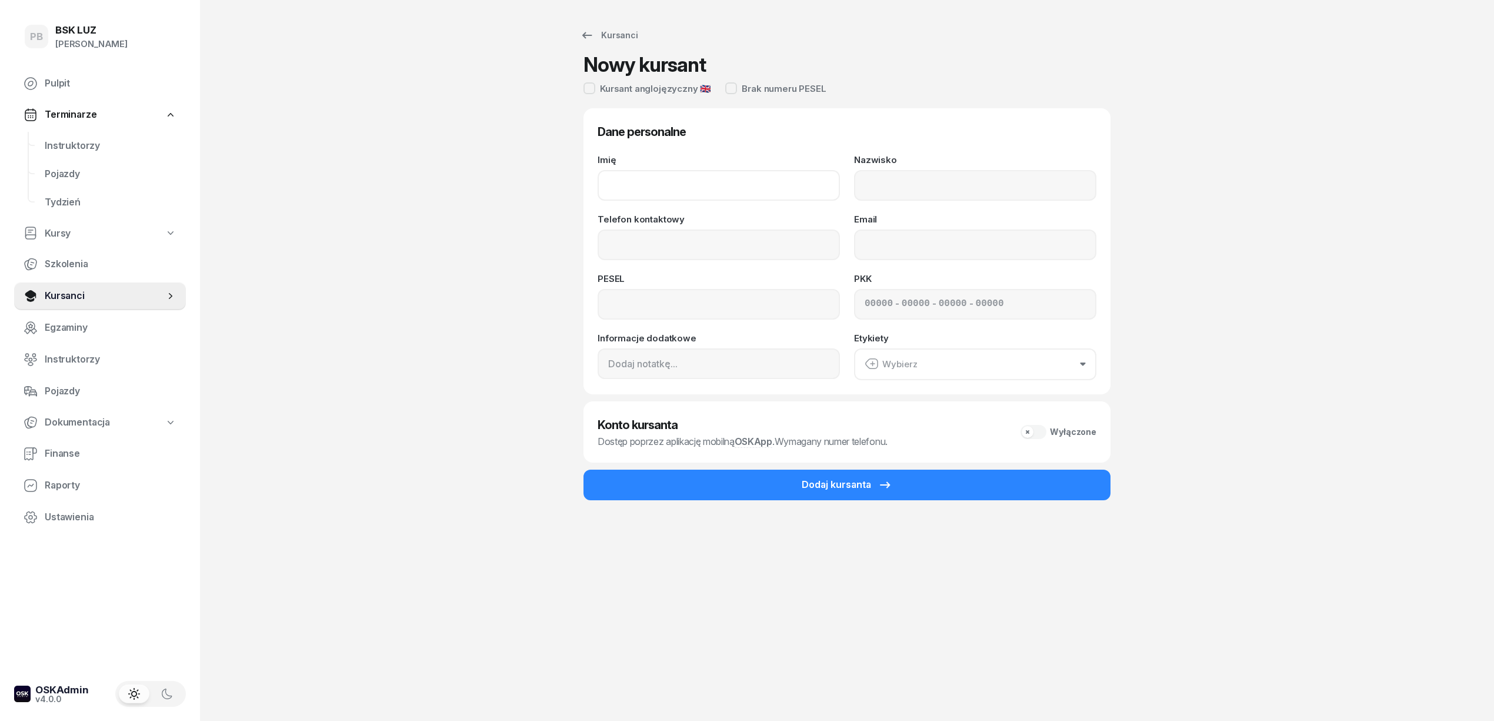
click at [687, 189] on input "Imię" at bounding box center [719, 185] width 242 height 31
paste input "[PERSON_NAME]"
type input "[PERSON_NAME]"
click at [874, 179] on input "Nazwisko" at bounding box center [975, 185] width 242 height 31
paste input "PASTERNAK"
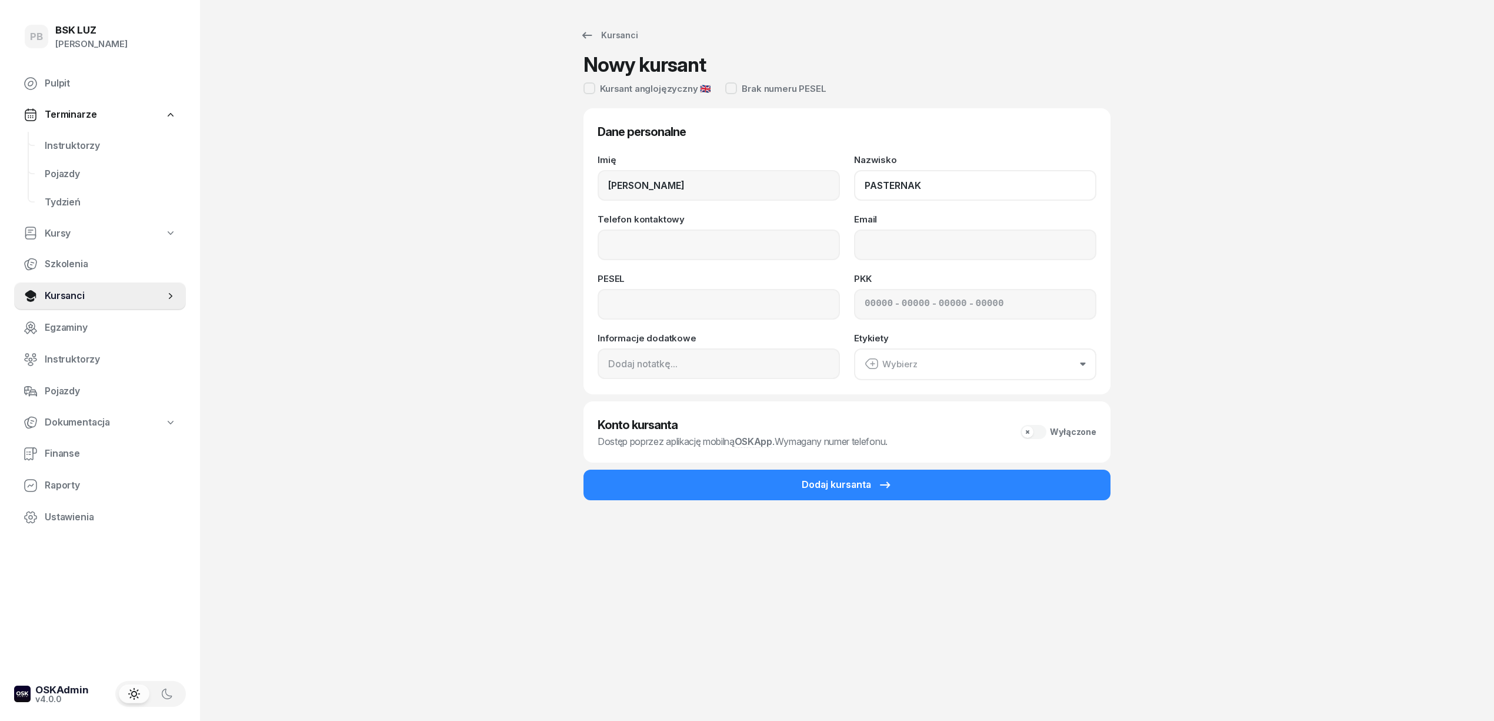
type input "PASTERNAK"
click at [744, 239] on input "Telefon kontaktowy" at bounding box center [719, 244] width 242 height 31
paste input "505101505"
type input "505 101 505"
click at [737, 306] on input at bounding box center [719, 304] width 242 height 31
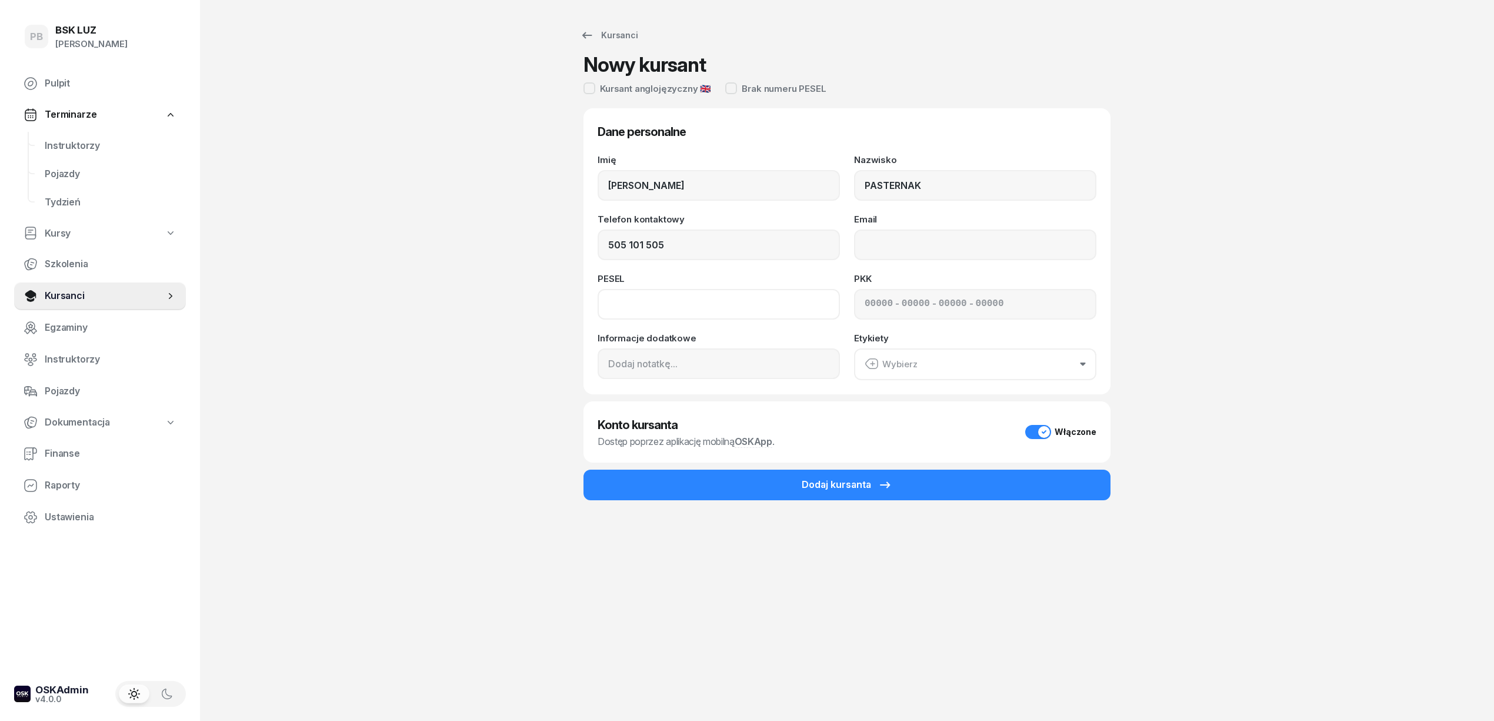
paste input "79090700752"
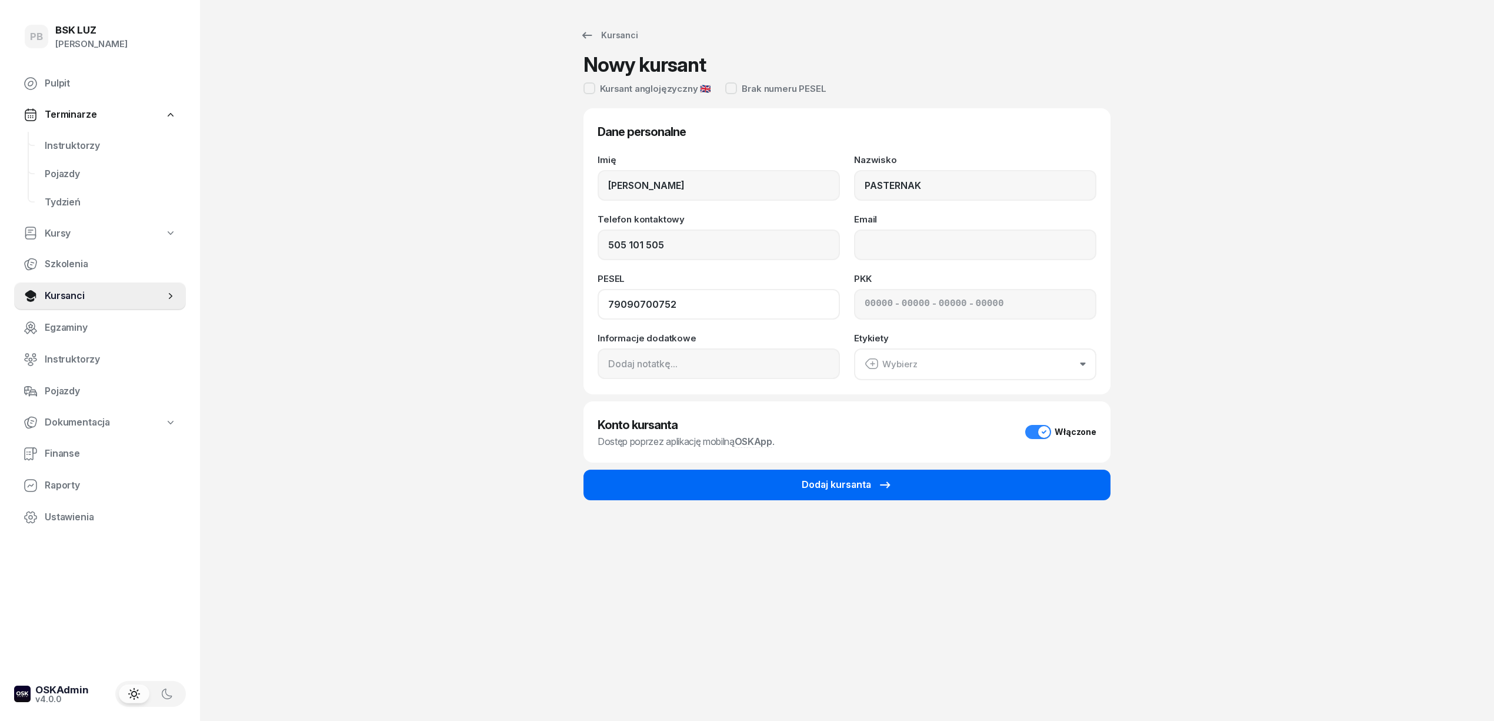
type input "79090700752"
click at [805, 479] on div "Dodaj kursanta" at bounding box center [847, 484] width 91 height 15
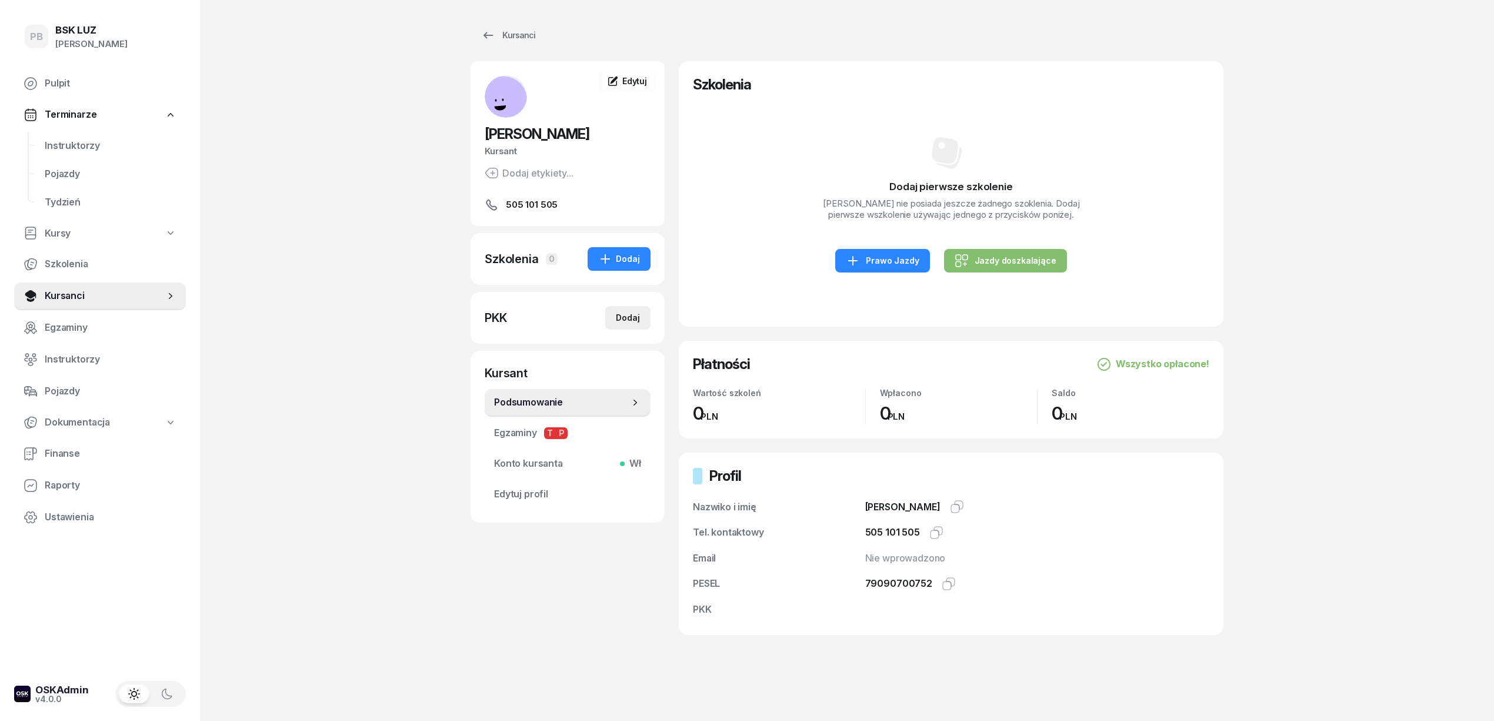
click at [632, 307] on button "Dodaj" at bounding box center [627, 318] width 45 height 24
select select
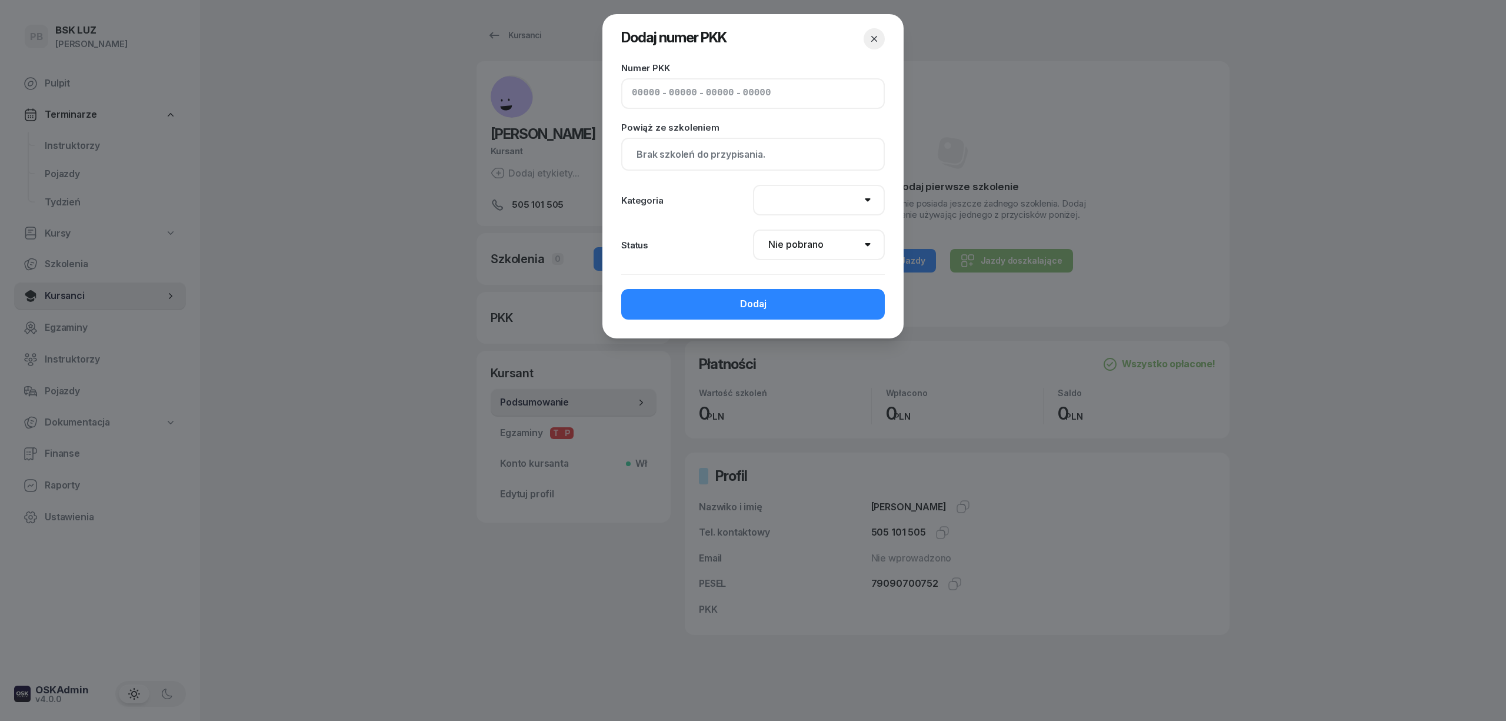
click at [708, 98] on input at bounding box center [720, 93] width 28 height 15
click at [643, 86] on input at bounding box center [646, 93] width 28 height 15
paste input "42590"
type input "42590"
type input "84216"
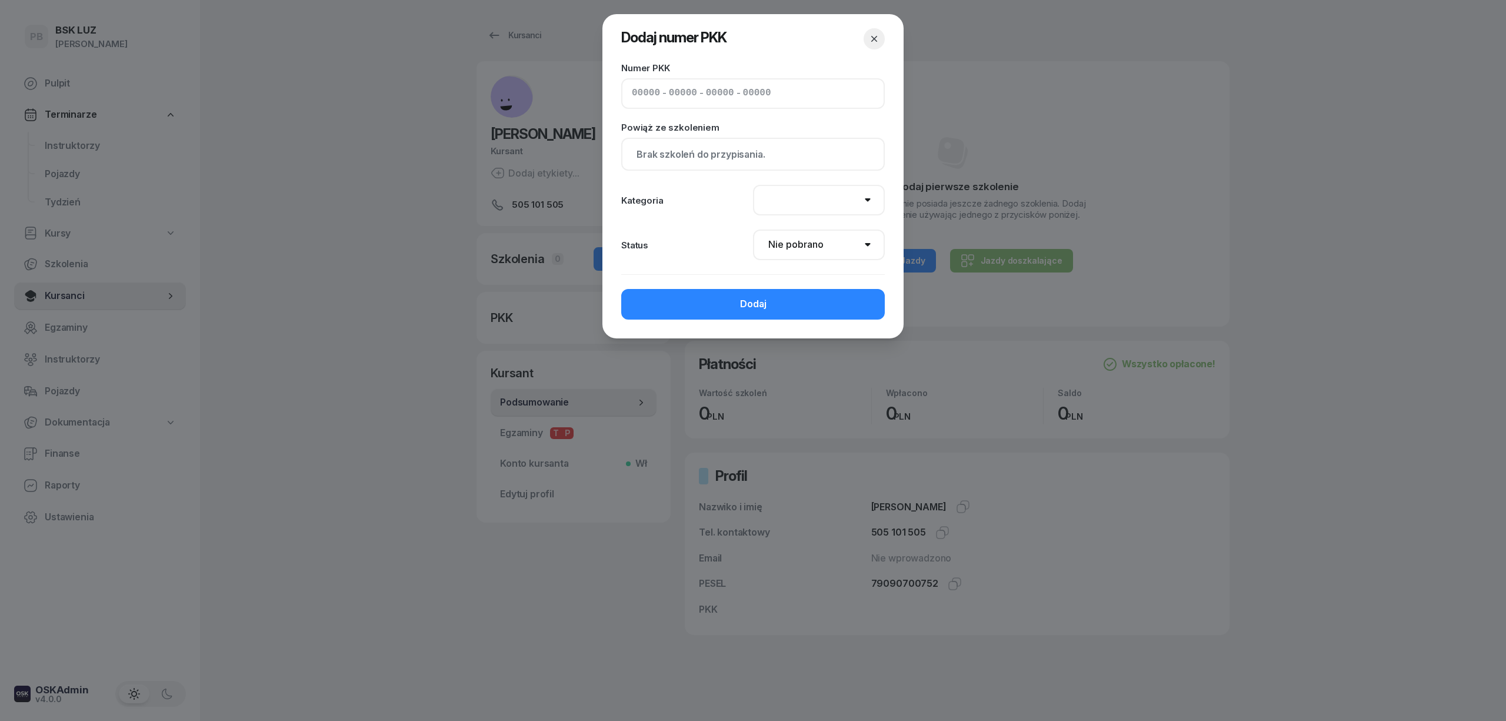
type input "64223"
type input "89134"
click at [820, 195] on select "AM A1 A2 A B1 B B+E C1 C1+E C C+E D1 D1+E D D+E T Tram C+CE C+D" at bounding box center [819, 200] width 132 height 31
select select "C+E"
click at [753, 185] on select "AM A1 A2 A B1 B B+E C1 C1+E C C+E D1 D1+E D D+E T Tram C+CE C+D" at bounding box center [819, 200] width 132 height 31
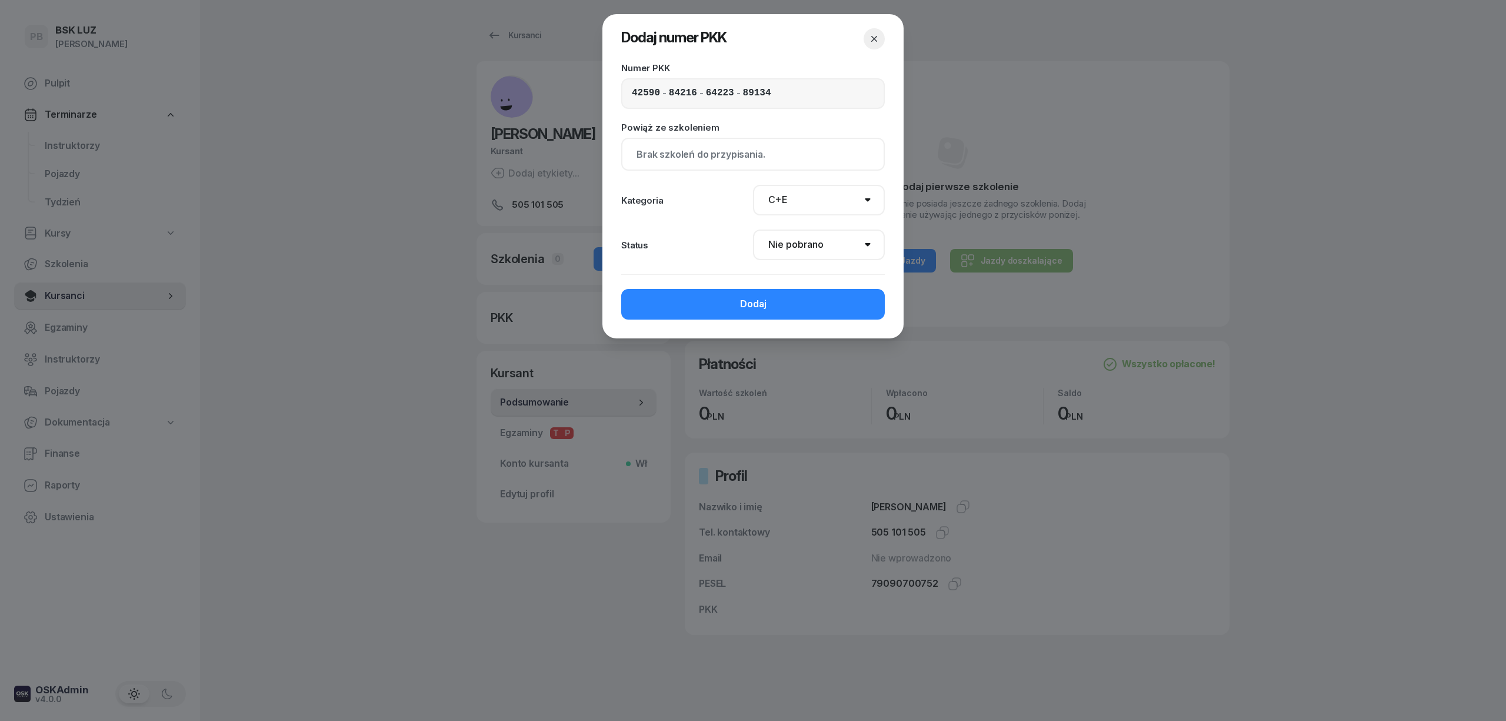
click at [791, 248] on select "Nie pobrano Pobrano Zwrócono Zaktualizowano" at bounding box center [819, 244] width 132 height 31
select select "Get"
click at [753, 229] on select "Nie pobrano Pobrano Zwrócono Zaktualizowano" at bounding box center [819, 244] width 132 height 31
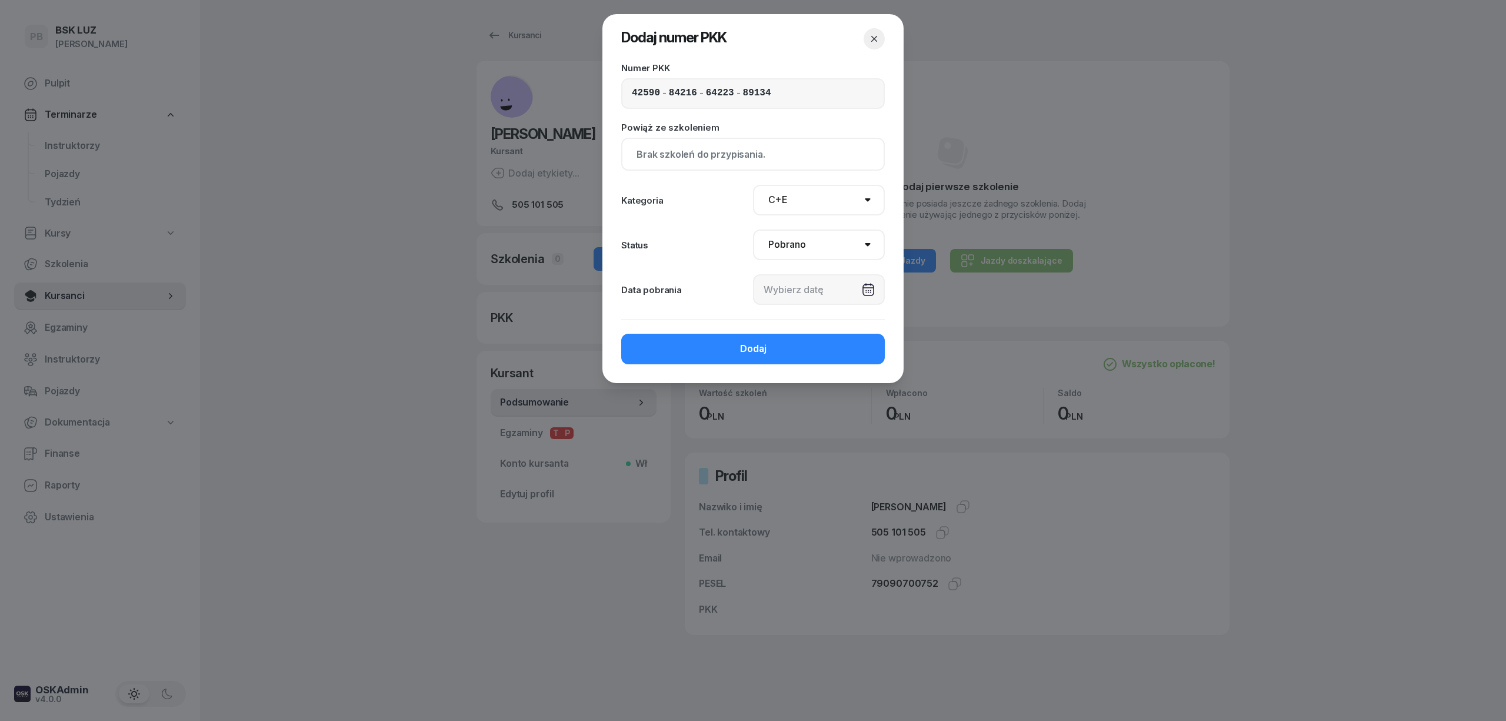
click at [793, 293] on div at bounding box center [819, 289] width 132 height 31
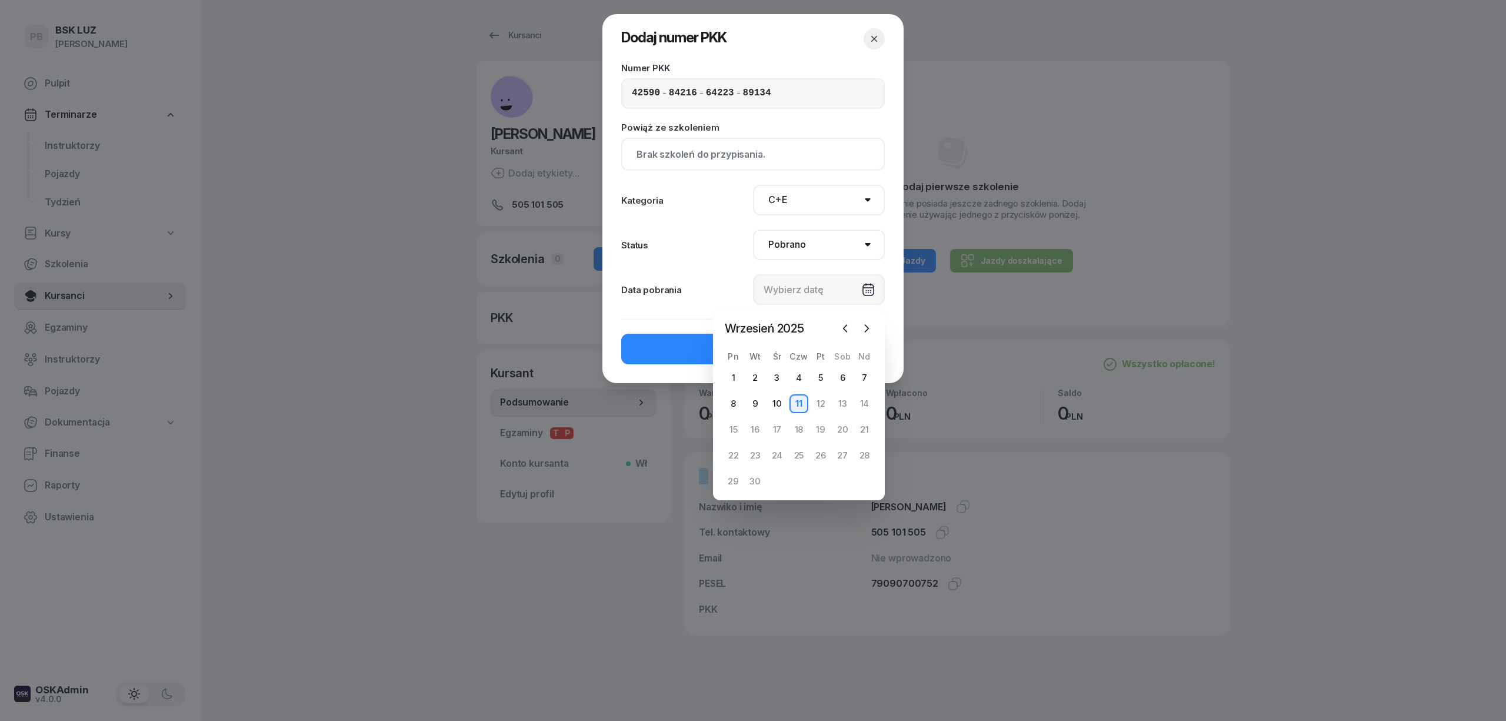
click at [796, 398] on div "11" at bounding box center [799, 403] width 19 height 19
type input "[DATE]"
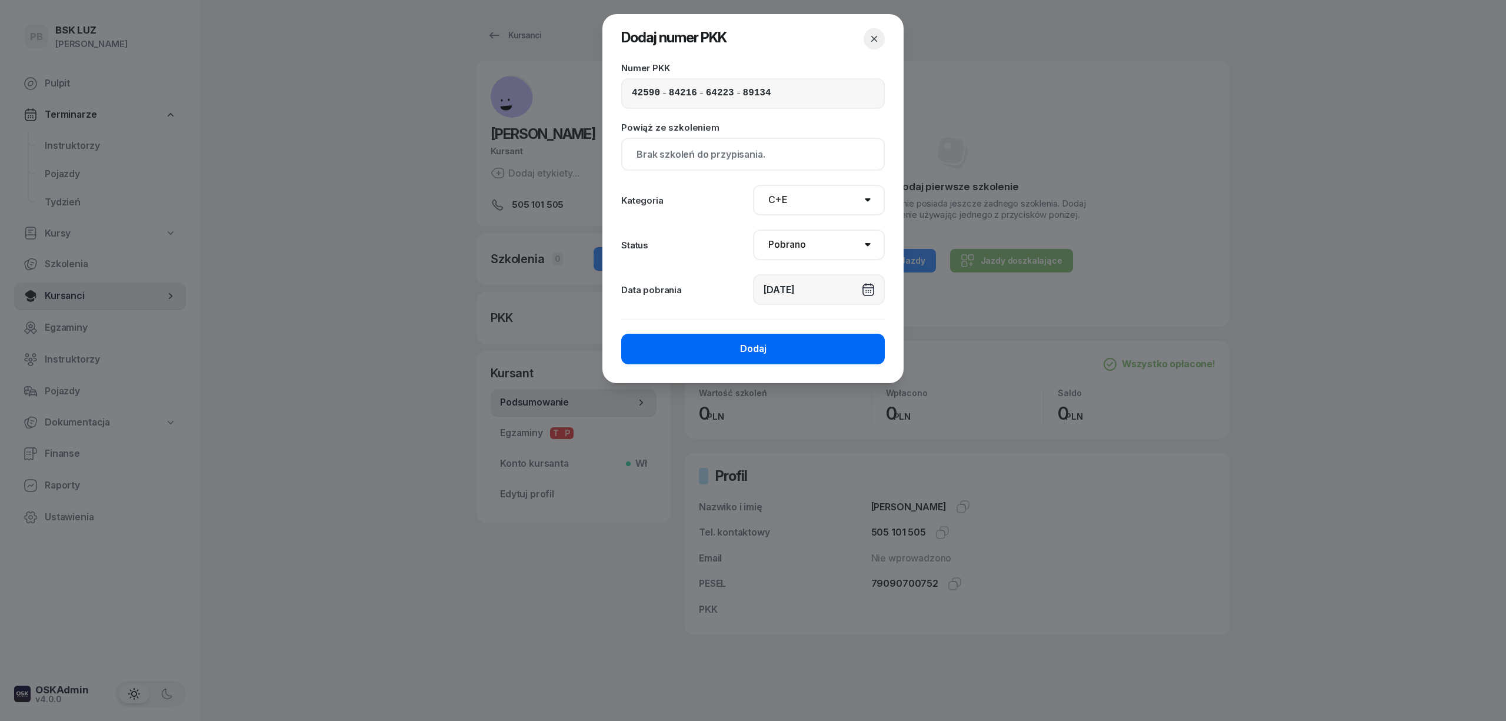
click at [795, 348] on button "Dodaj" at bounding box center [753, 349] width 264 height 31
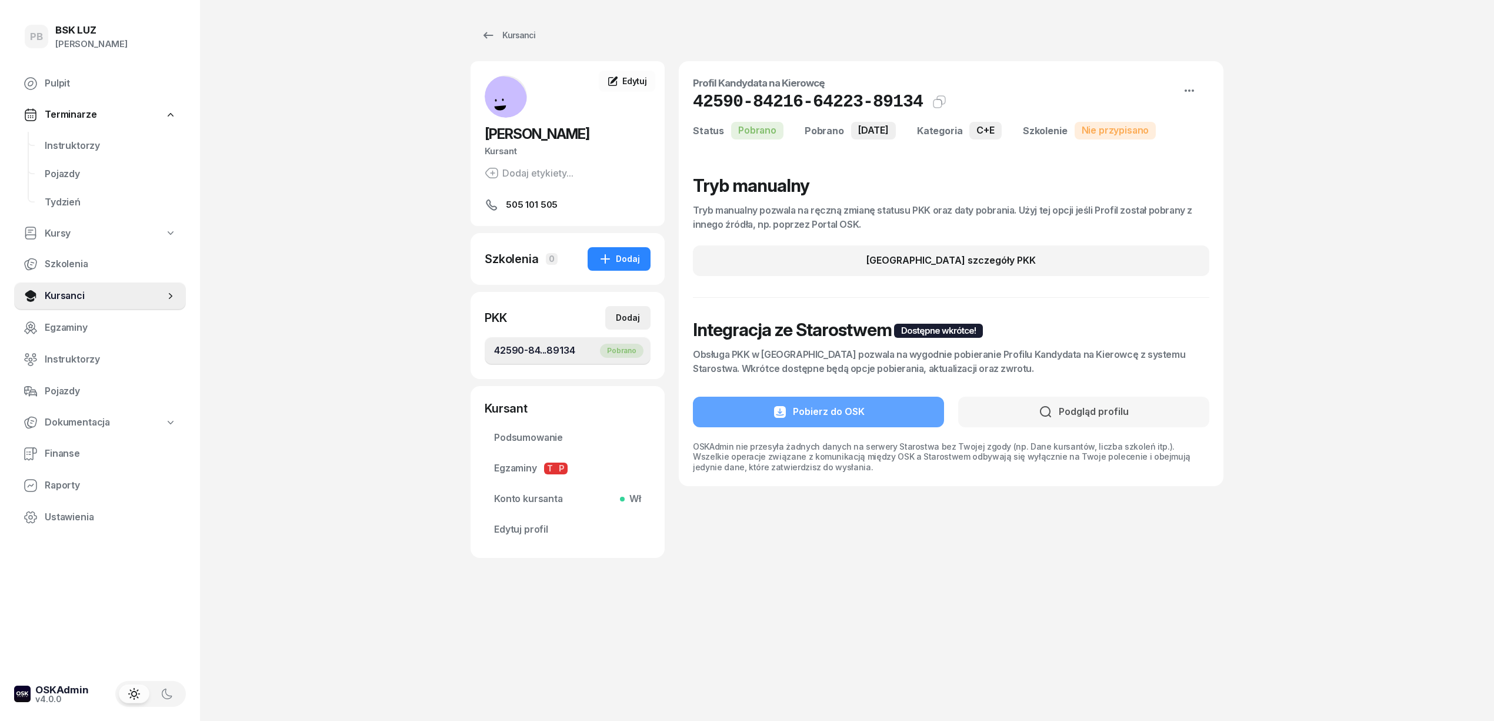
click at [626, 309] on button "Dodaj" at bounding box center [627, 318] width 45 height 24
select select
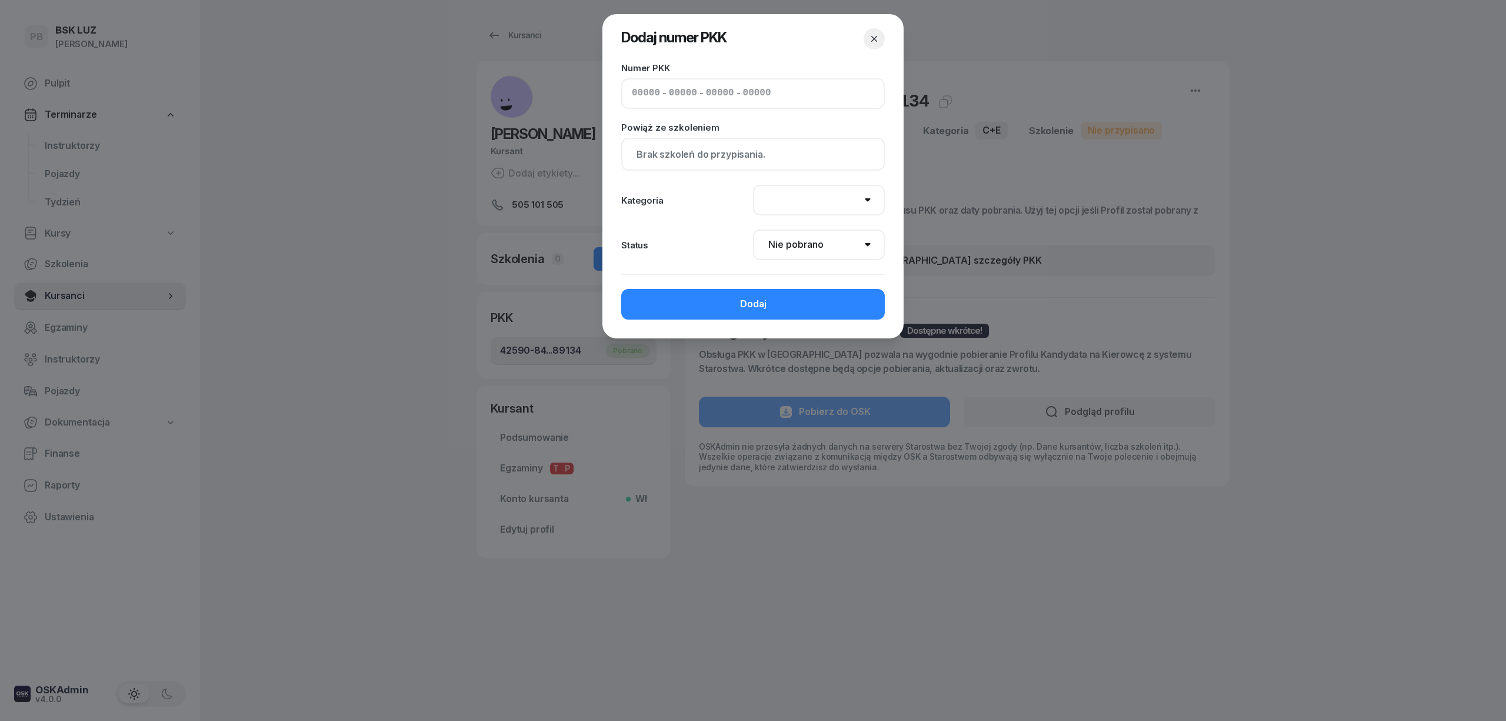
click at [695, 95] on input at bounding box center [683, 93] width 28 height 15
click at [634, 97] on input at bounding box center [646, 93] width 28 height 15
paste input "82530"
type input "82530"
type input "82219"
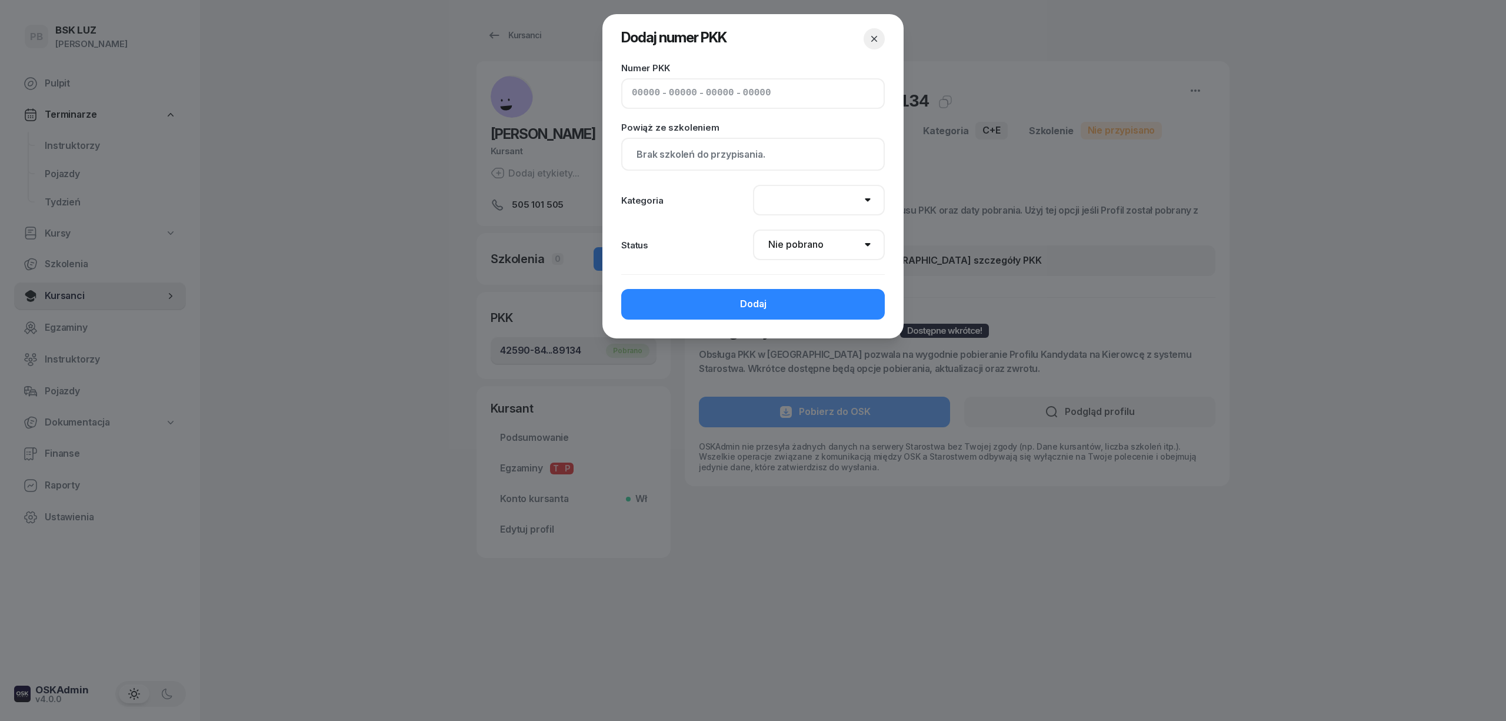
type input "36713"
type input "89132"
click at [642, 198] on div "Kategoria" at bounding box center [687, 200] width 132 height 9
click at [834, 200] on select "AM A1 A2 A B1 B B+E C1 C1+E C C+E D1 D1+E D D+E T Tram C+CE C+D" at bounding box center [819, 200] width 132 height 31
select select "C"
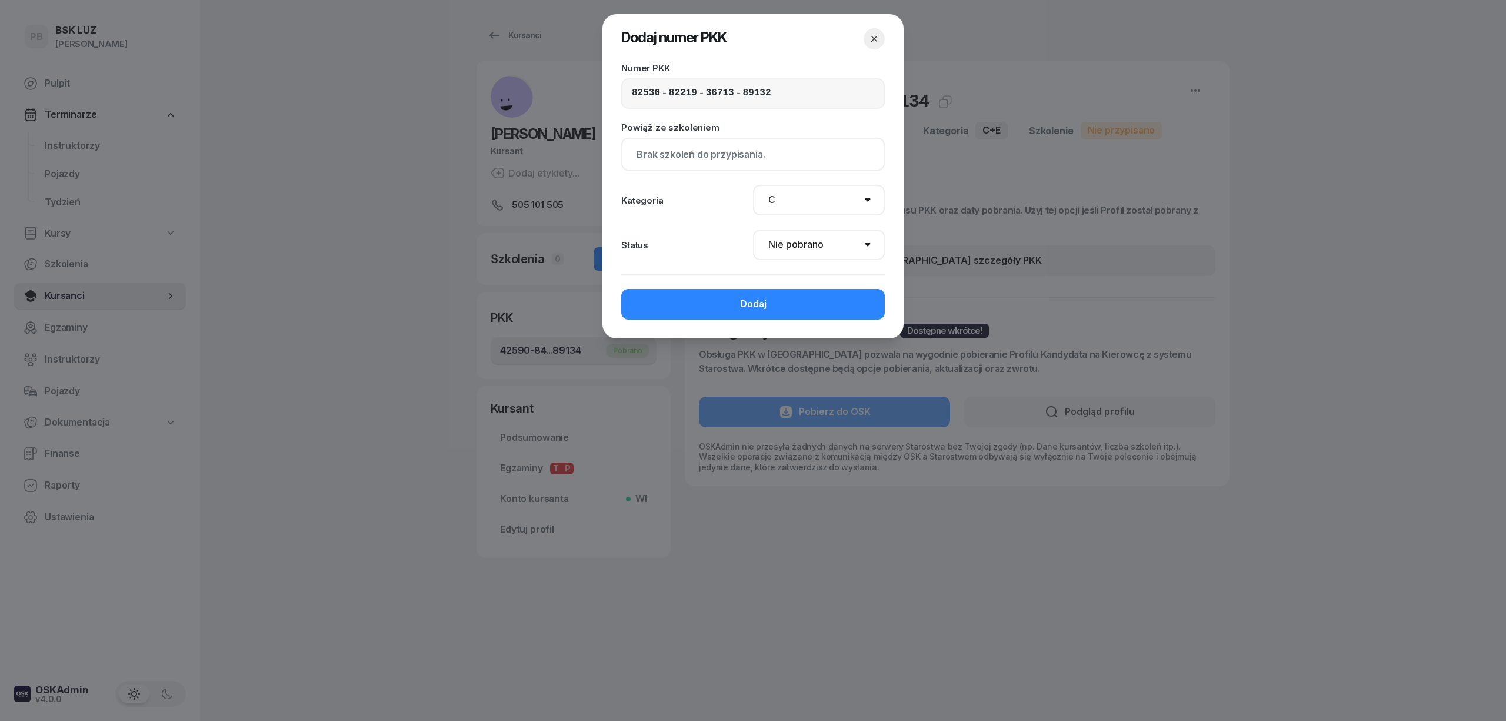
click at [753, 185] on select "AM A1 A2 A B1 B B+E C1 C1+E C C+E D1 D1+E D D+E T Tram C+CE C+D" at bounding box center [819, 200] width 132 height 31
click at [810, 244] on select "Nie pobrano Pobrano Zwrócono Zaktualizowano" at bounding box center [819, 244] width 132 height 31
select select "Get"
click at [753, 229] on select "Nie pobrano Pobrano Zwrócono Zaktualizowano" at bounding box center [819, 244] width 132 height 31
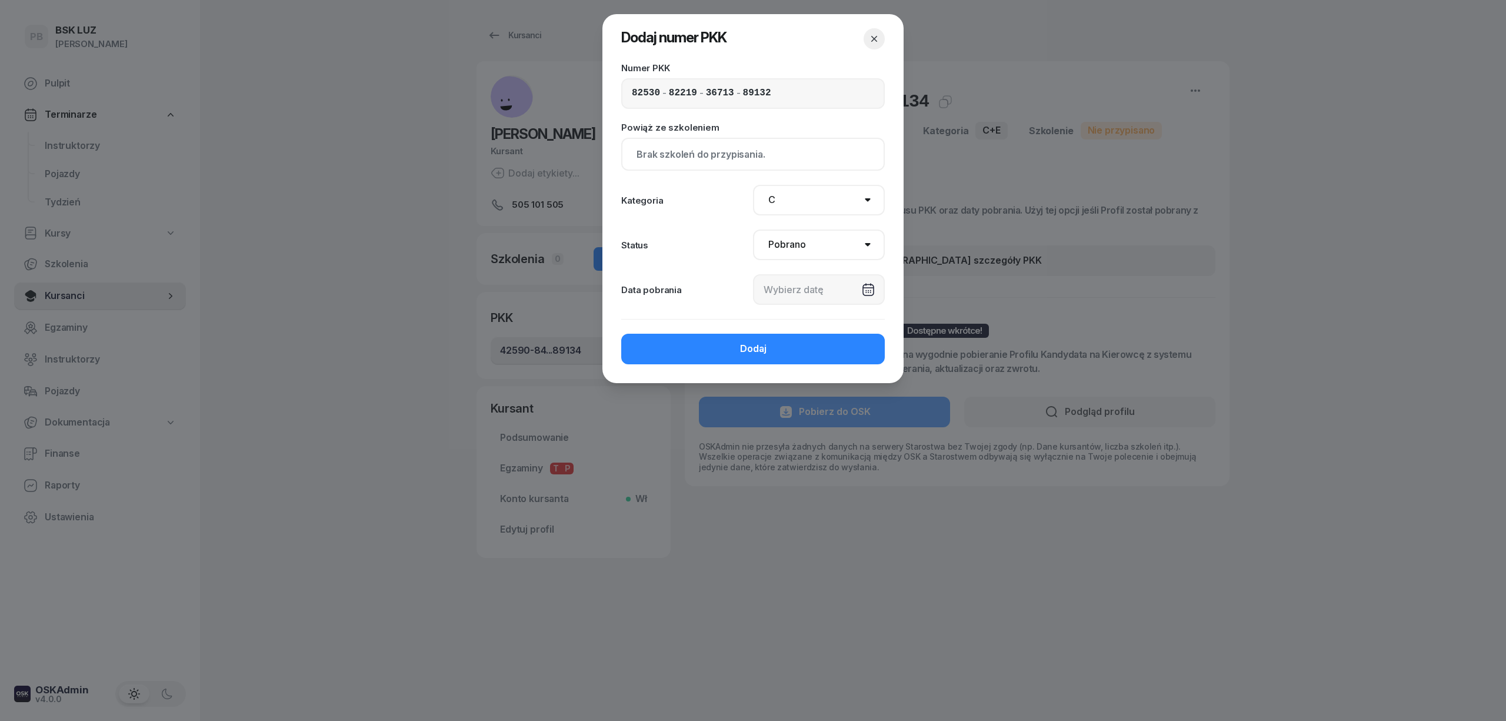
click at [806, 294] on div at bounding box center [819, 289] width 132 height 31
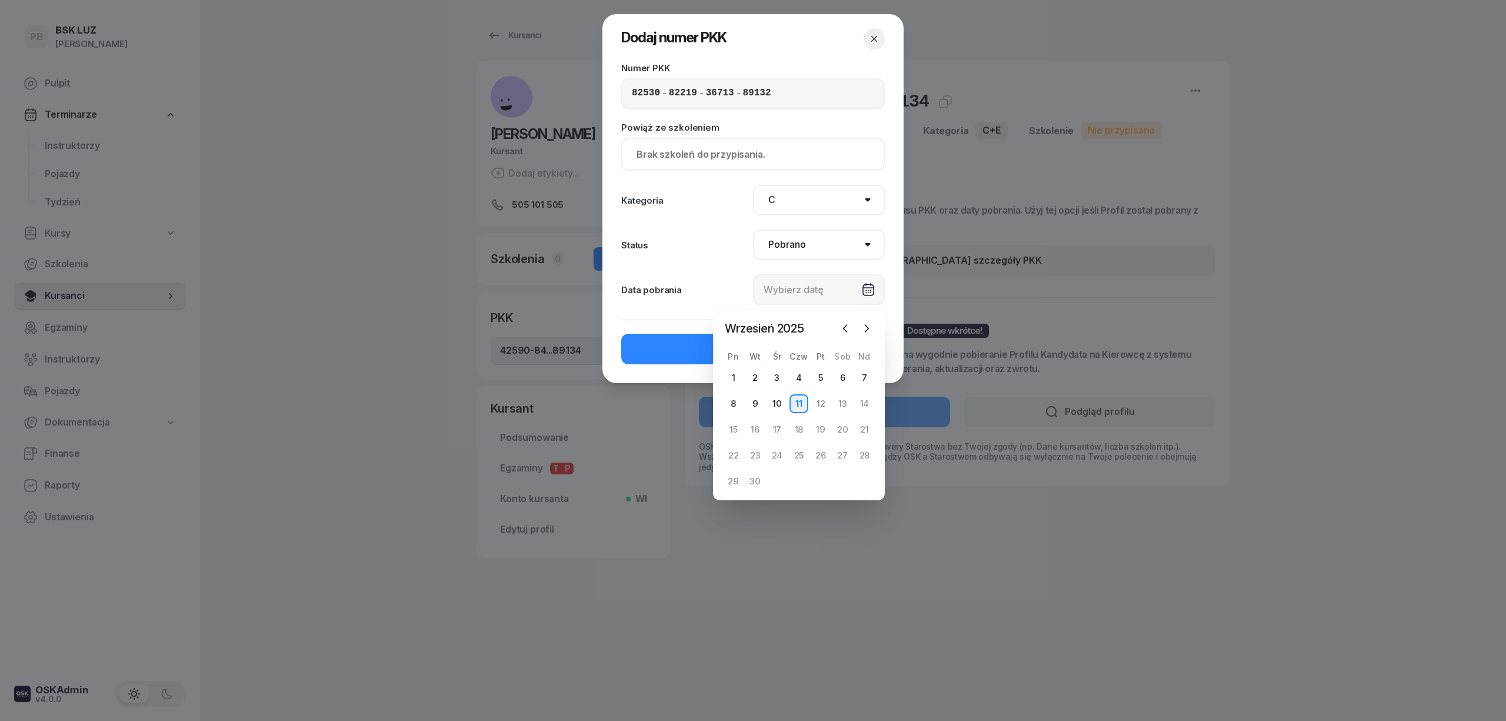
click at [796, 404] on div "11" at bounding box center [799, 403] width 19 height 19
type input "[DATE]"
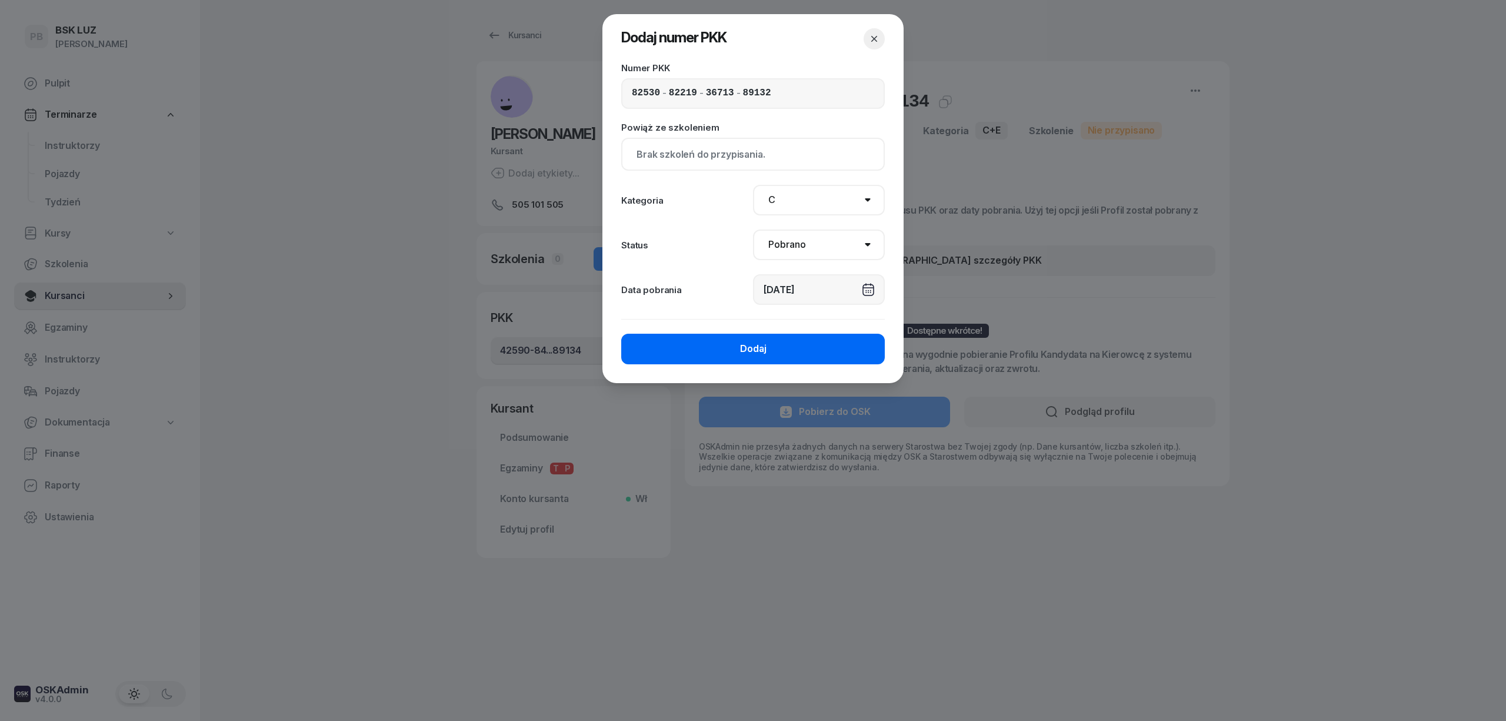
click at [801, 353] on button "Dodaj" at bounding box center [753, 349] width 264 height 31
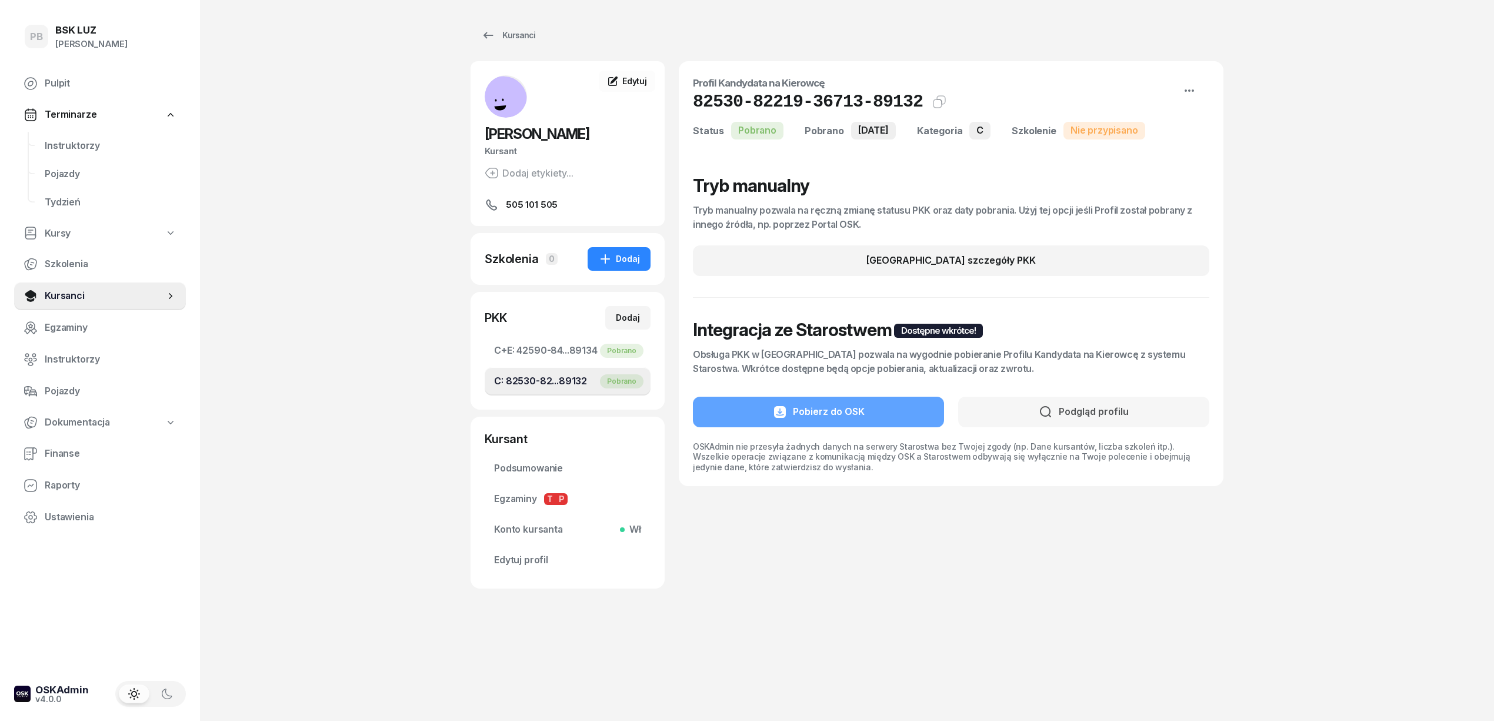
click at [346, 299] on div "PB BSK [PERSON_NAME] Terminarze Instruktorzy Pojazdy Tydzień Kursy Szkolenia Ku…" at bounding box center [747, 360] width 1494 height 721
click at [318, 301] on div "PB BSK [PERSON_NAME] Terminarze Instruktorzy Pojazdy Tydzień Kursy Szkolenia Ku…" at bounding box center [747, 360] width 1494 height 721
click at [611, 266] on icon "button" at bounding box center [605, 259] width 14 height 14
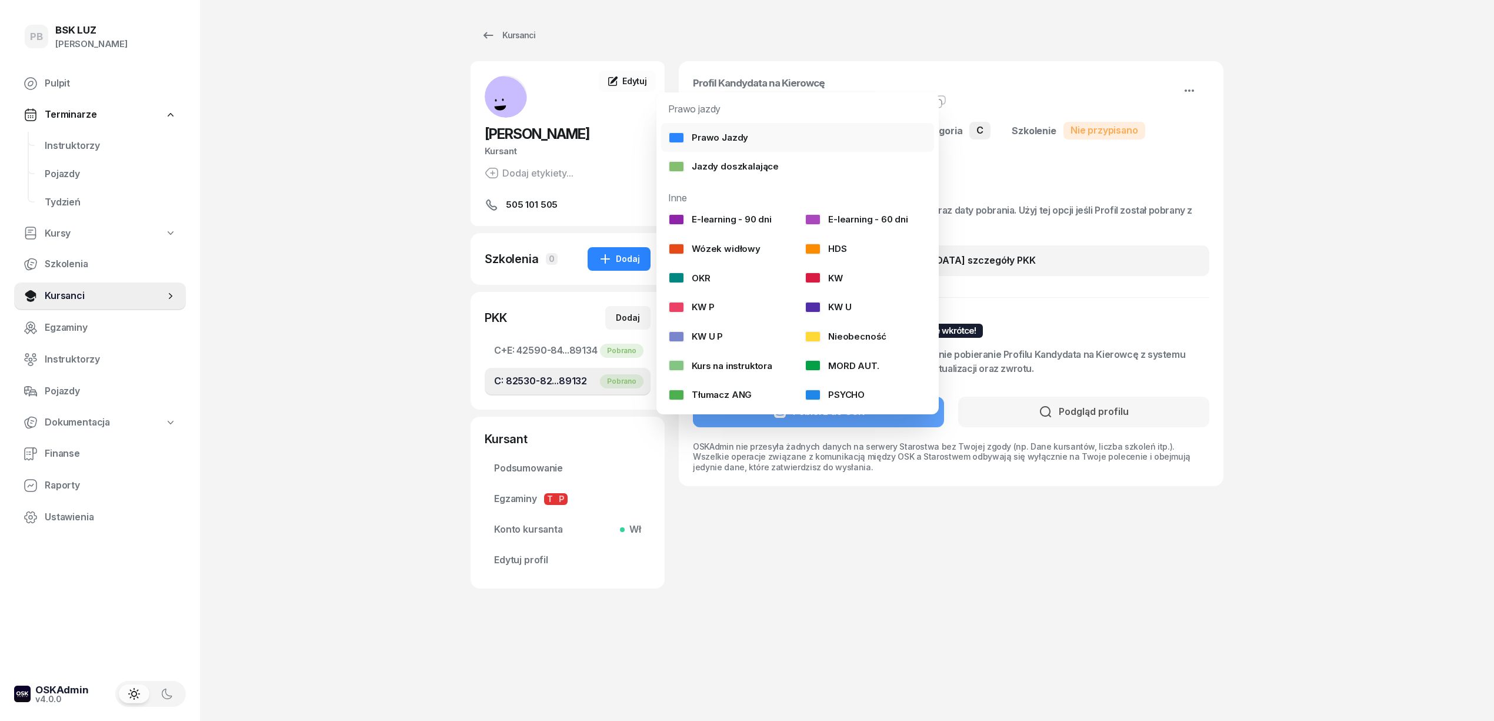
click at [728, 125] on link "Prawo Jazdy" at bounding box center [797, 137] width 273 height 29
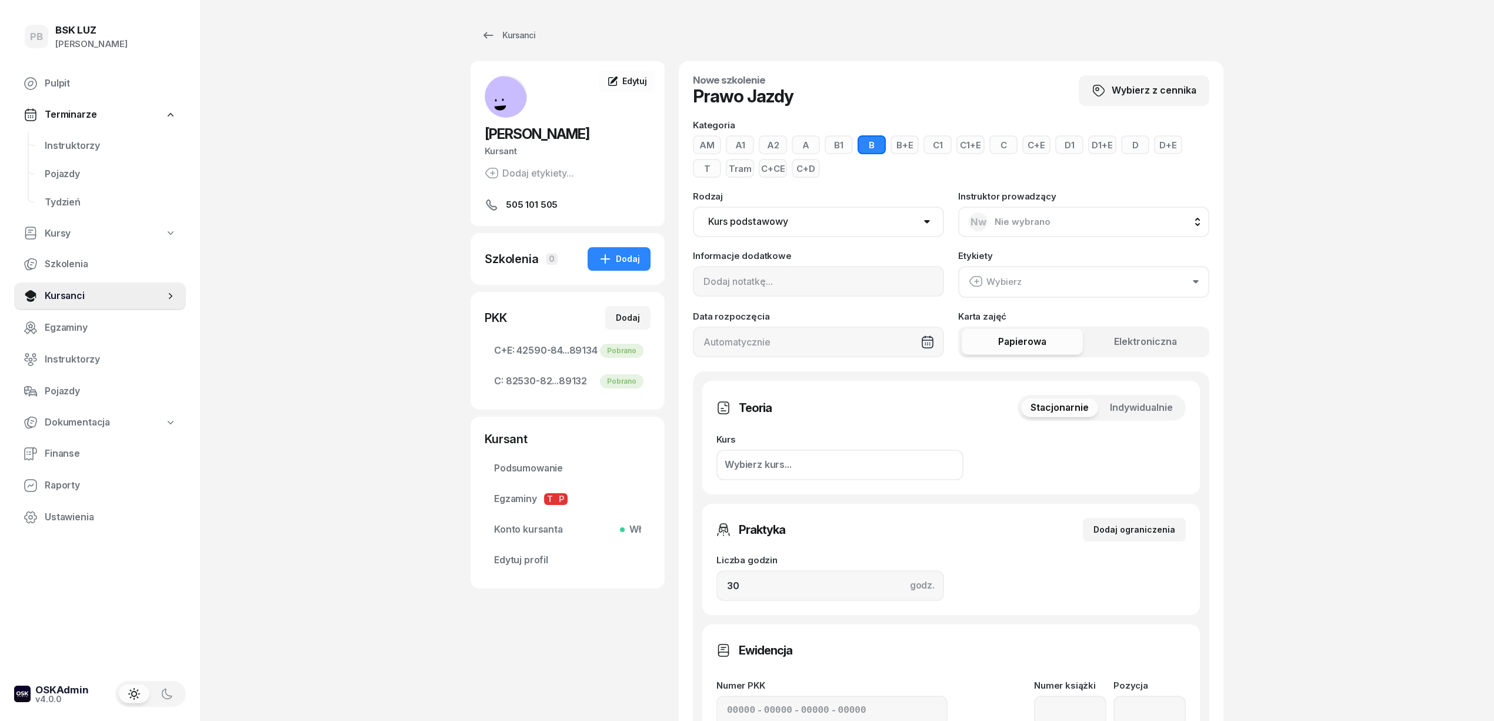
click at [775, 169] on button "C+CE" at bounding box center [773, 168] width 28 height 19
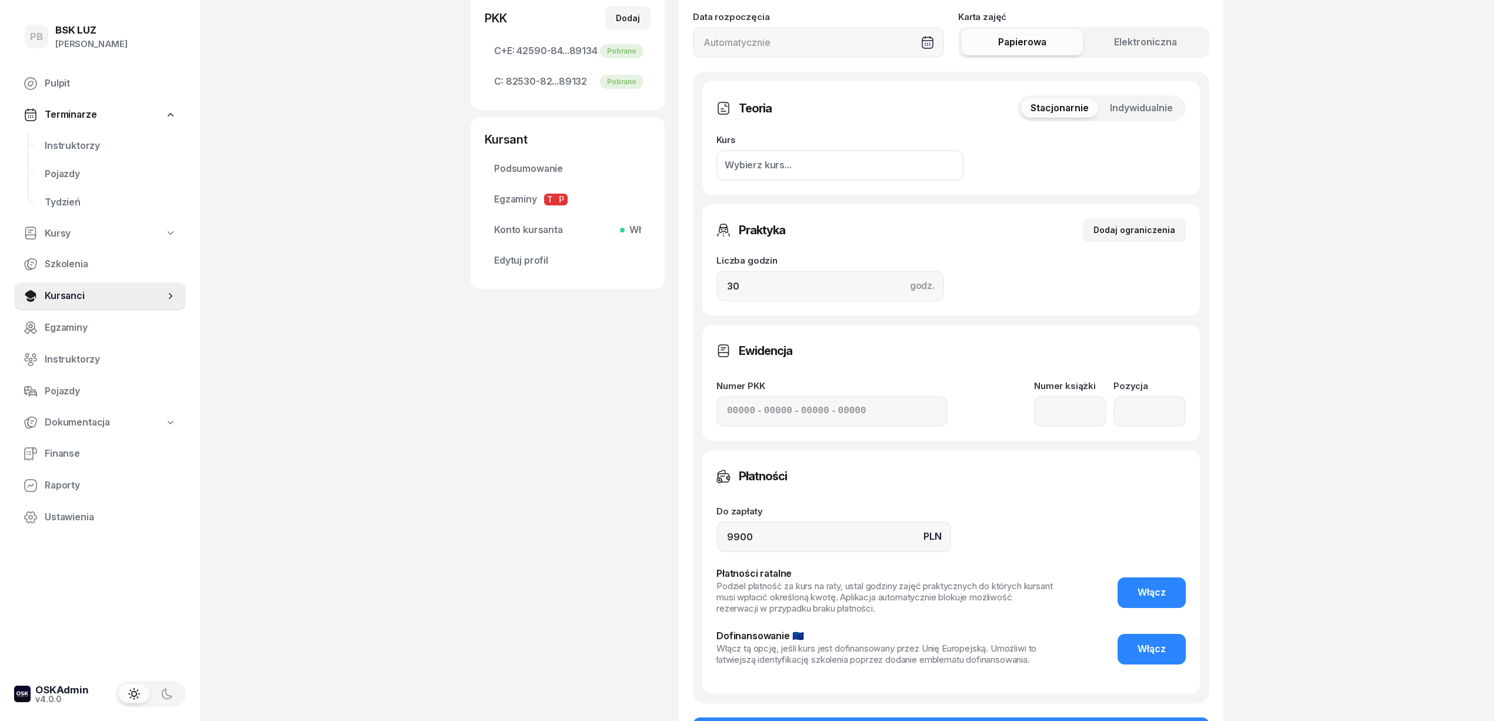
scroll to position [314, 0]
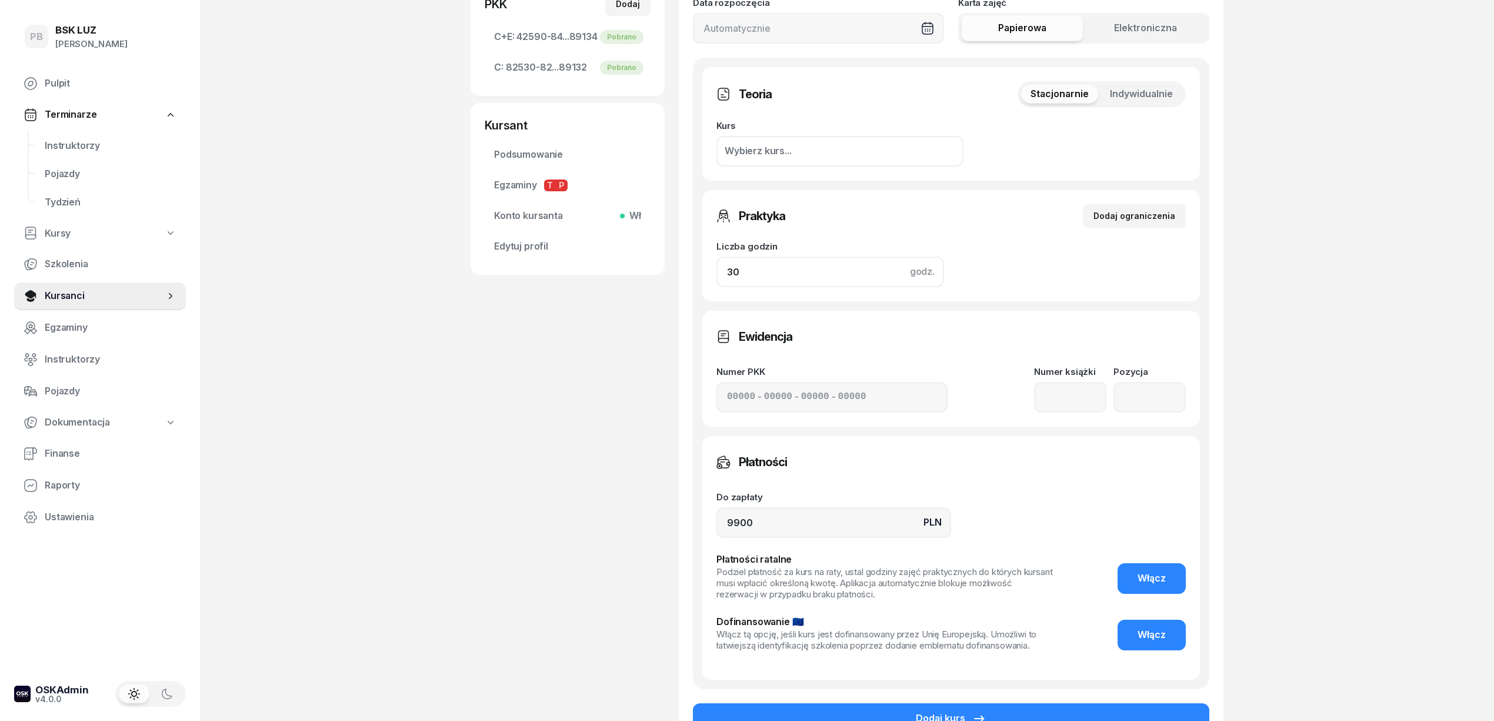
drag, startPoint x: 772, startPoint y: 276, endPoint x: 676, endPoint y: 274, distance: 95.9
click at [676, 274] on div "[PERSON_NAME] etykiety... 505 101 505 MP [PERSON_NAME] Kursant Edytuj Szkolenia…" at bounding box center [847, 262] width 753 height 1028
type input "45"
click at [1086, 467] on div "Płatności" at bounding box center [952, 462] width 470 height 24
drag, startPoint x: 791, startPoint y: 524, endPoint x: 644, endPoint y: 511, distance: 148.2
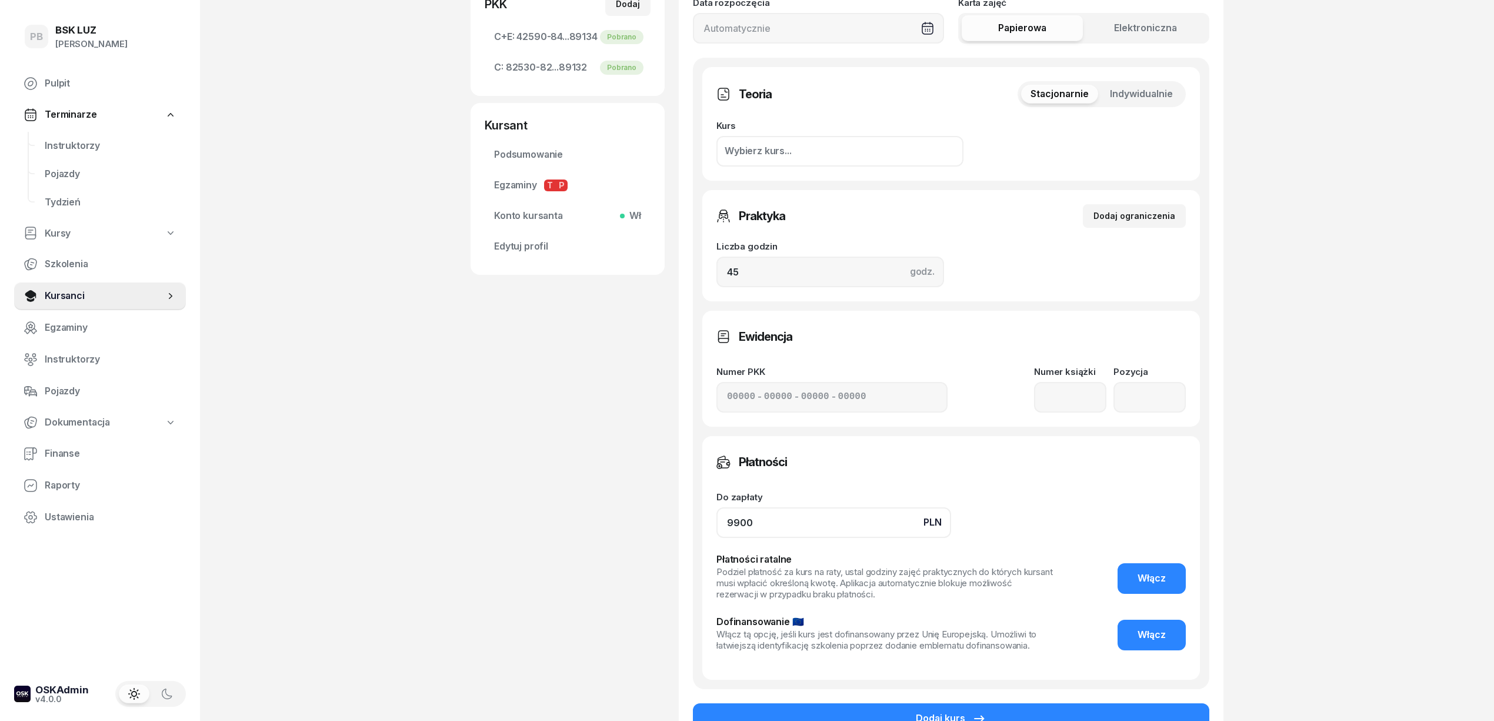
click at [644, 511] on div "[PERSON_NAME] etykiety... 505 101 505 MP [PERSON_NAME] Kursant Edytuj Szkolenia…" at bounding box center [847, 262] width 753 height 1028
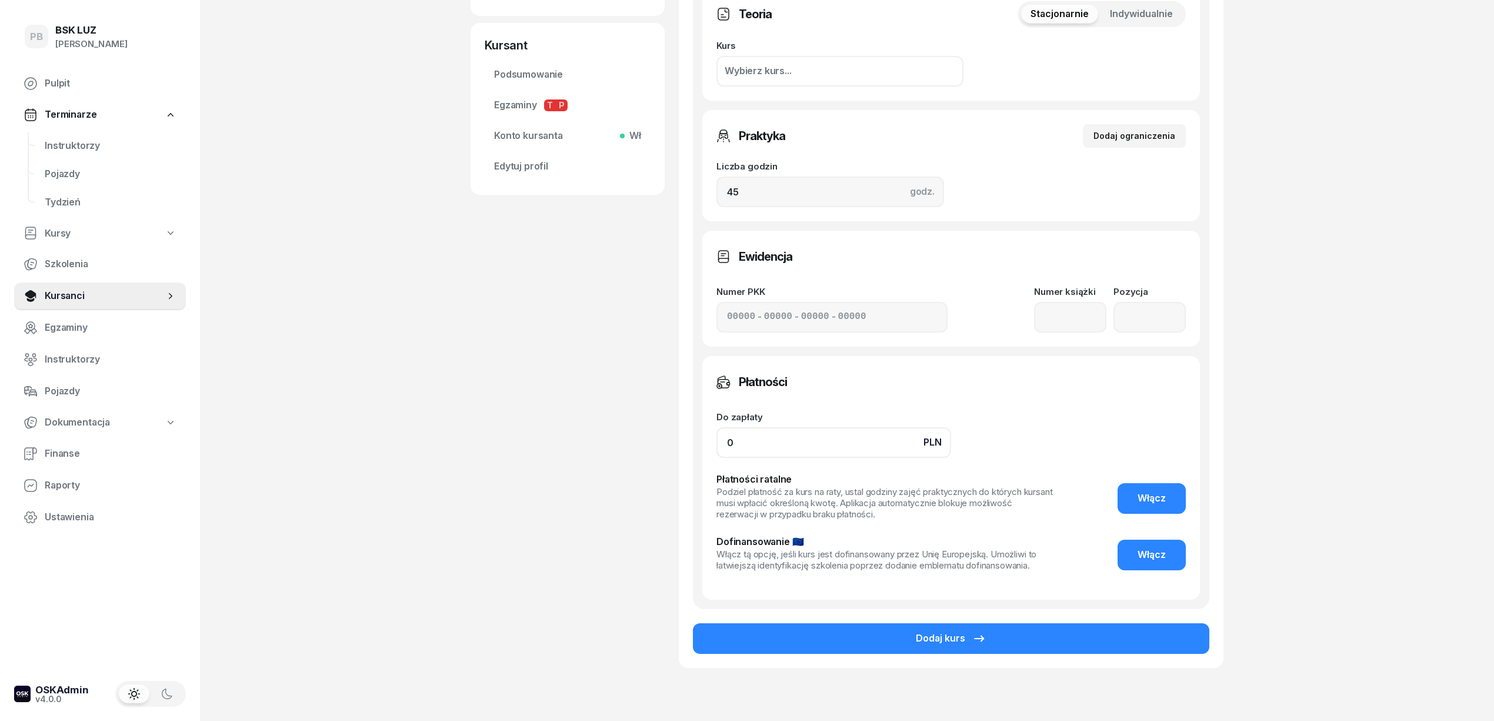
scroll to position [448, 0]
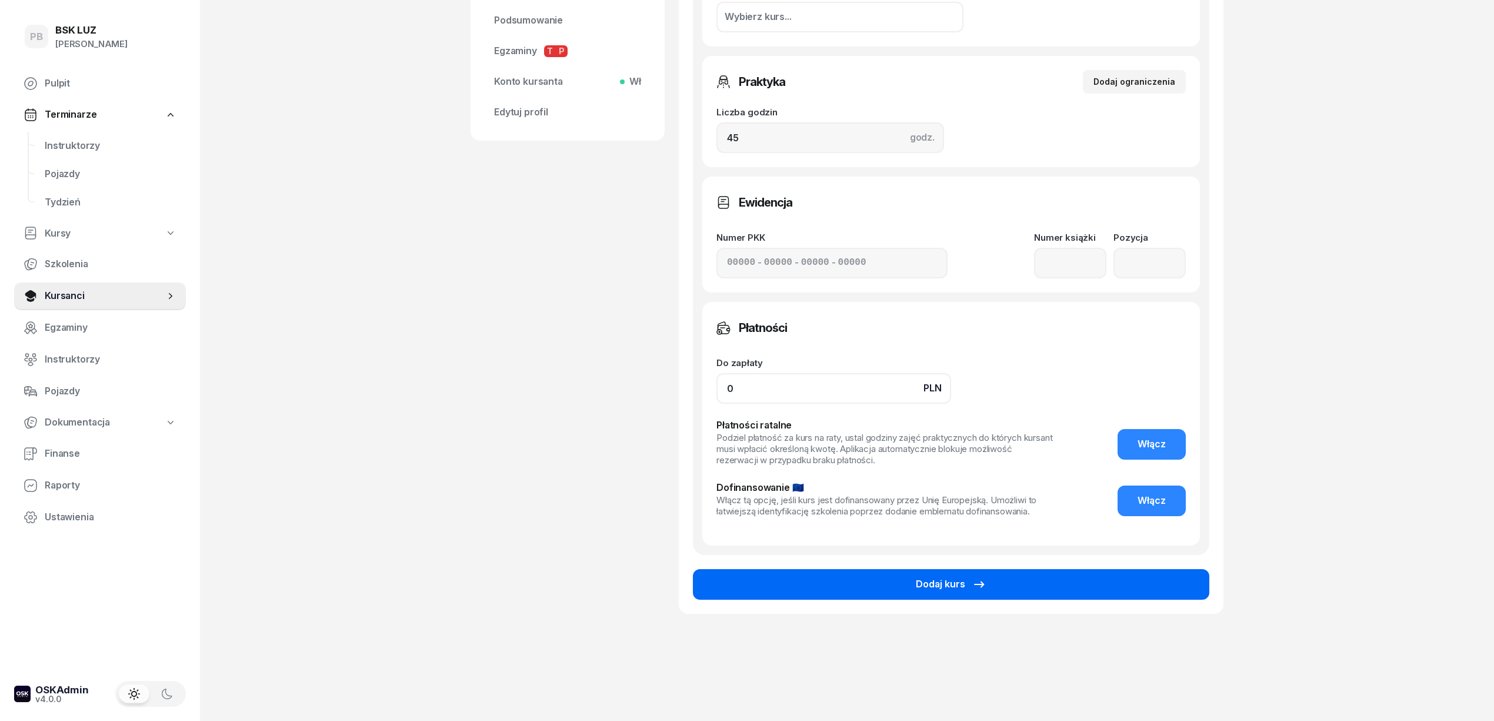
type input "0"
click at [860, 591] on button "Dodaj kurs" at bounding box center [951, 584] width 517 height 31
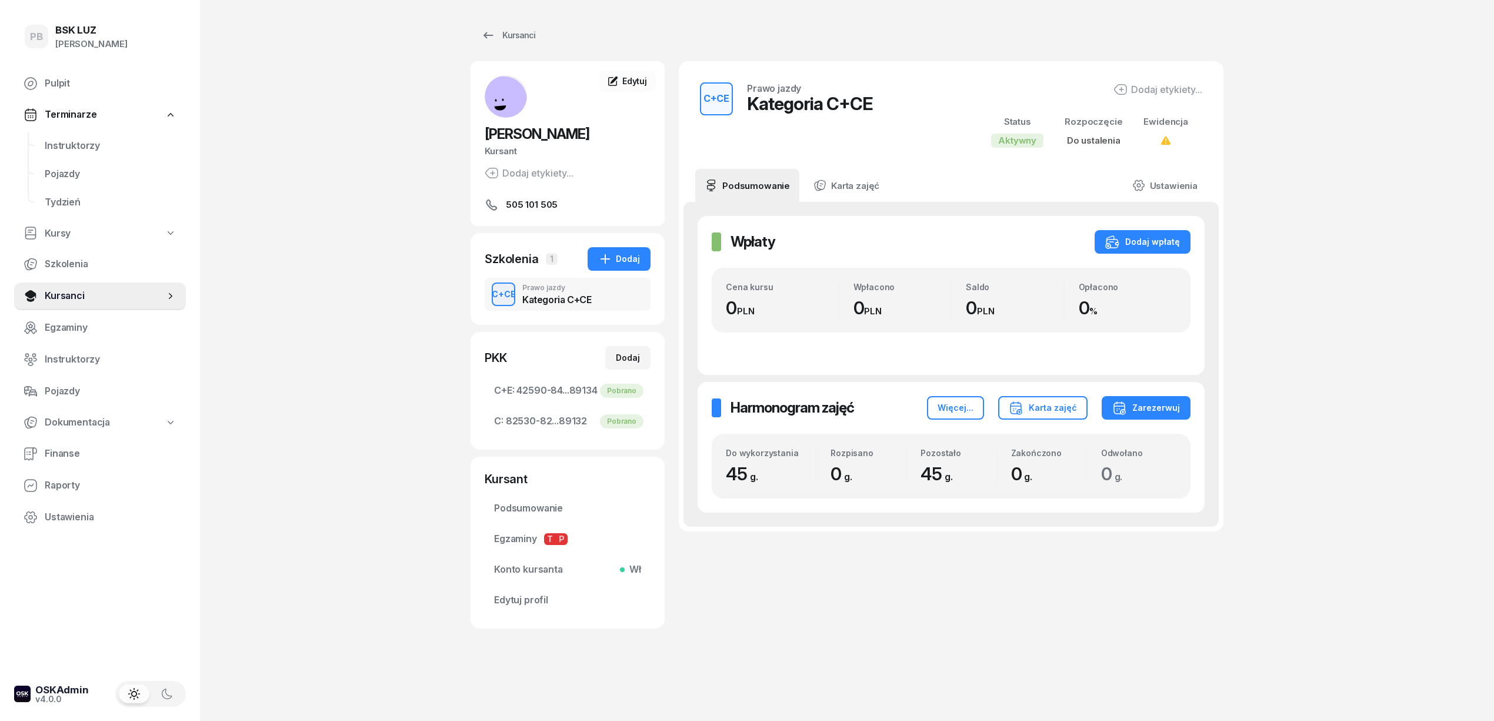
click at [1010, 610] on div "C+CE Prawo jazdy Kategoria C+CE Dodaj etykiety... Status Aktywny Rozpoczęcie Do…" at bounding box center [951, 344] width 545 height 567
click at [916, 592] on div "C+CE Prawo jazdy Kategoria C+CE Dodaj etykiety... Status Aktywny Rozpoczęcie Do…" at bounding box center [951, 344] width 545 height 567
click at [427, 448] on div "PB BSK [PERSON_NAME] Terminarze Instruktorzy Pojazdy Tydzień Kursy Szkolenia Ku…" at bounding box center [747, 360] width 1494 height 721
click at [413, 399] on div "PB BSK [PERSON_NAME] Terminarze Instruktorzy Pojazdy Tydzień Kursy Szkolenia Ku…" at bounding box center [747, 360] width 1494 height 721
click at [1128, 85] on div "Dodaj etykiety..." at bounding box center [1158, 89] width 89 height 14
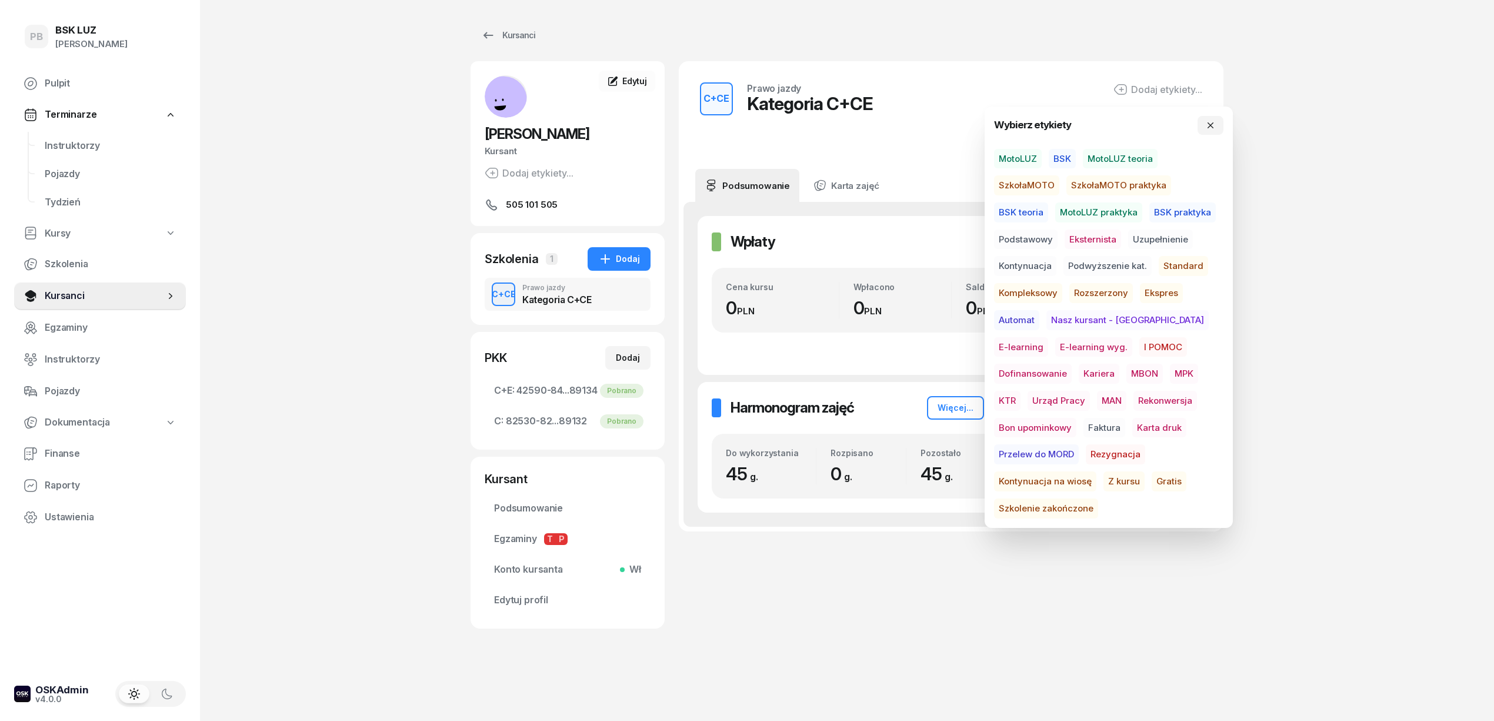
click at [1067, 159] on span "BSK" at bounding box center [1062, 159] width 27 height 20
click at [1024, 215] on span "BSK teoria" at bounding box center [1021, 214] width 54 height 20
click at [1069, 155] on icon "button" at bounding box center [1074, 153] width 14 height 14
click at [1059, 160] on span "BSK" at bounding box center [1062, 161] width 27 height 20
click at [1039, 205] on icon "button" at bounding box center [1046, 206] width 14 height 14
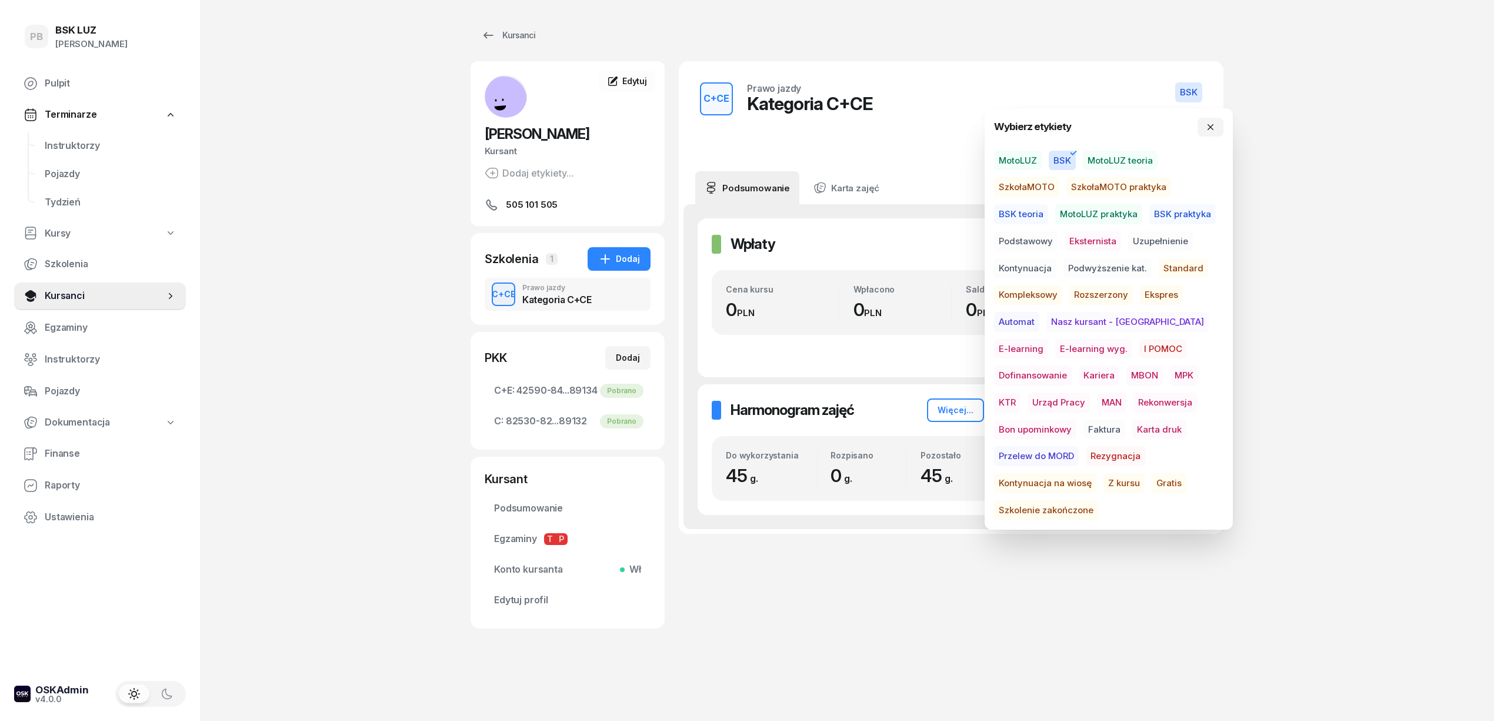
click at [1034, 243] on span "Podstawowy" at bounding box center [1026, 241] width 64 height 20
click at [1072, 365] on span "Dofinansowanie" at bounding box center [1033, 375] width 78 height 20
click at [1127, 372] on span "MBON" at bounding box center [1145, 375] width 36 height 20
click at [1274, 381] on div "PB BSK [PERSON_NAME] Terminarze Instruktorzy Pojazdy Tydzień Kursy Szkolenia Ku…" at bounding box center [747, 360] width 1494 height 721
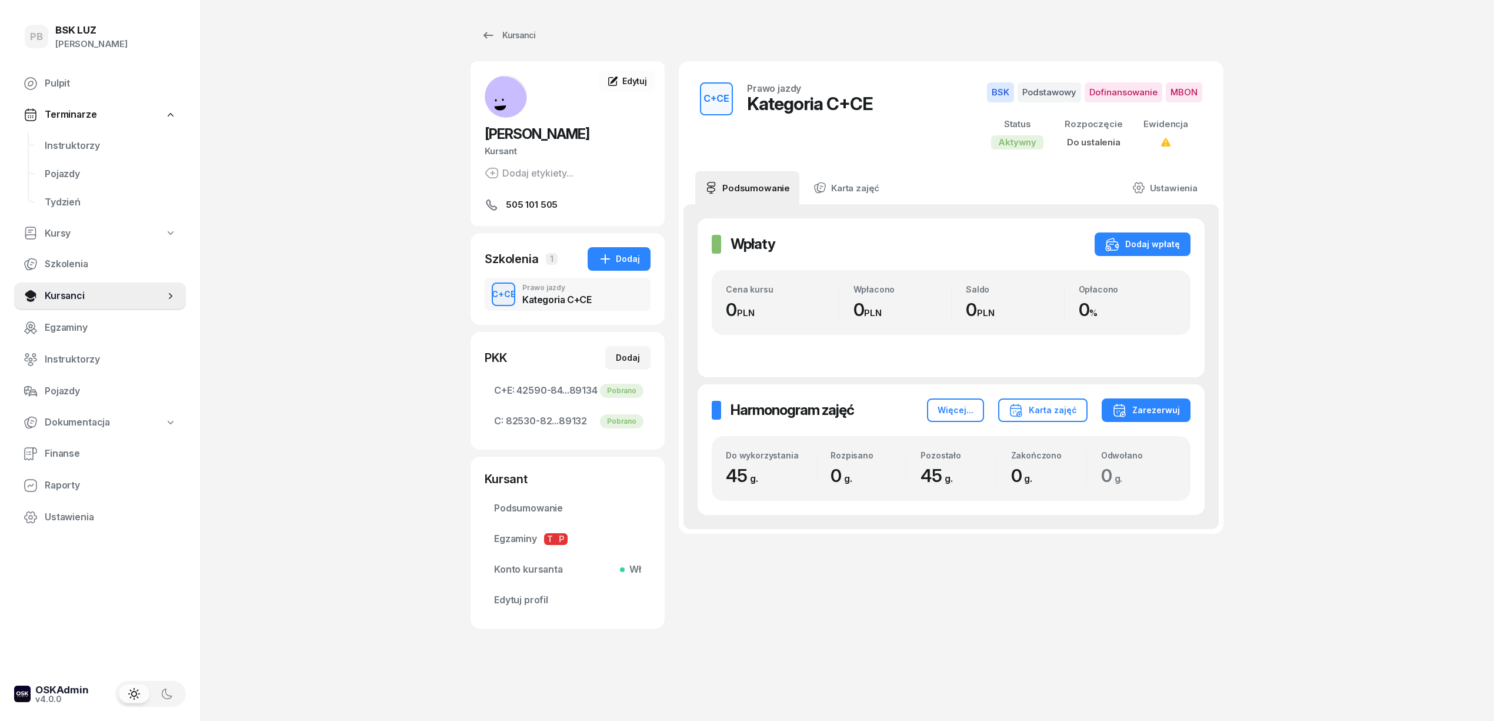
click at [325, 295] on div "PB BSK [PERSON_NAME] Terminarze Instruktorzy Pojazdy Tydzień Kursy Szkolenia Ku…" at bounding box center [747, 360] width 1494 height 721
click at [286, 175] on div "PB BSK [PERSON_NAME] Terminarze Instruktorzy Pojazdy Tydzień Kursy Szkolenia Ku…" at bounding box center [747, 360] width 1494 height 721
